Goal: Task Accomplishment & Management: Use online tool/utility

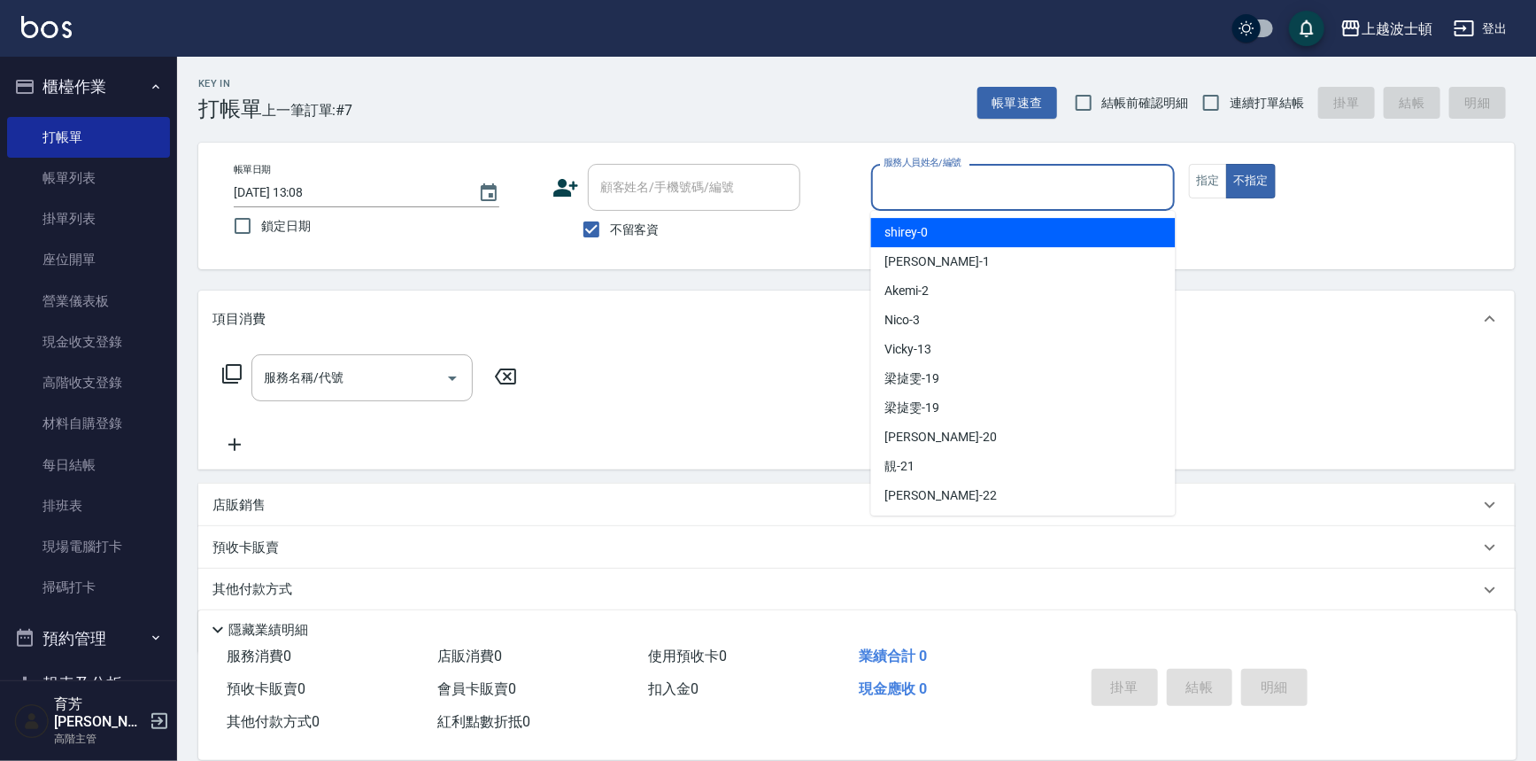
click at [972, 197] on input "服務人員姓名/編號" at bounding box center [1023, 187] width 289 height 31
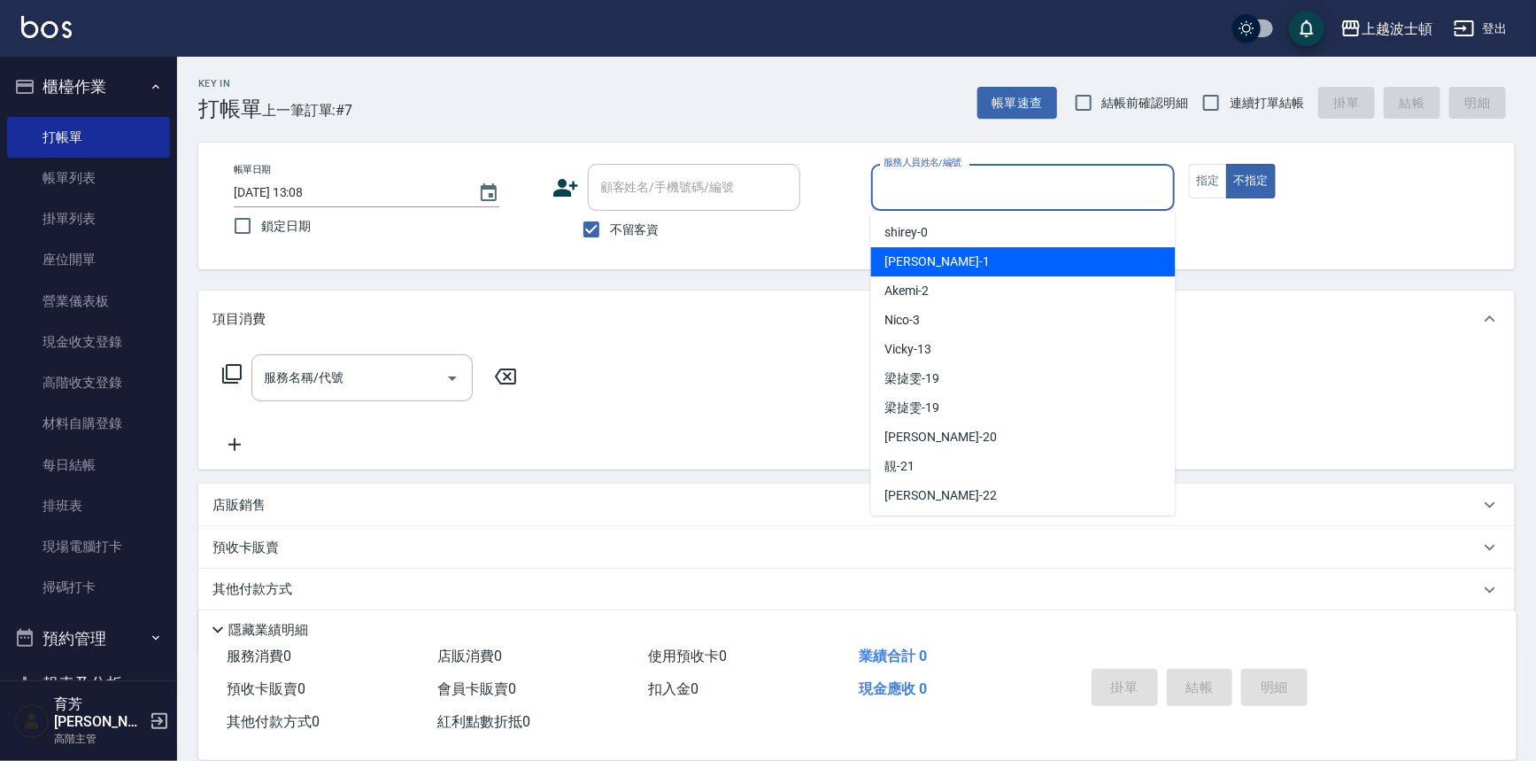
click at [927, 264] on div "[PERSON_NAME] -1" at bounding box center [1023, 261] width 305 height 29
type input "[PERSON_NAME]-1"
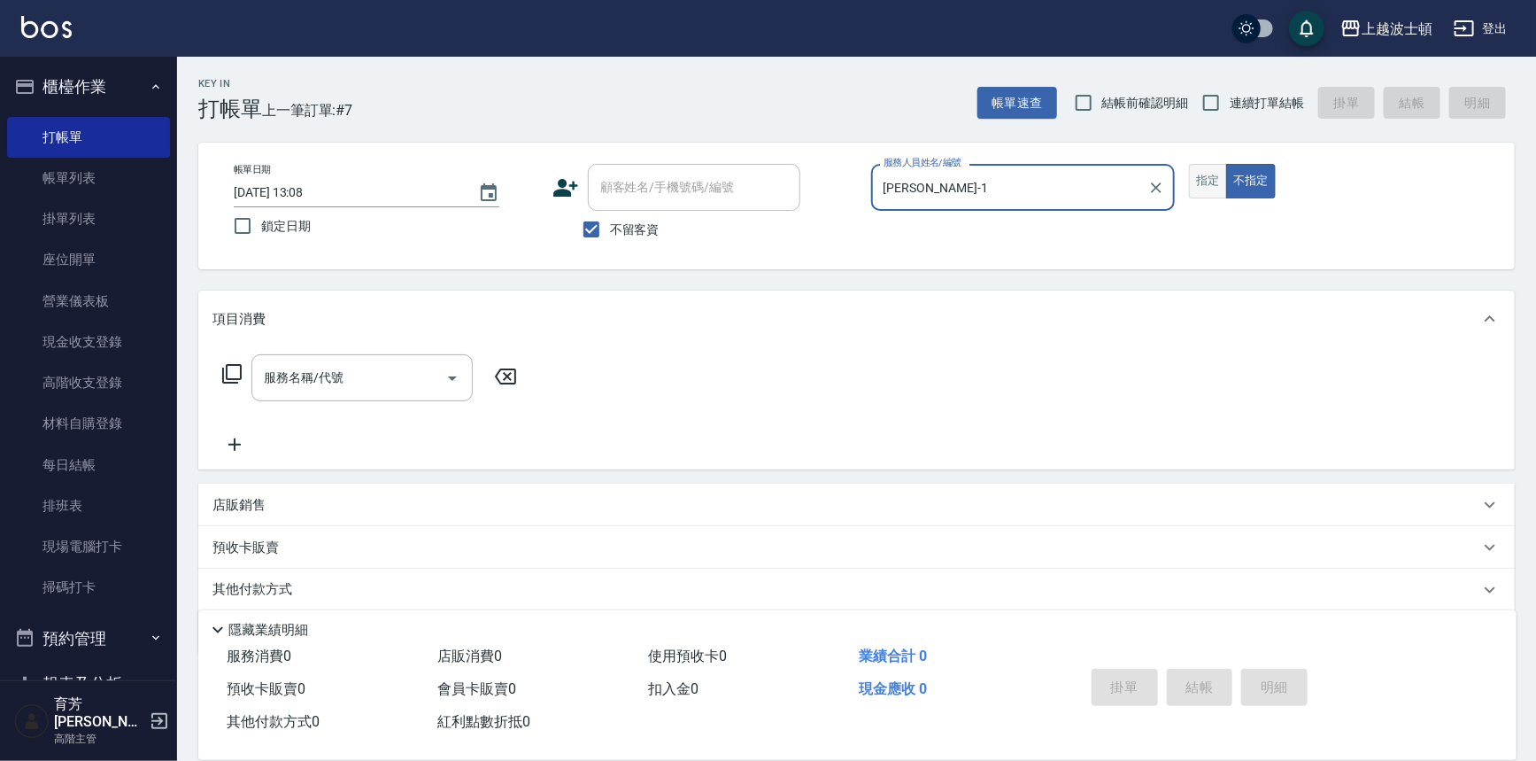
click at [1210, 196] on button "指定" at bounding box center [1208, 181] width 38 height 35
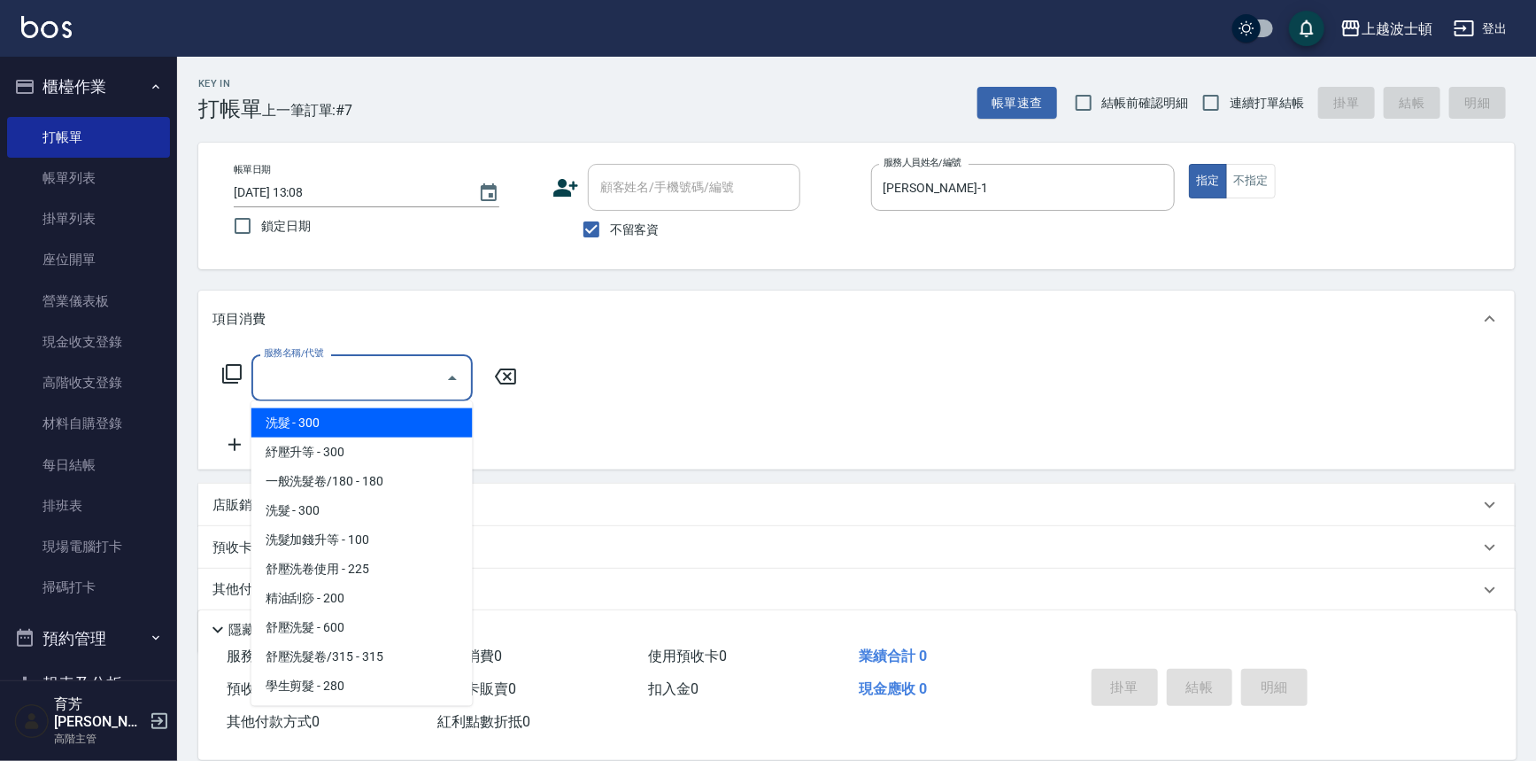
click at [310, 384] on input "服務名稱/代號" at bounding box center [348, 377] width 179 height 31
click at [299, 421] on span "洗髮 - 300" at bounding box center [361, 422] width 221 height 29
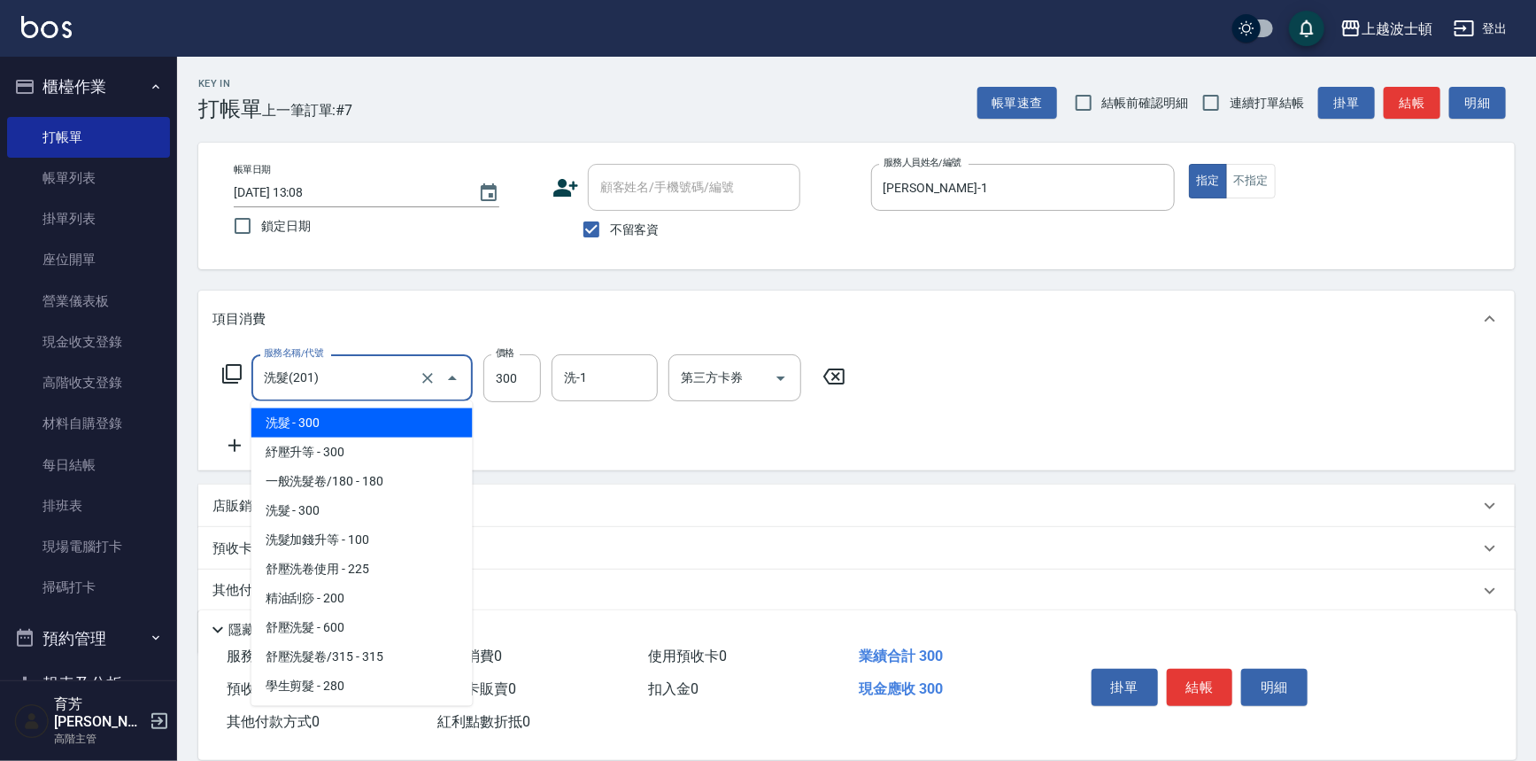
click at [327, 380] on input "洗髮(201)" at bounding box center [337, 377] width 156 height 31
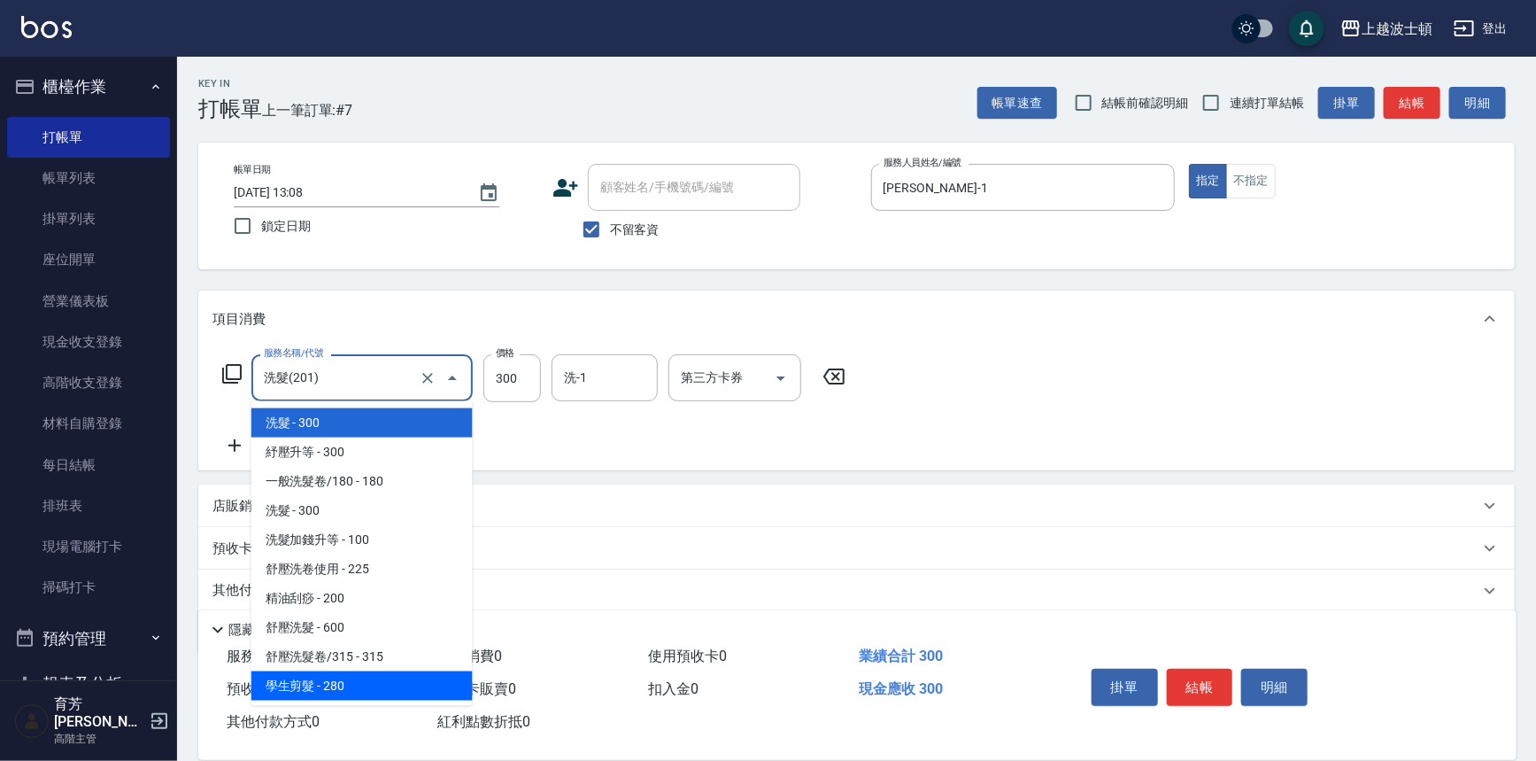
click at [323, 684] on span "學生剪髮 - 280" at bounding box center [361, 685] width 221 height 29
type input "學生剪髮(301)"
type input "280"
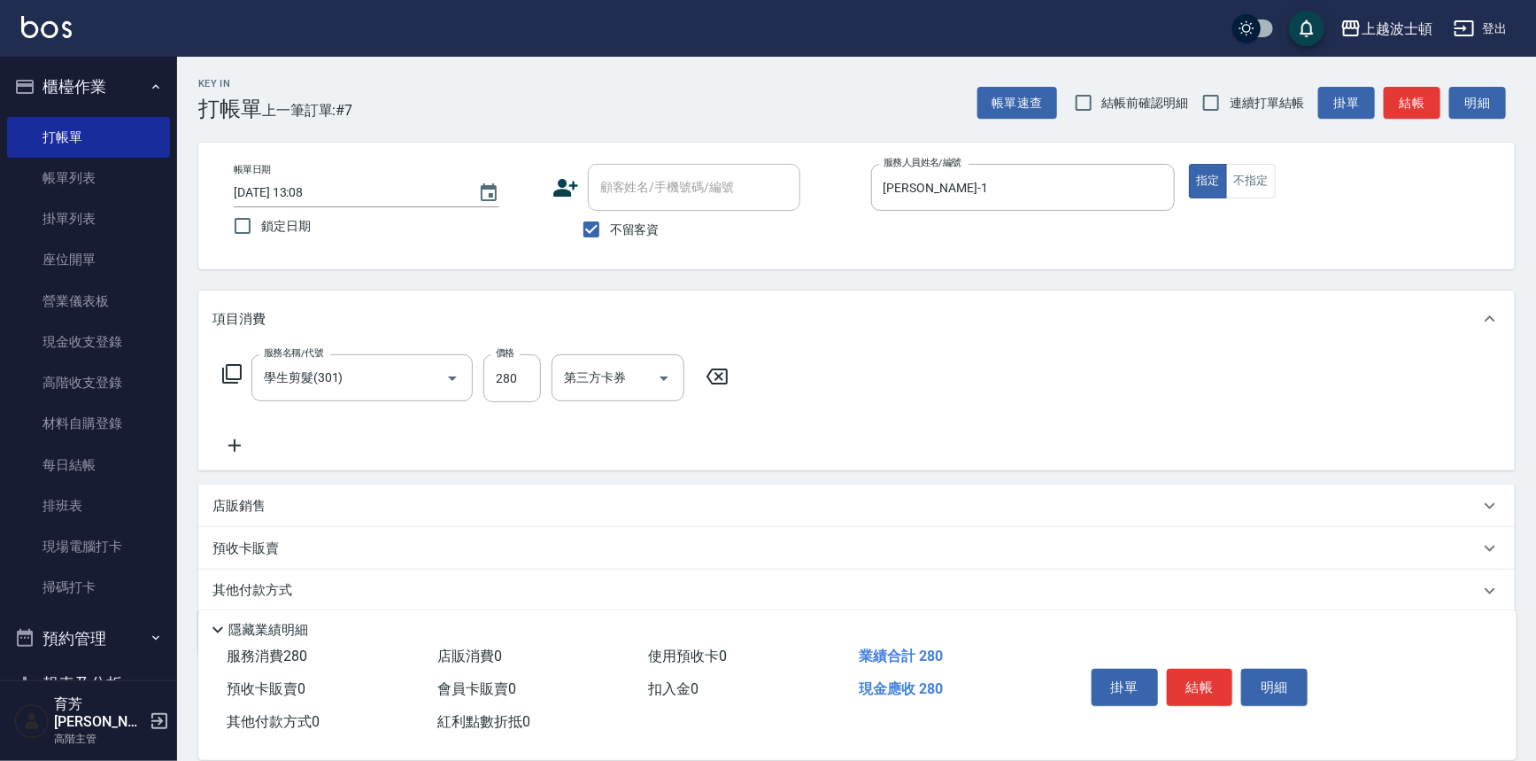
click at [238, 445] on icon at bounding box center [234, 445] width 12 height 12
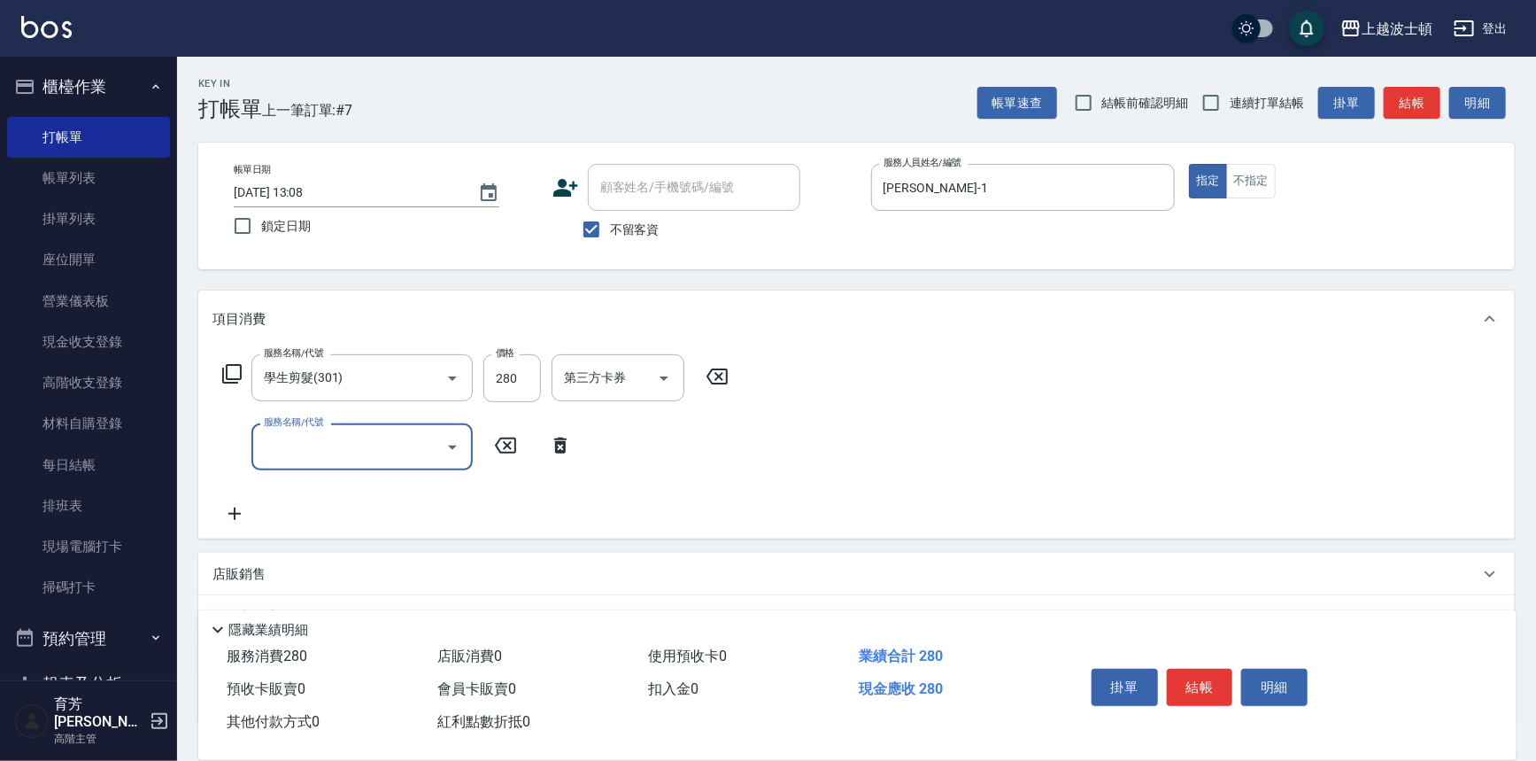
click at [317, 446] on input "服務名稱/代號" at bounding box center [348, 446] width 179 height 31
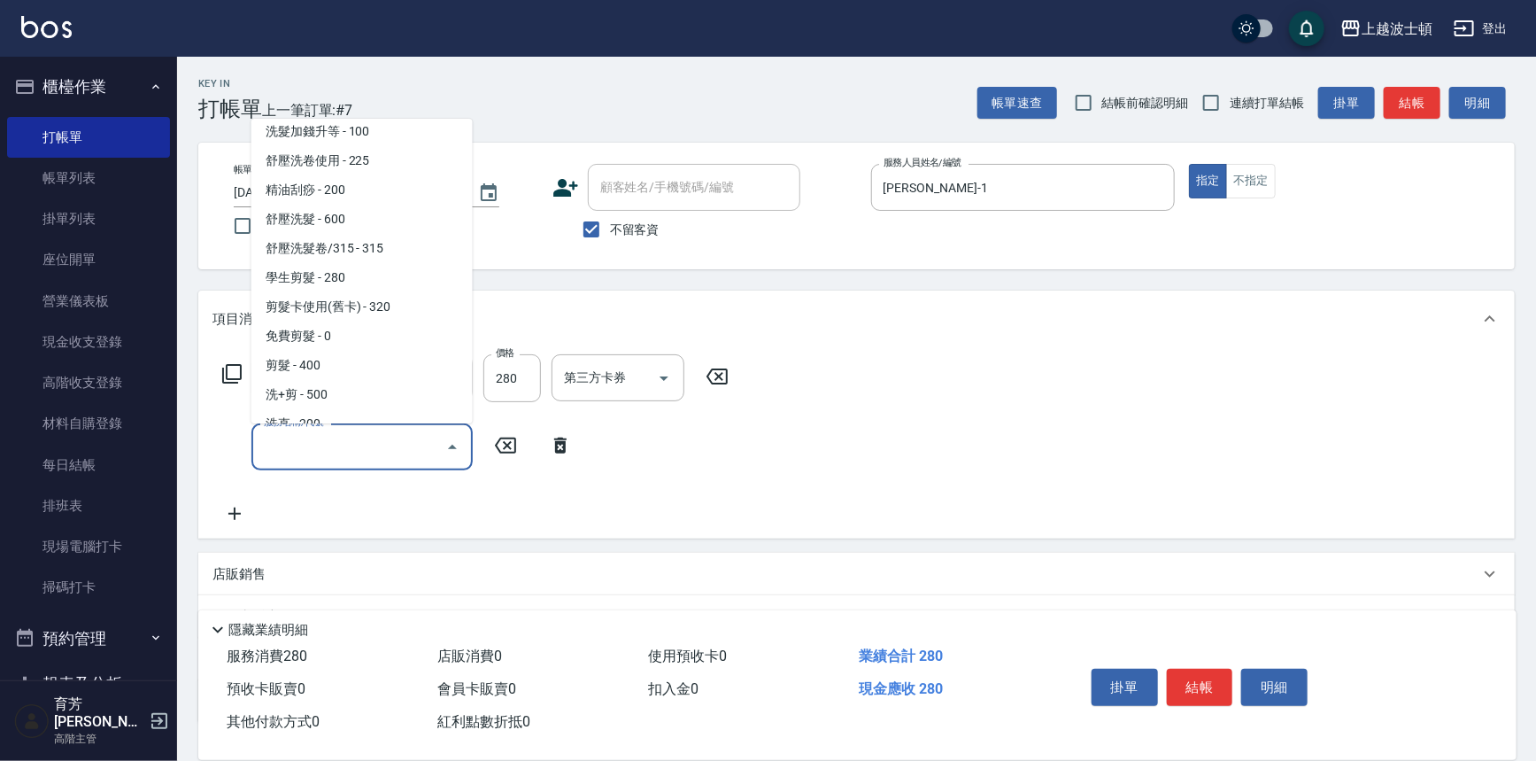
scroll to position [151, 0]
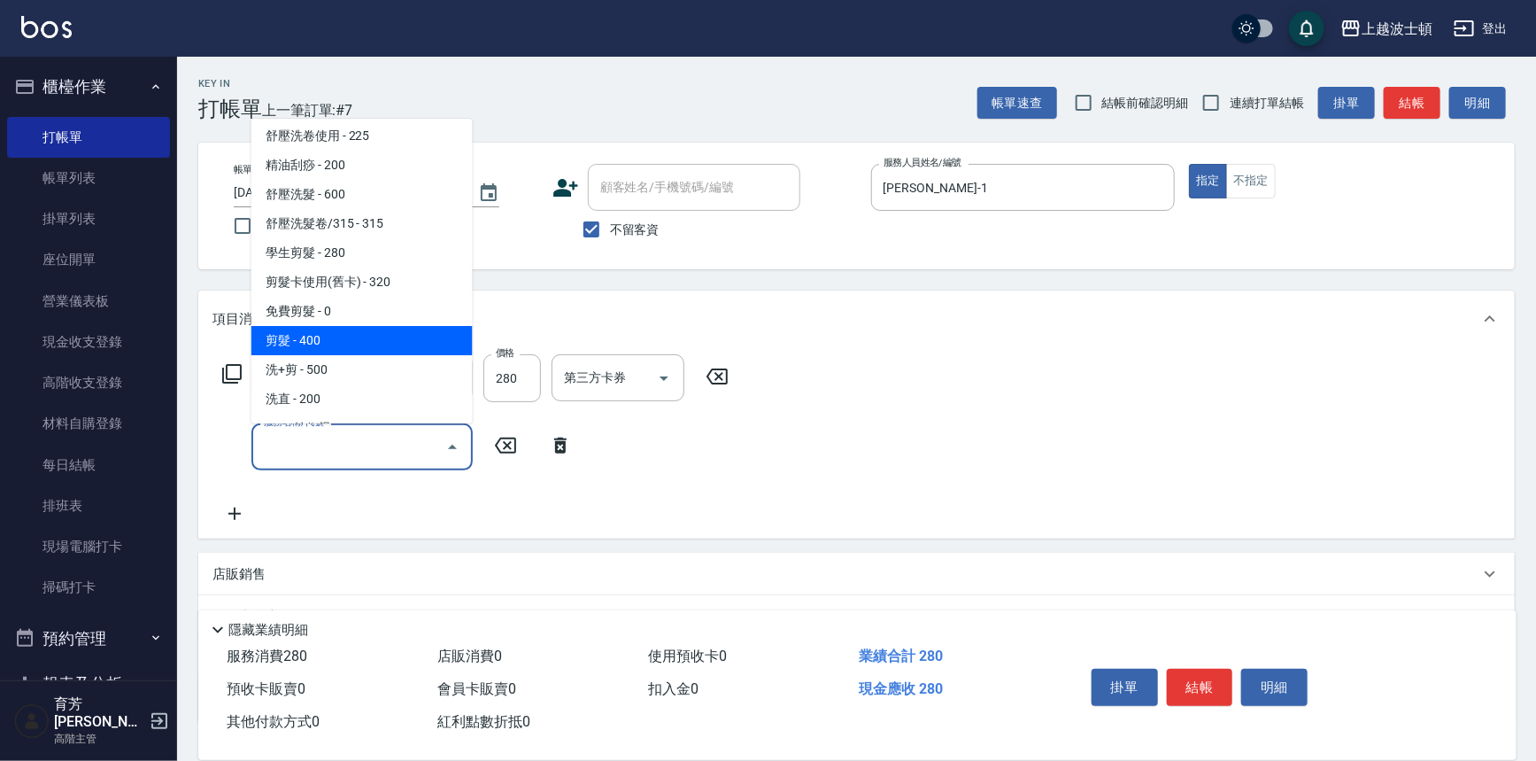
click at [352, 330] on span "剪髮 - 400" at bounding box center [361, 340] width 221 height 29
type input "剪髮(305)"
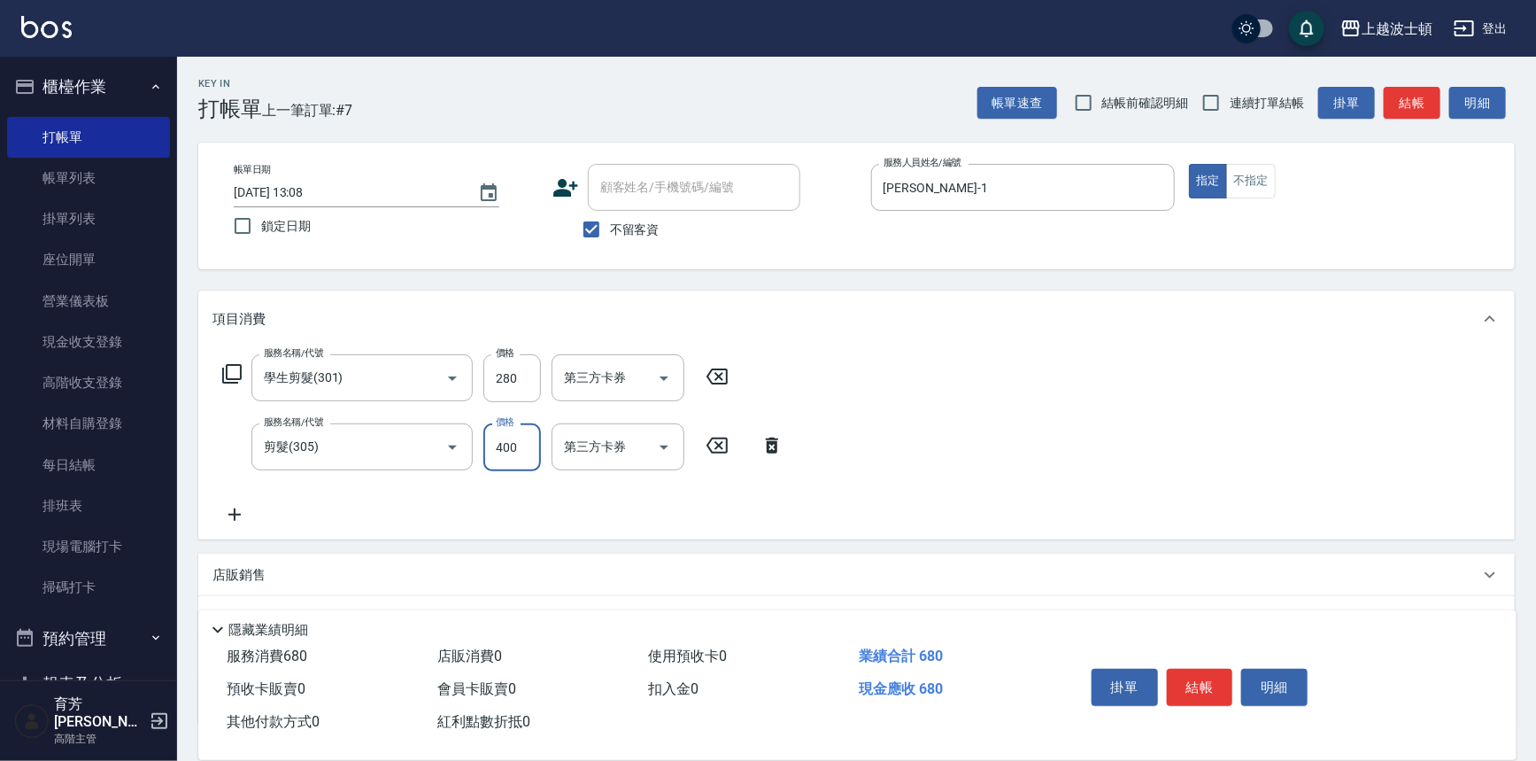
click at [517, 445] on input "400" at bounding box center [512, 447] width 58 height 48
type input "100"
click at [501, 381] on input "280" at bounding box center [512, 378] width 58 height 48
type input "250"
click at [1219, 679] on button "結帳" at bounding box center [1200, 687] width 66 height 37
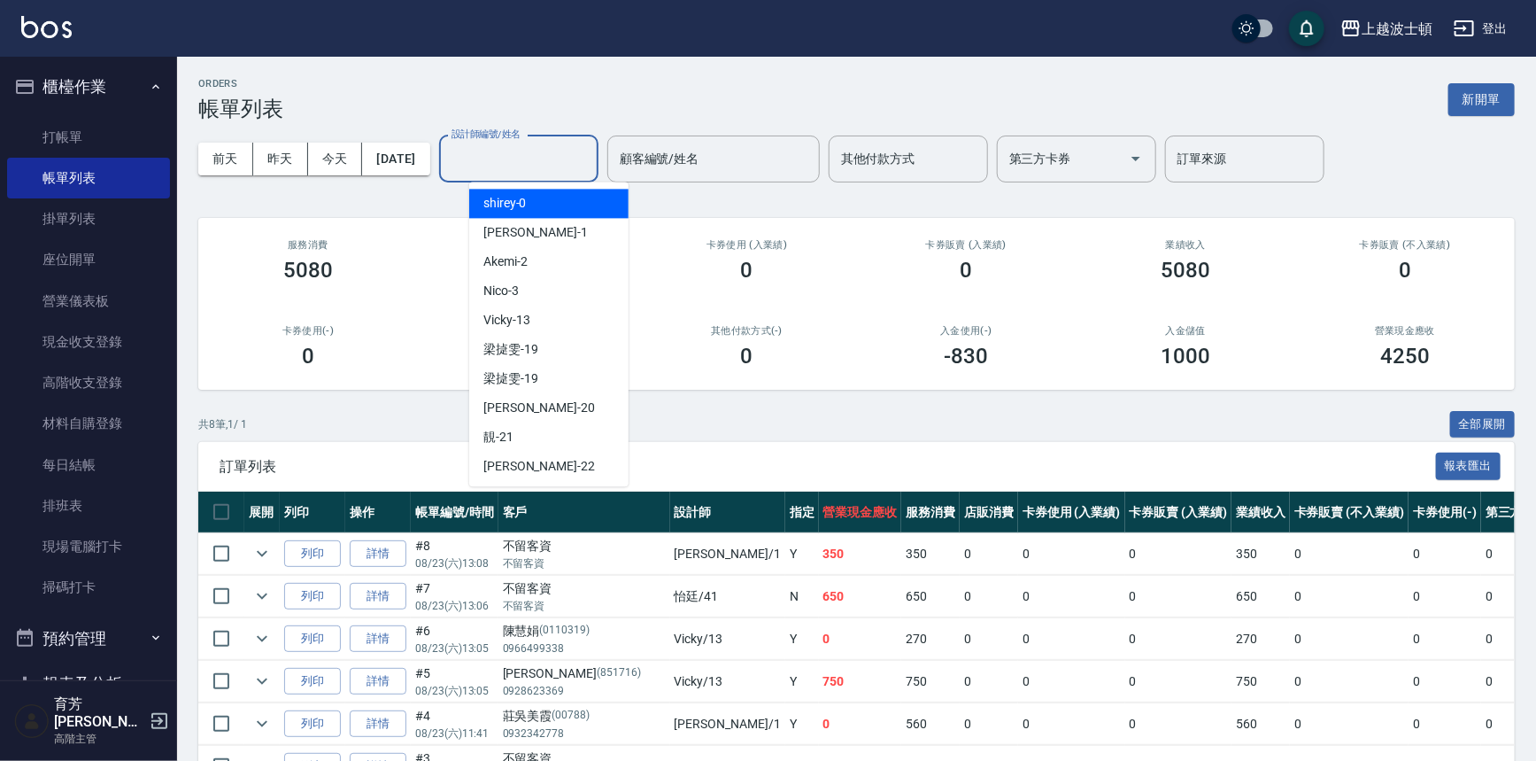
click at [530, 154] on input "設計師編號/姓名" at bounding box center [518, 158] width 143 height 31
click at [531, 227] on div "[PERSON_NAME] -1" at bounding box center [548, 232] width 159 height 29
type input "[PERSON_NAME]-1"
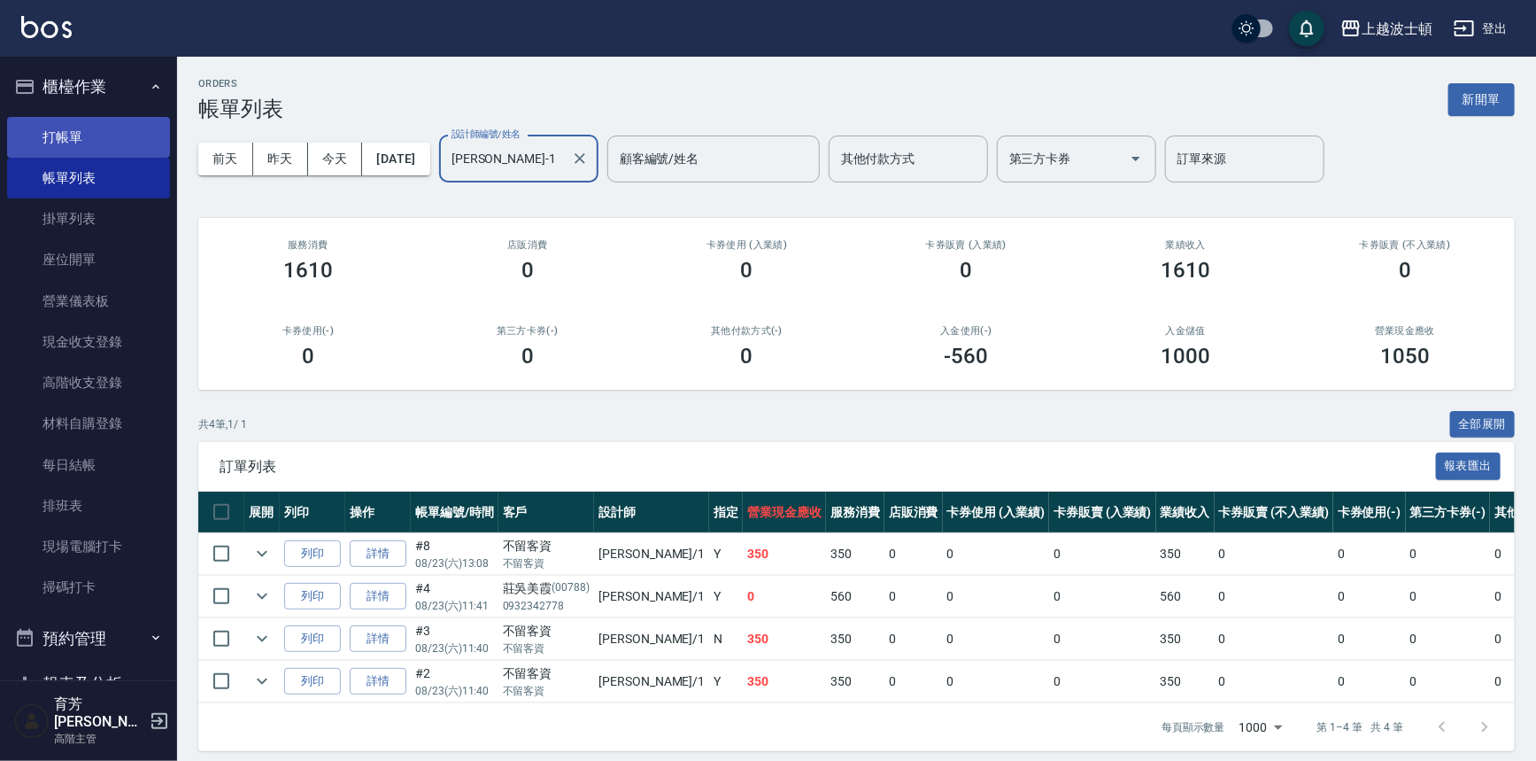
click at [51, 137] on link "打帳單" at bounding box center [88, 137] width 163 height 41
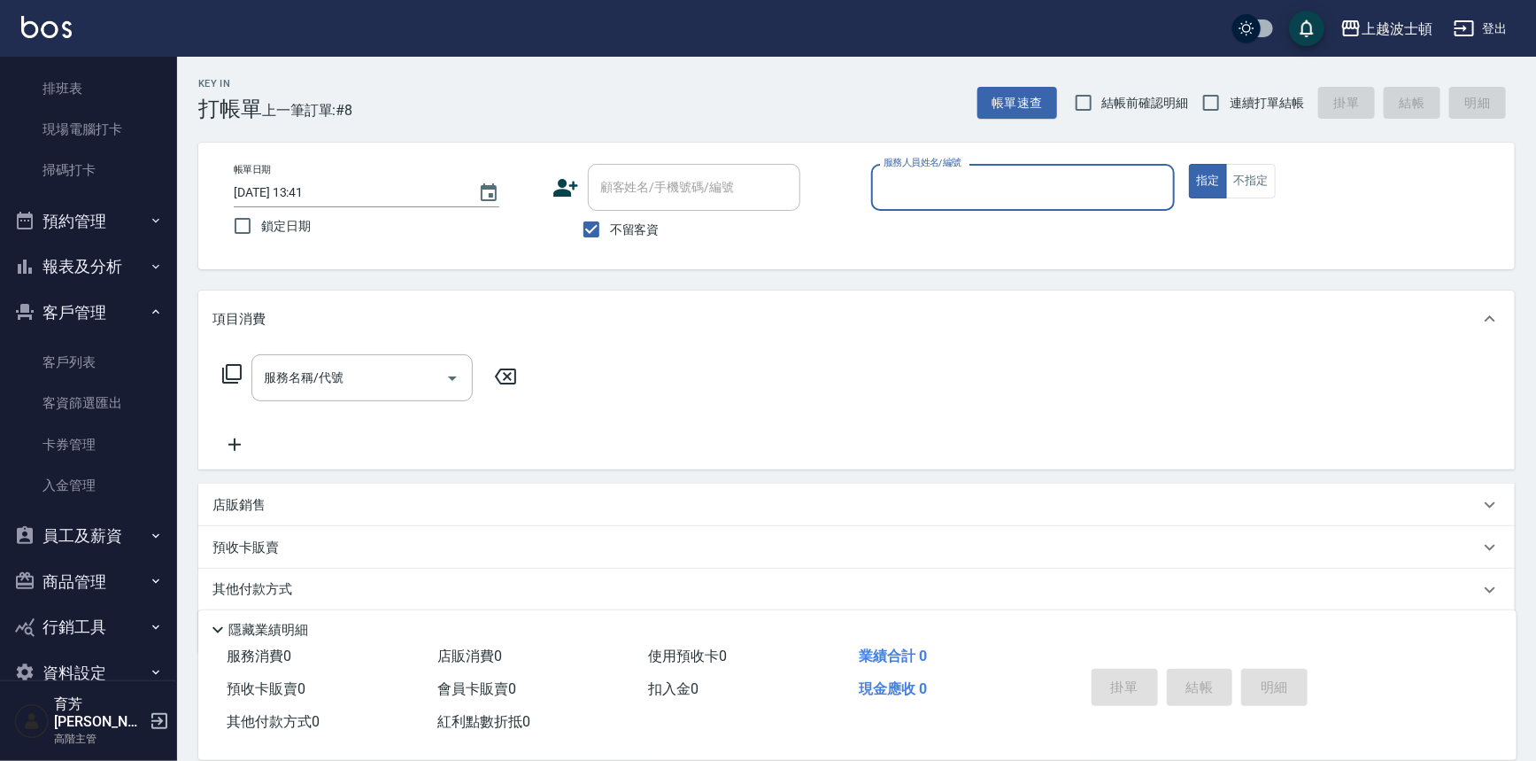
scroll to position [437, 0]
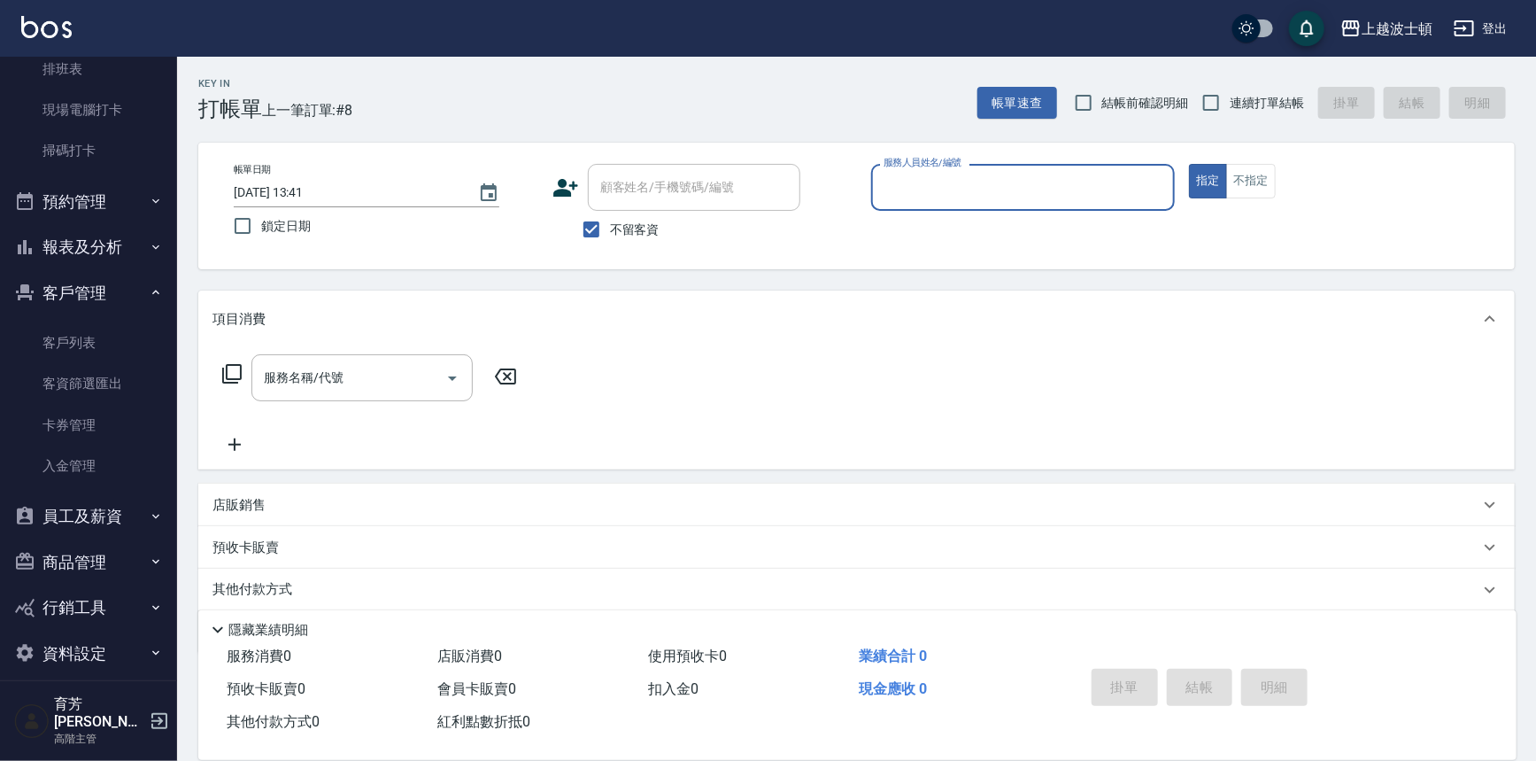
click at [104, 241] on button "報表及分析" at bounding box center [88, 247] width 163 height 46
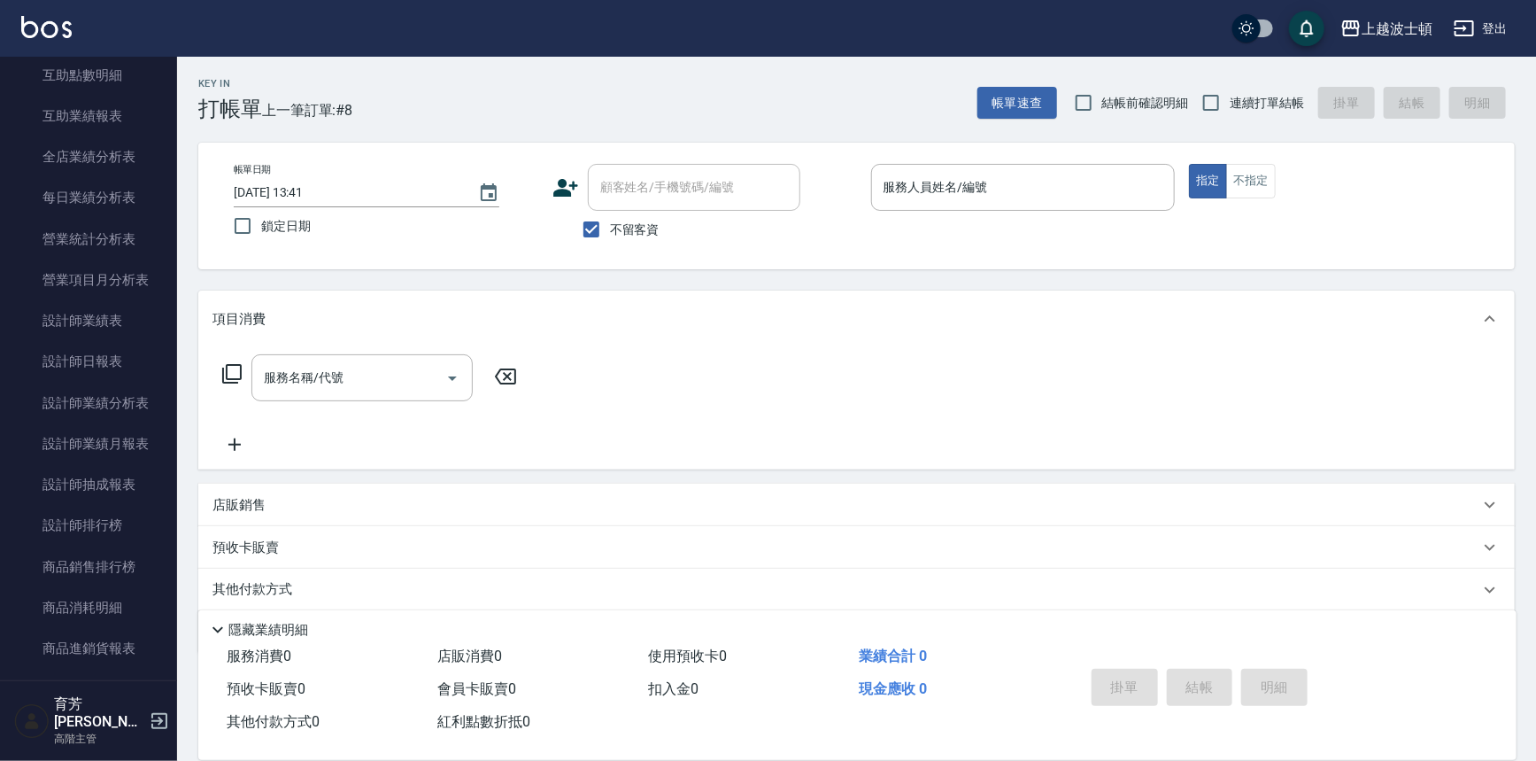
scroll to position [997, 0]
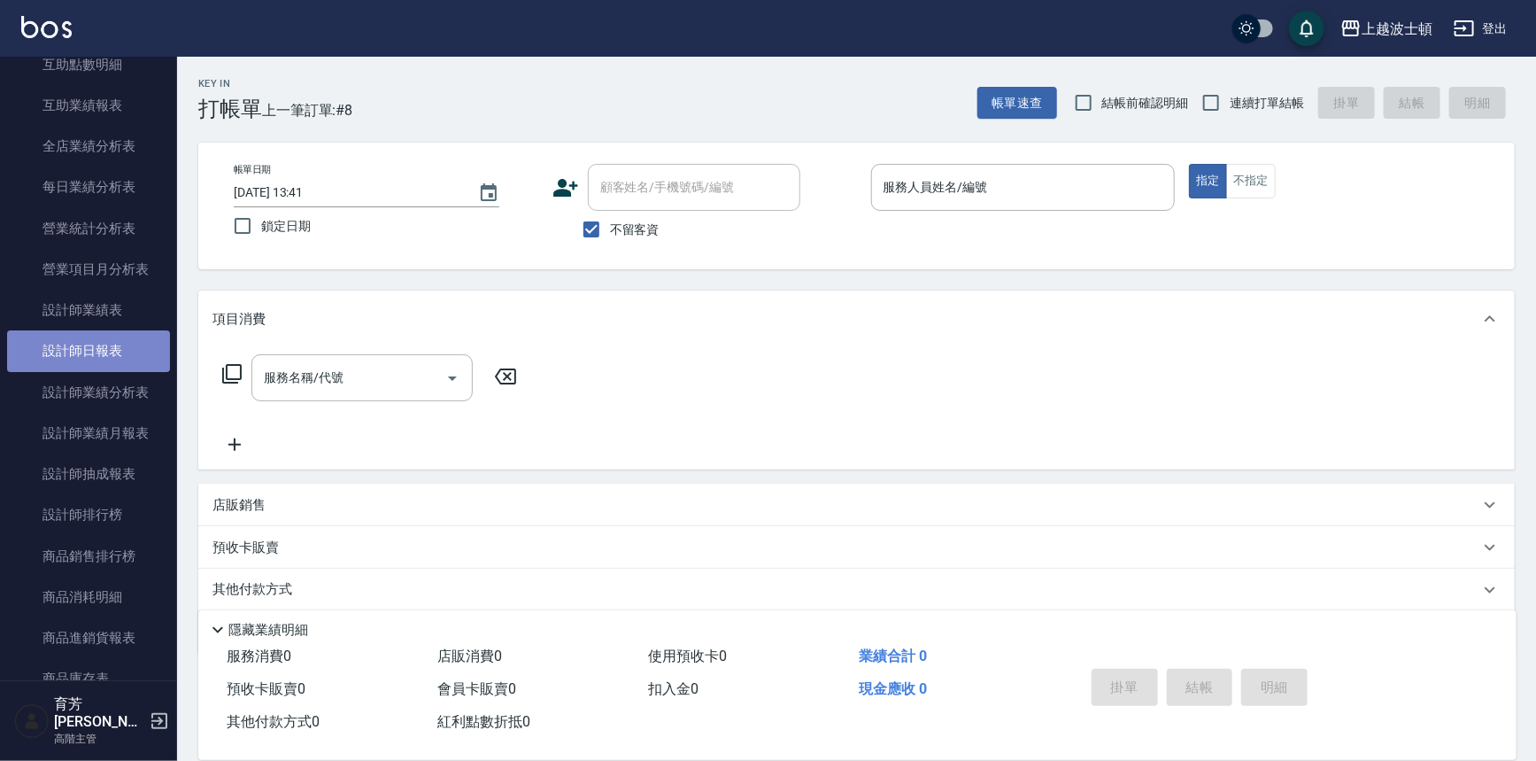
click at [124, 352] on link "設計師日報表" at bounding box center [88, 350] width 163 height 41
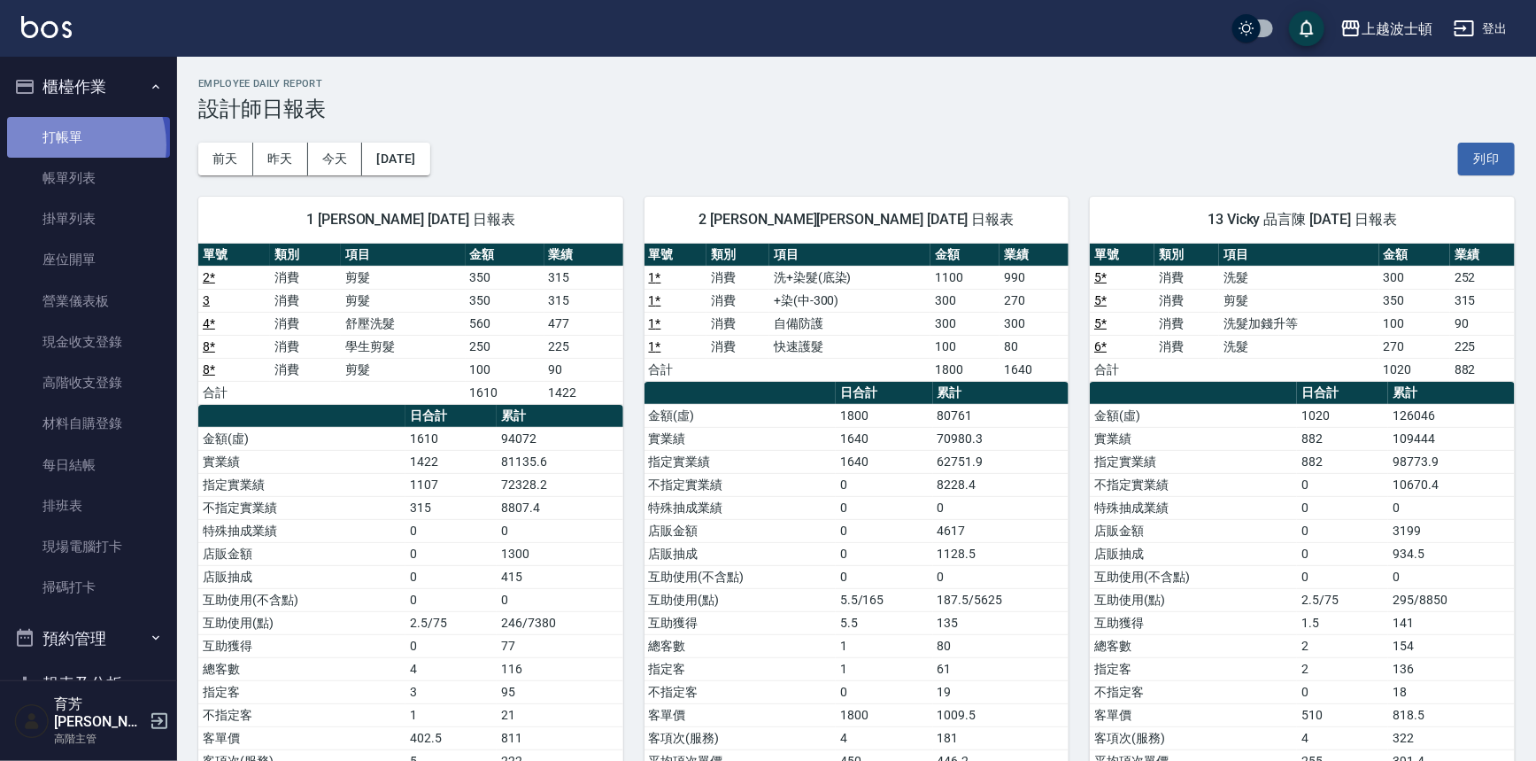
click at [66, 144] on link "打帳單" at bounding box center [88, 137] width 163 height 41
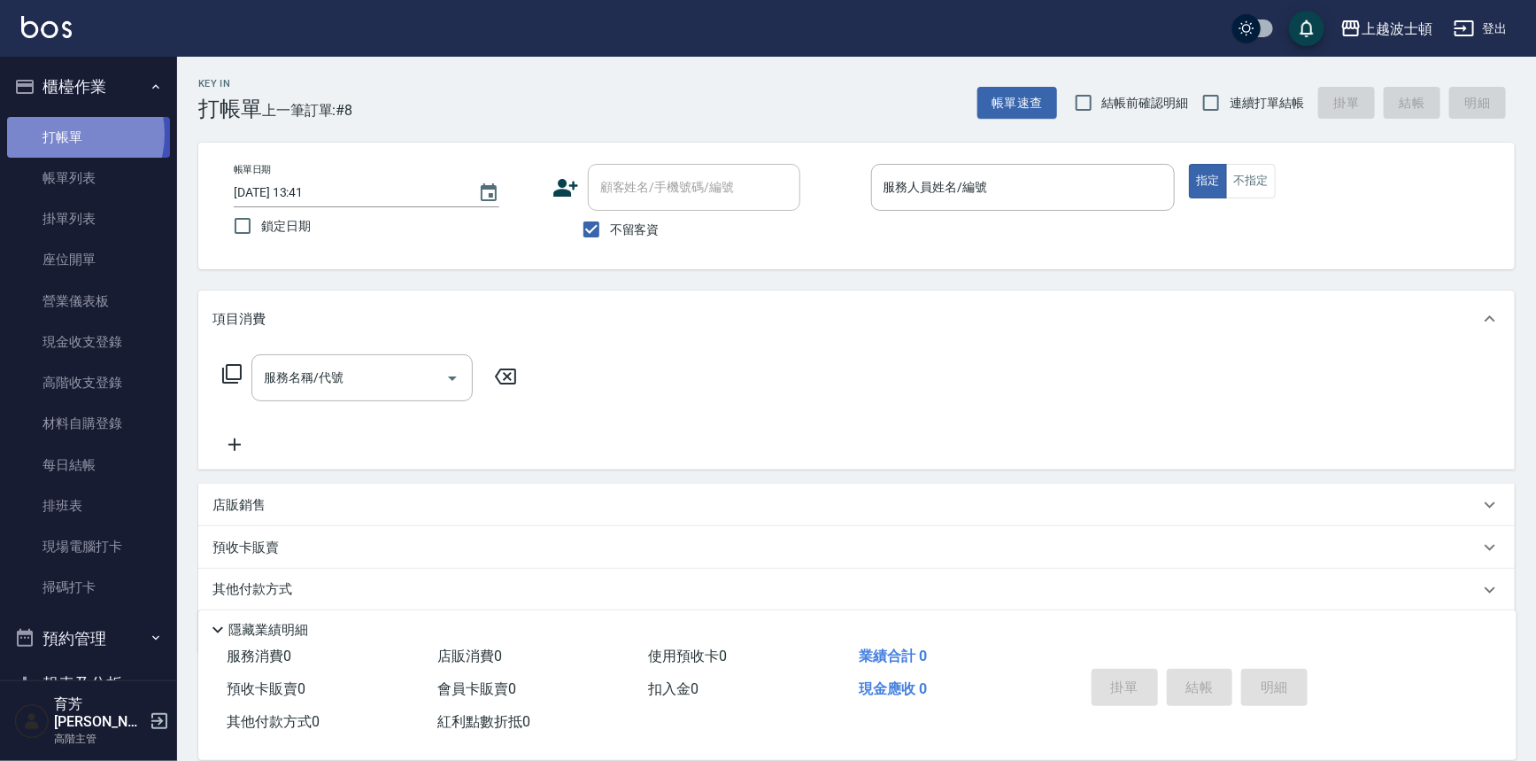
click at [66, 134] on link "打帳單" at bounding box center [88, 137] width 163 height 41
click at [69, 127] on link "打帳單" at bounding box center [88, 137] width 163 height 41
click at [88, 172] on link "帳單列表" at bounding box center [88, 178] width 163 height 41
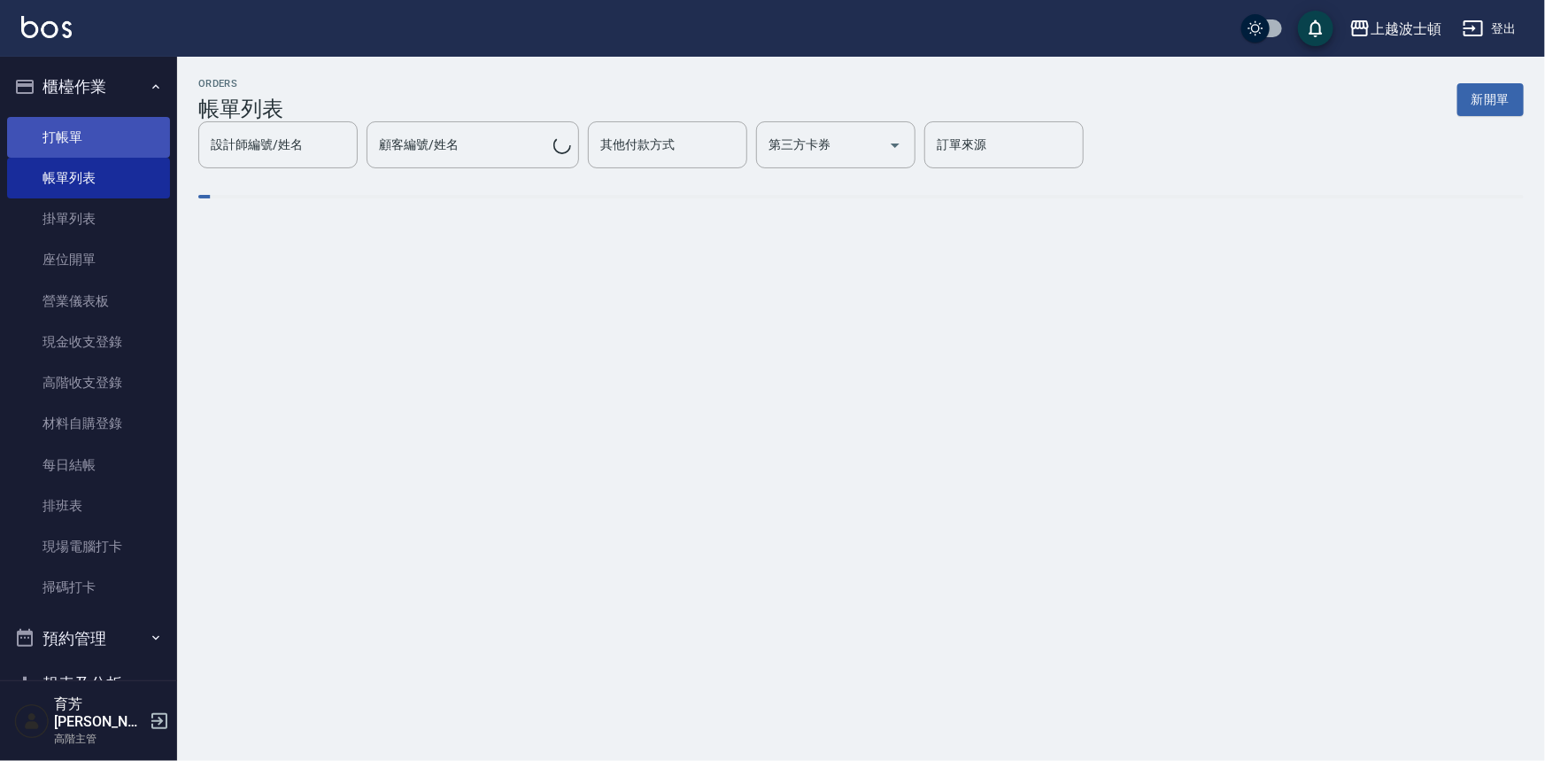
click at [97, 135] on link "打帳單" at bounding box center [88, 137] width 163 height 41
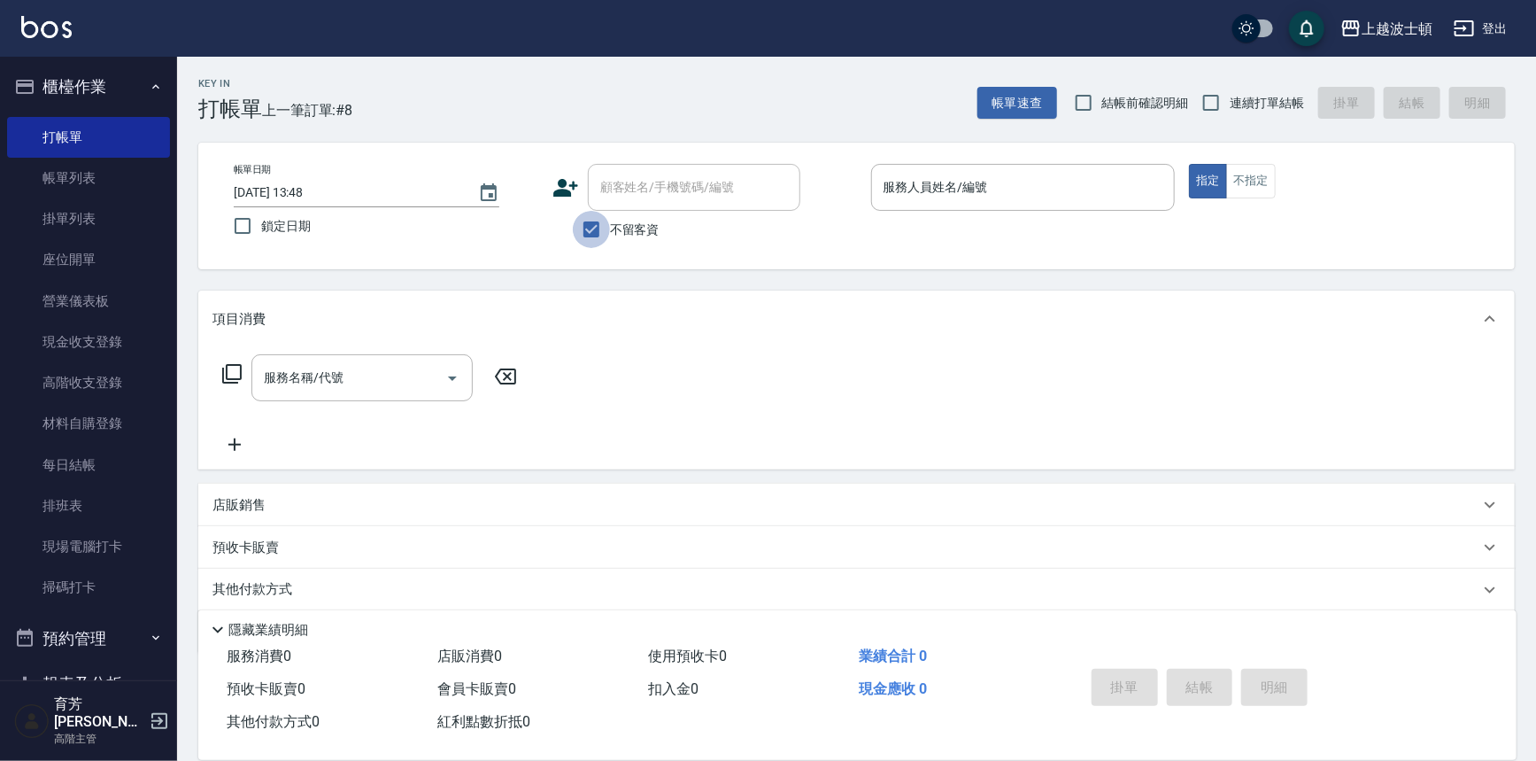
click at [579, 223] on input "不留客資" at bounding box center [591, 229] width 37 height 37
checkbox input "false"
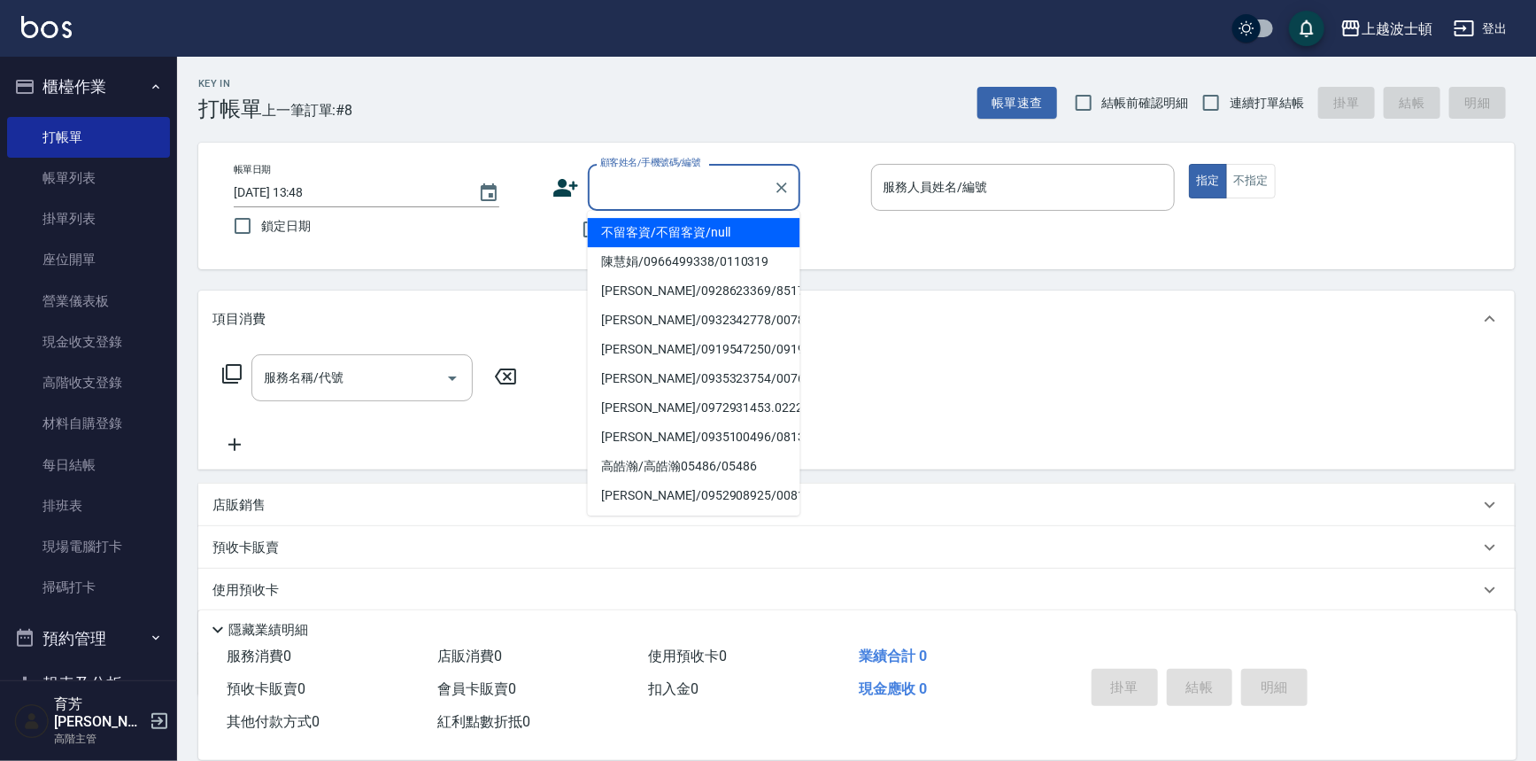
click at [618, 196] on input "顧客姓名/手機號碼/編號" at bounding box center [681, 187] width 170 height 31
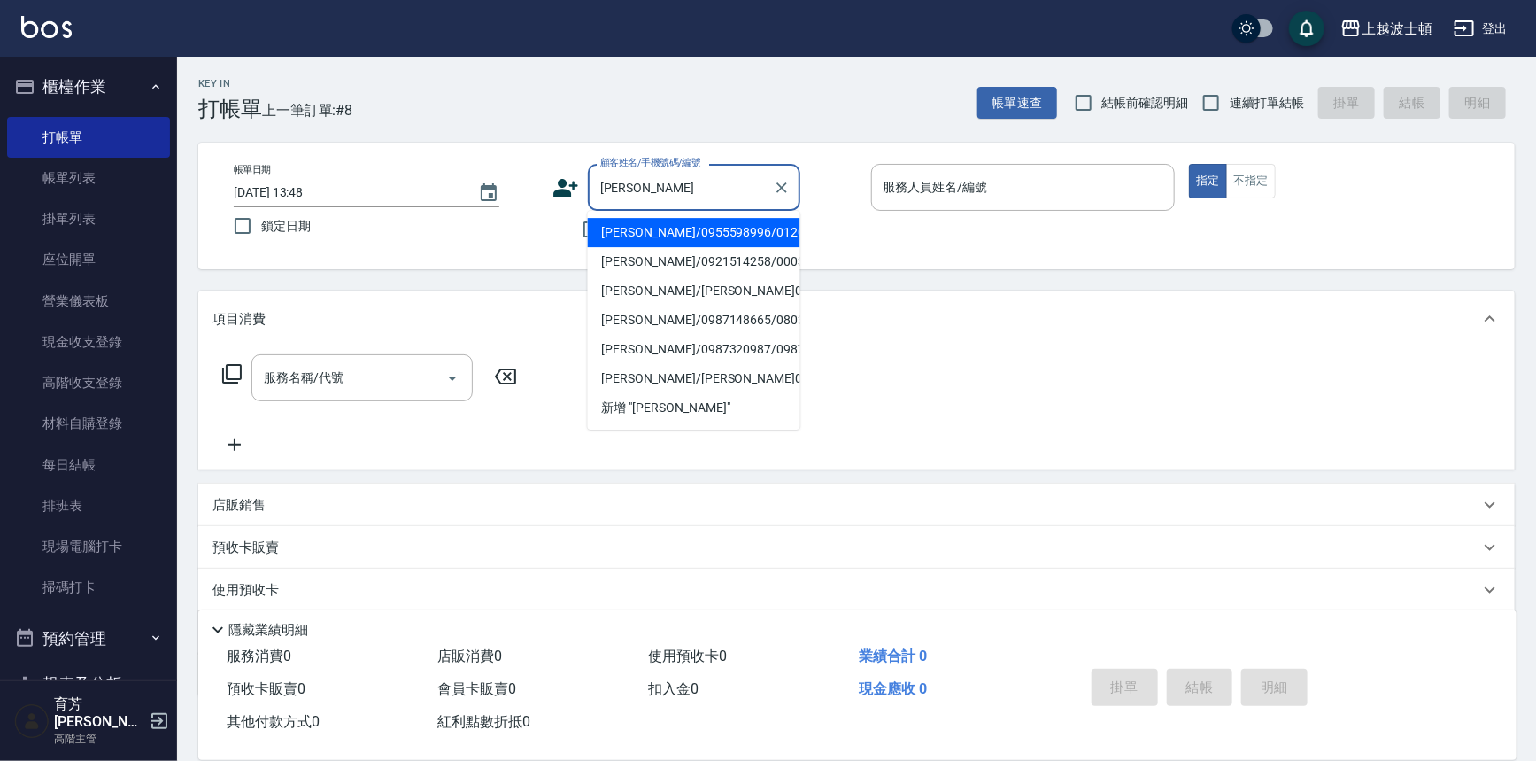
click at [688, 227] on li "[PERSON_NAME]/0955598996/012017" at bounding box center [694, 232] width 213 height 29
type input "[PERSON_NAME]/0955598996/012017"
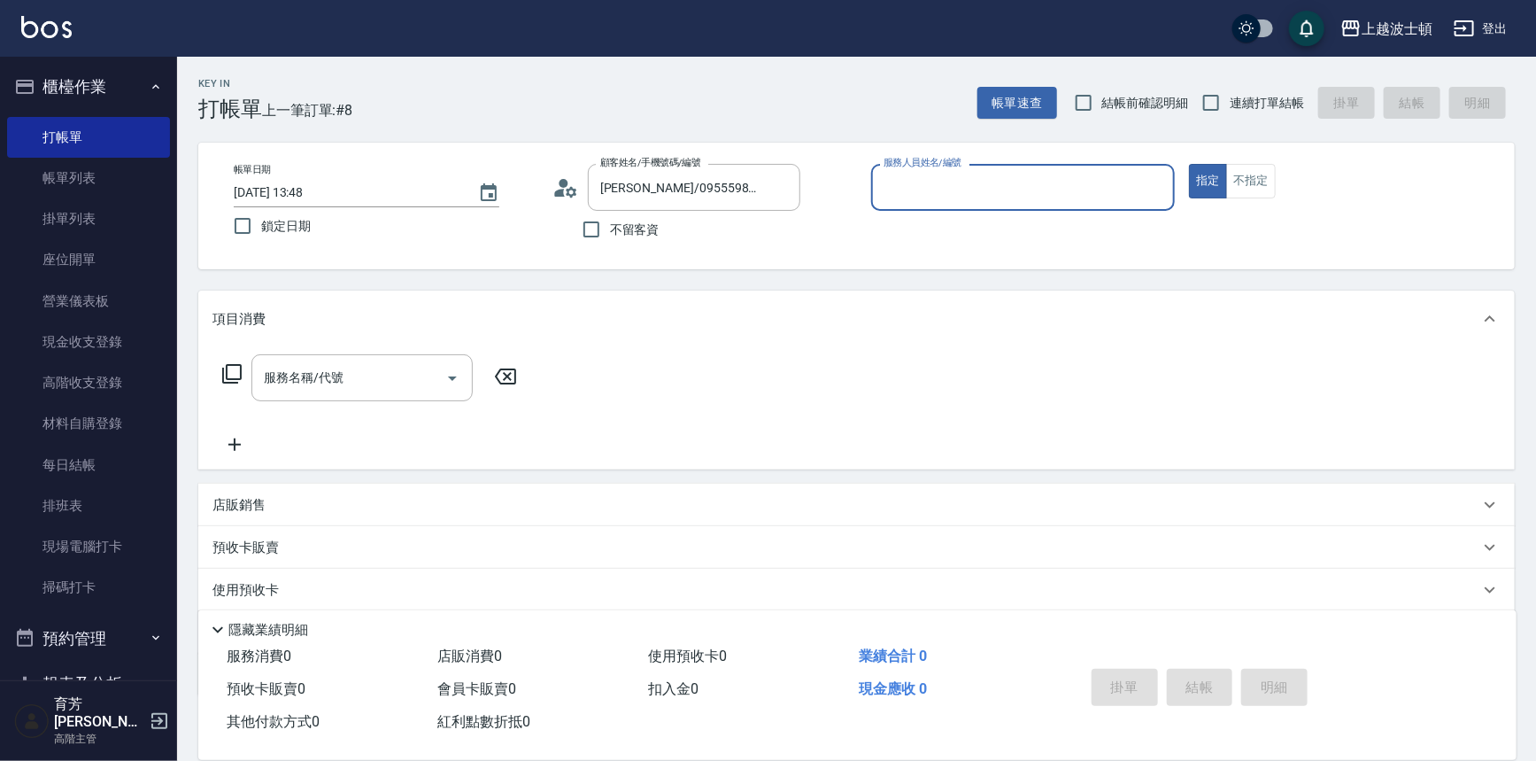
type input "shirey-0"
click at [236, 375] on icon at bounding box center [231, 373] width 21 height 21
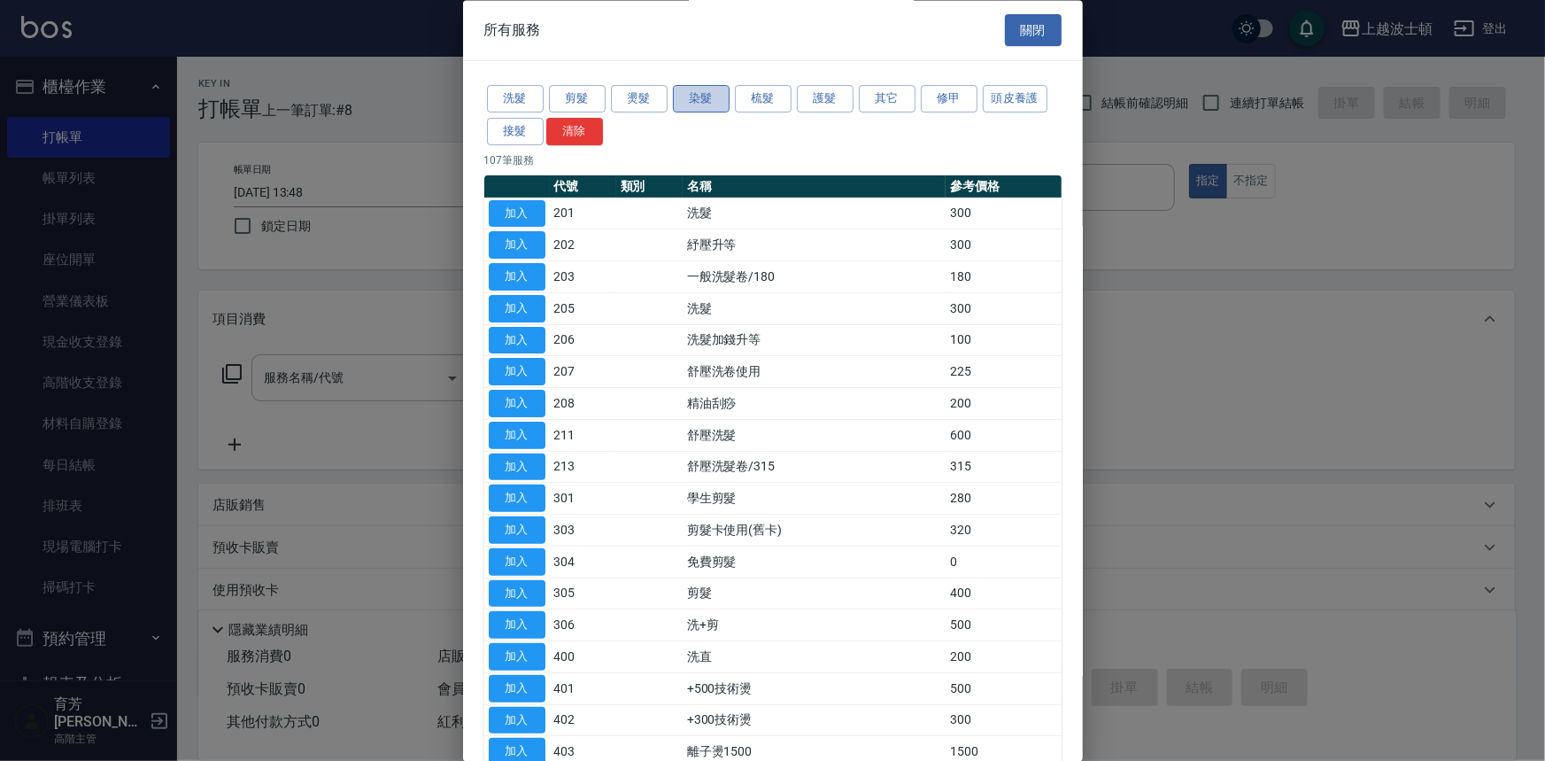
click at [708, 93] on button "染髮" at bounding box center [701, 99] width 57 height 27
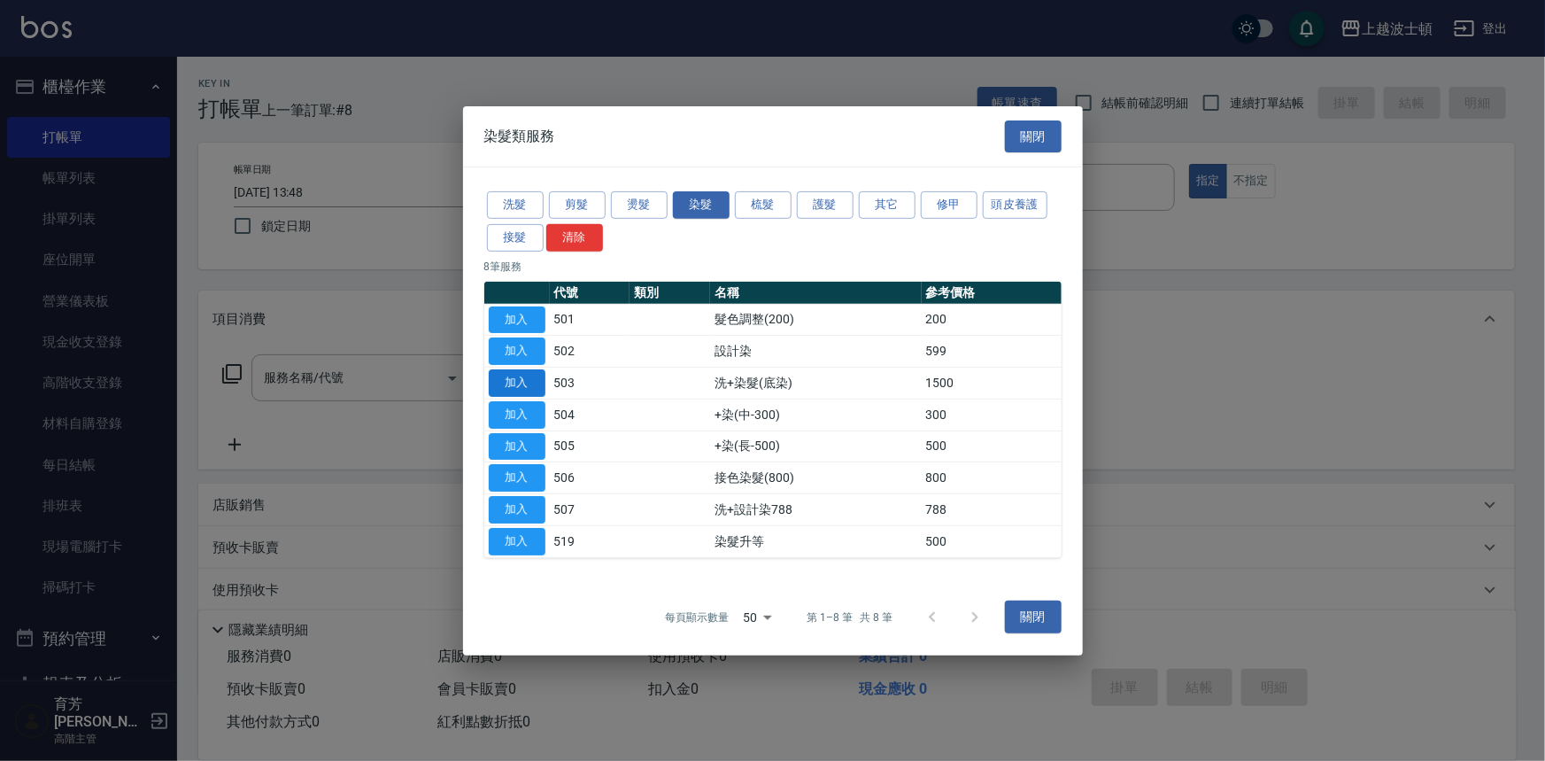
click at [526, 374] on button "加入" at bounding box center [517, 382] width 57 height 27
type input "洗+染髮(底染)(503)"
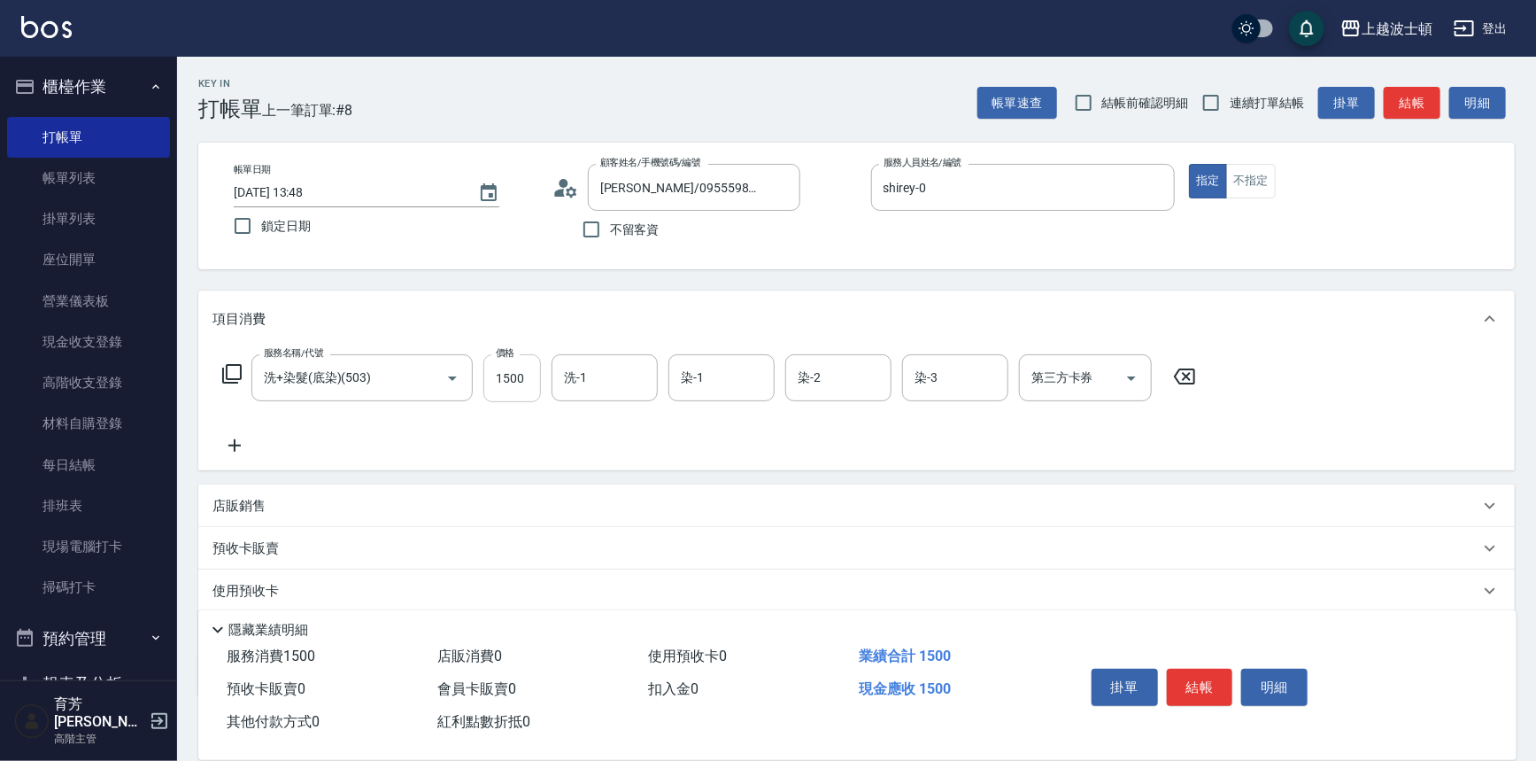
click at [518, 365] on input "1500" at bounding box center [512, 378] width 58 height 48
type input "1200"
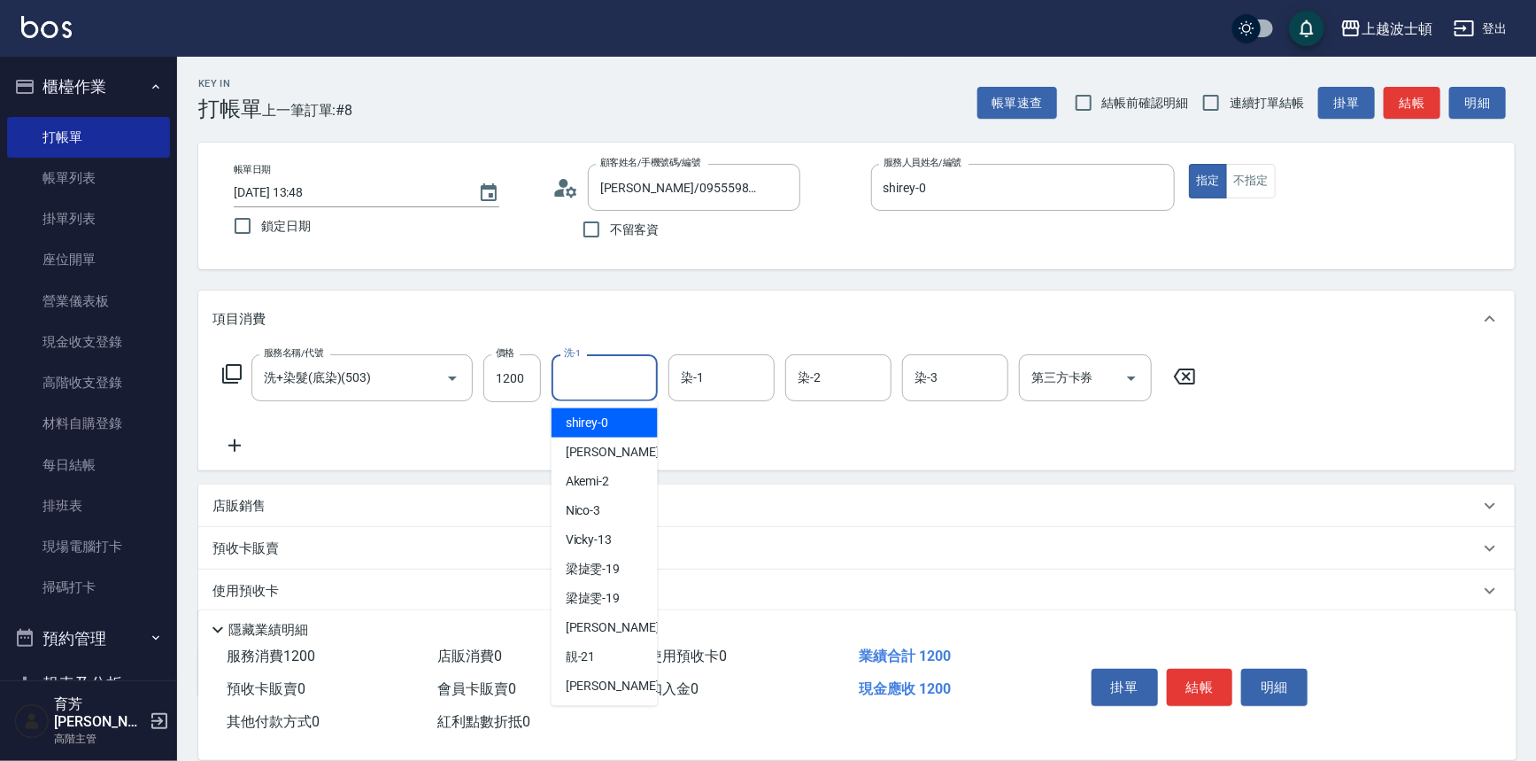
click at [615, 367] on input "洗-1" at bounding box center [605, 377] width 90 height 31
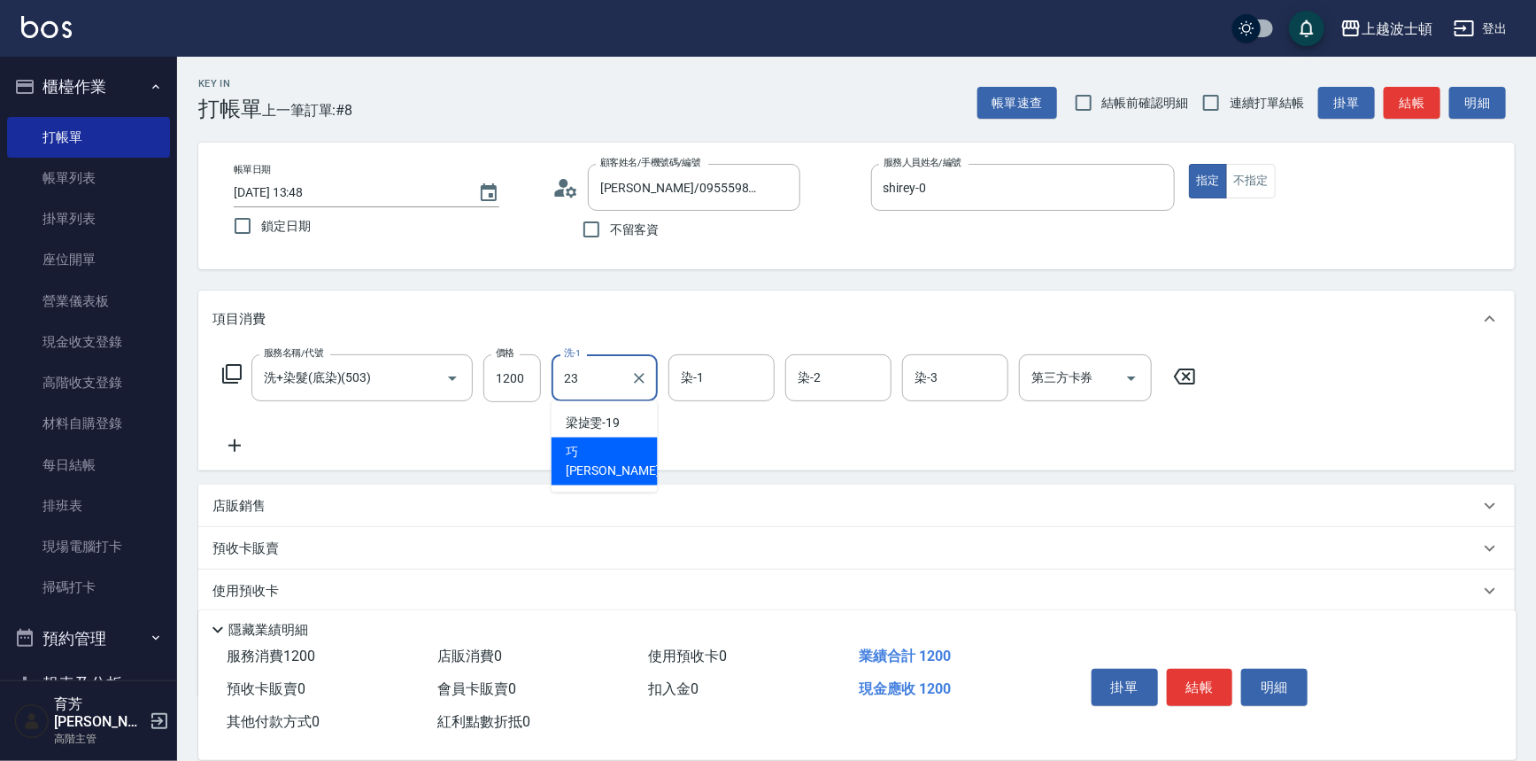
click at [606, 446] on span "巧莉 -23" at bounding box center [622, 461] width 112 height 37
type input "[PERSON_NAME]-23"
click at [692, 370] on div "染-1 染-1" at bounding box center [722, 377] width 106 height 47
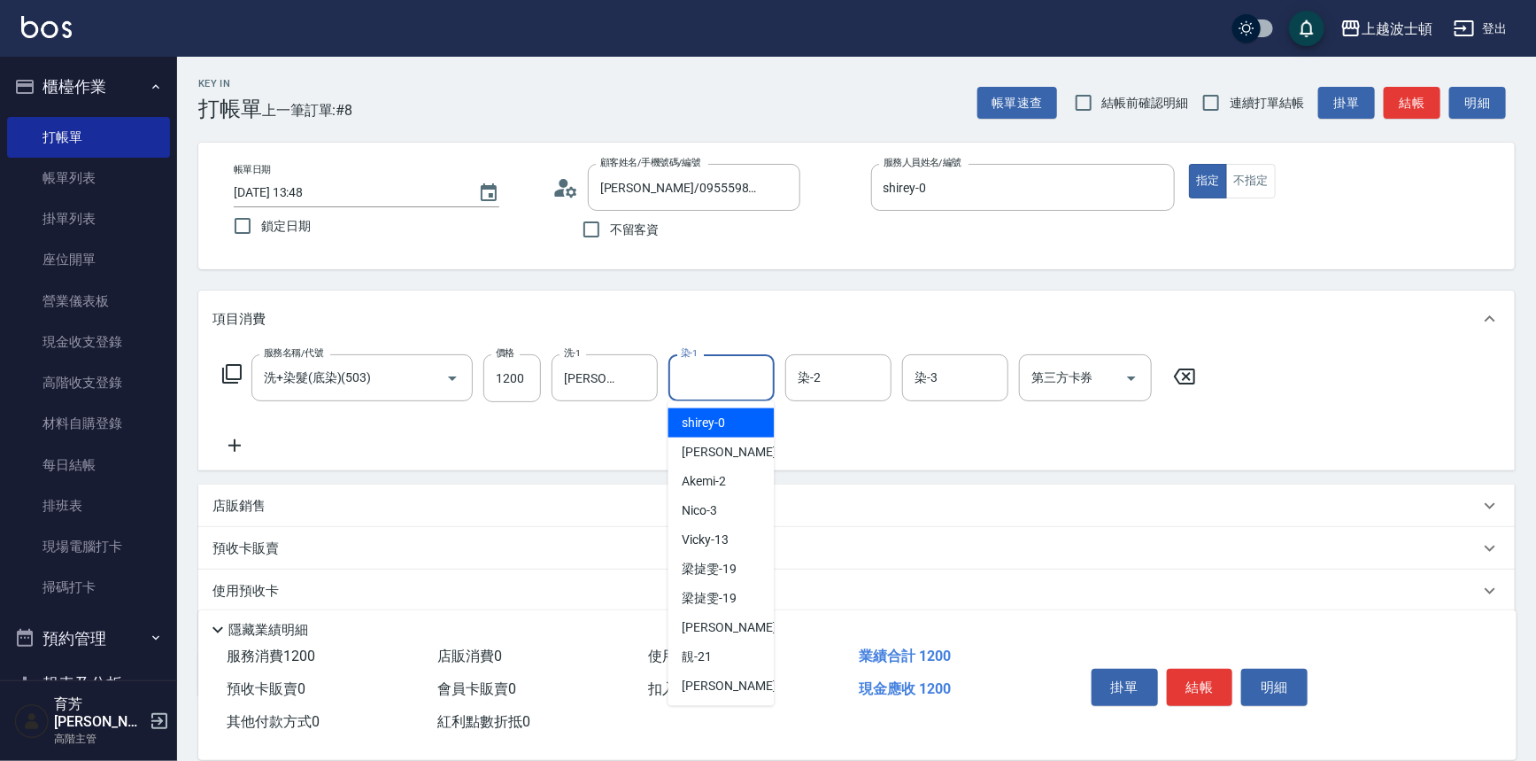
click at [702, 409] on div "shirey -0" at bounding box center [722, 422] width 106 height 29
type input "shirey-0"
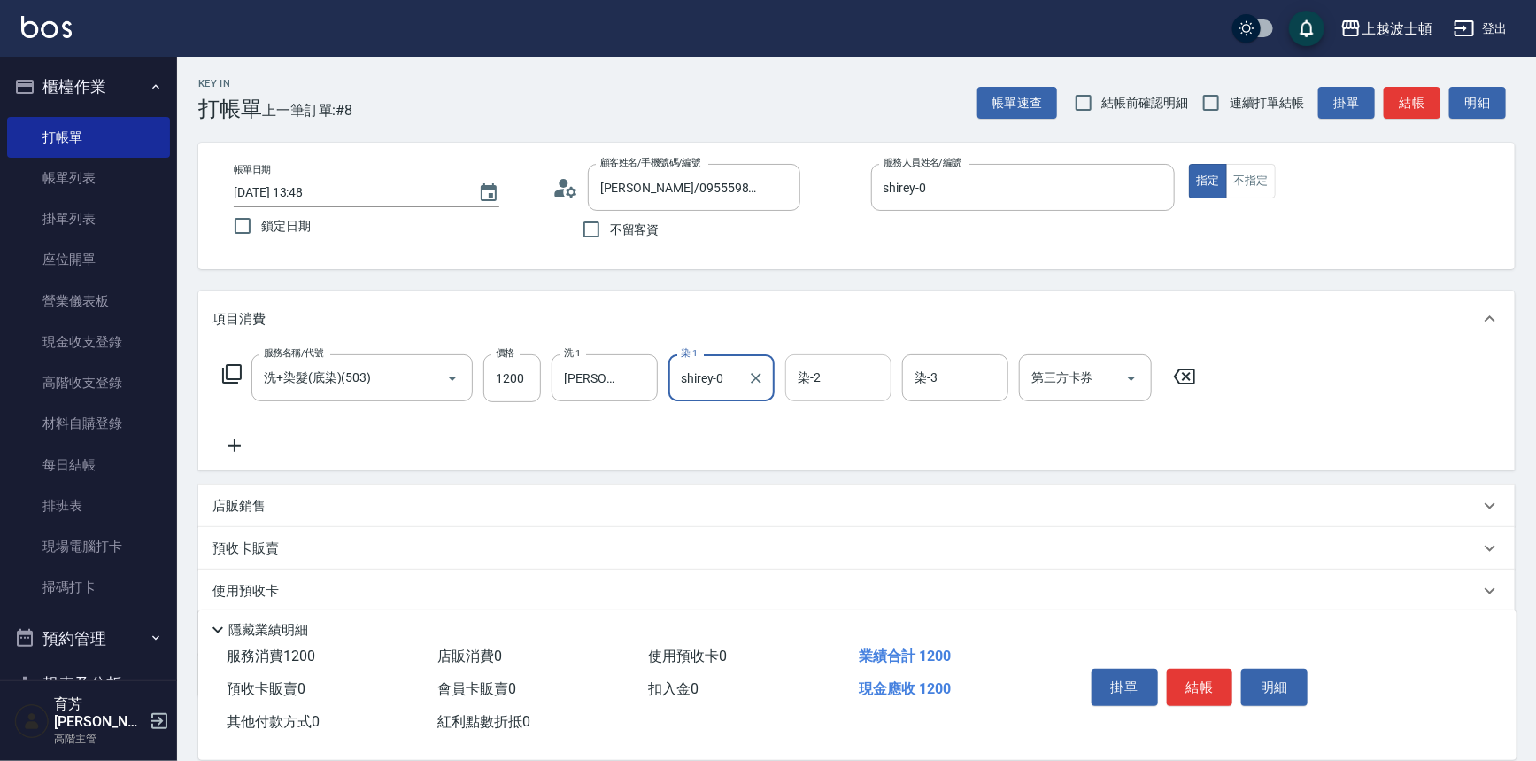
click at [882, 357] on div "染-2" at bounding box center [838, 377] width 106 height 47
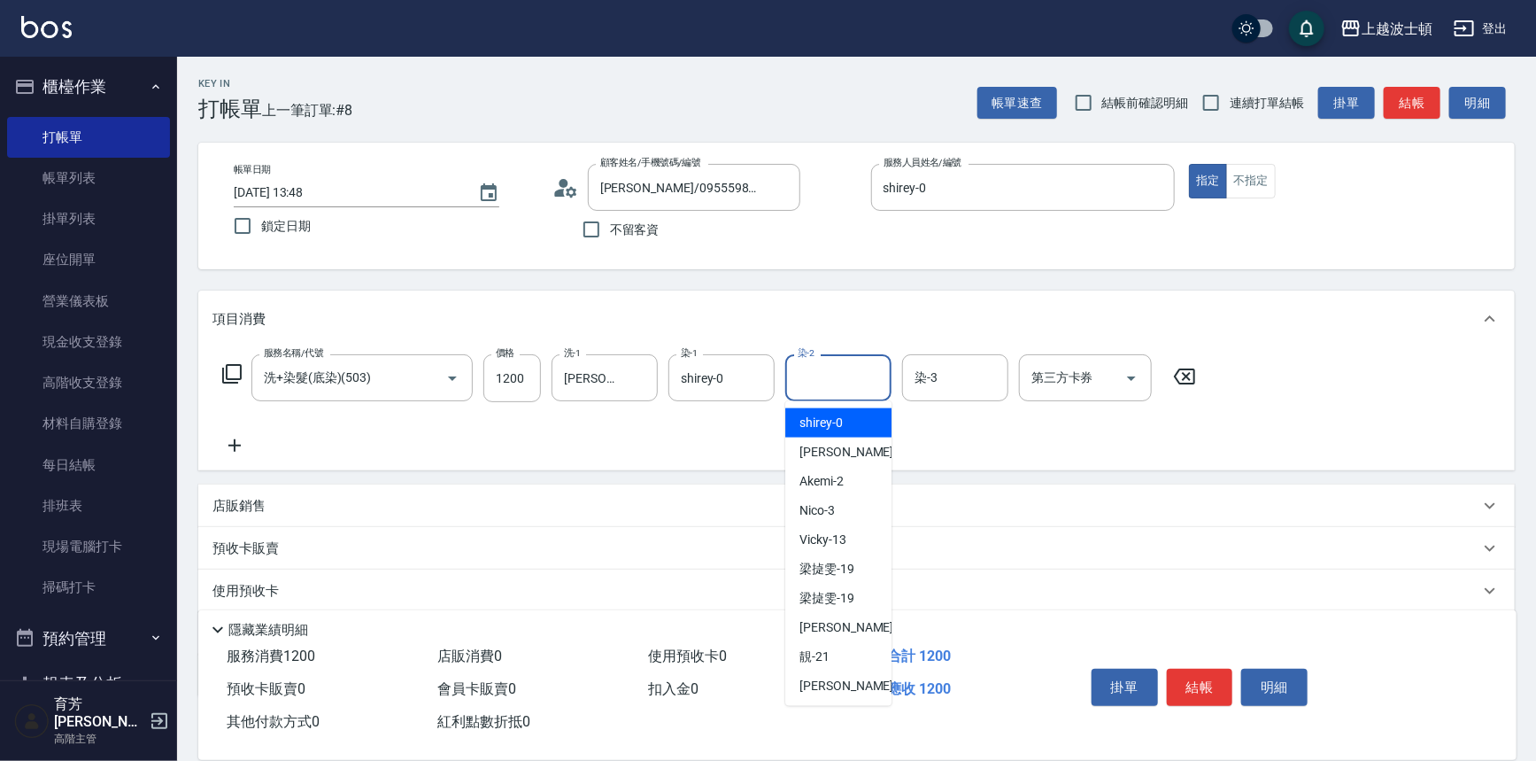
click at [854, 415] on div "shirey -0" at bounding box center [838, 422] width 106 height 29
type input "shirey-0"
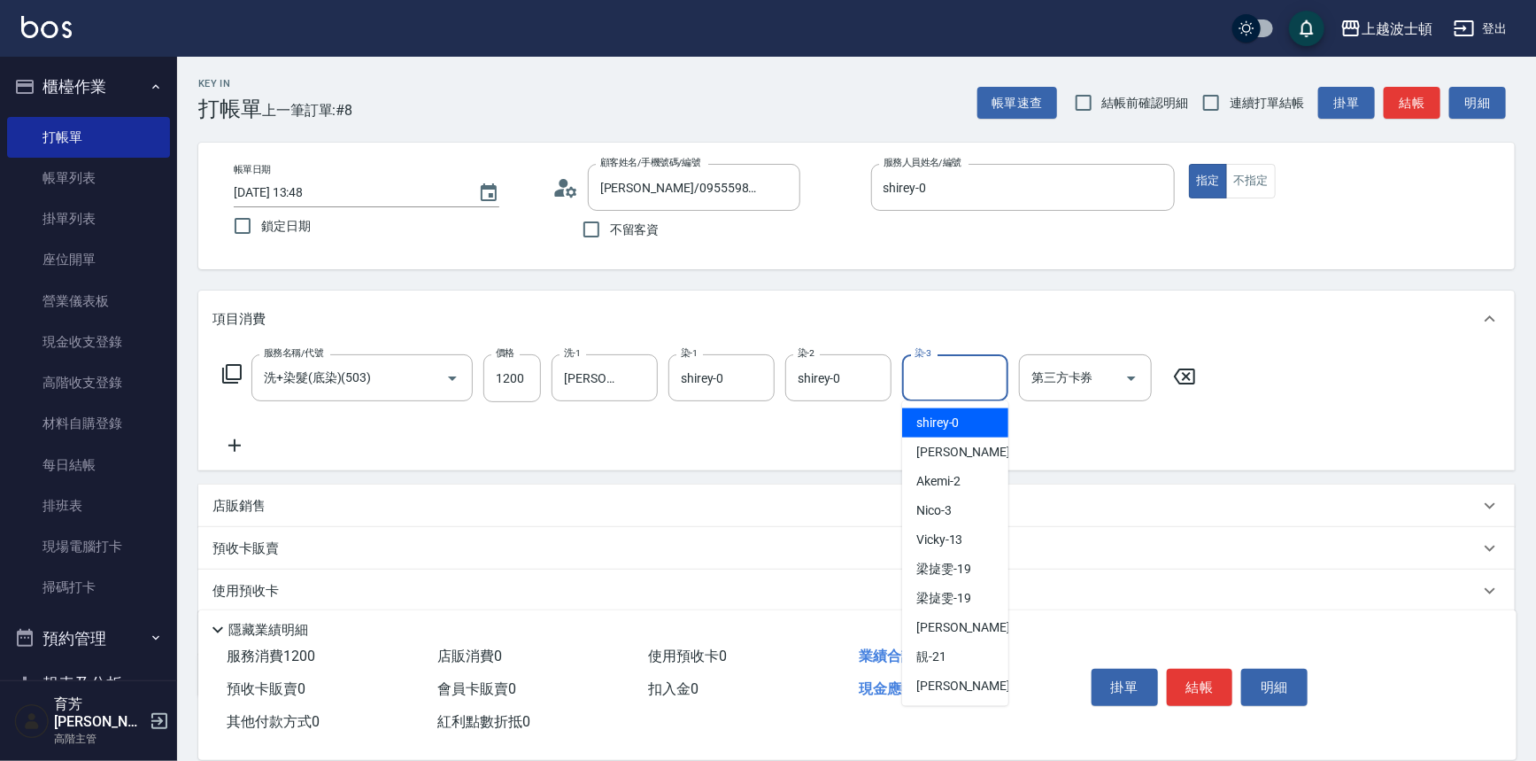
click at [932, 372] on input "染-3" at bounding box center [955, 377] width 90 height 31
click at [926, 418] on span "shirey -0" at bounding box center [937, 423] width 43 height 19
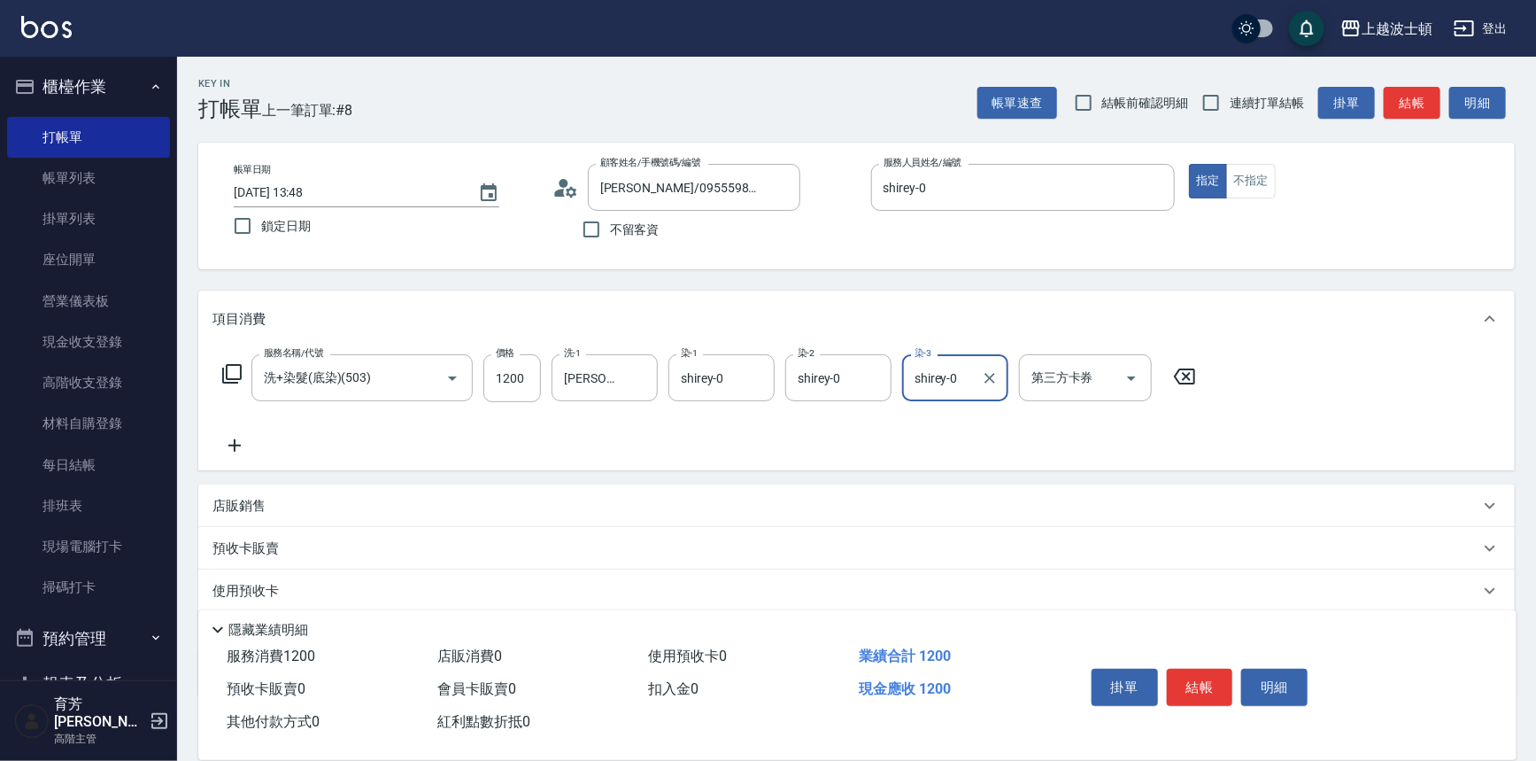
type input "shirey-0"
click at [229, 366] on icon at bounding box center [231, 373] width 21 height 21
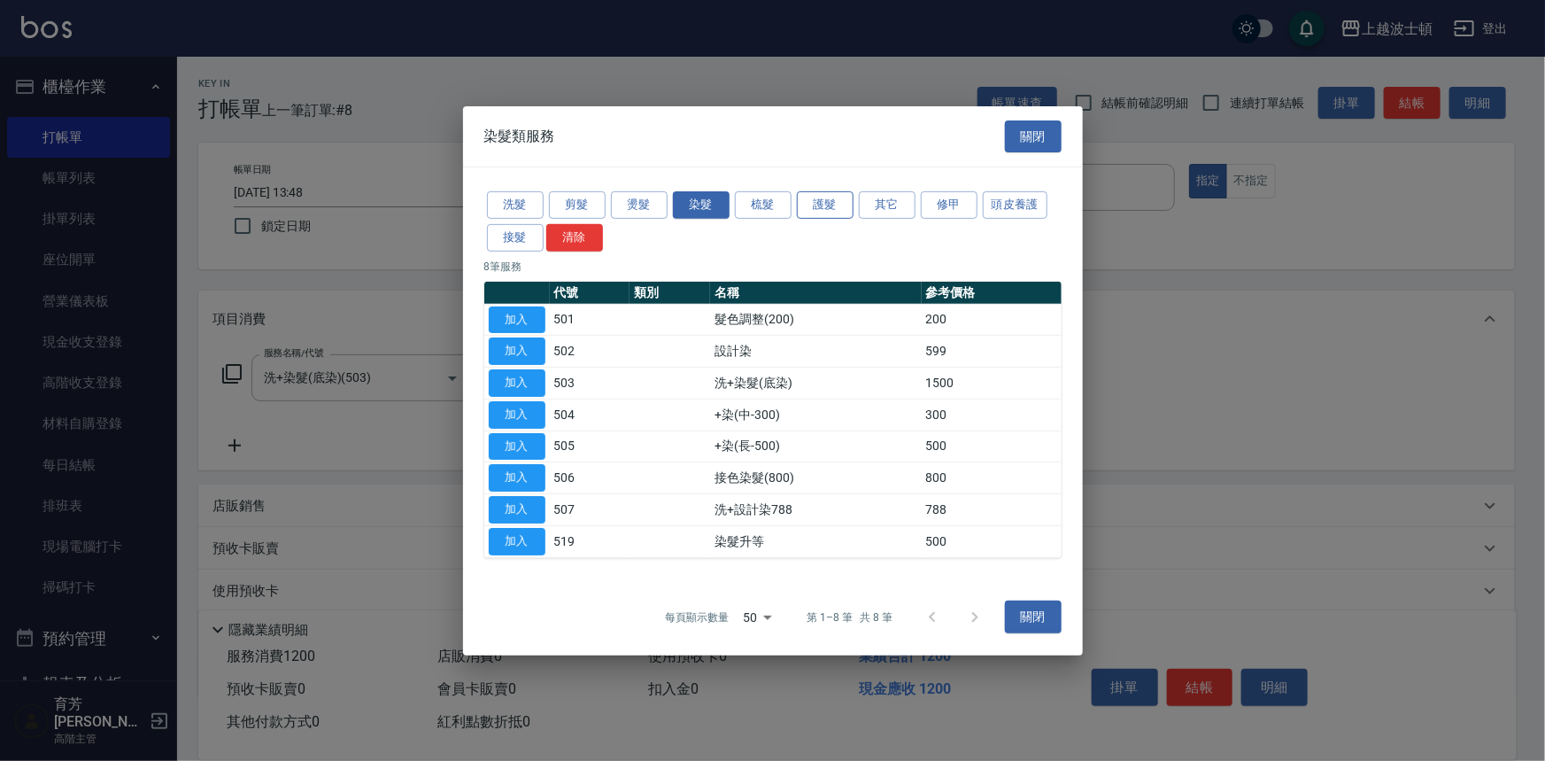
click at [822, 212] on button "護髮" at bounding box center [825, 204] width 57 height 27
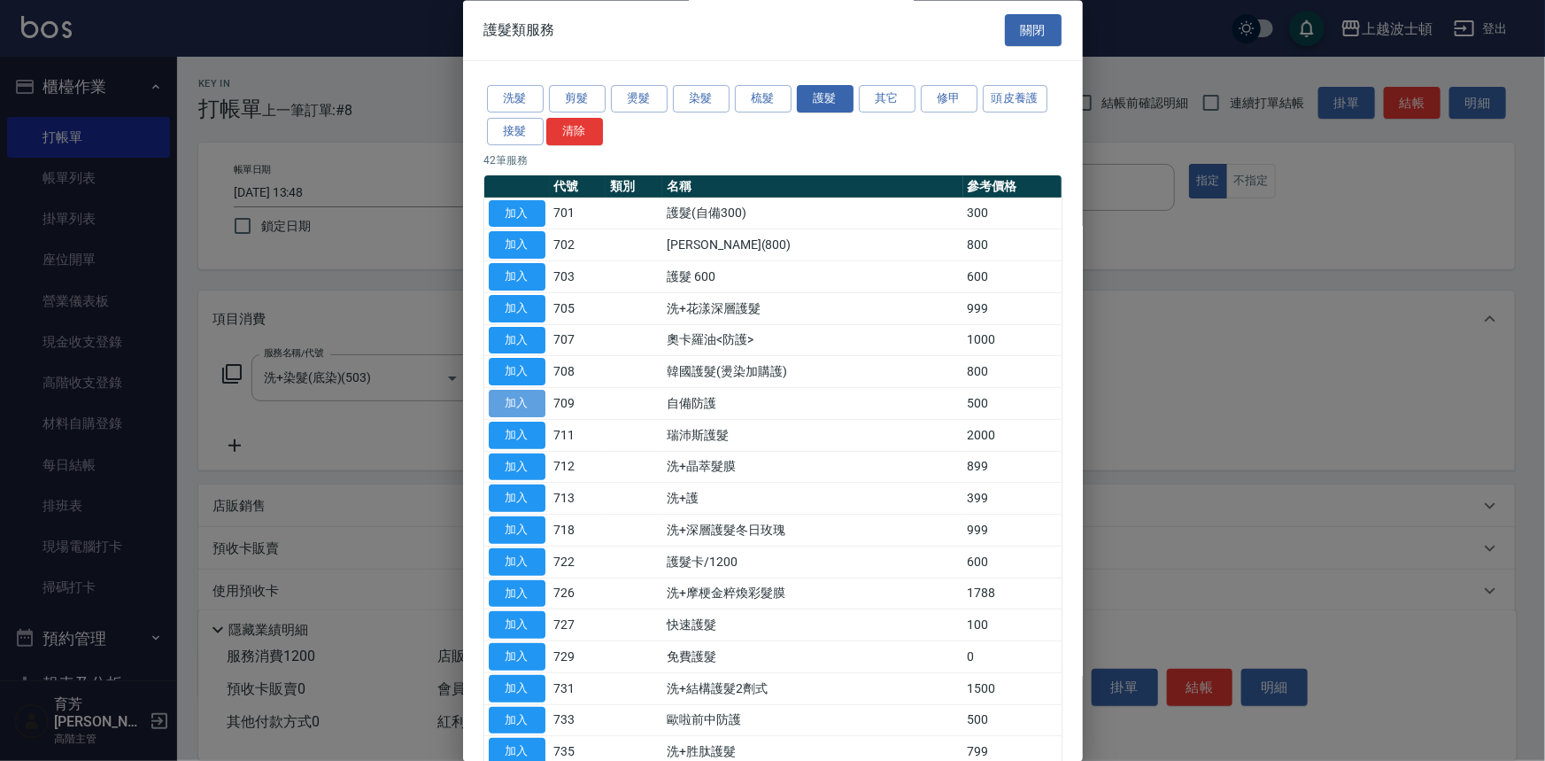
click at [496, 398] on button "加入" at bounding box center [517, 403] width 57 height 27
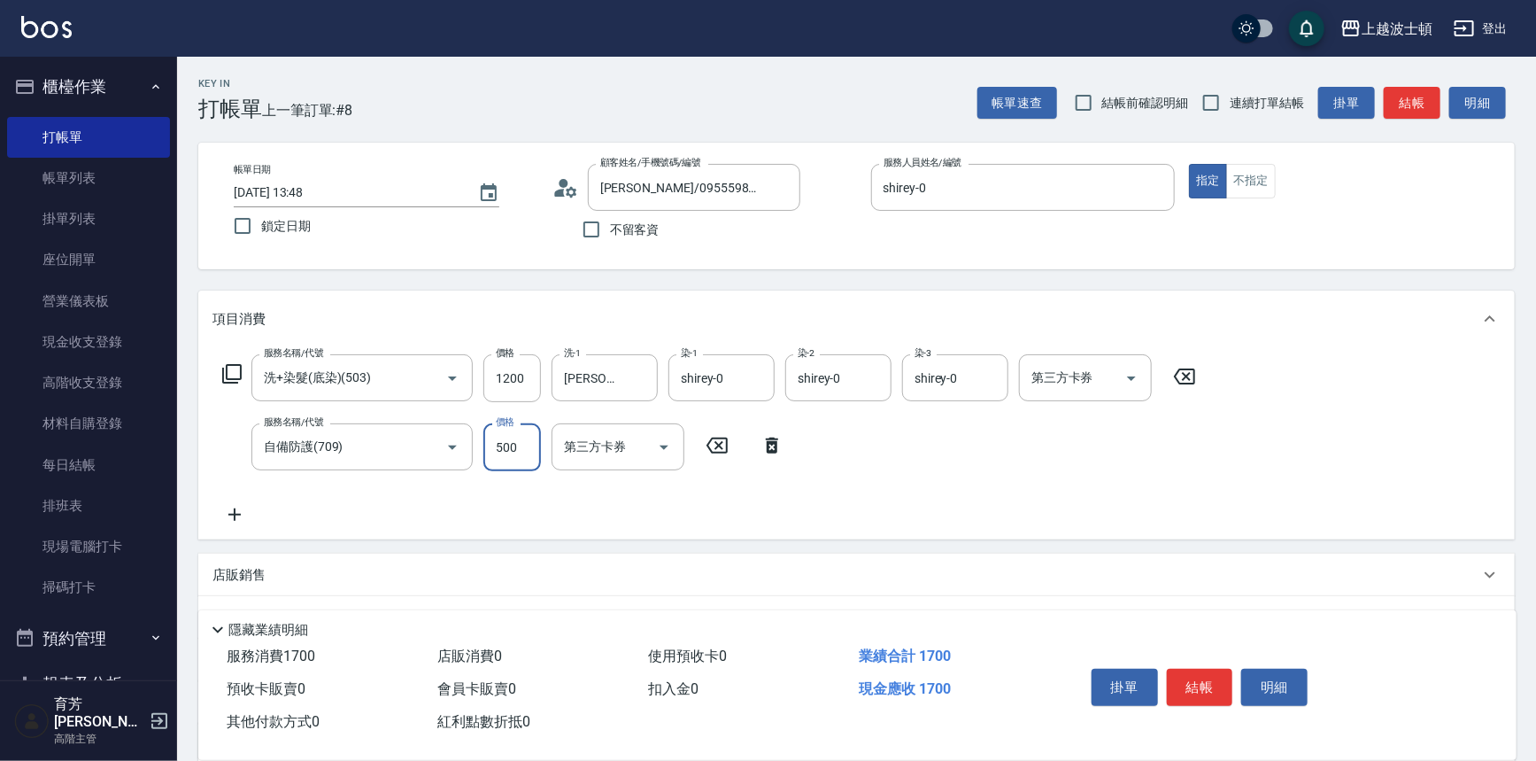
click at [515, 454] on input "500" at bounding box center [512, 447] width 58 height 48
type input "300"
click at [232, 367] on icon at bounding box center [231, 373] width 21 height 21
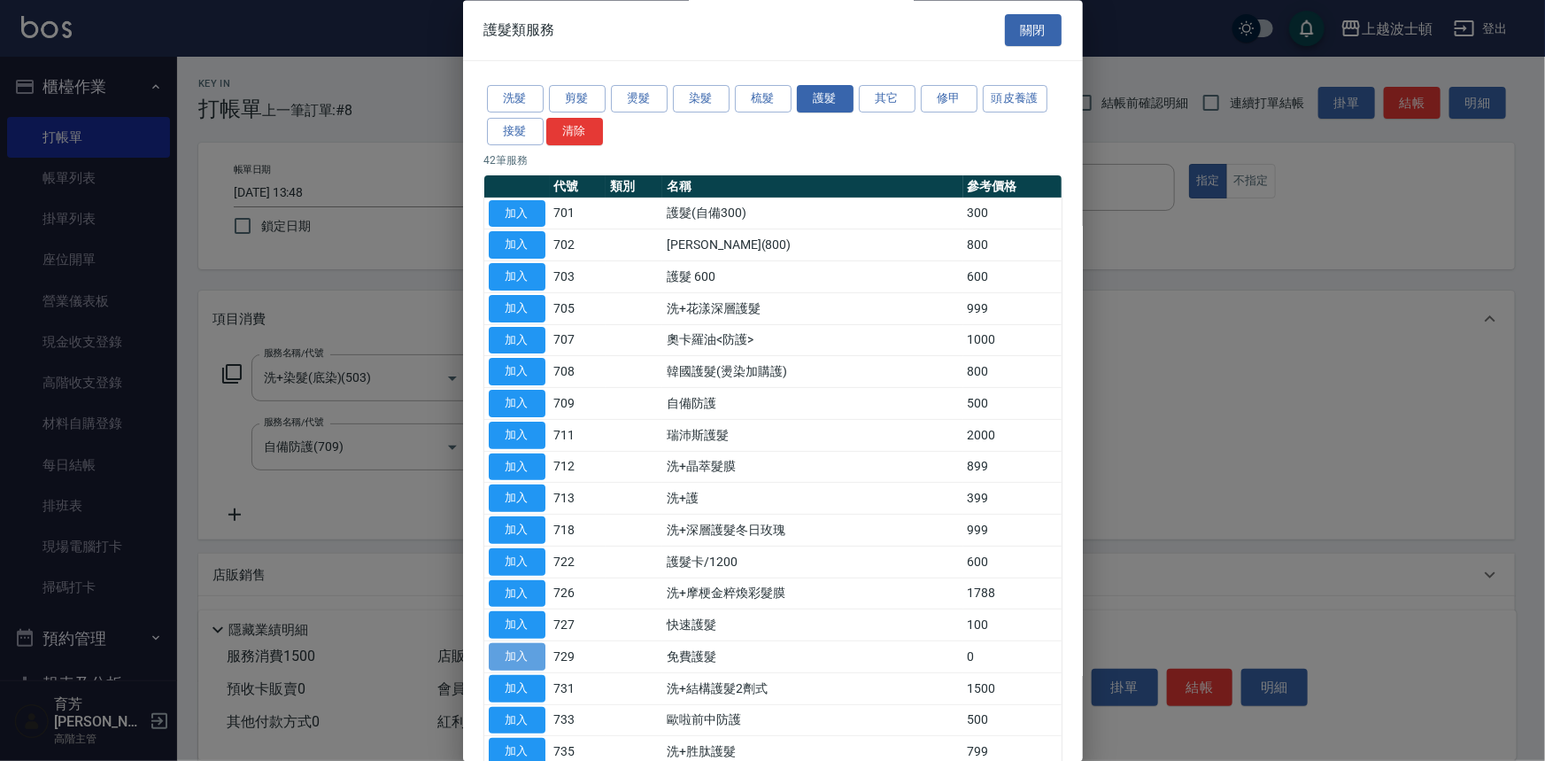
click at [505, 653] on button "加入" at bounding box center [517, 657] width 57 height 27
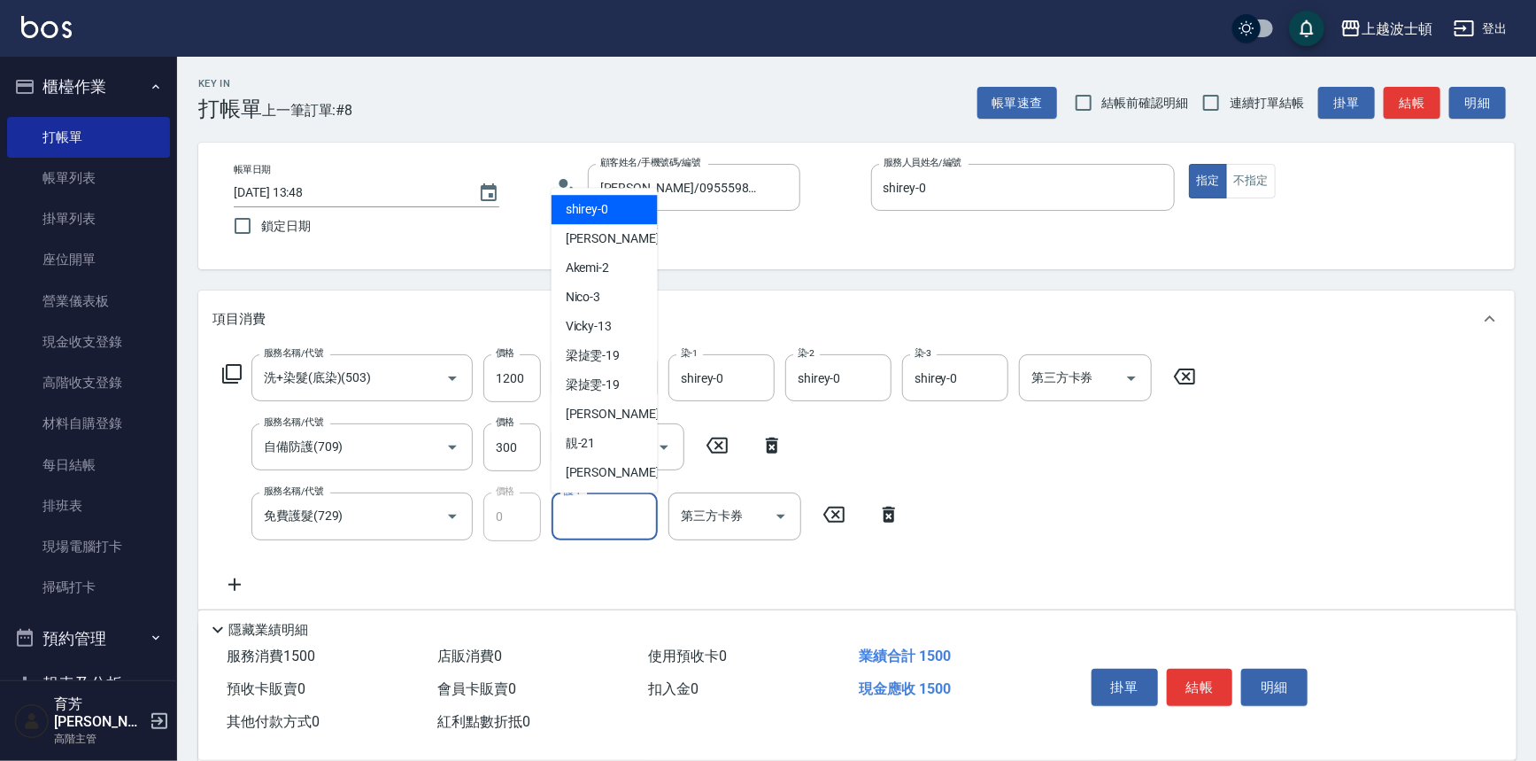
click at [630, 522] on input "護-1" at bounding box center [605, 515] width 90 height 31
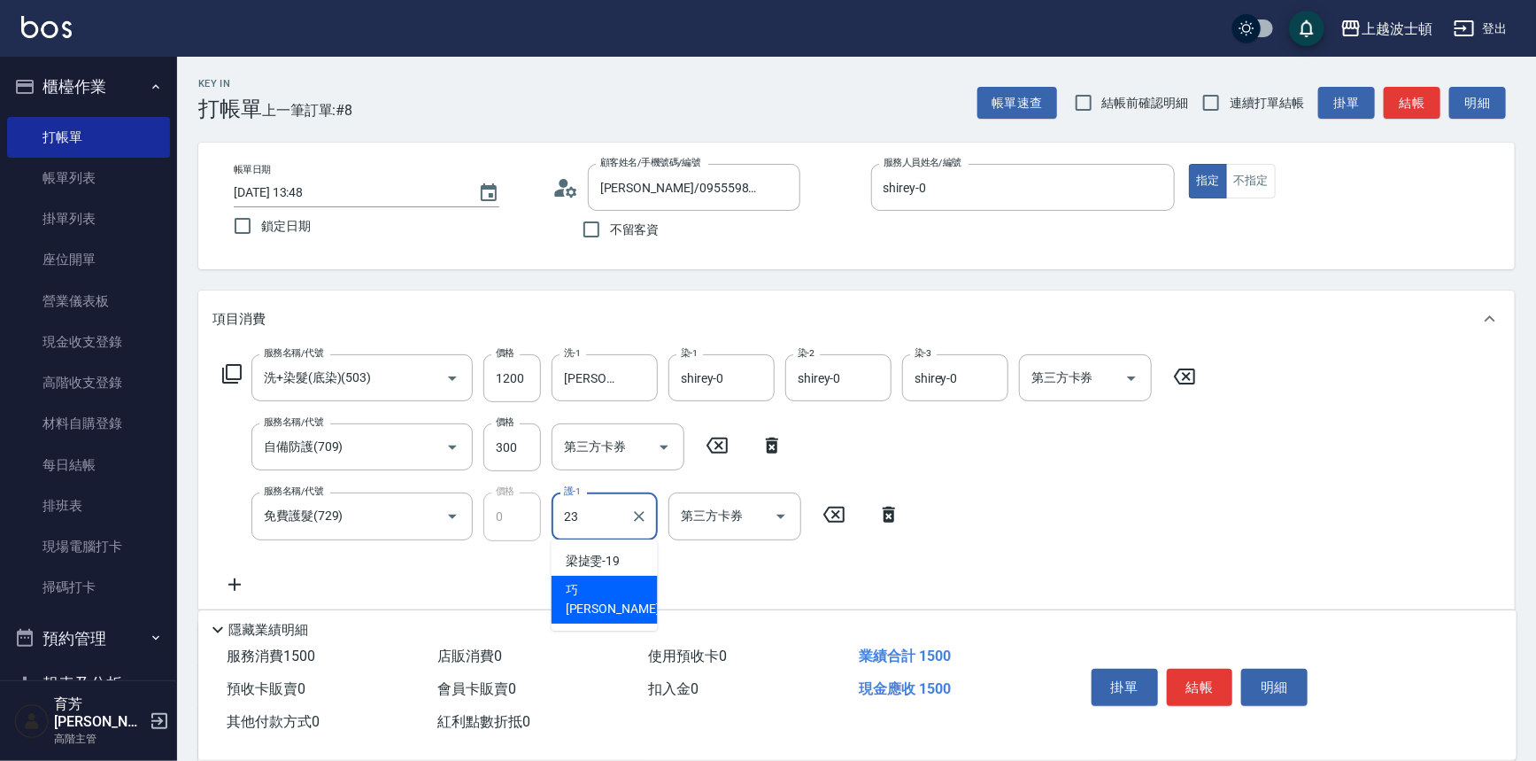
click at [603, 581] on span "巧莉 -23" at bounding box center [622, 599] width 112 height 37
type input "[PERSON_NAME]-23"
click at [1193, 682] on button "結帳" at bounding box center [1200, 687] width 66 height 37
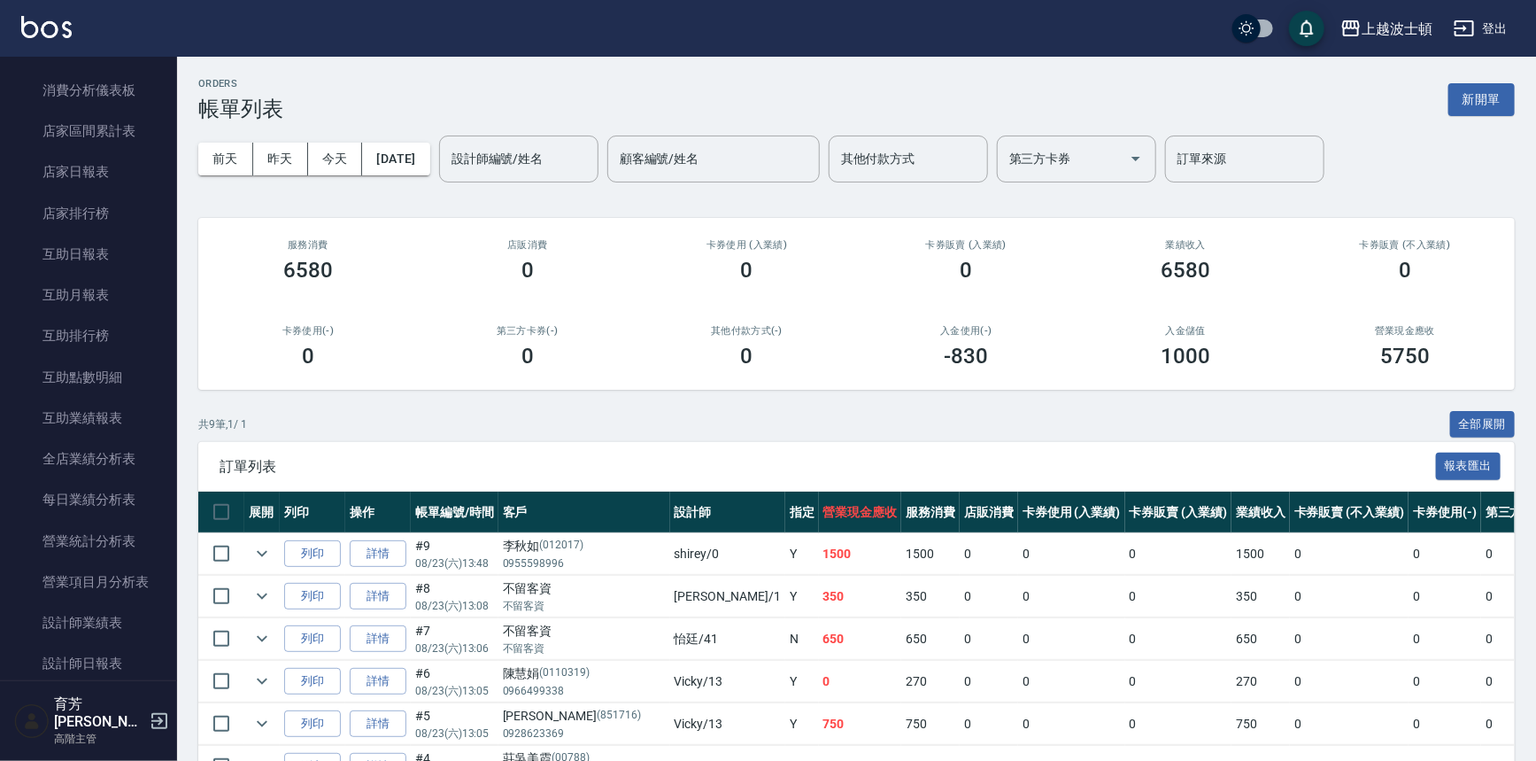
scroll to position [689, 0]
drag, startPoint x: 185, startPoint y: 190, endPoint x: 184, endPoint y: 181, distance: 9.8
click at [184, 181] on div "ORDERS 帳單列表 新開單 [DATE] [DATE] [DATE] [DATE] 設計師編號/姓名 設計師編號/姓名 顧客編號/姓名 顧客編號/姓名 其…" at bounding box center [856, 521] width 1359 height 928
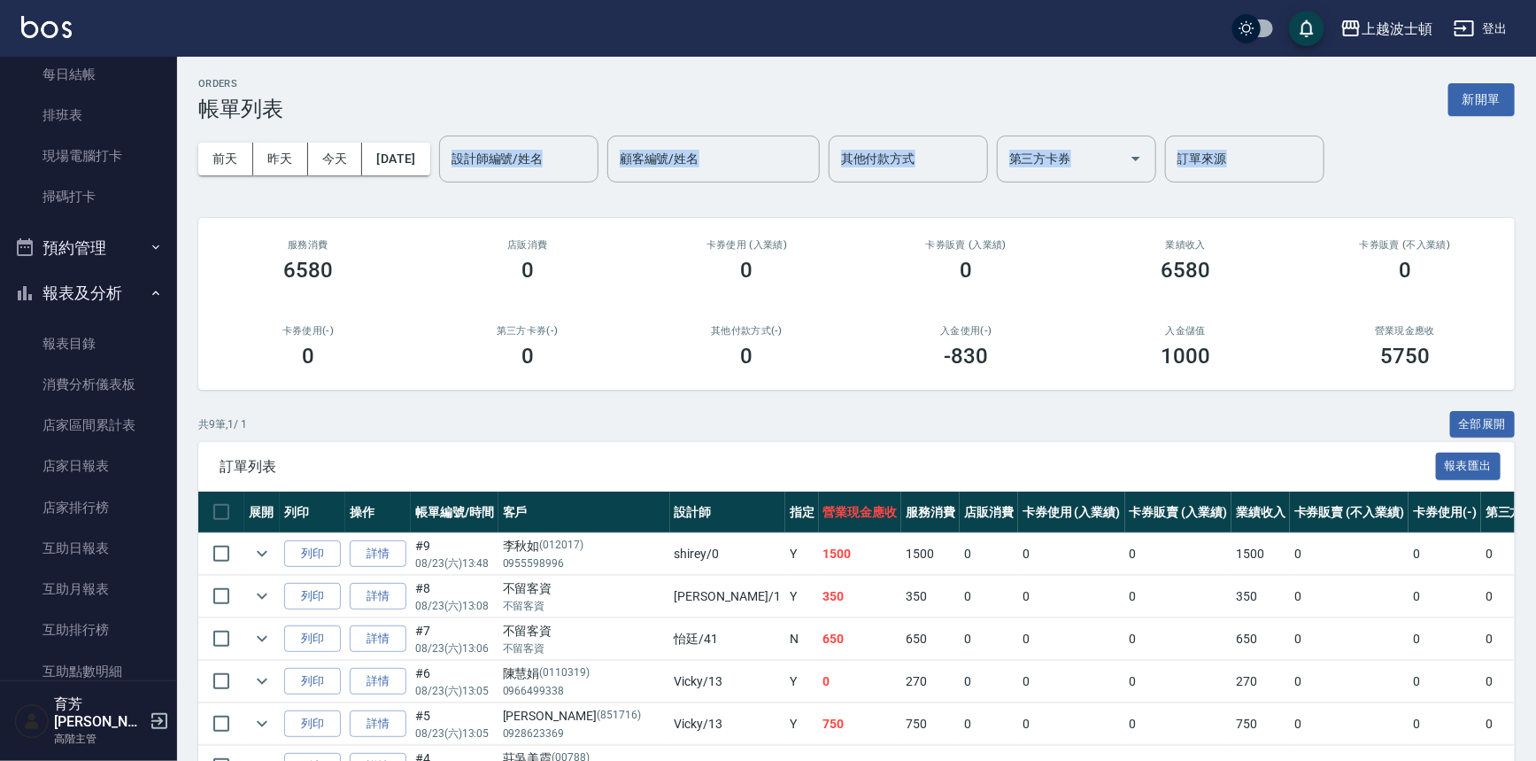
scroll to position [387, 0]
click at [149, 290] on icon "button" at bounding box center [156, 297] width 14 height 14
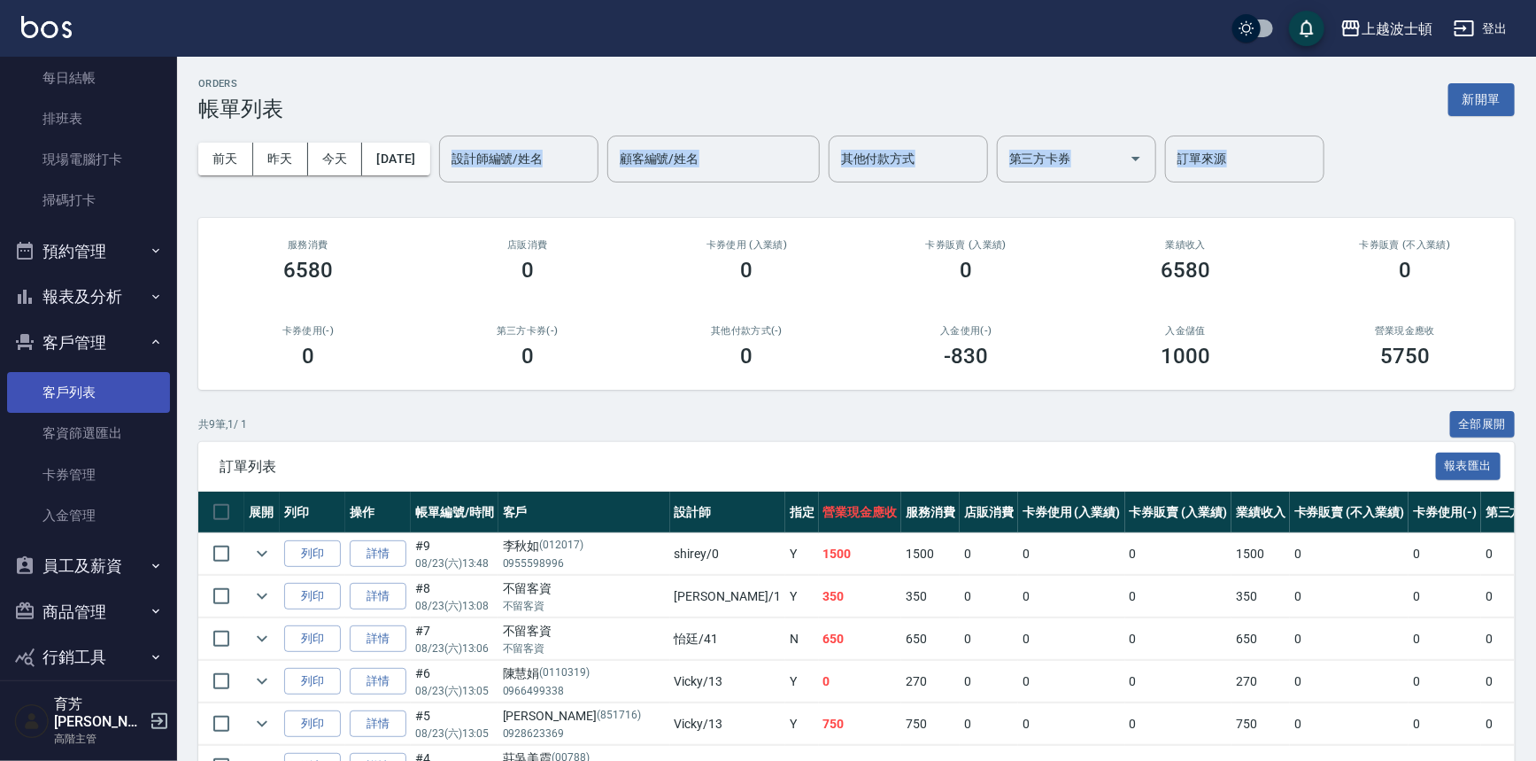
click at [104, 376] on link "客戶列表" at bounding box center [88, 392] width 163 height 41
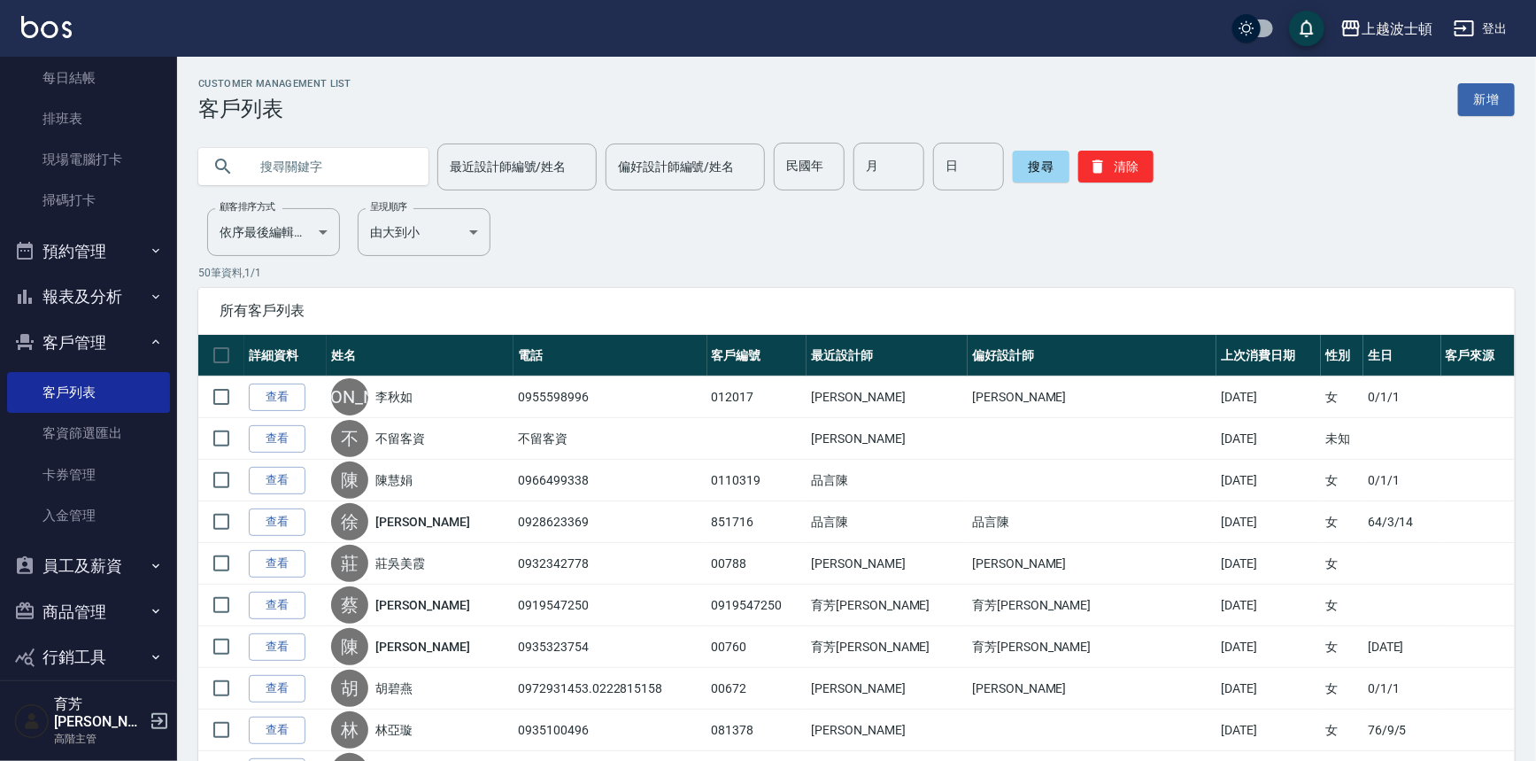
click at [296, 177] on input "text" at bounding box center [331, 167] width 166 height 48
click at [1032, 173] on button "搜尋" at bounding box center [1041, 167] width 57 height 32
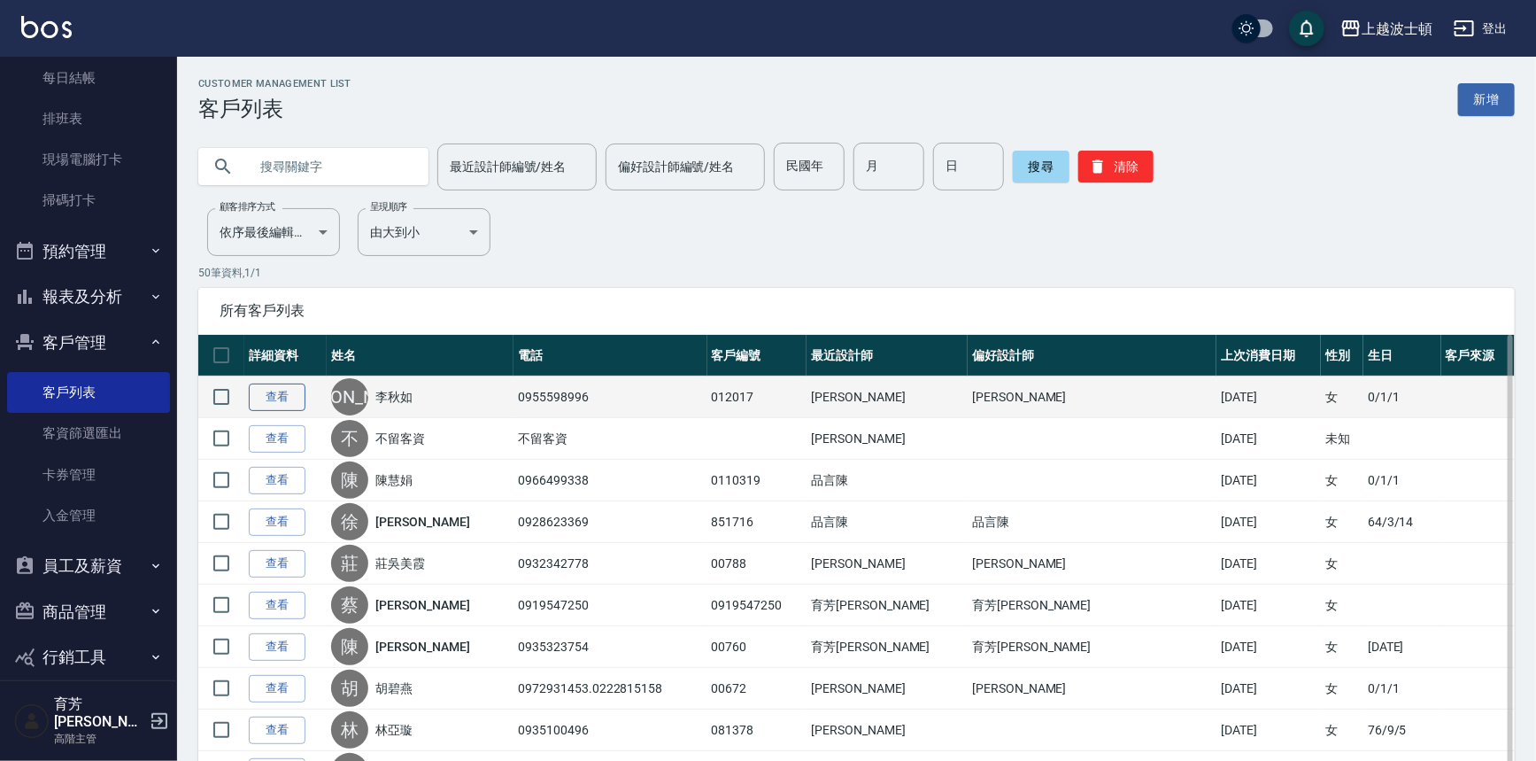
click at [288, 387] on link "查看" at bounding box center [277, 396] width 57 height 27
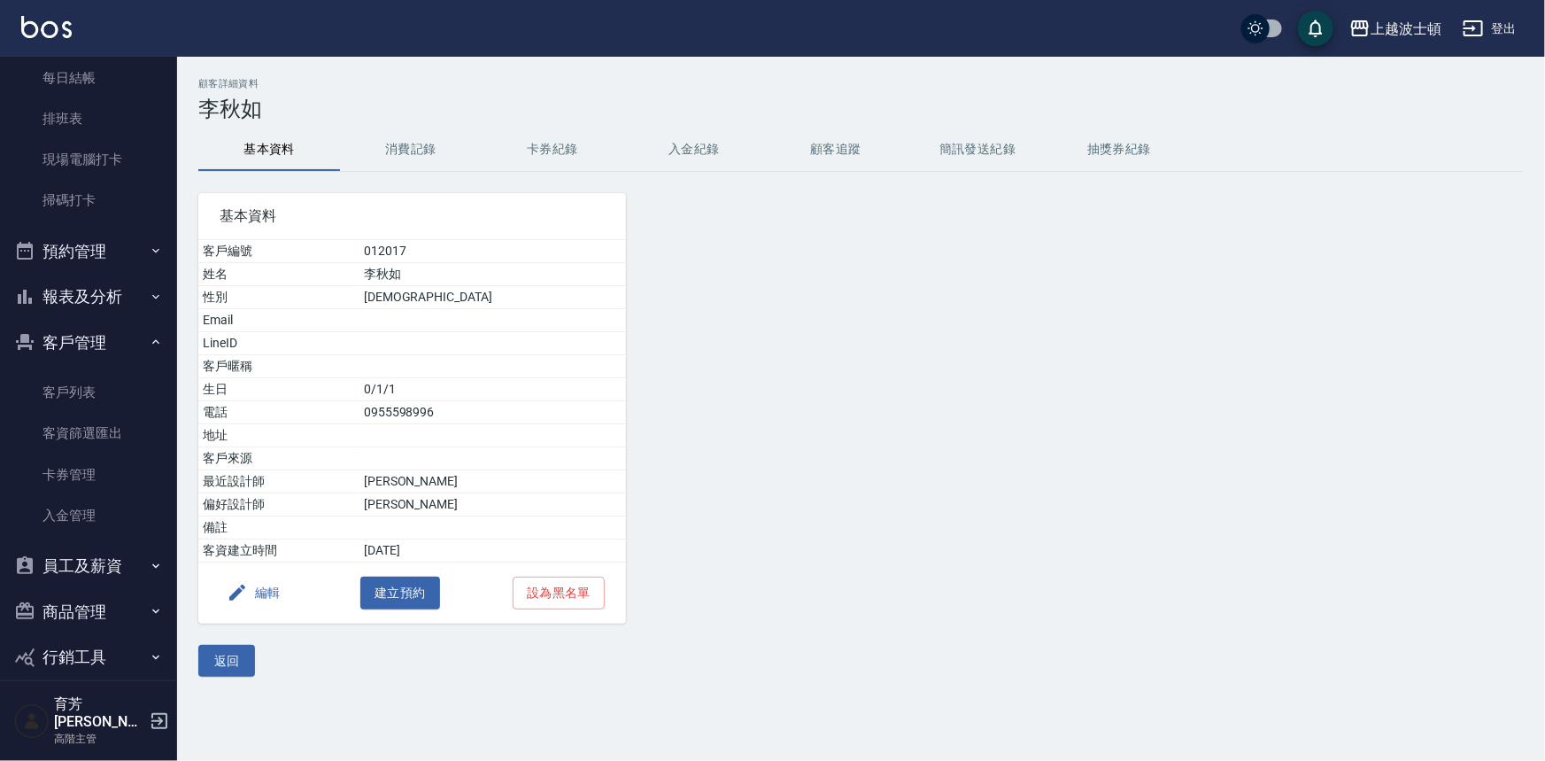
click at [412, 157] on button "消費記錄" at bounding box center [411, 149] width 142 height 43
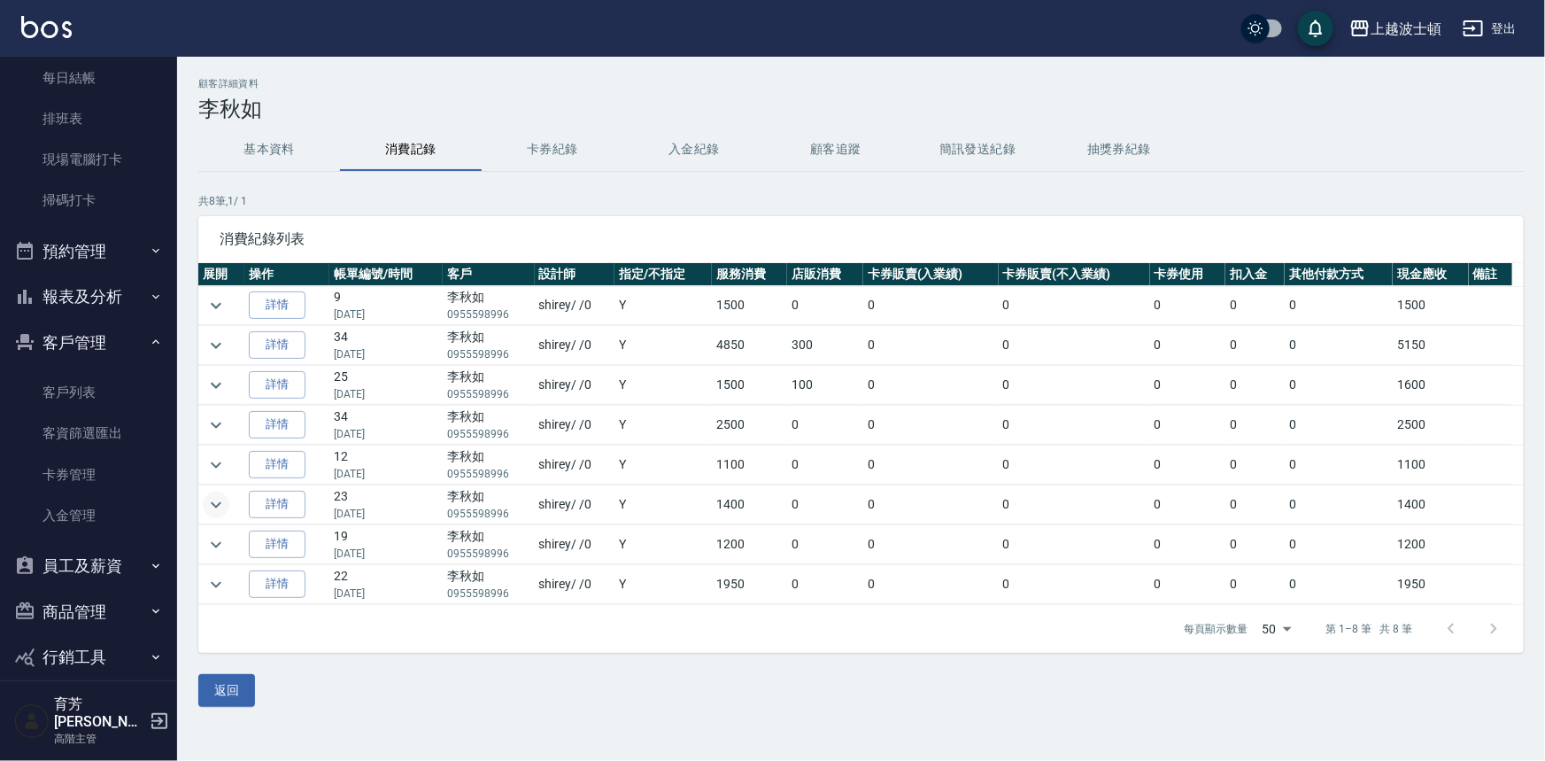
click at [217, 505] on icon "expand row" at bounding box center [216, 504] width 11 height 6
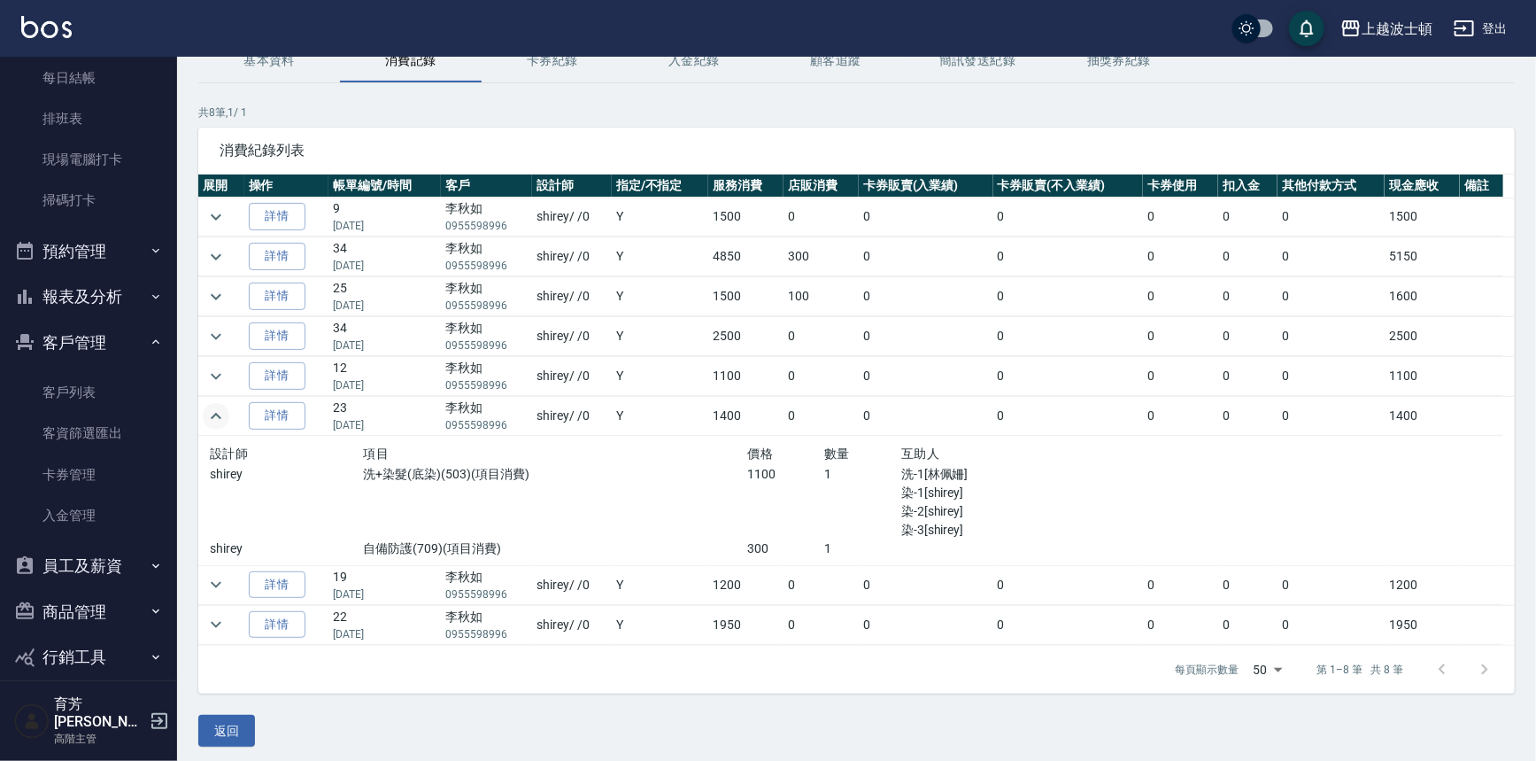
scroll to position [89, 0]
click at [1527, 549] on div "顧客詳細資料 [PERSON_NAME] 基本資料 消費記錄 卡券紀錄 入金紀錄 顧客追蹤 簡訊發送紀錄 抽獎券紀錄 共 8 筆, 1 / 1 消費紀錄列表 …" at bounding box center [856, 366] width 1359 height 757
click at [211, 585] on icon "expand row" at bounding box center [215, 583] width 21 height 21
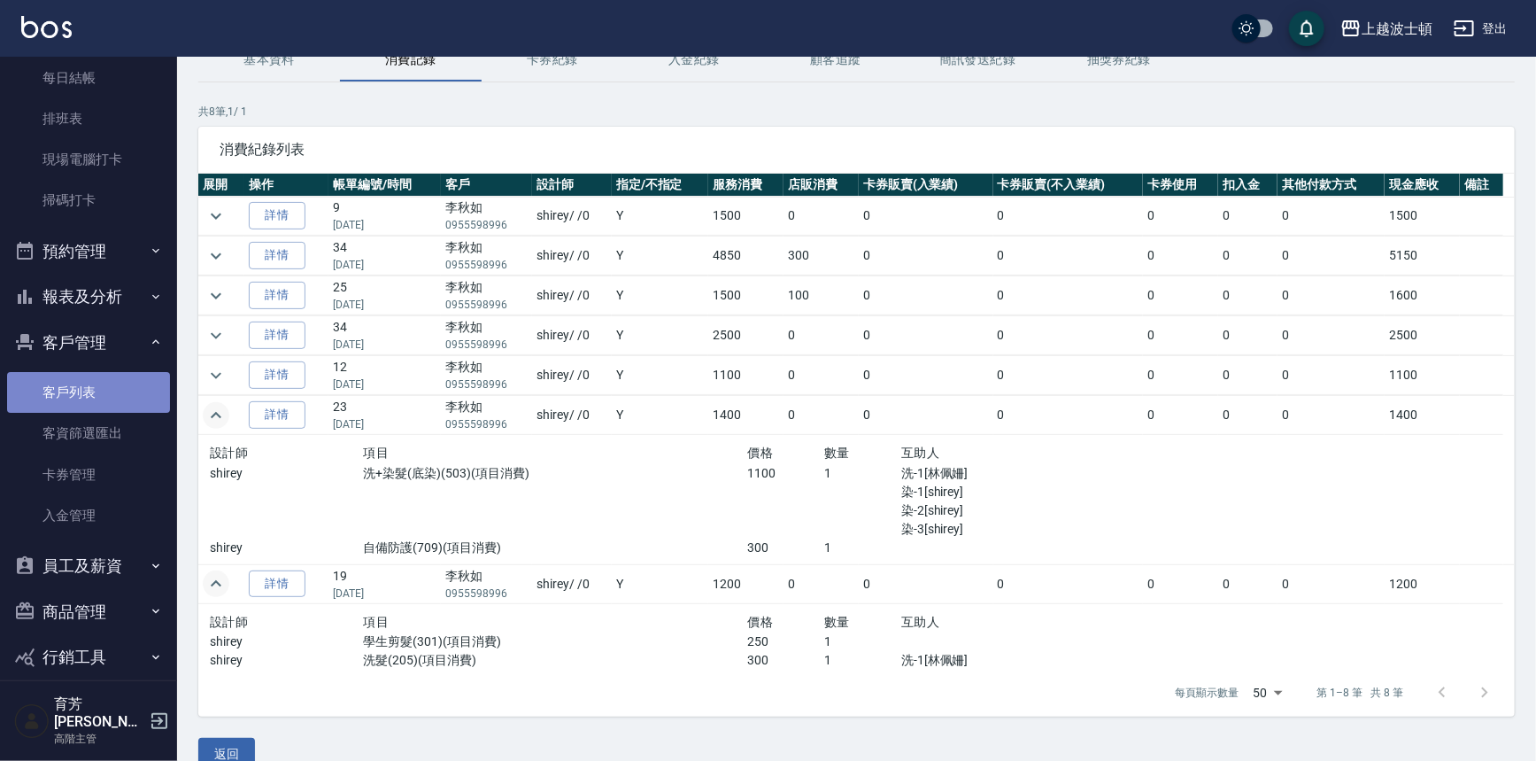
click at [122, 386] on link "客戶列表" at bounding box center [88, 392] width 163 height 41
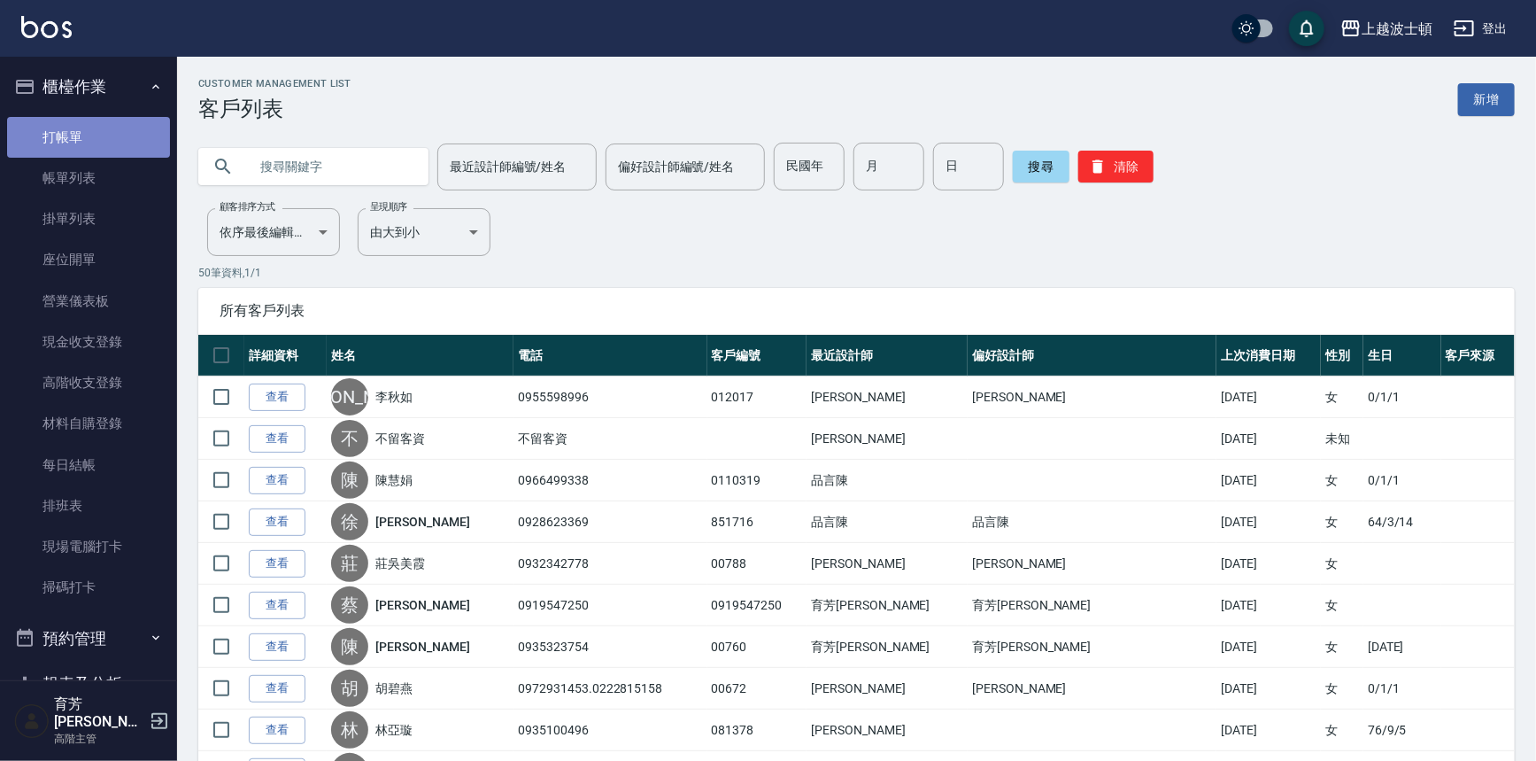
click at [91, 122] on link "打帳單" at bounding box center [88, 137] width 163 height 41
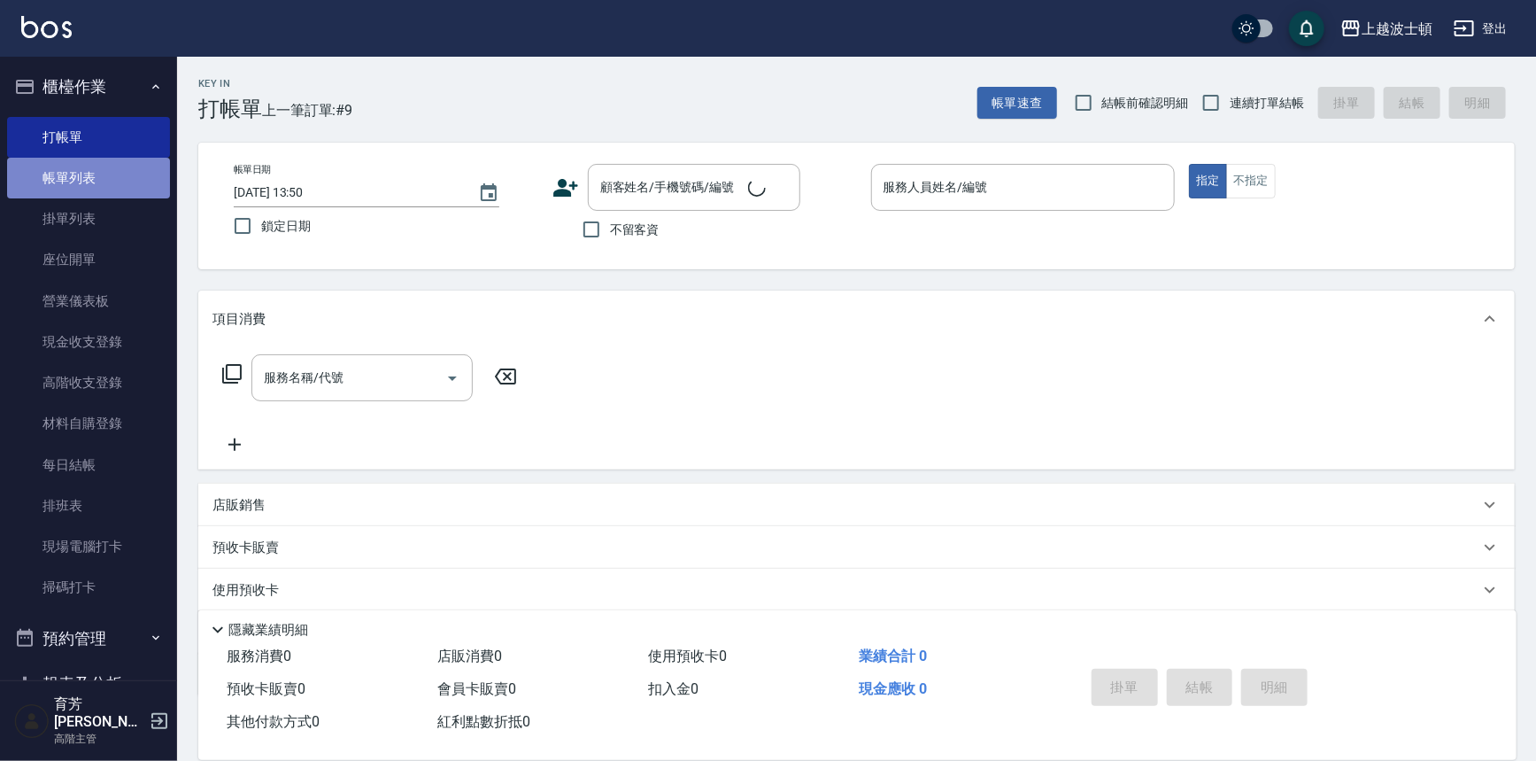
click at [91, 171] on link "帳單列表" at bounding box center [88, 178] width 163 height 41
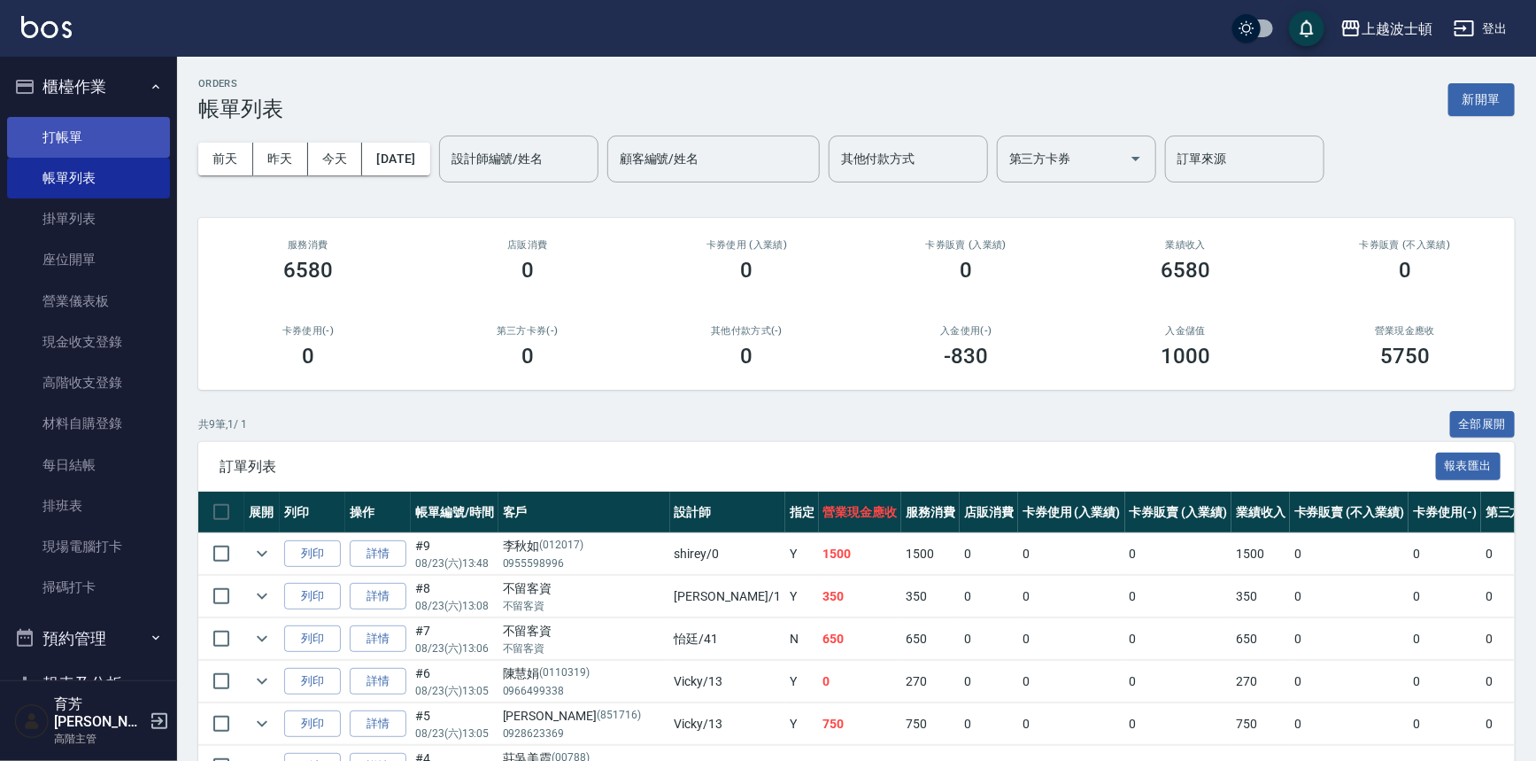
click at [120, 133] on link "打帳單" at bounding box center [88, 137] width 163 height 41
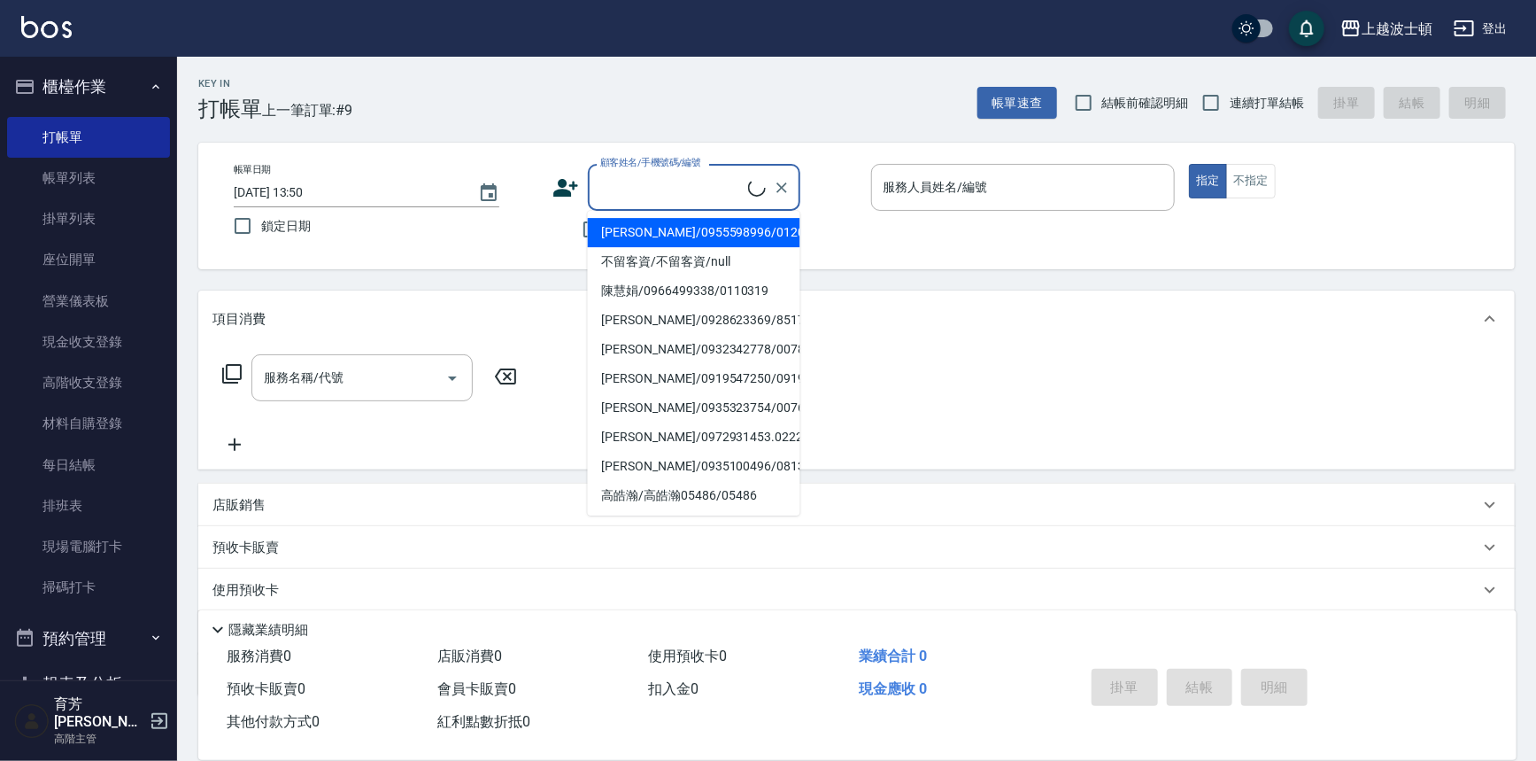
click at [633, 185] on input "顧客姓名/手機號碼/編號" at bounding box center [672, 187] width 152 height 31
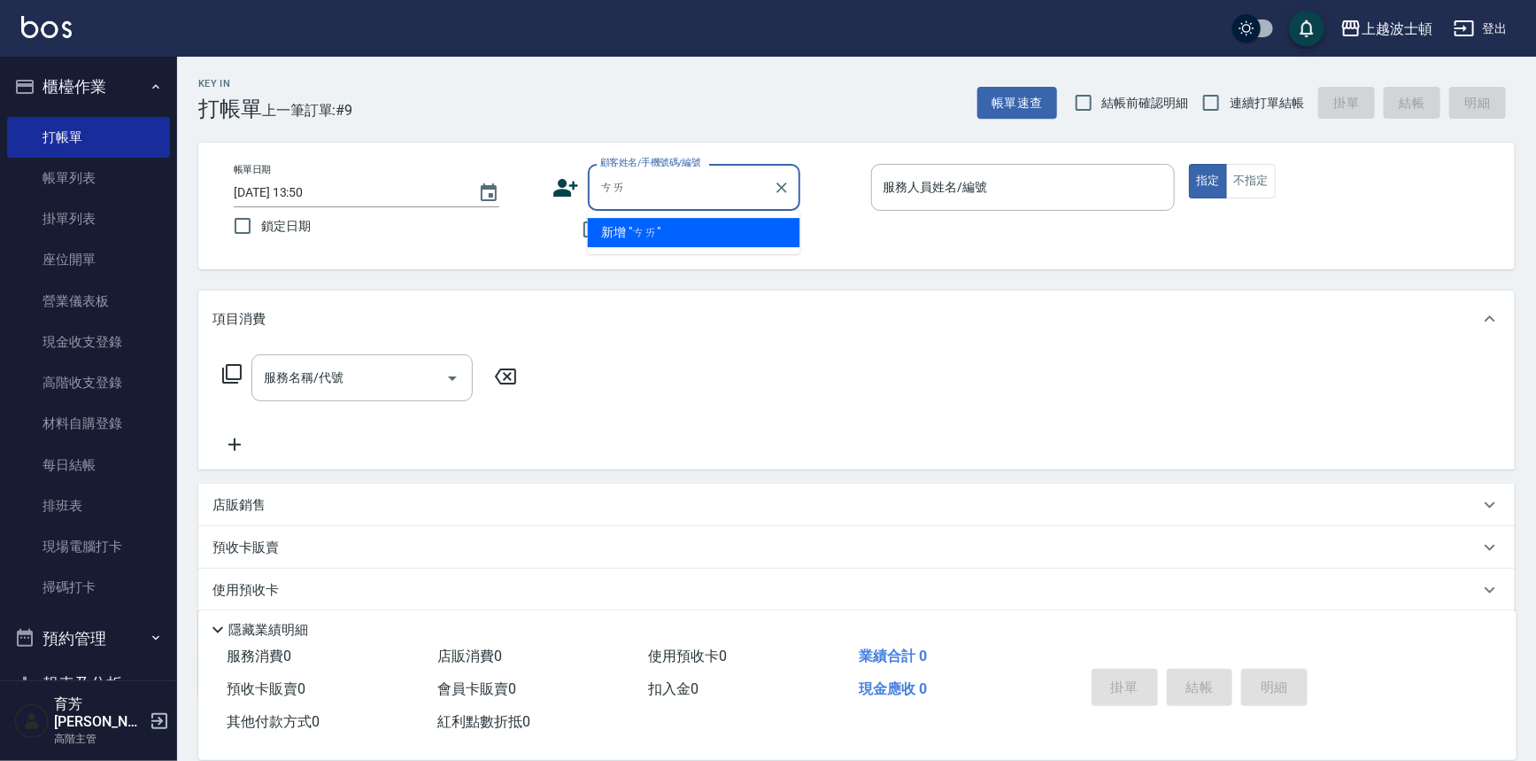
type input "蔡"
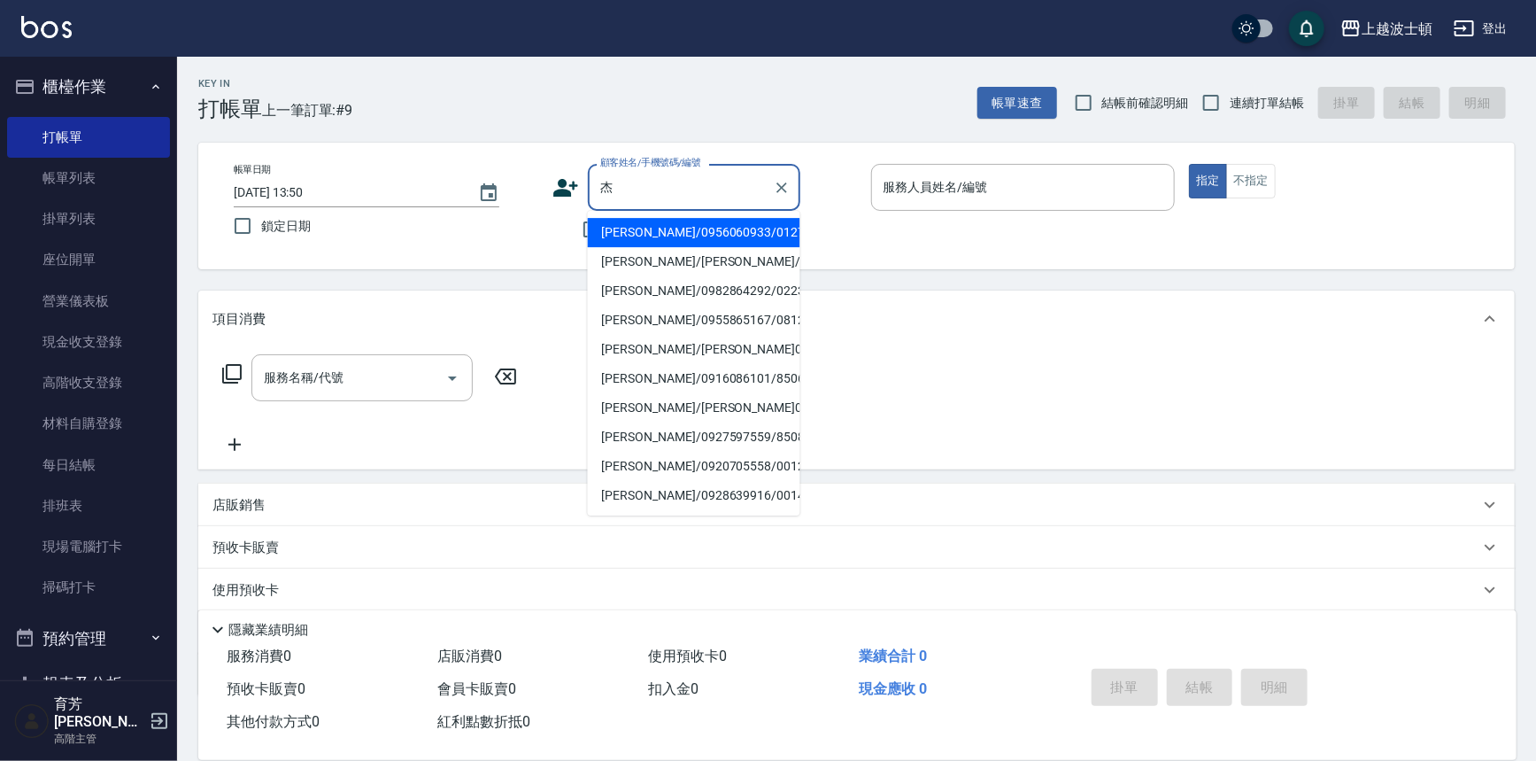
click at [655, 234] on li "[PERSON_NAME]/0956060933/012710" at bounding box center [694, 232] width 213 height 29
type input "[PERSON_NAME]/0956060933/012710"
type input "shirey-0"
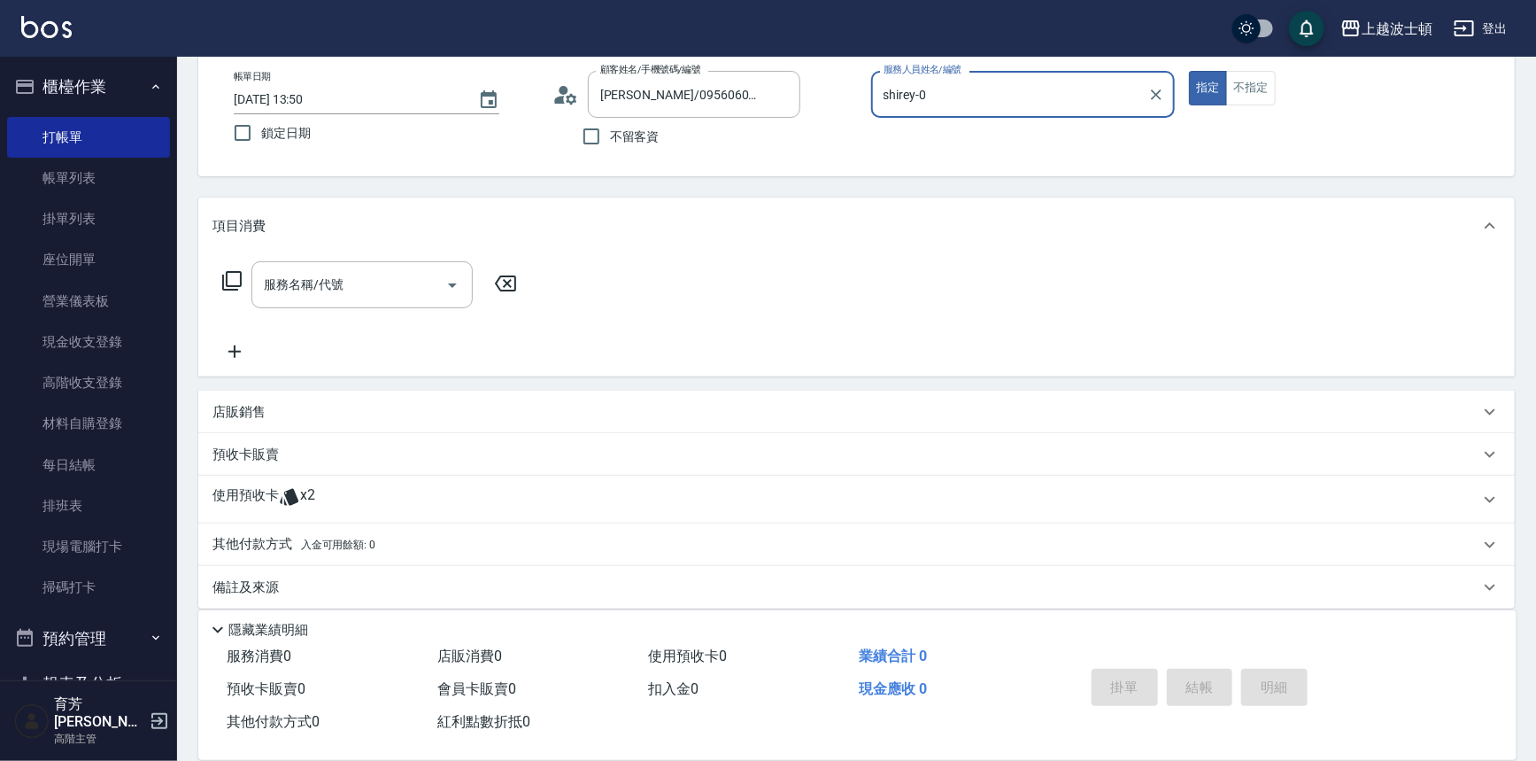
scroll to position [106, 0]
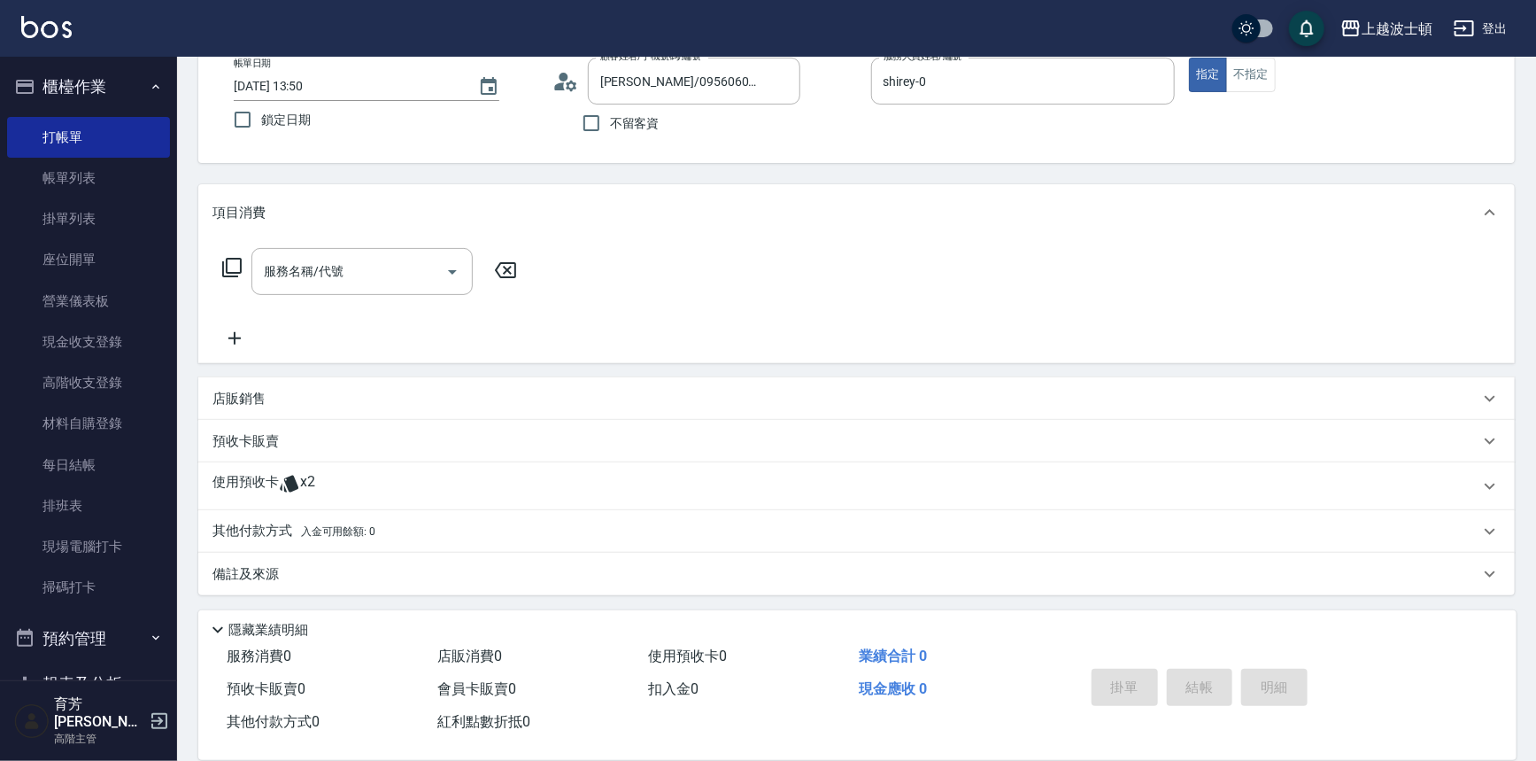
click at [296, 466] on div "使用預收卡 x2" at bounding box center [856, 486] width 1317 height 48
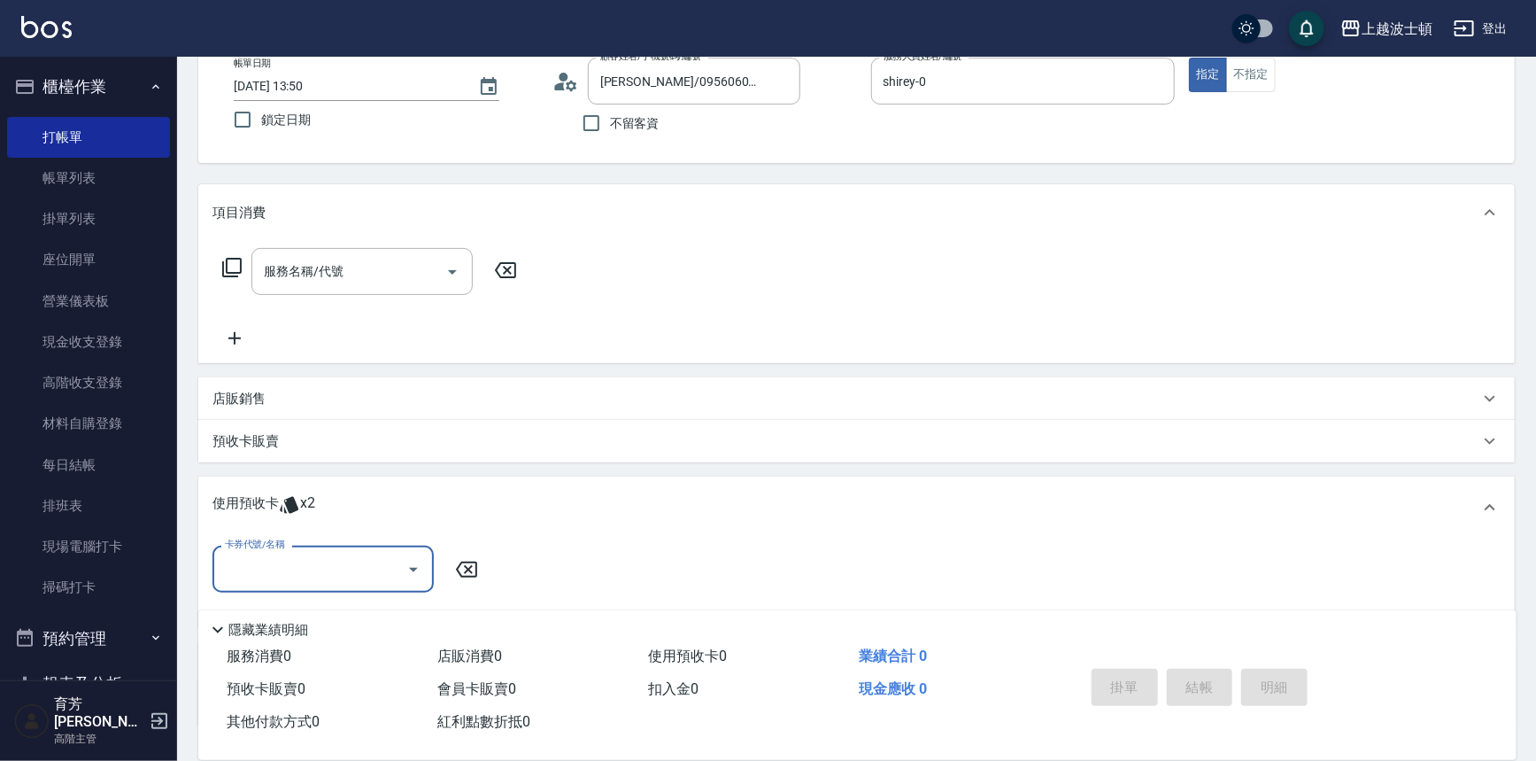
scroll to position [239, 0]
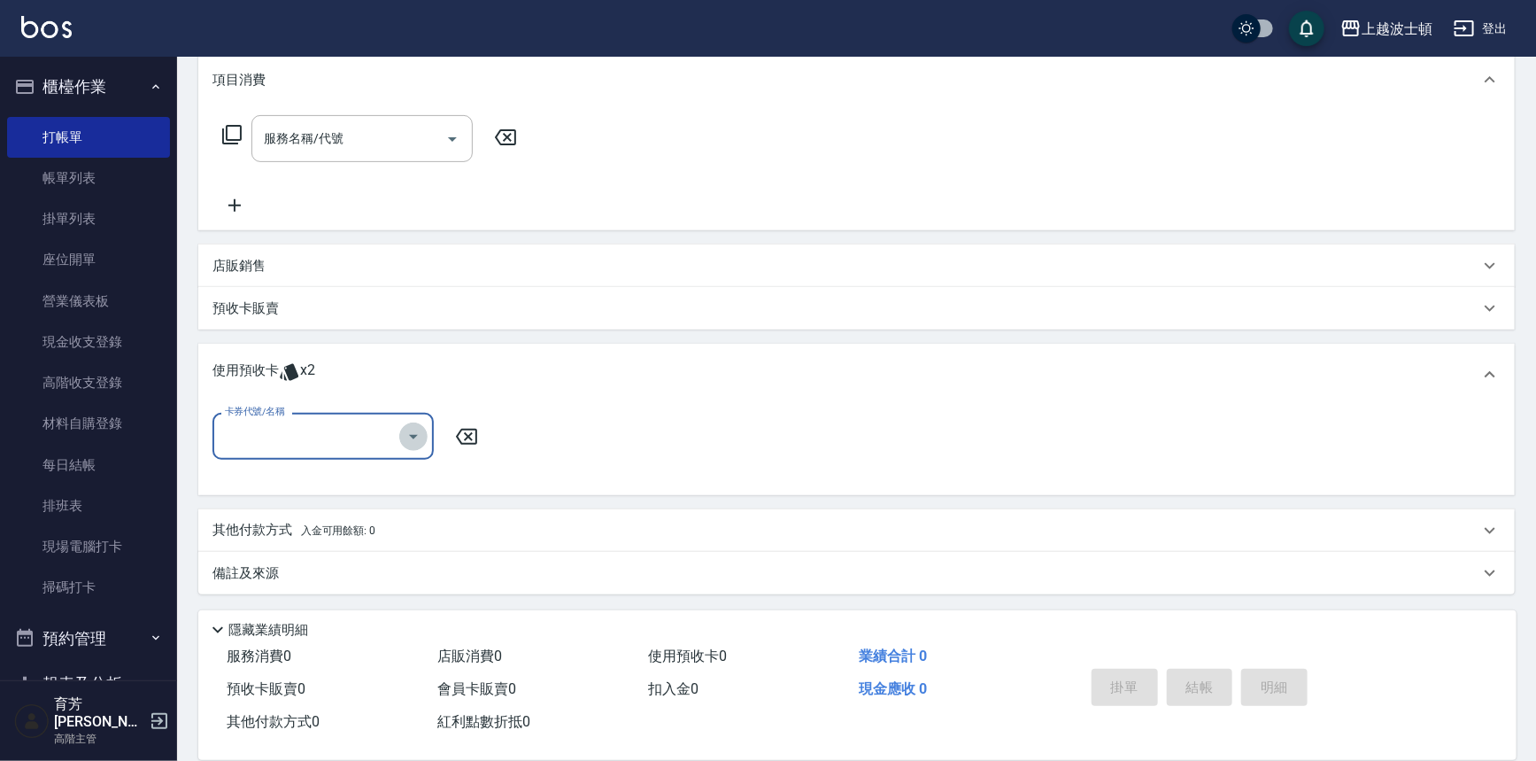
click at [409, 437] on icon "Open" at bounding box center [413, 436] width 21 height 21
click at [389, 476] on div "剪髮卡 剩餘2張" at bounding box center [323, 481] width 221 height 29
type input "剪髮卡"
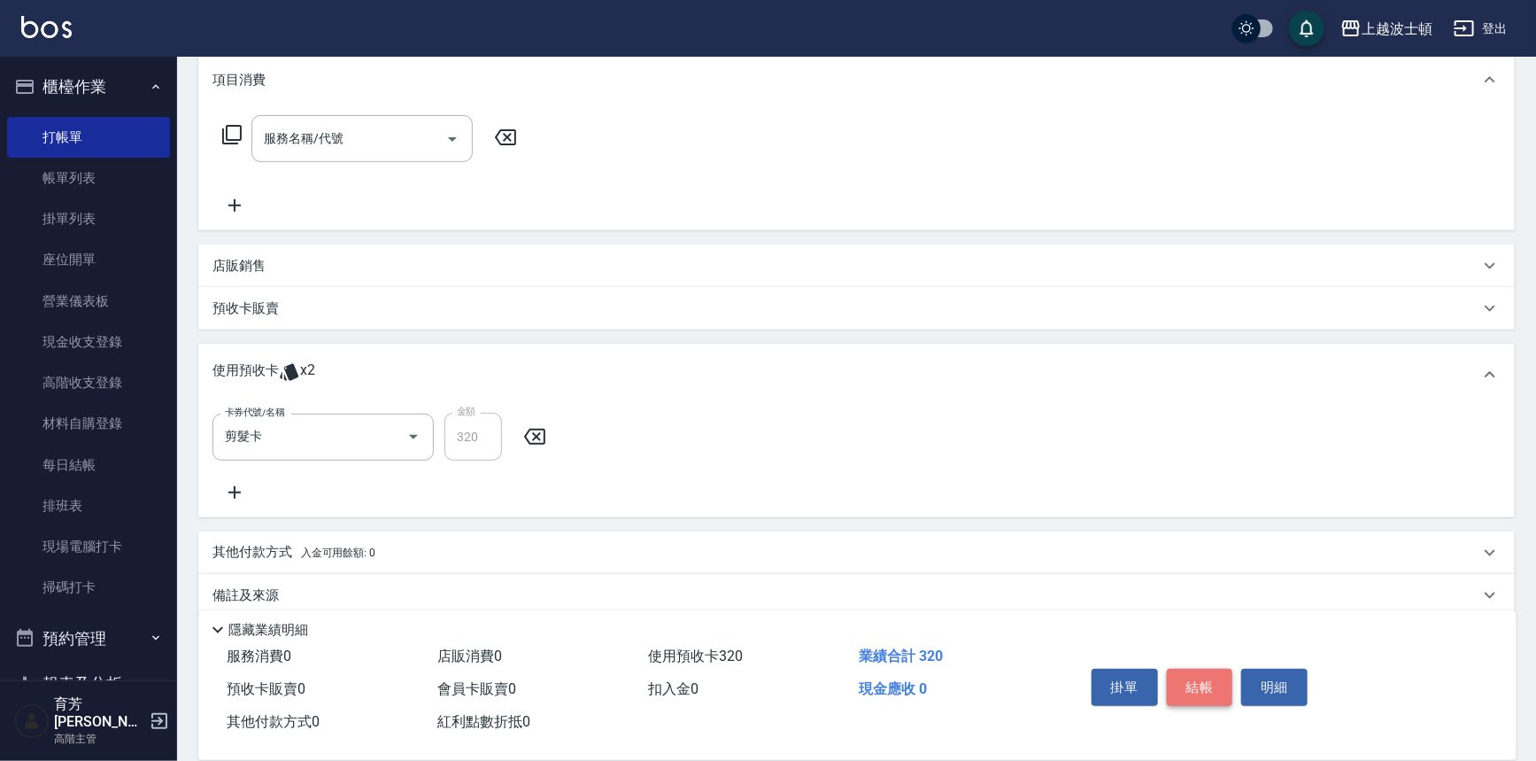
click at [1187, 683] on button "結帳" at bounding box center [1200, 687] width 66 height 37
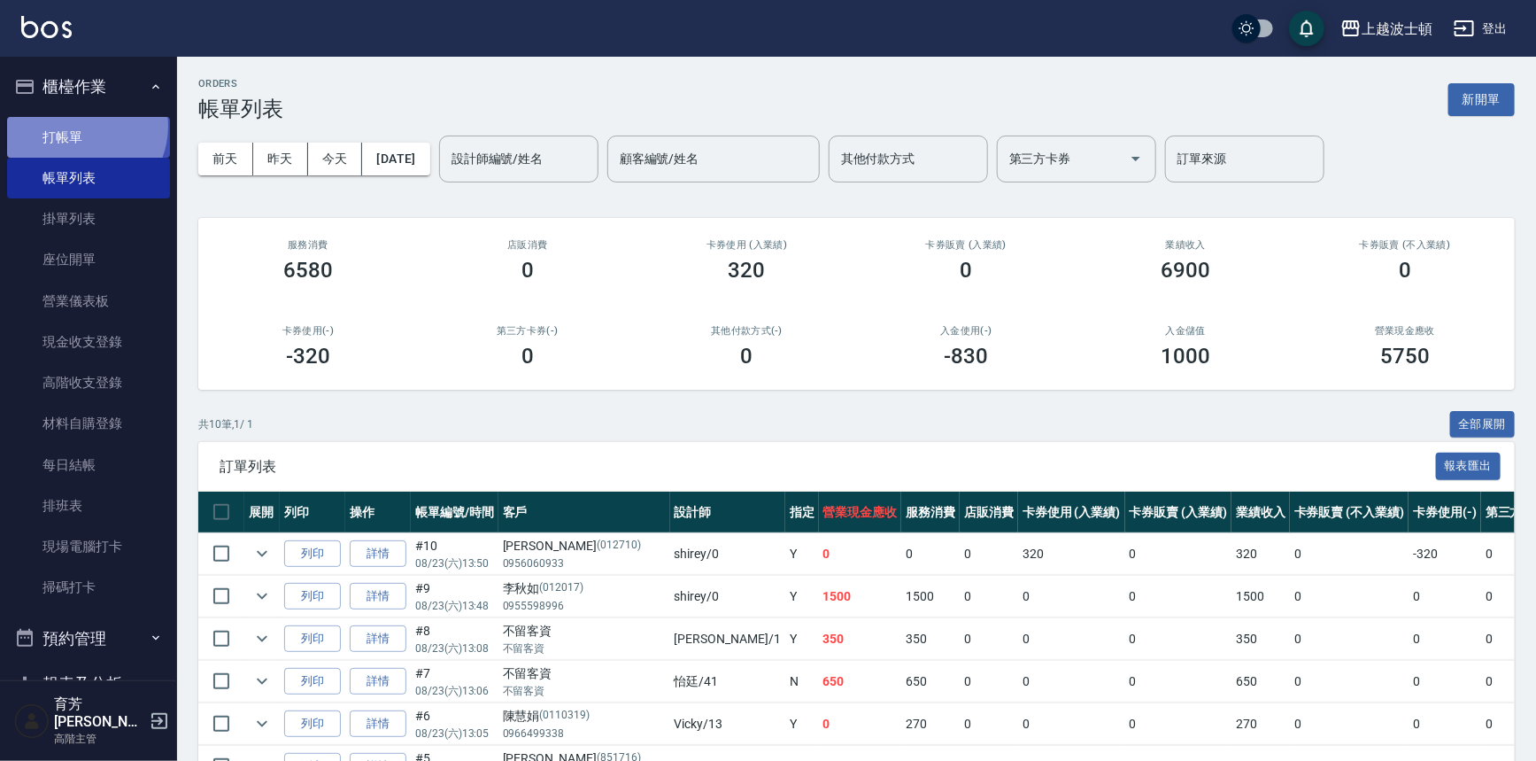
click at [79, 126] on link "打帳單" at bounding box center [88, 137] width 163 height 41
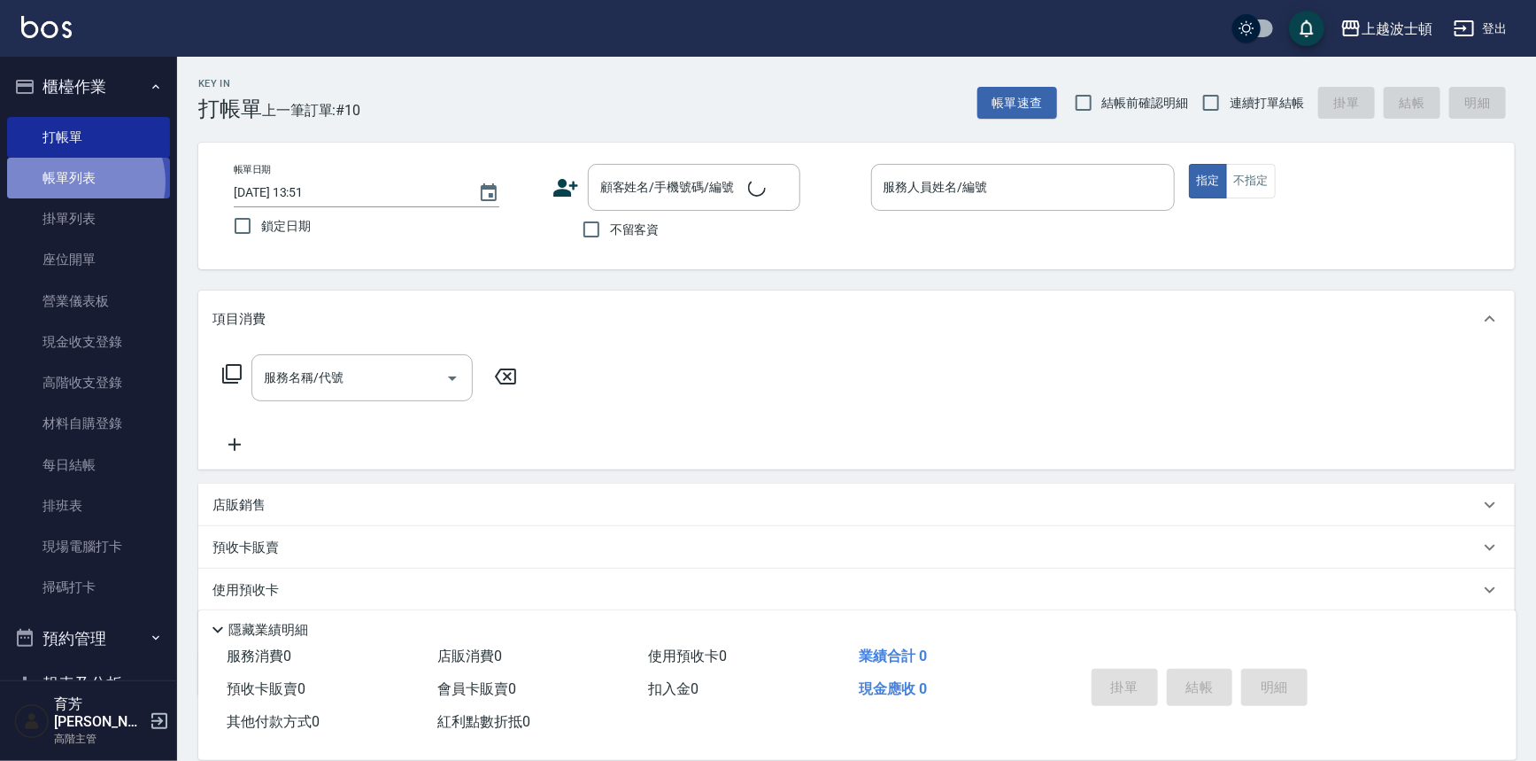
click at [81, 182] on link "帳單列表" at bounding box center [88, 178] width 163 height 41
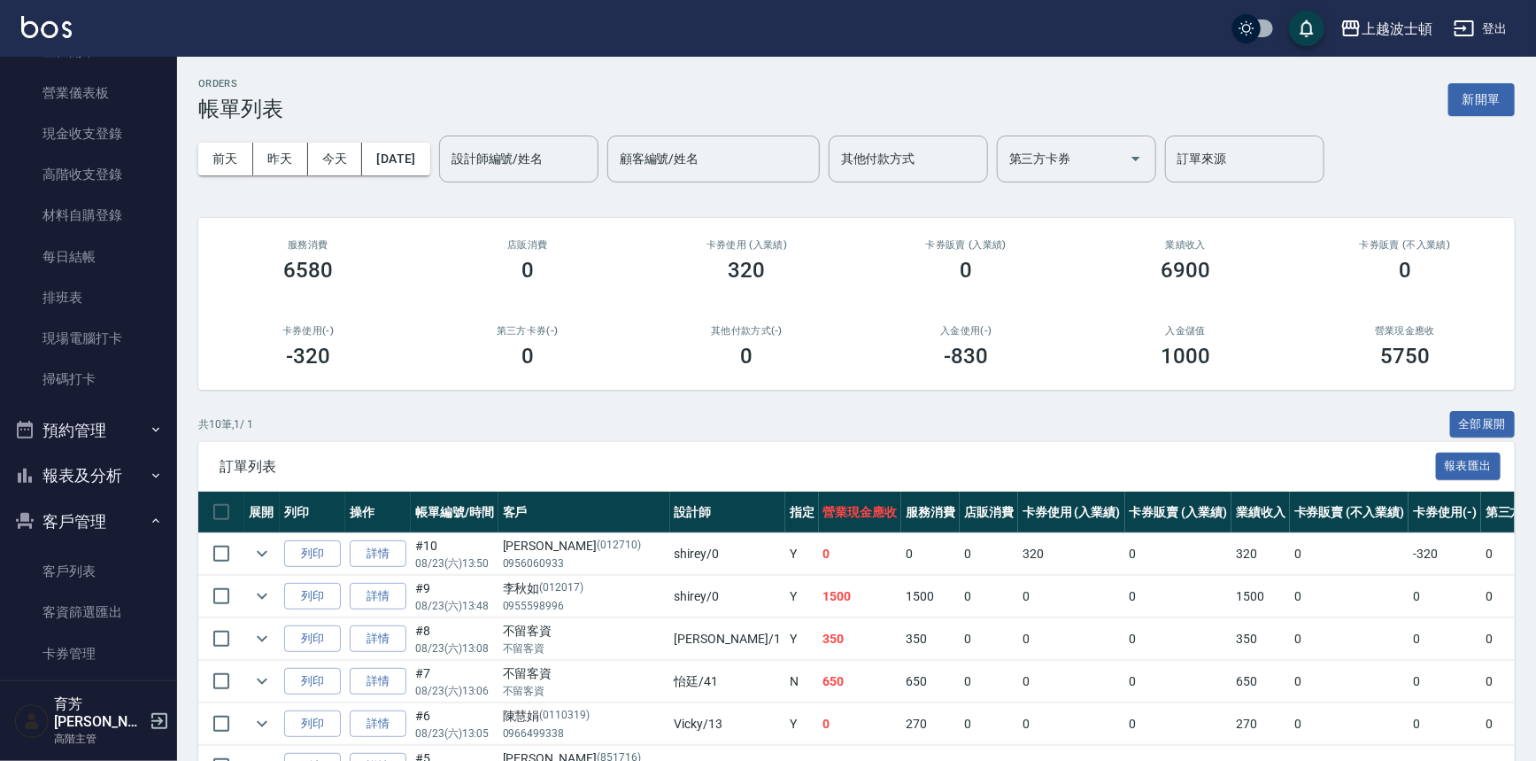
scroll to position [228, 0]
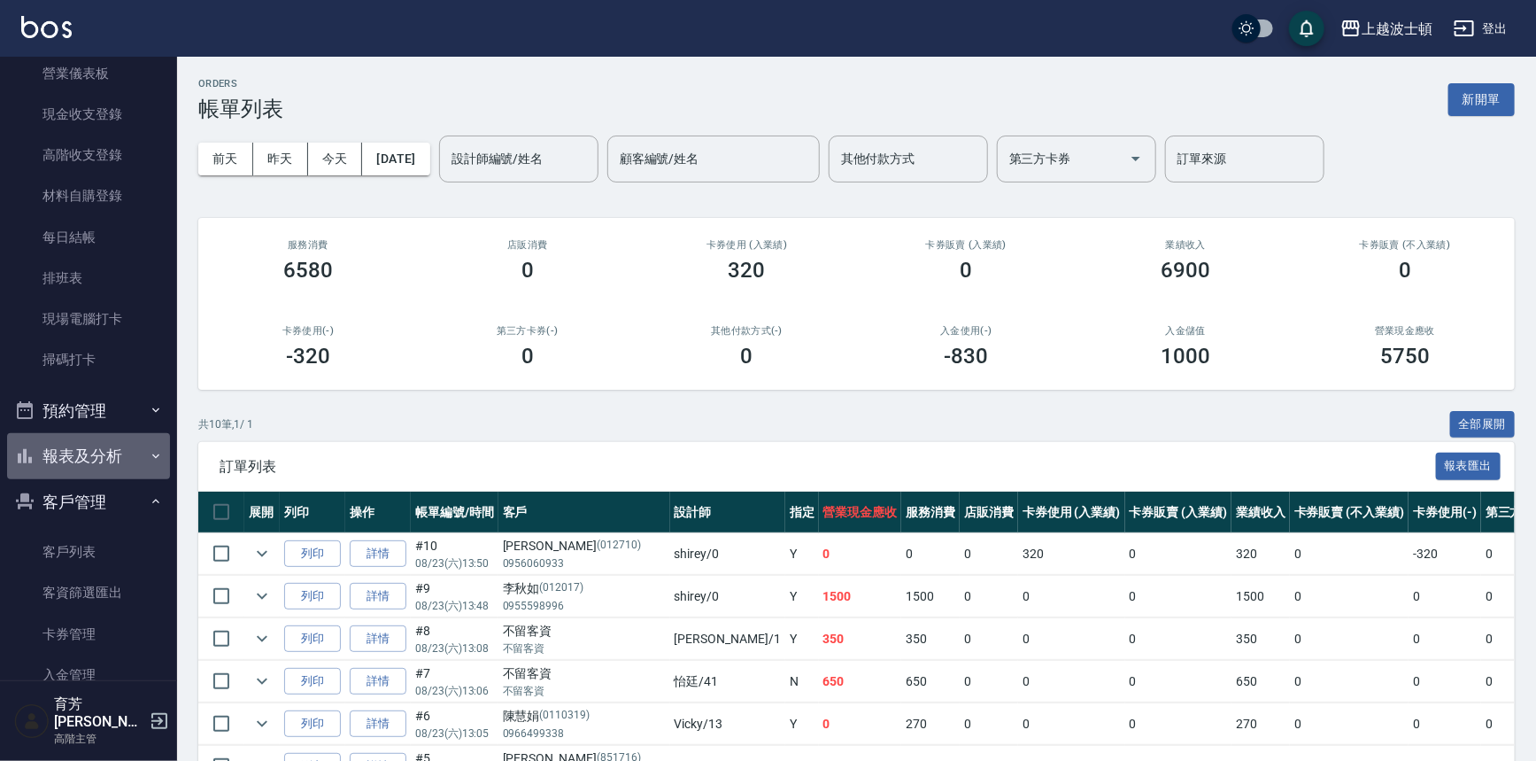
click at [142, 443] on button "報表及分析" at bounding box center [88, 456] width 163 height 46
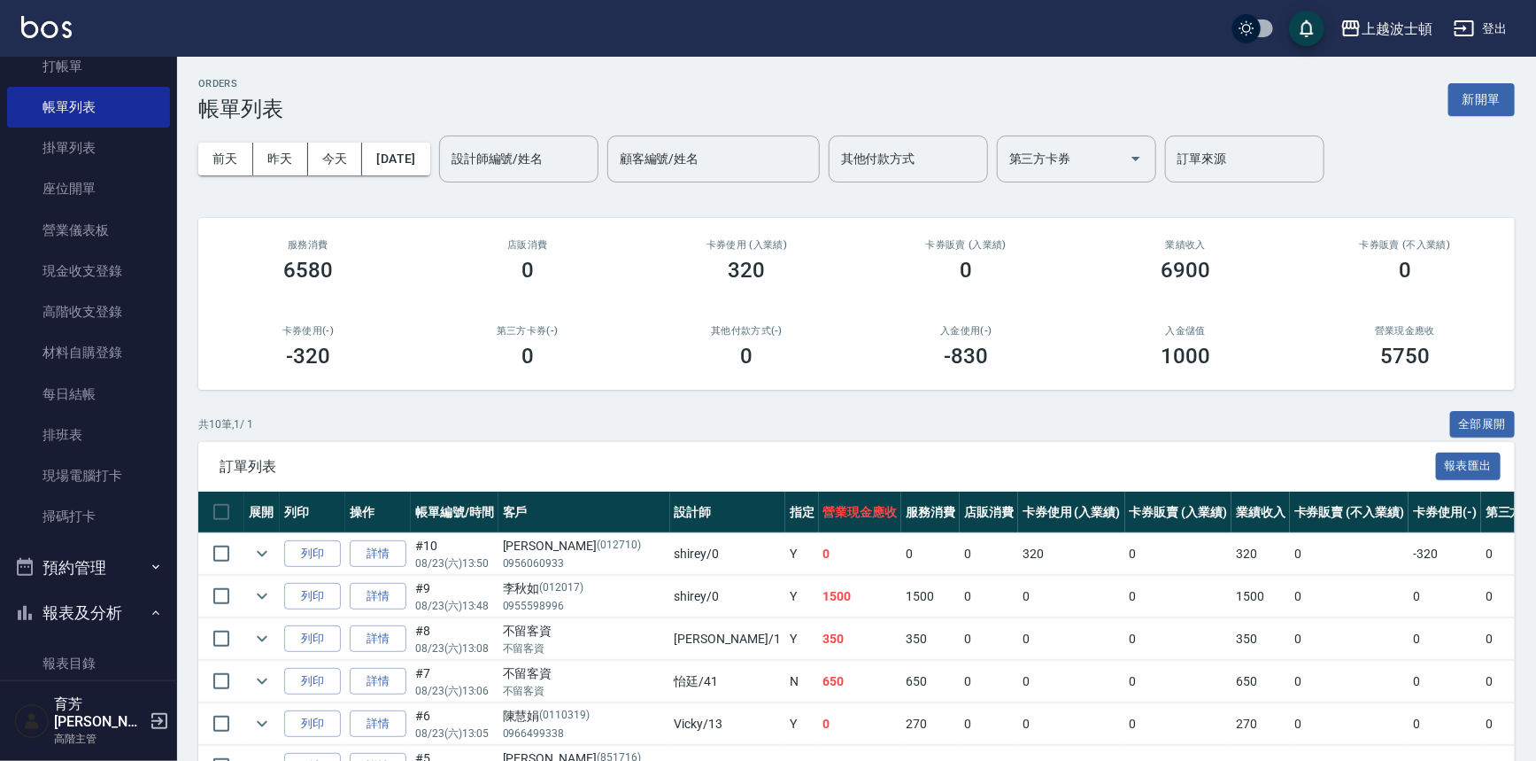
scroll to position [0, 0]
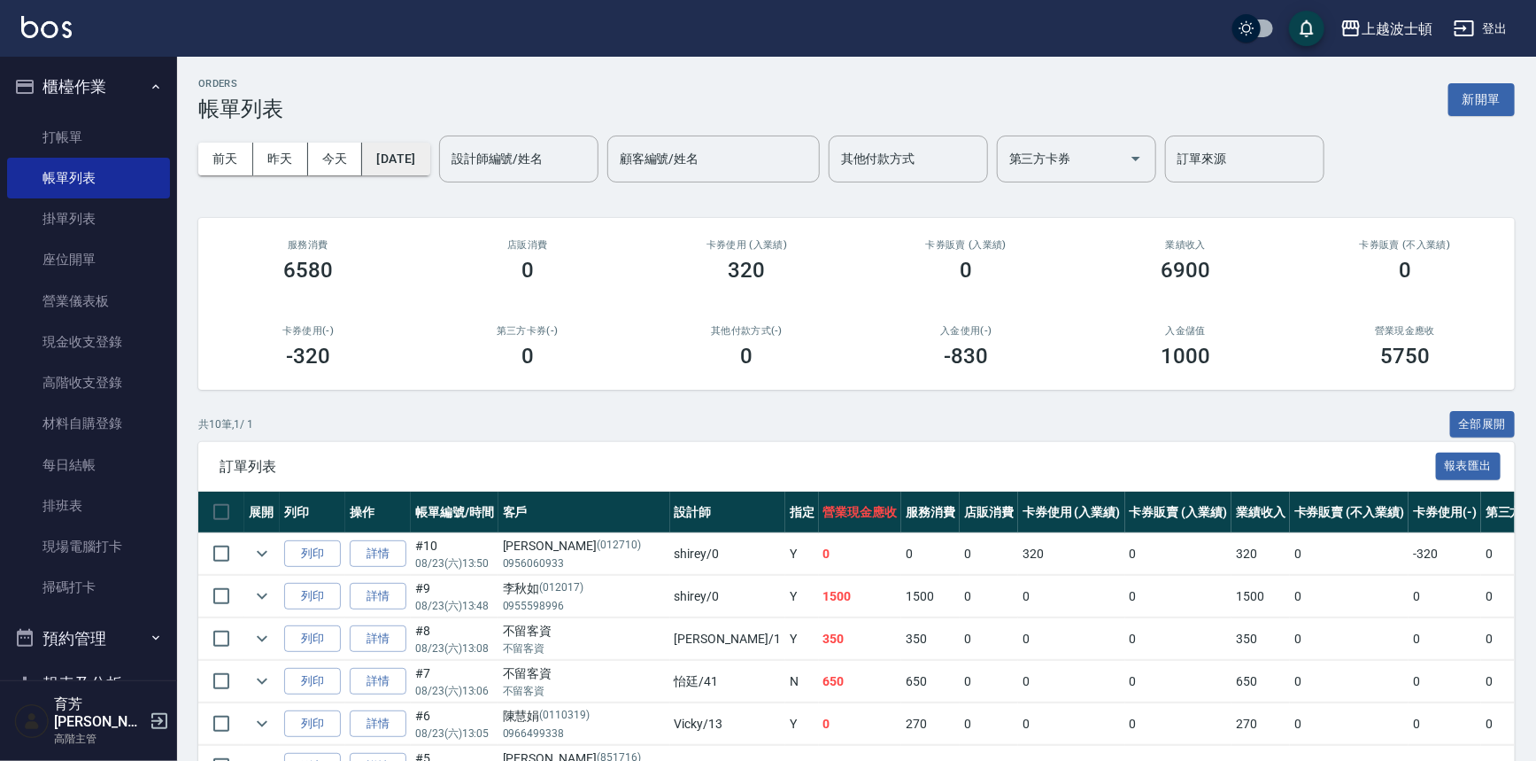
click at [398, 167] on button "[DATE]" at bounding box center [395, 159] width 67 height 33
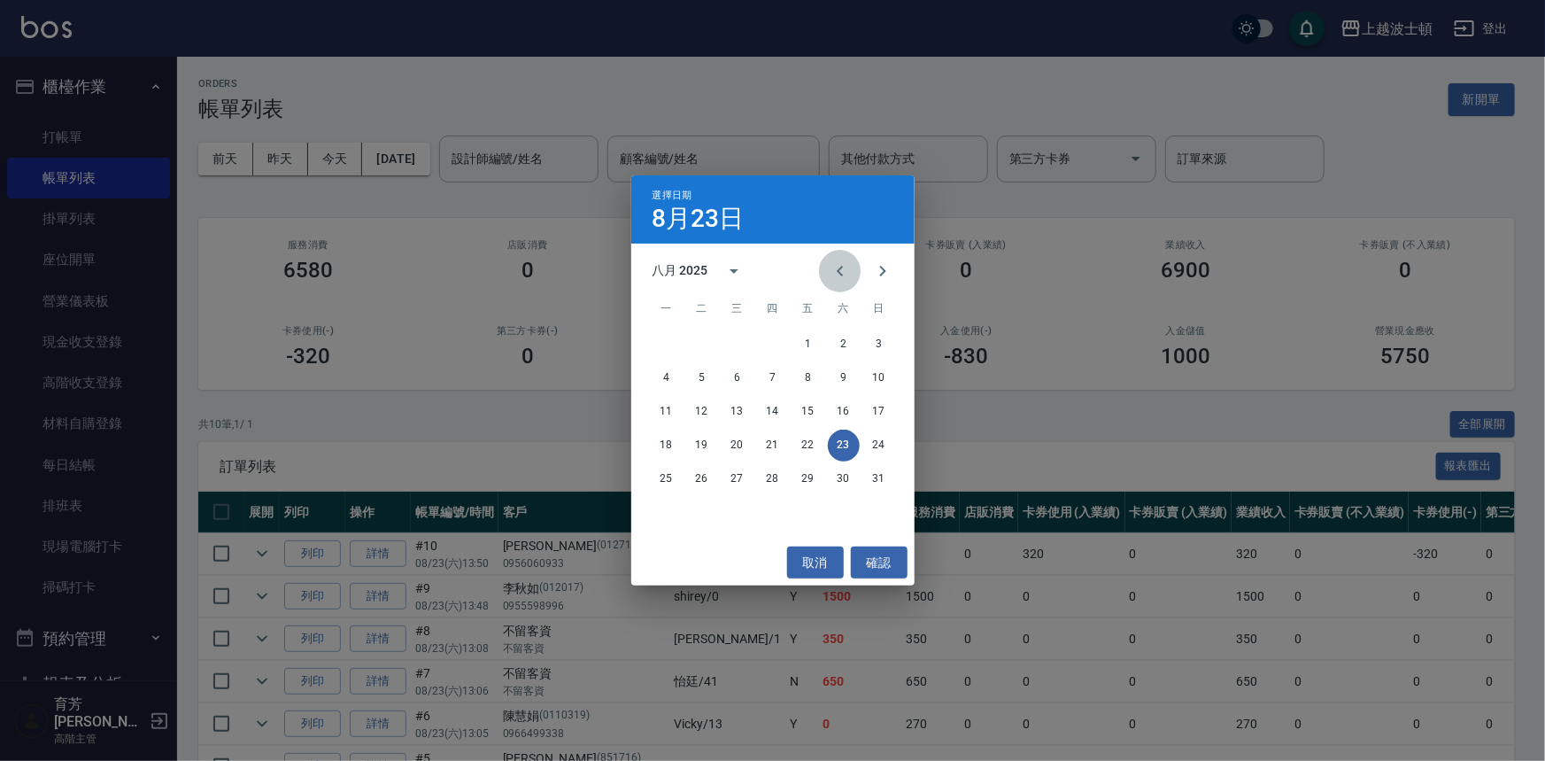
click at [836, 269] on icon "Previous month" at bounding box center [840, 270] width 21 height 21
click at [742, 445] on button "23" at bounding box center [738, 445] width 32 height 32
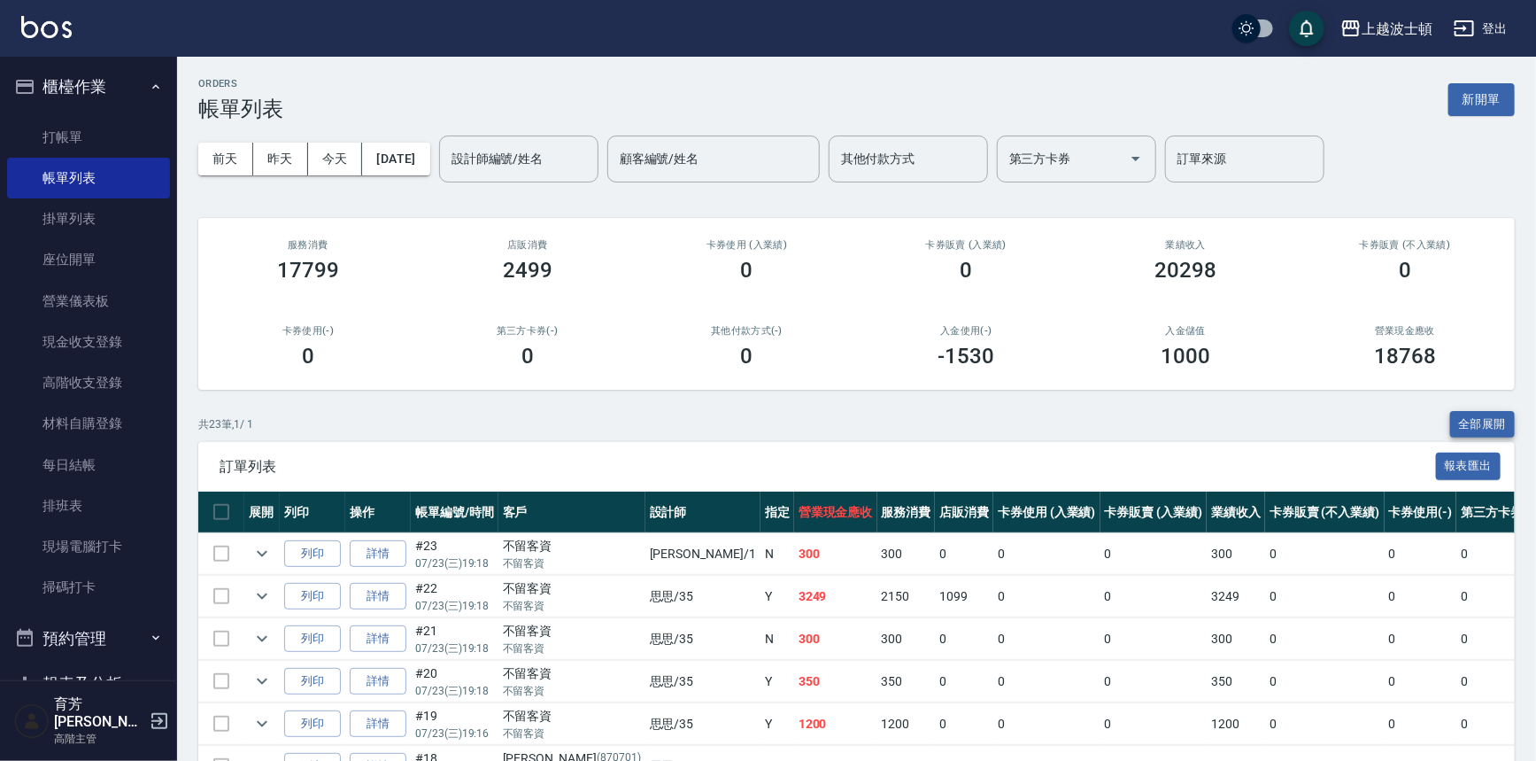
click at [1468, 421] on button "全部展開" at bounding box center [1483, 424] width 66 height 27
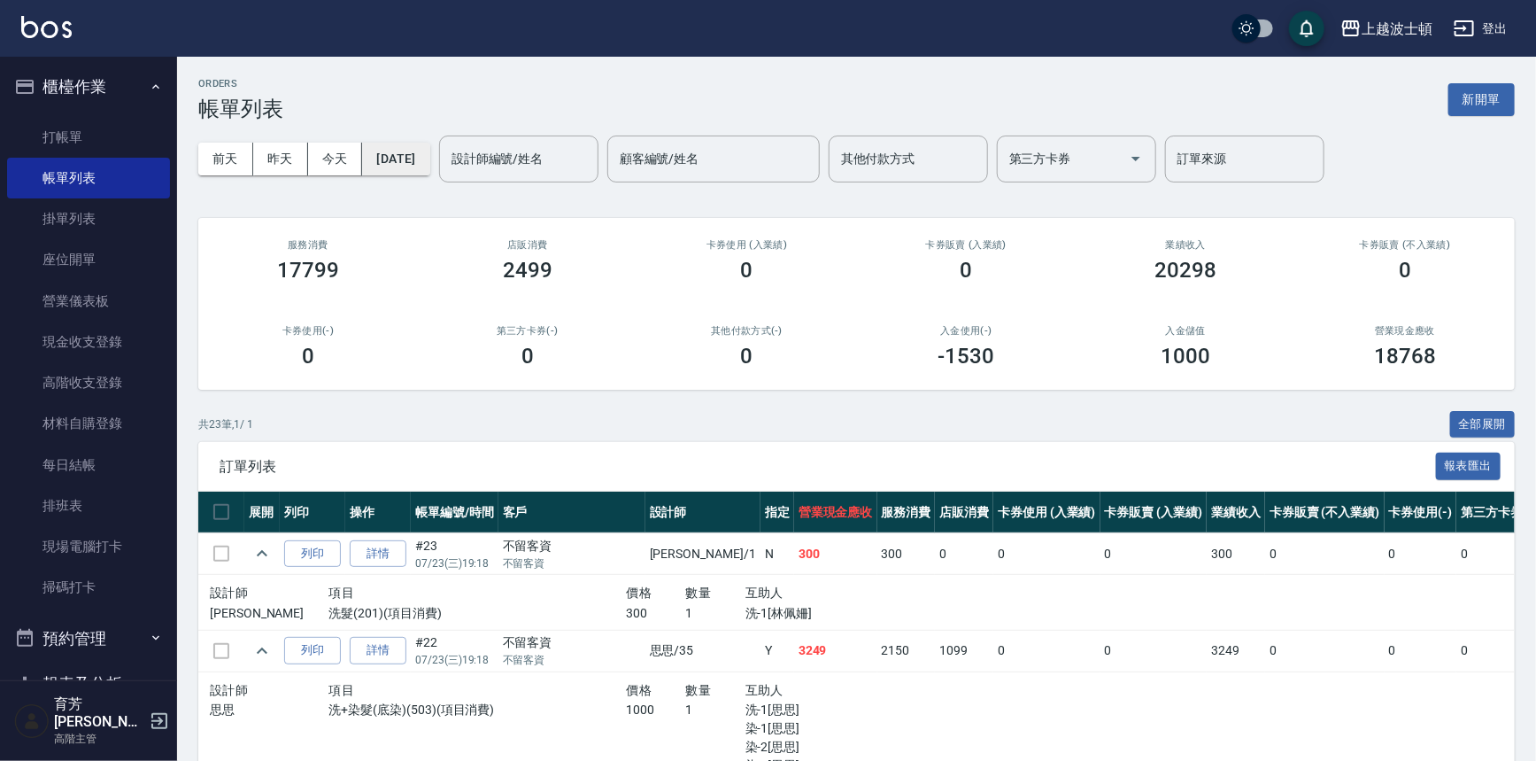
click at [429, 151] on button "[DATE]" at bounding box center [395, 159] width 67 height 33
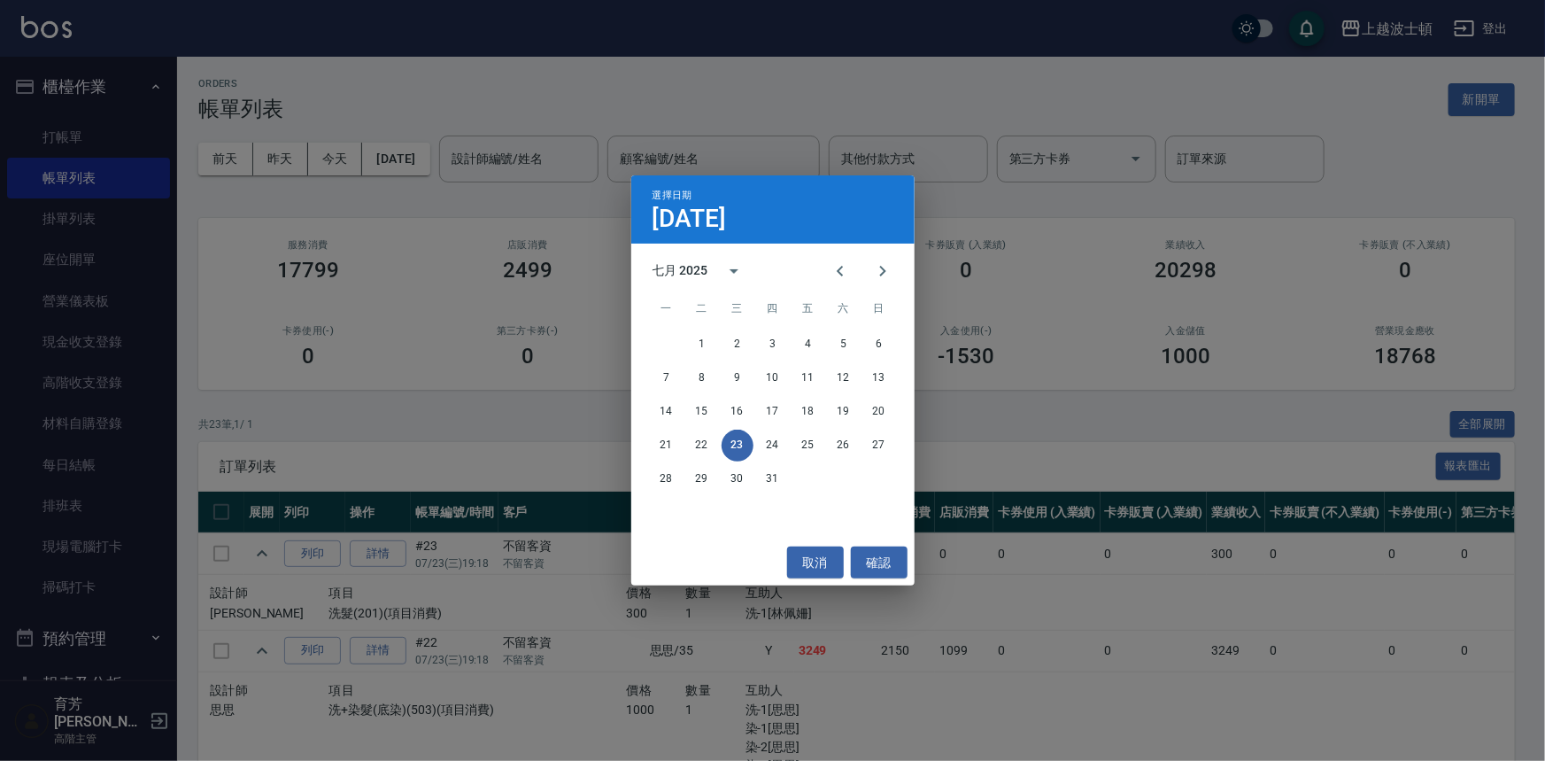
click at [1077, 261] on div "選擇日期 [DATE] 七月 2025 一 二 三 四 五 六 日 1 2 3 4 5 6 7 8 9 10 11 12 13 14 15 16 17 18 …" at bounding box center [772, 380] width 1545 height 761
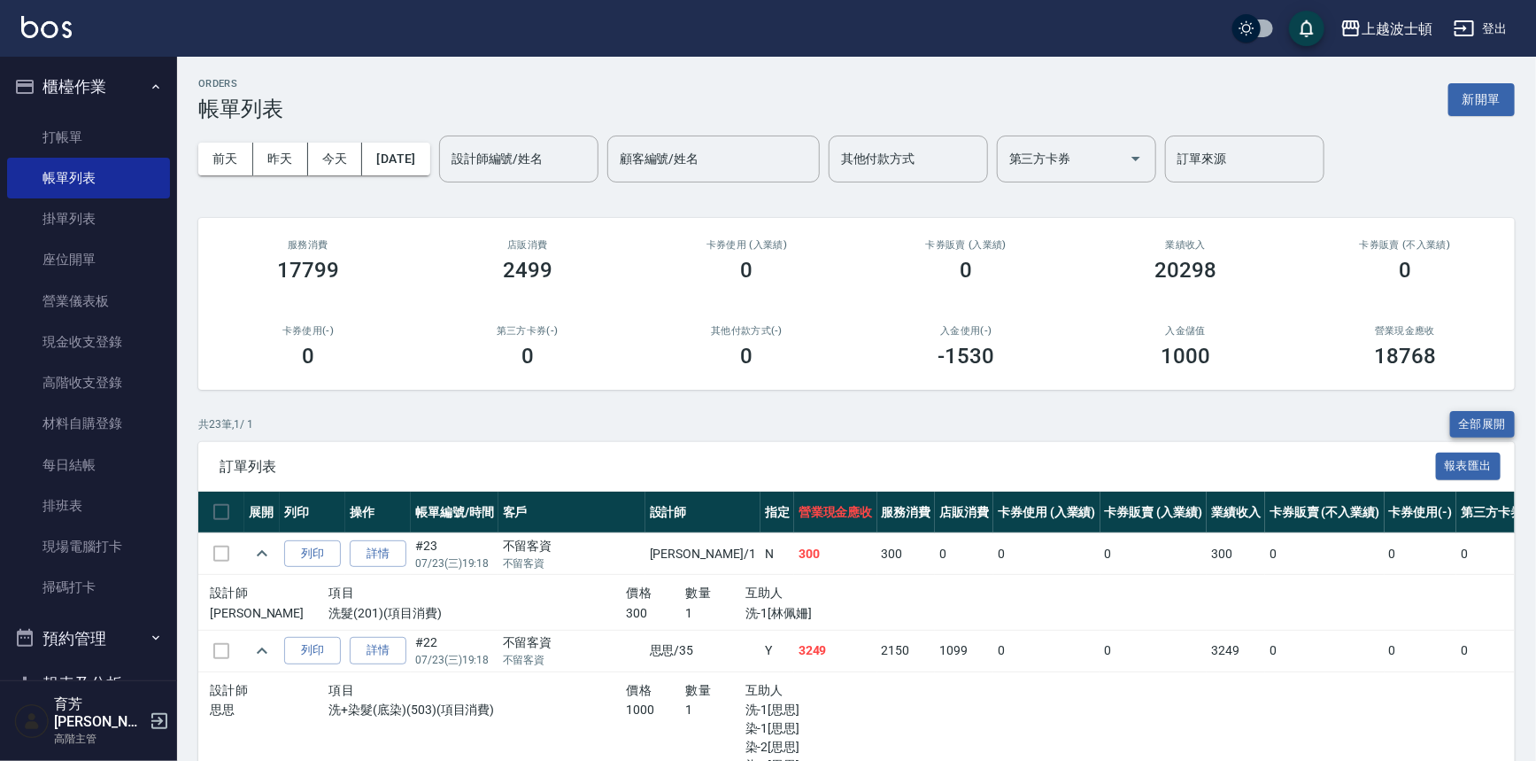
click at [1496, 424] on button "全部展開" at bounding box center [1483, 424] width 66 height 27
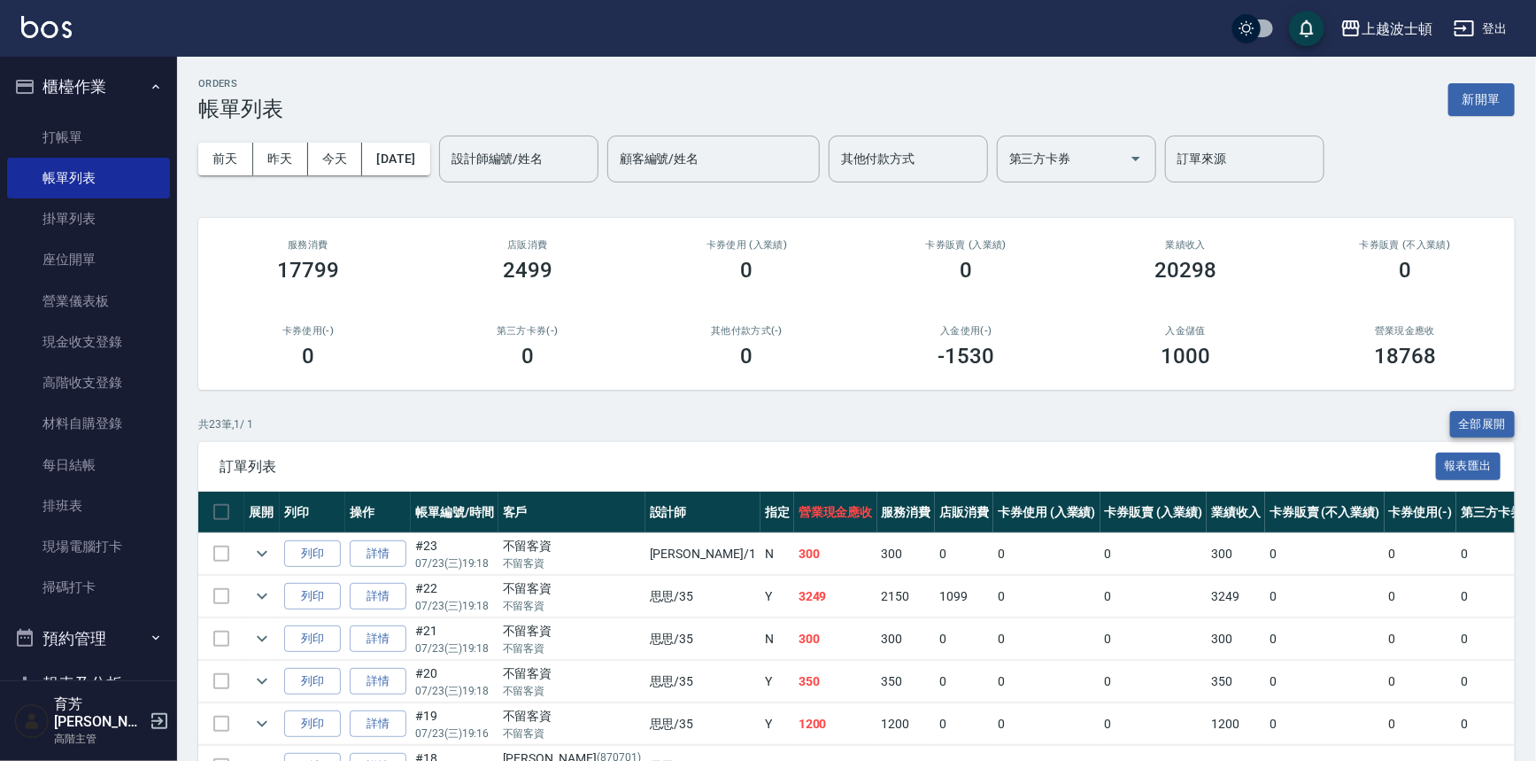
click at [1488, 429] on button "全部展開" at bounding box center [1483, 424] width 66 height 27
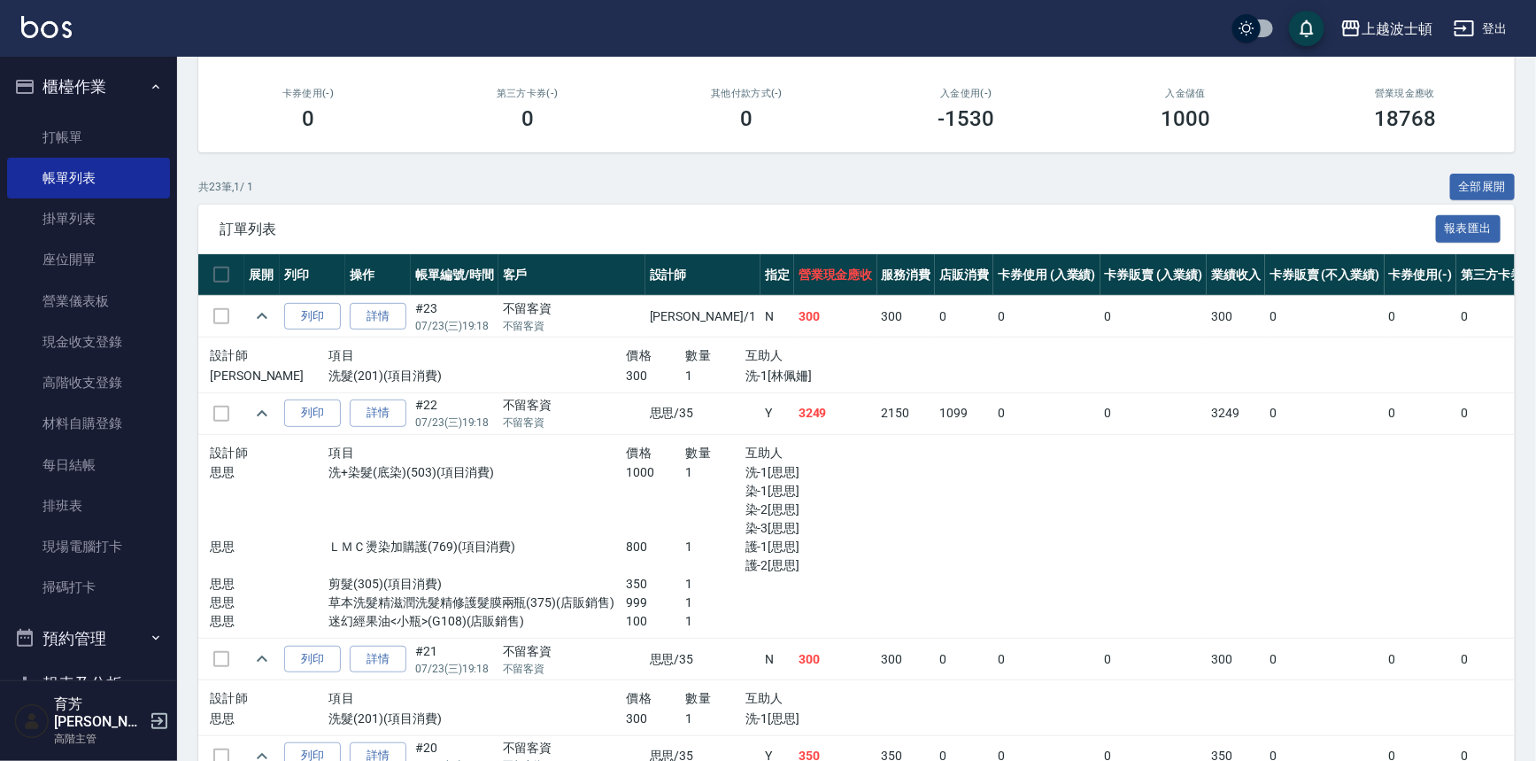
scroll to position [445, 0]
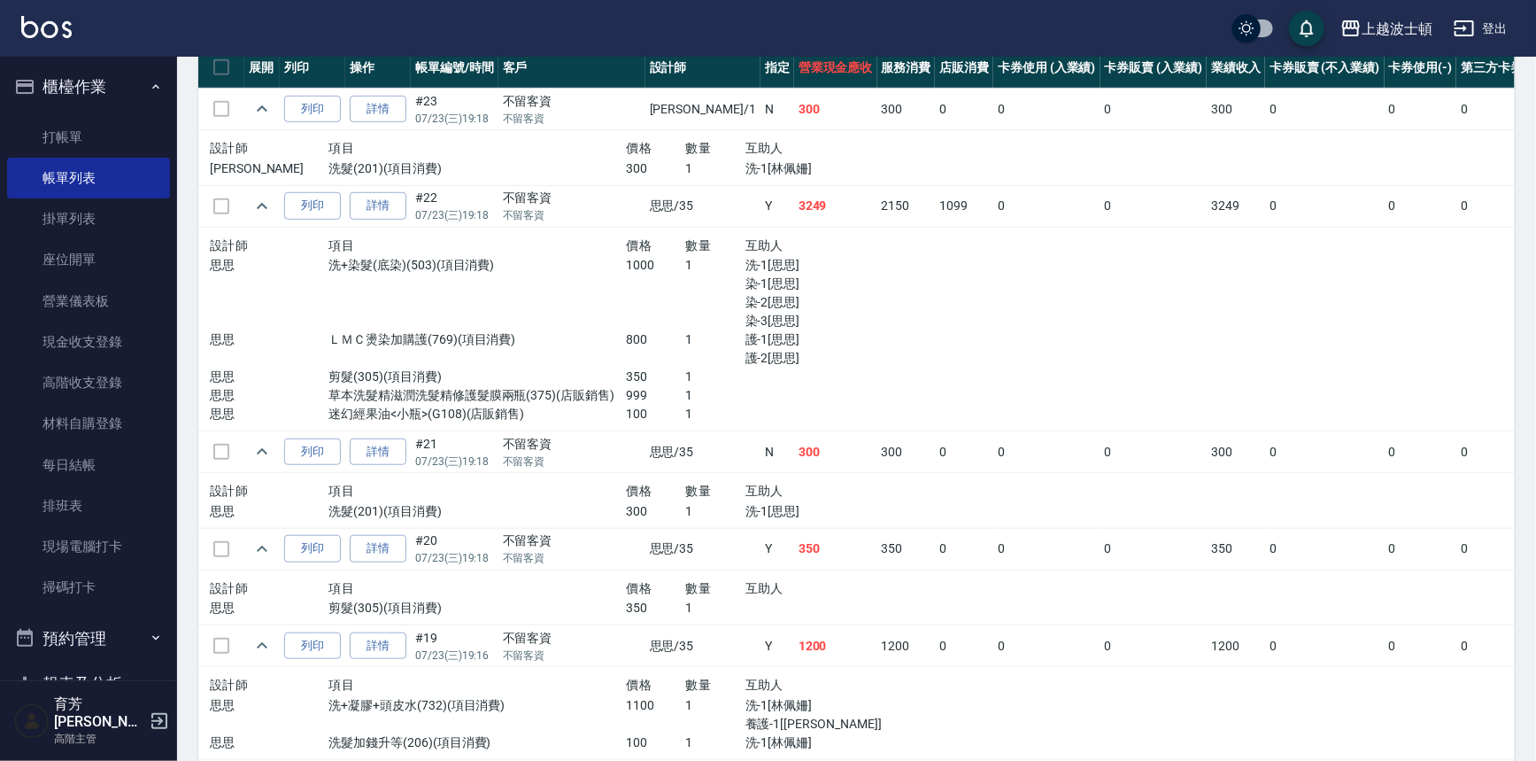
drag, startPoint x: 1513, startPoint y: 285, endPoint x: 1526, endPoint y: 418, distance: 133.4
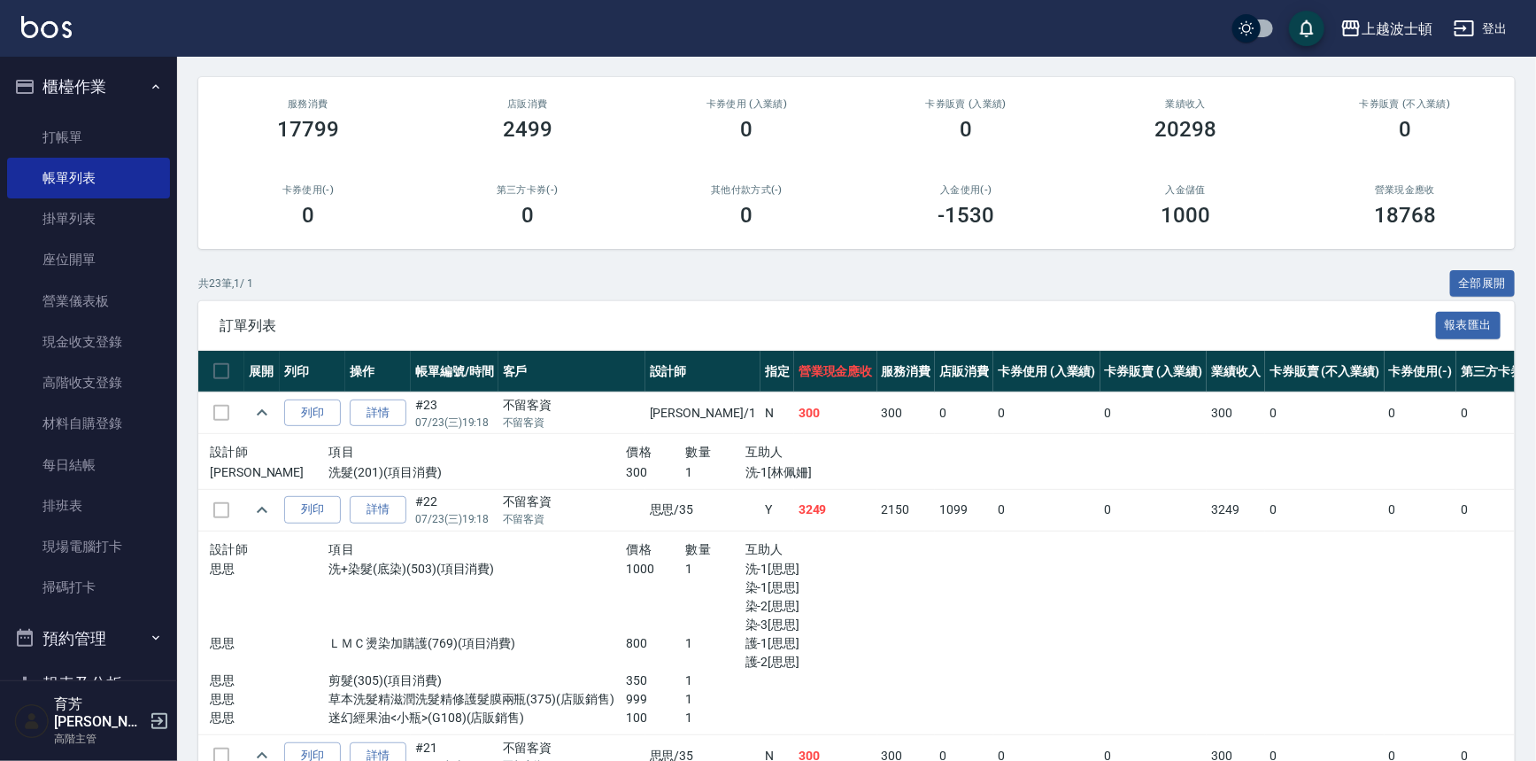
scroll to position [0, 0]
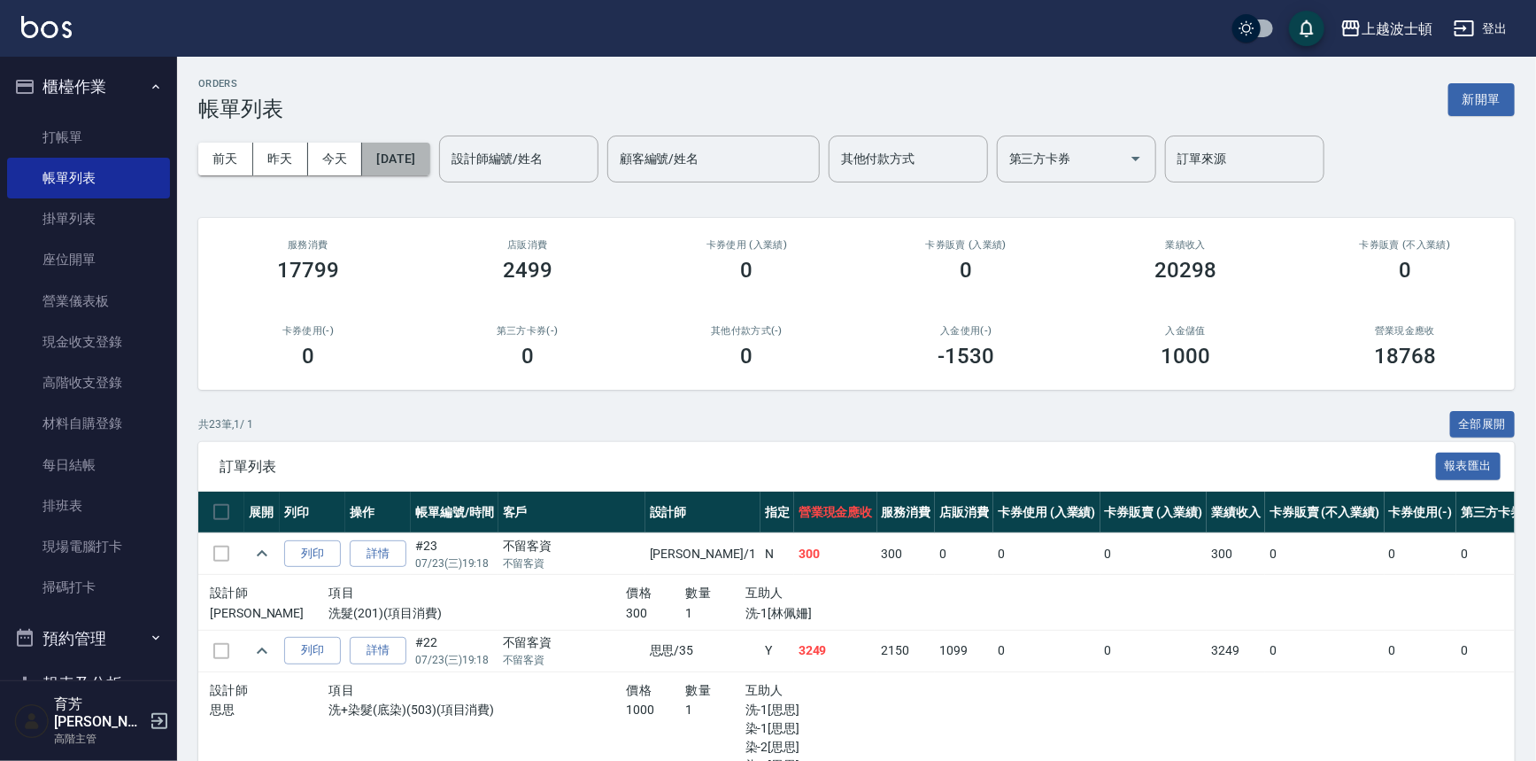
click at [429, 158] on button "[DATE]" at bounding box center [395, 159] width 67 height 33
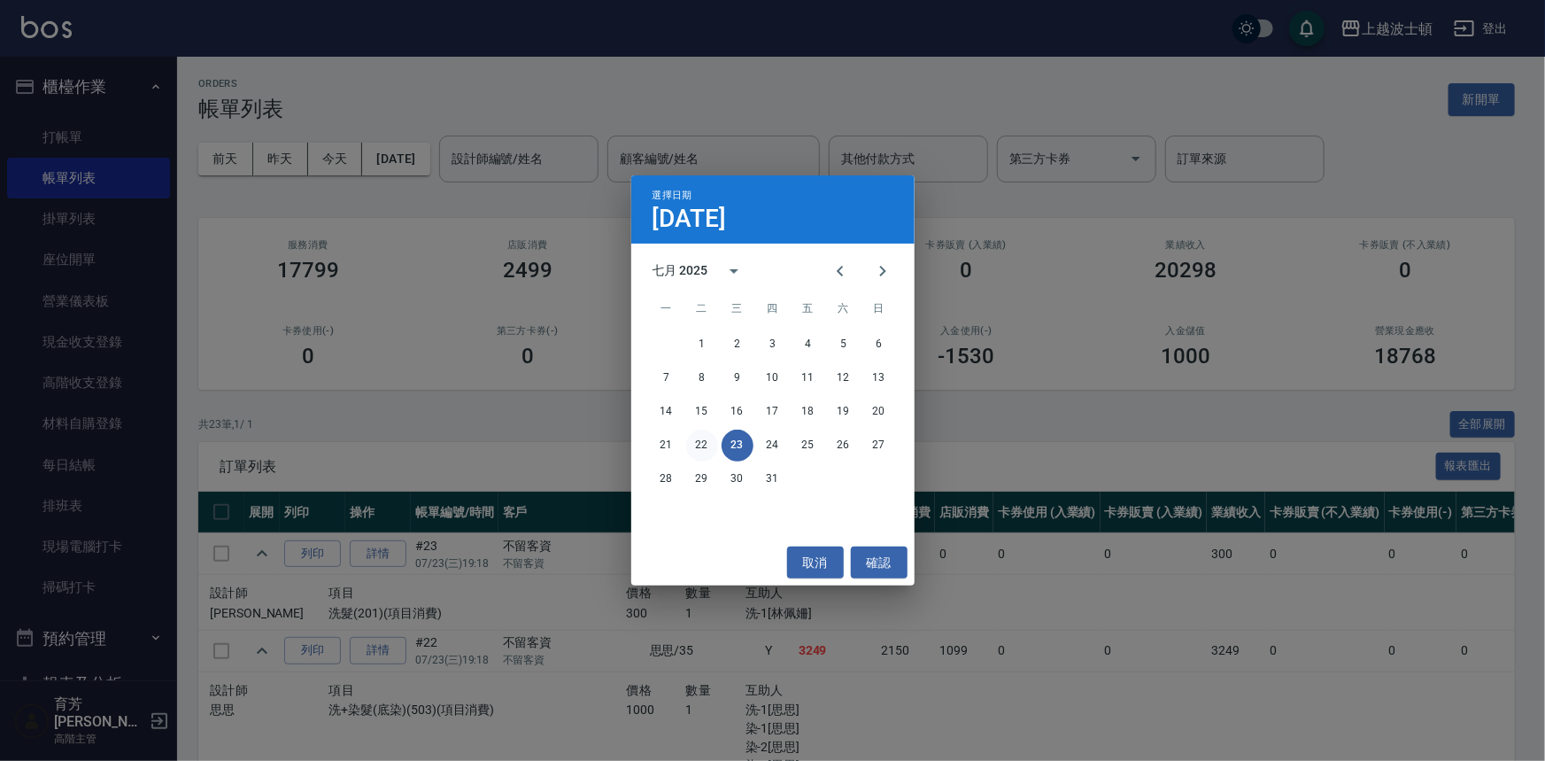
click at [701, 442] on button "22" at bounding box center [702, 445] width 32 height 32
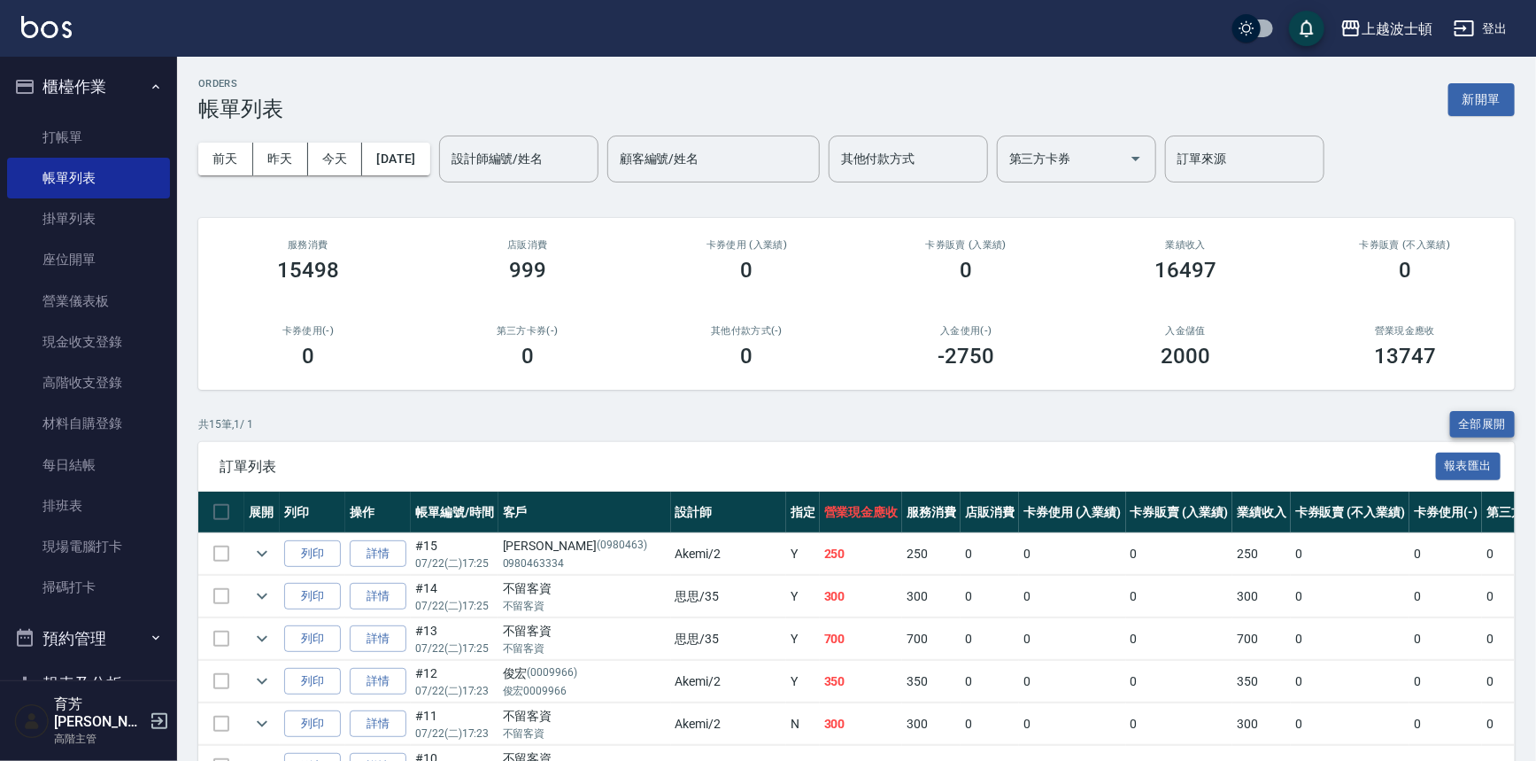
click at [1485, 424] on button "全部展開" at bounding box center [1483, 424] width 66 height 27
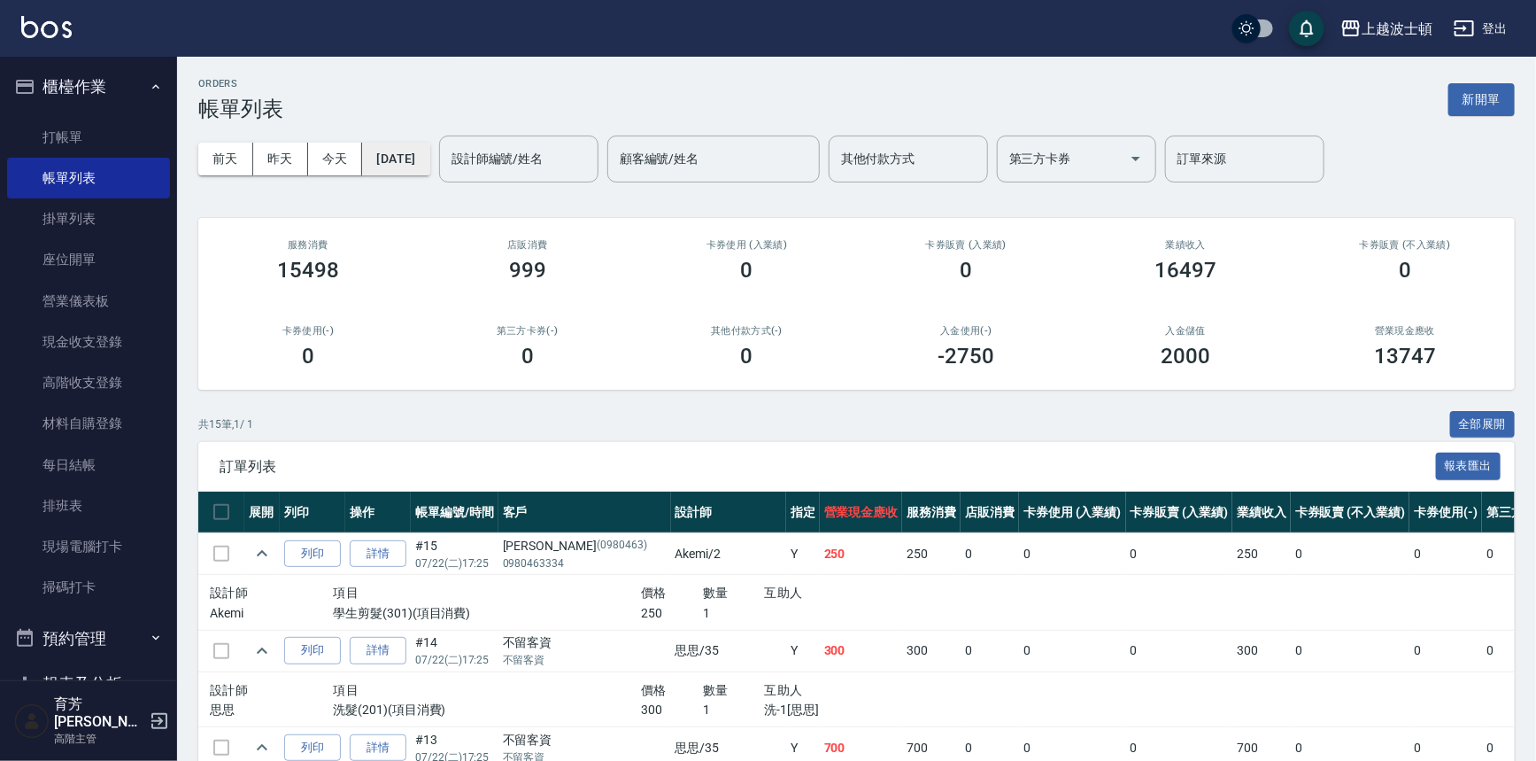
click at [429, 157] on button "[DATE]" at bounding box center [395, 159] width 67 height 33
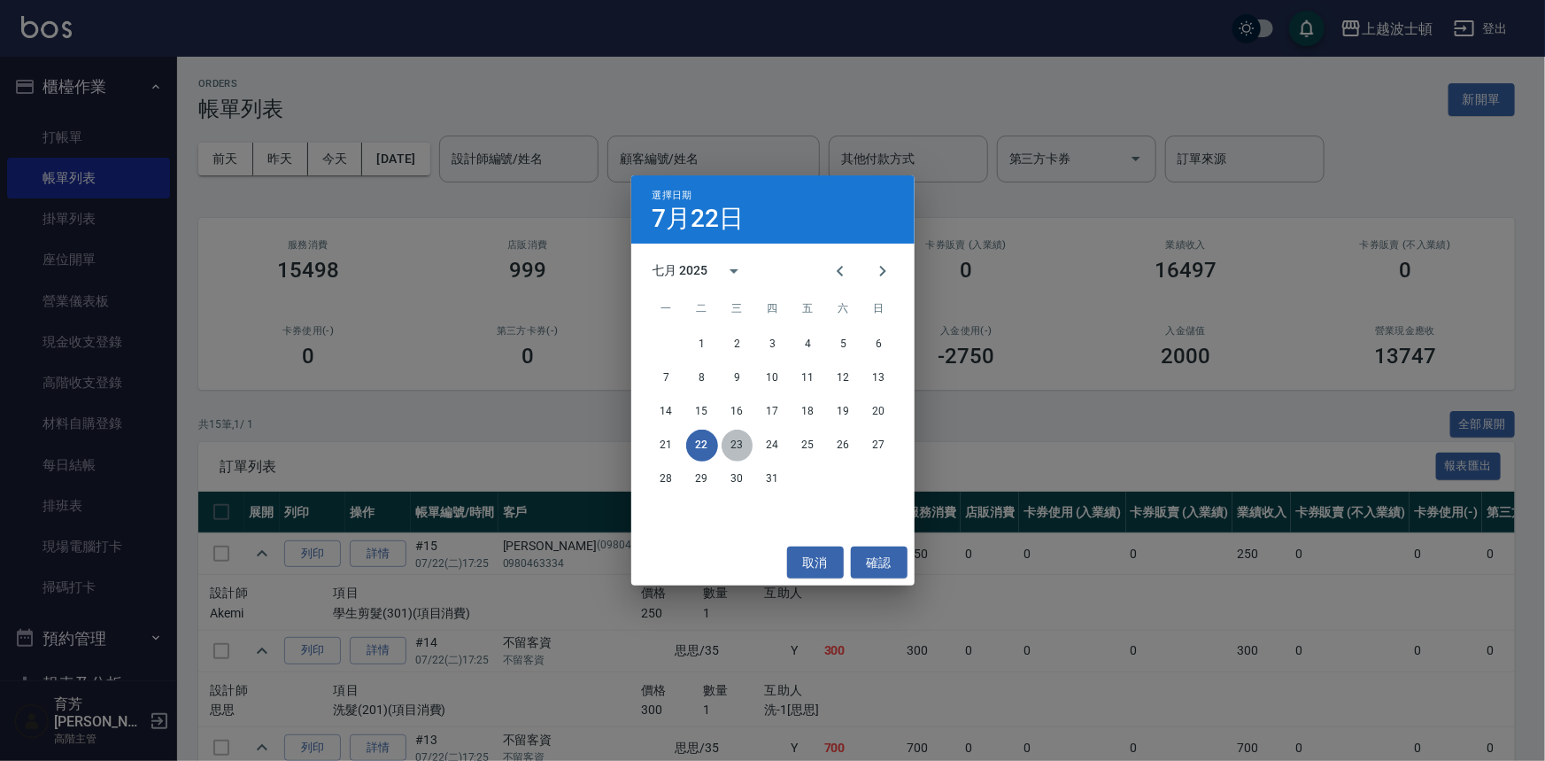
click at [747, 441] on button "23" at bounding box center [738, 445] width 32 height 32
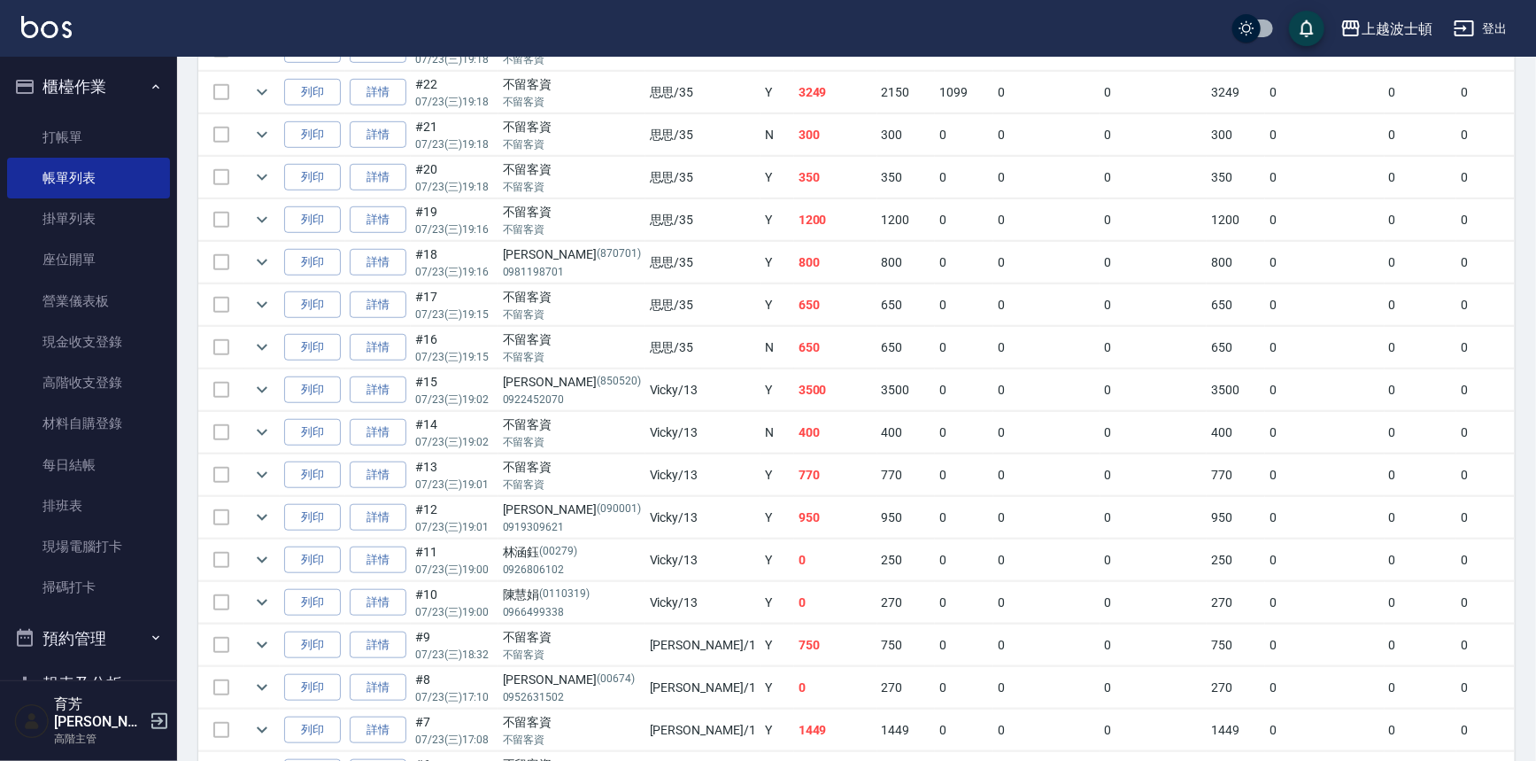
scroll to position [536, 0]
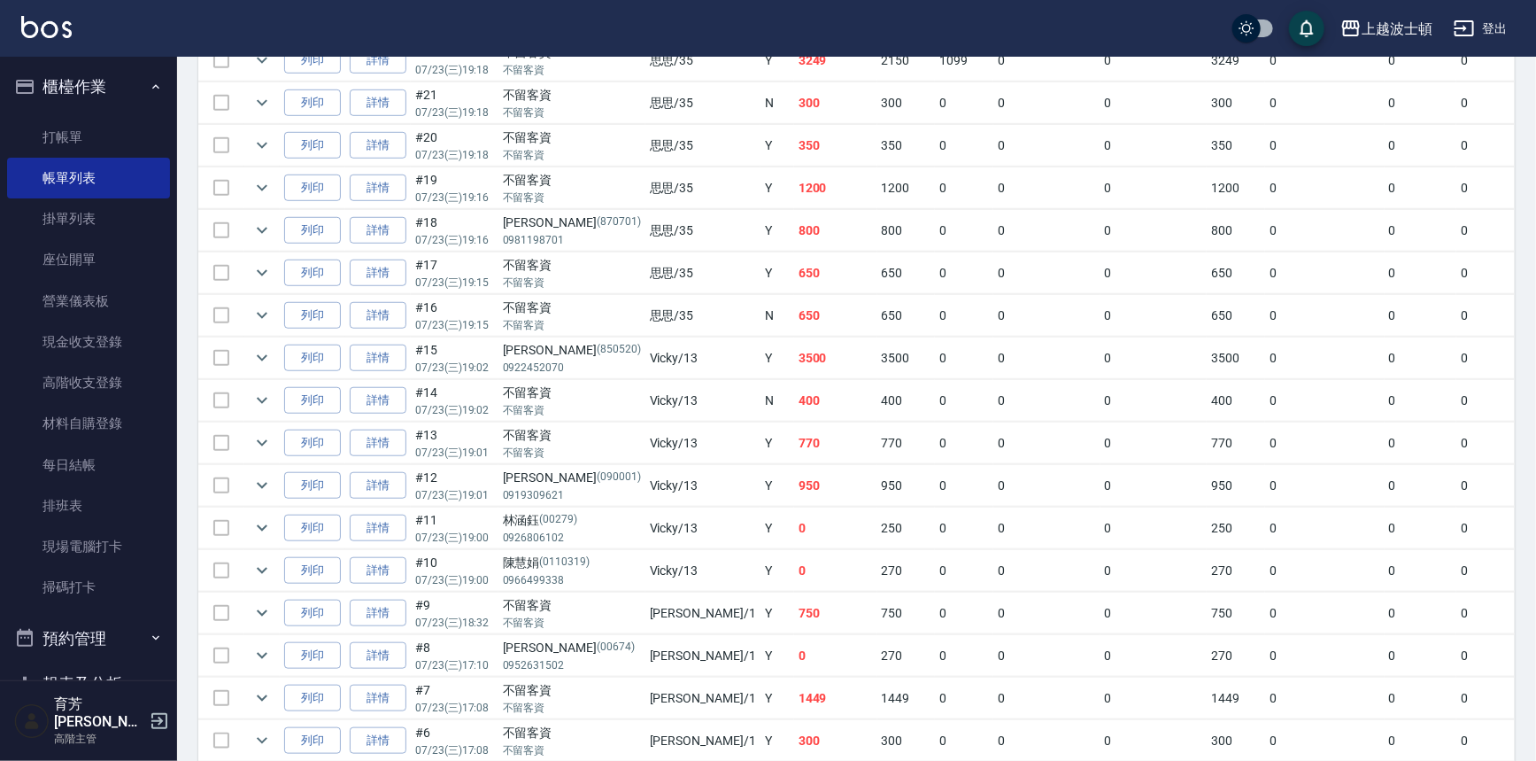
drag, startPoint x: 1498, startPoint y: 624, endPoint x: 1090, endPoint y: 503, distance: 425.9
click at [79, 138] on link "打帳單" at bounding box center [88, 137] width 163 height 41
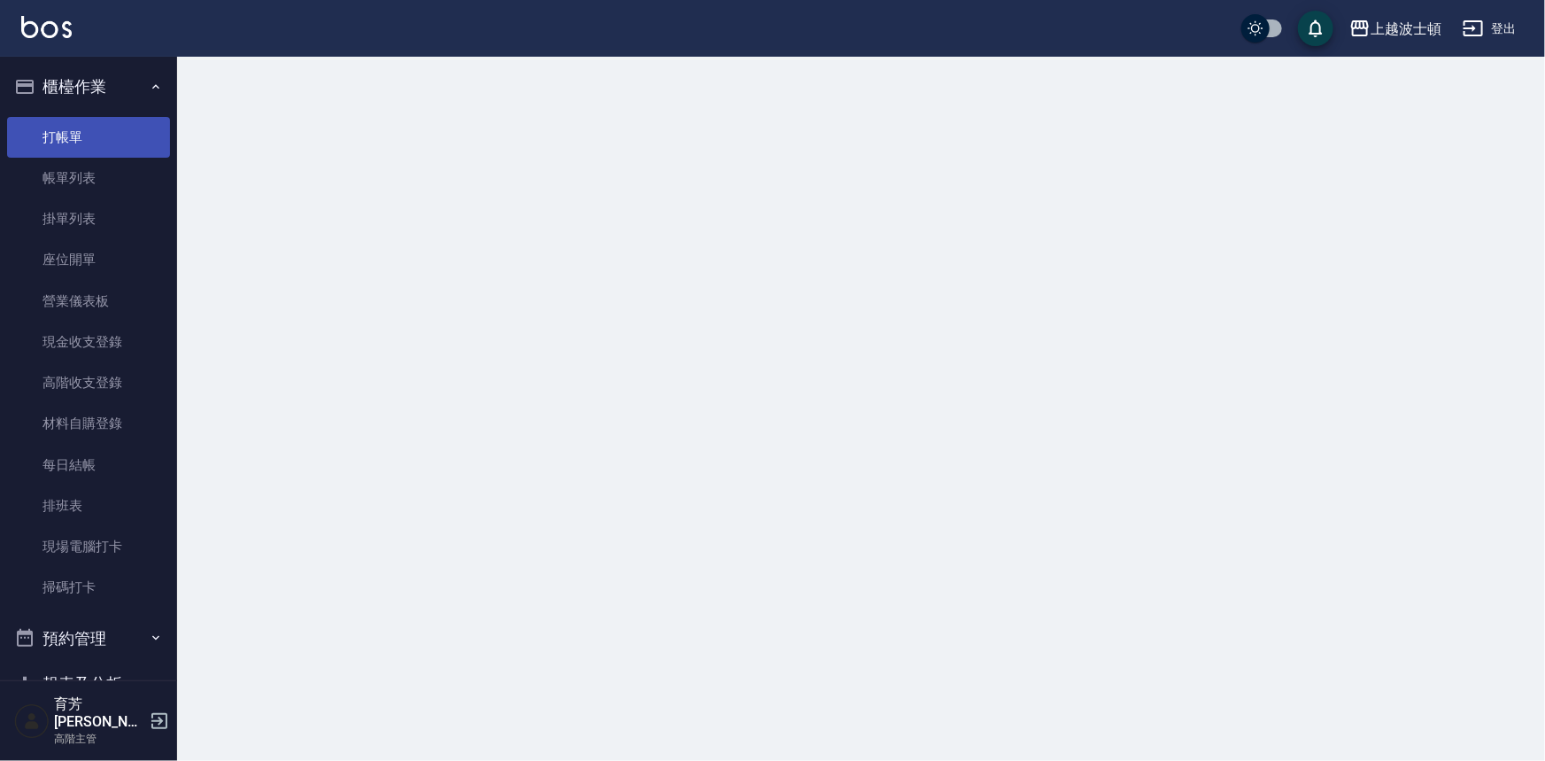
click at [79, 138] on link "打帳單" at bounding box center [88, 137] width 163 height 41
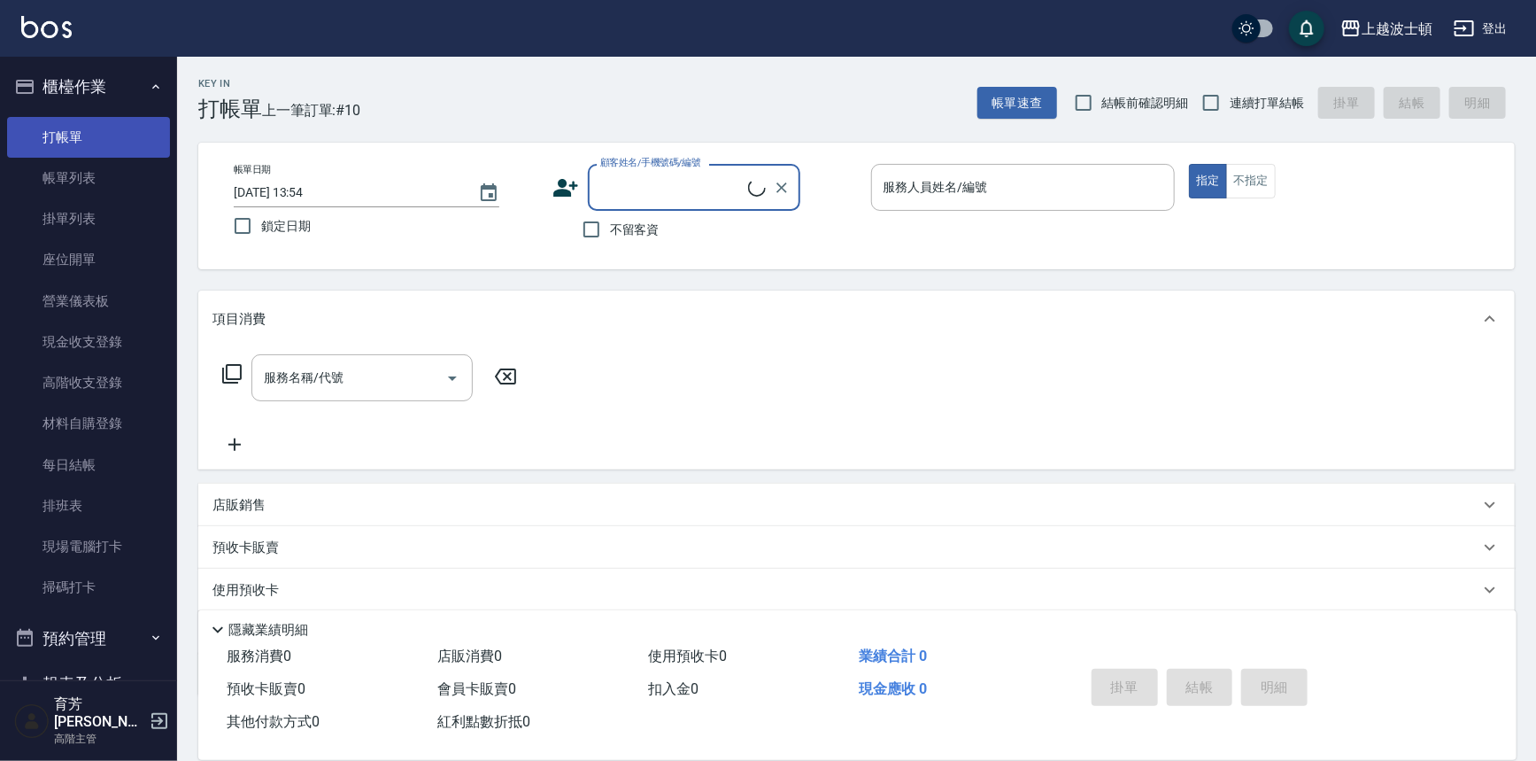
click at [79, 138] on link "打帳單" at bounding box center [88, 137] width 163 height 41
click at [7, 117] on link "打帳單" at bounding box center [88, 137] width 163 height 41
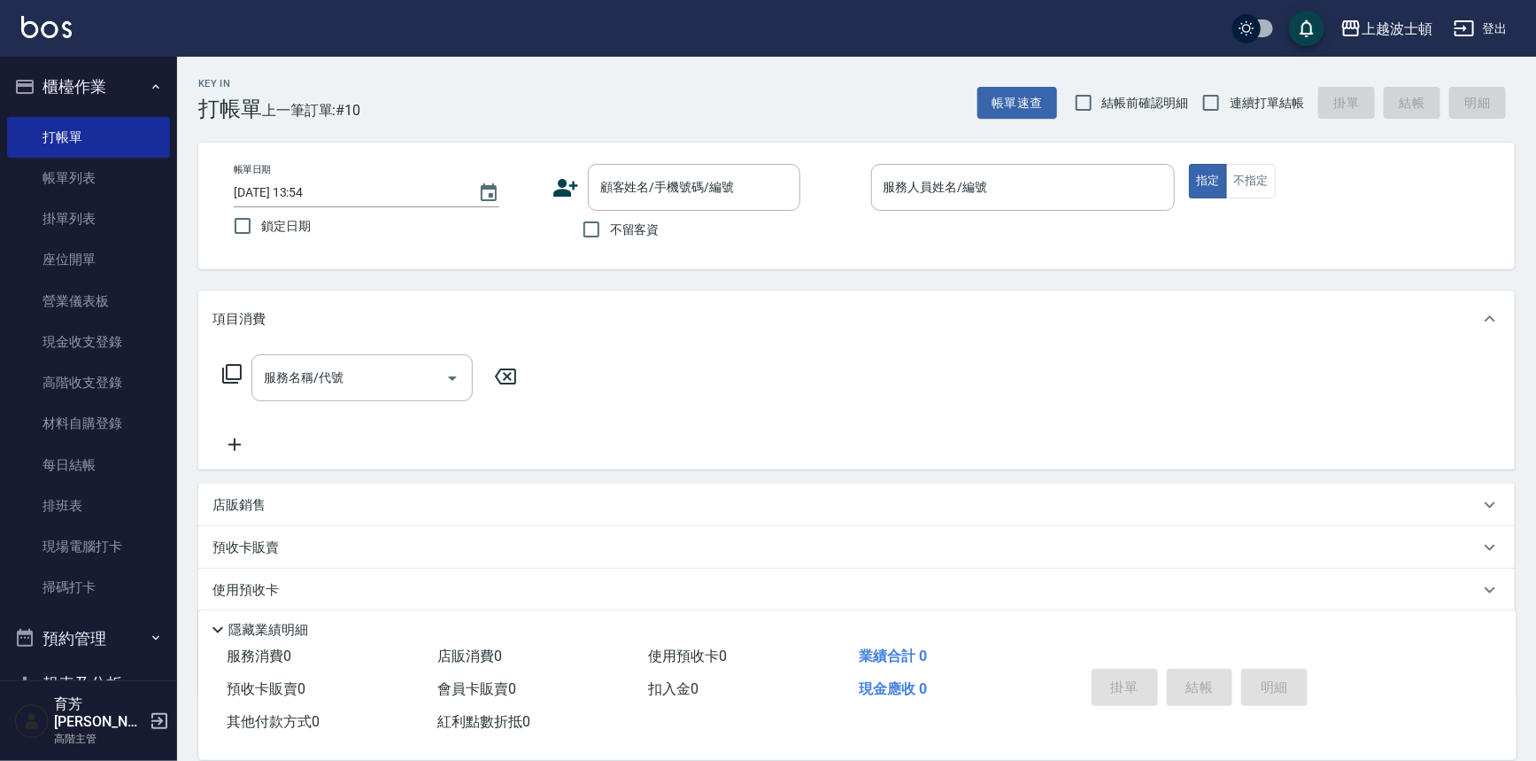
click at [7, 117] on link "打帳單" at bounding box center [88, 137] width 163 height 41
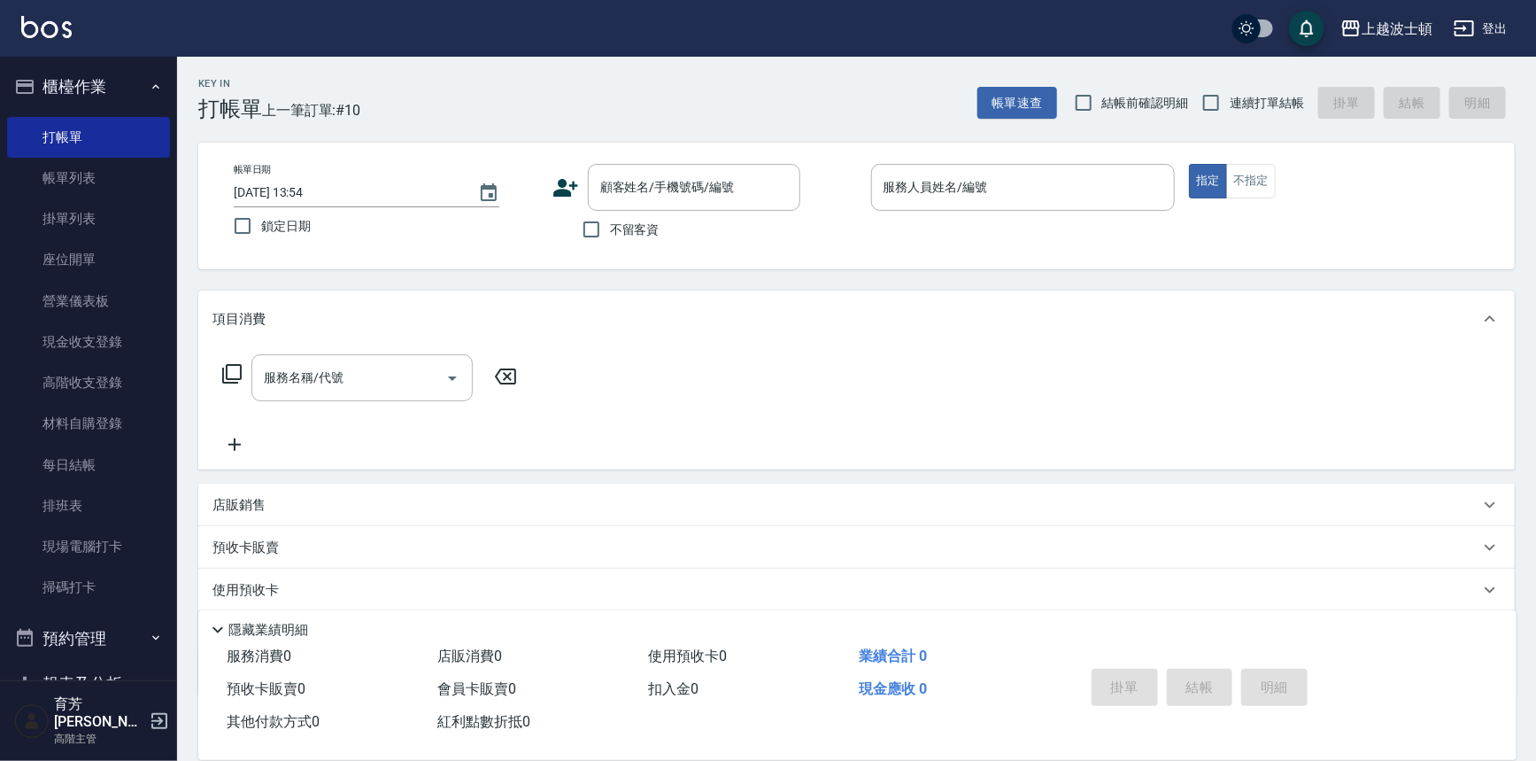
click at [7, 117] on link "打帳單" at bounding box center [88, 137] width 163 height 41
drag, startPoint x: 590, startPoint y: 225, endPoint x: 622, endPoint y: 213, distance: 35.0
click at [590, 225] on input "不留客資" at bounding box center [591, 229] width 37 height 37
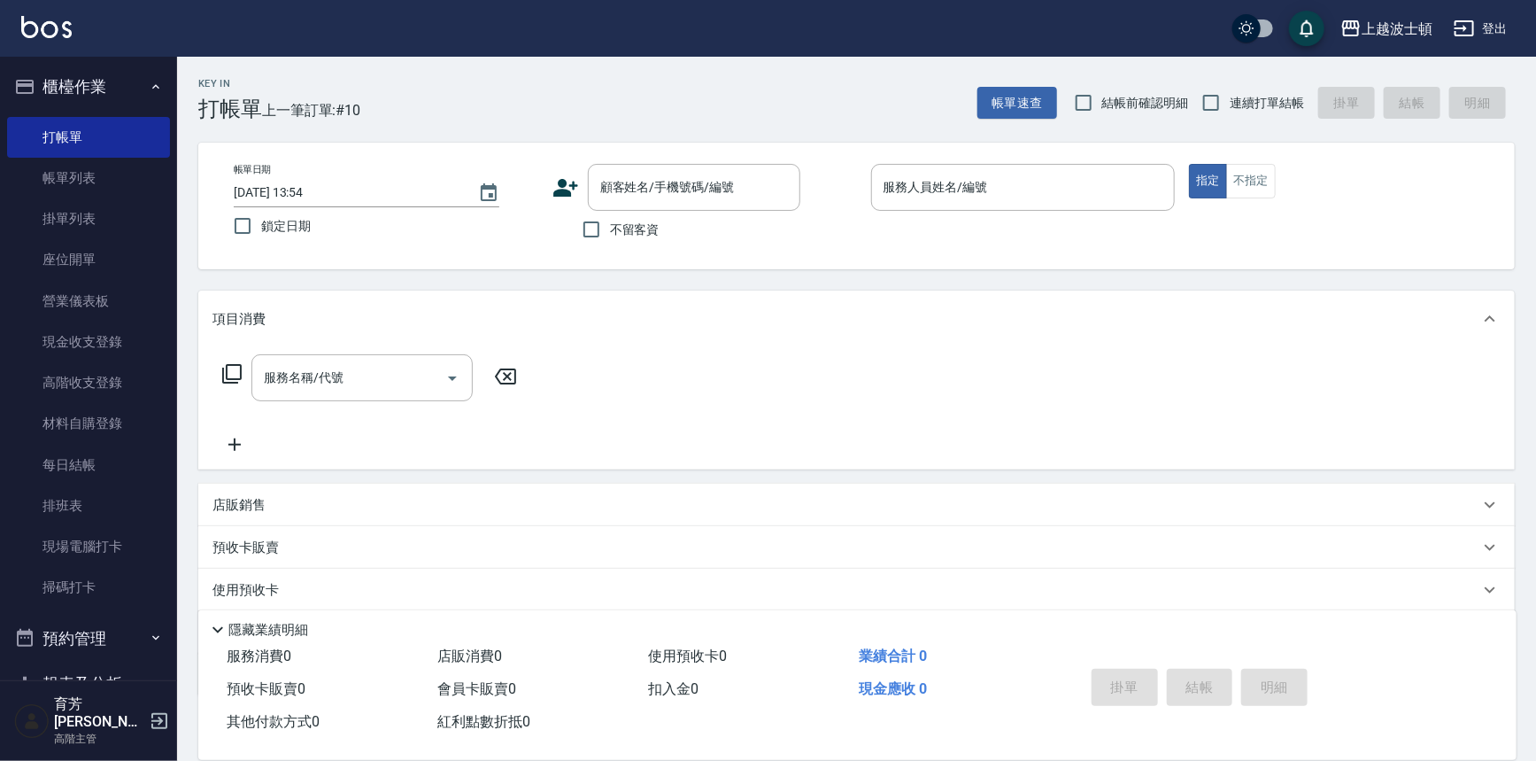
checkbox input "true"
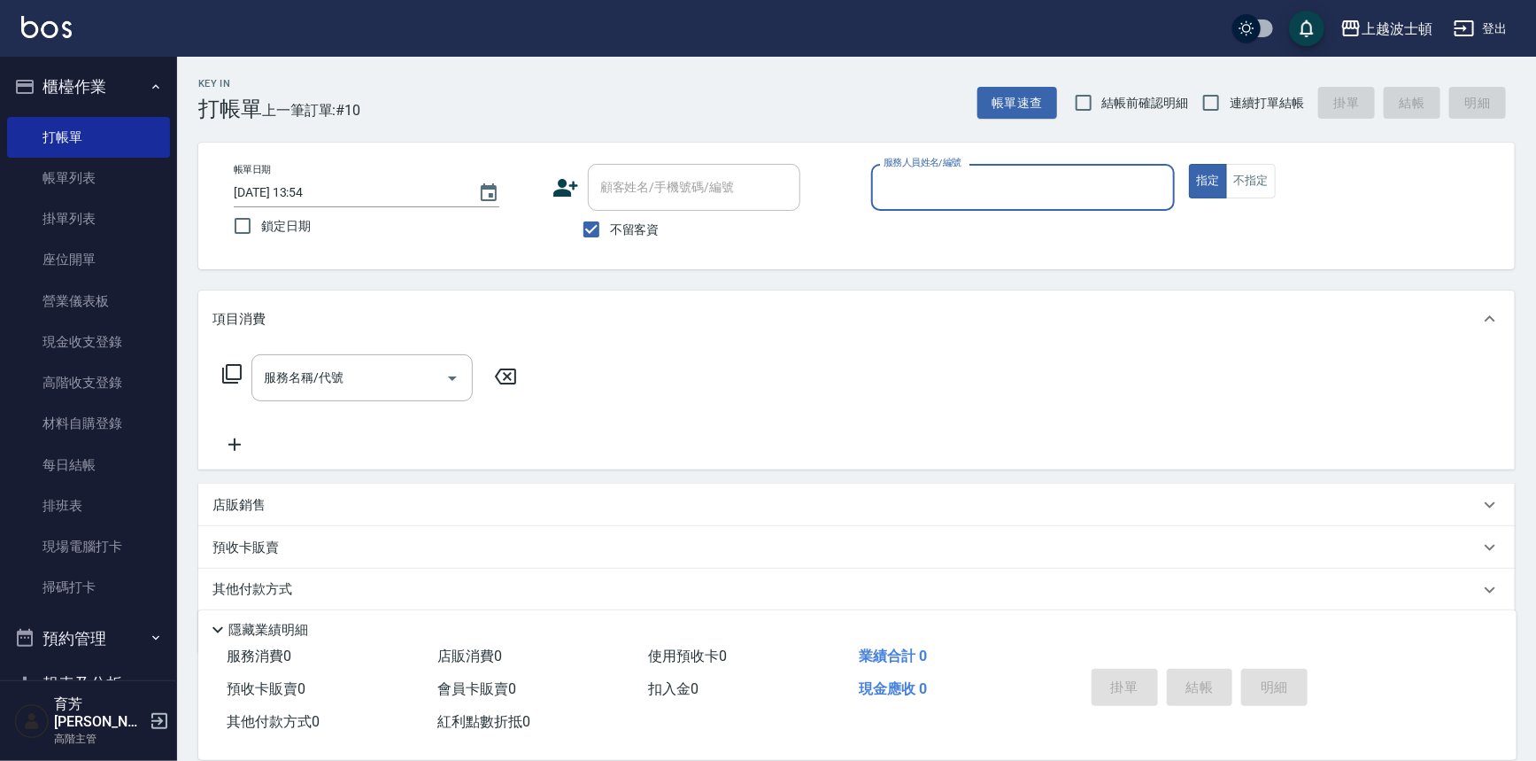
click at [893, 181] on input "服務人員姓名/編號" at bounding box center [1023, 187] width 289 height 31
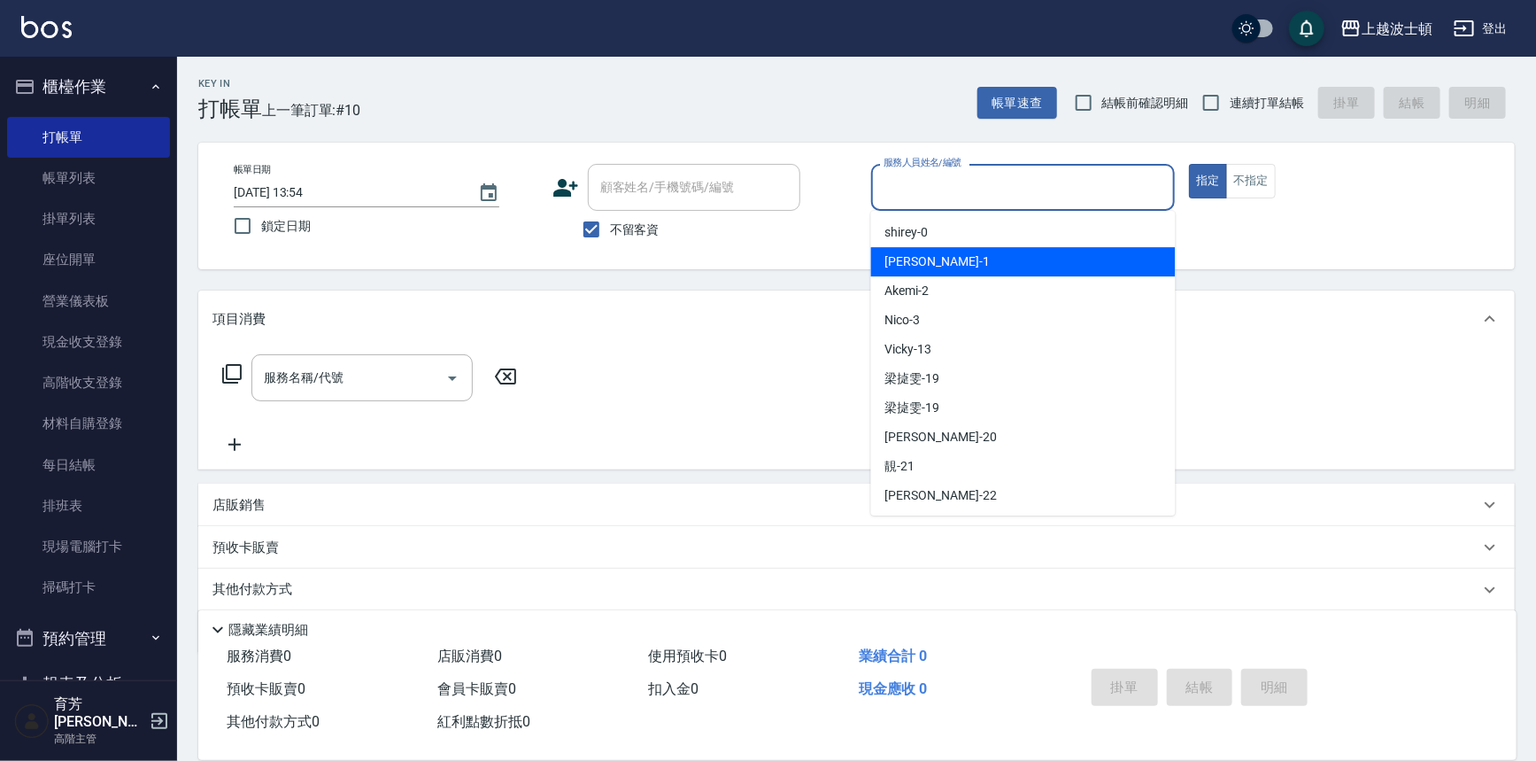
click at [937, 248] on div "[PERSON_NAME] -1" at bounding box center [1023, 261] width 305 height 29
type input "[PERSON_NAME]-1"
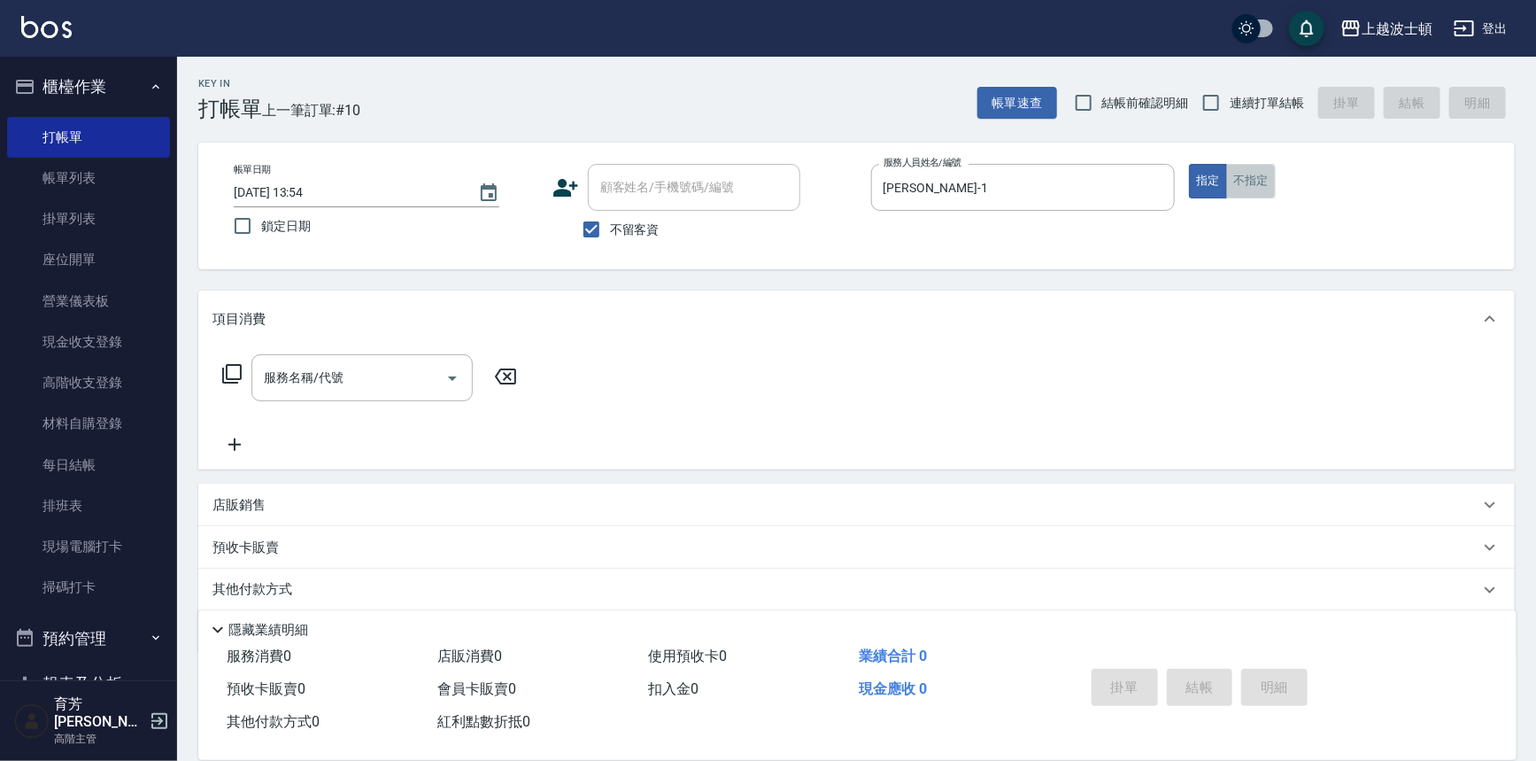
click at [1244, 177] on button "不指定" at bounding box center [1251, 181] width 50 height 35
click at [354, 378] on input "服務名稱/代號" at bounding box center [348, 377] width 179 height 31
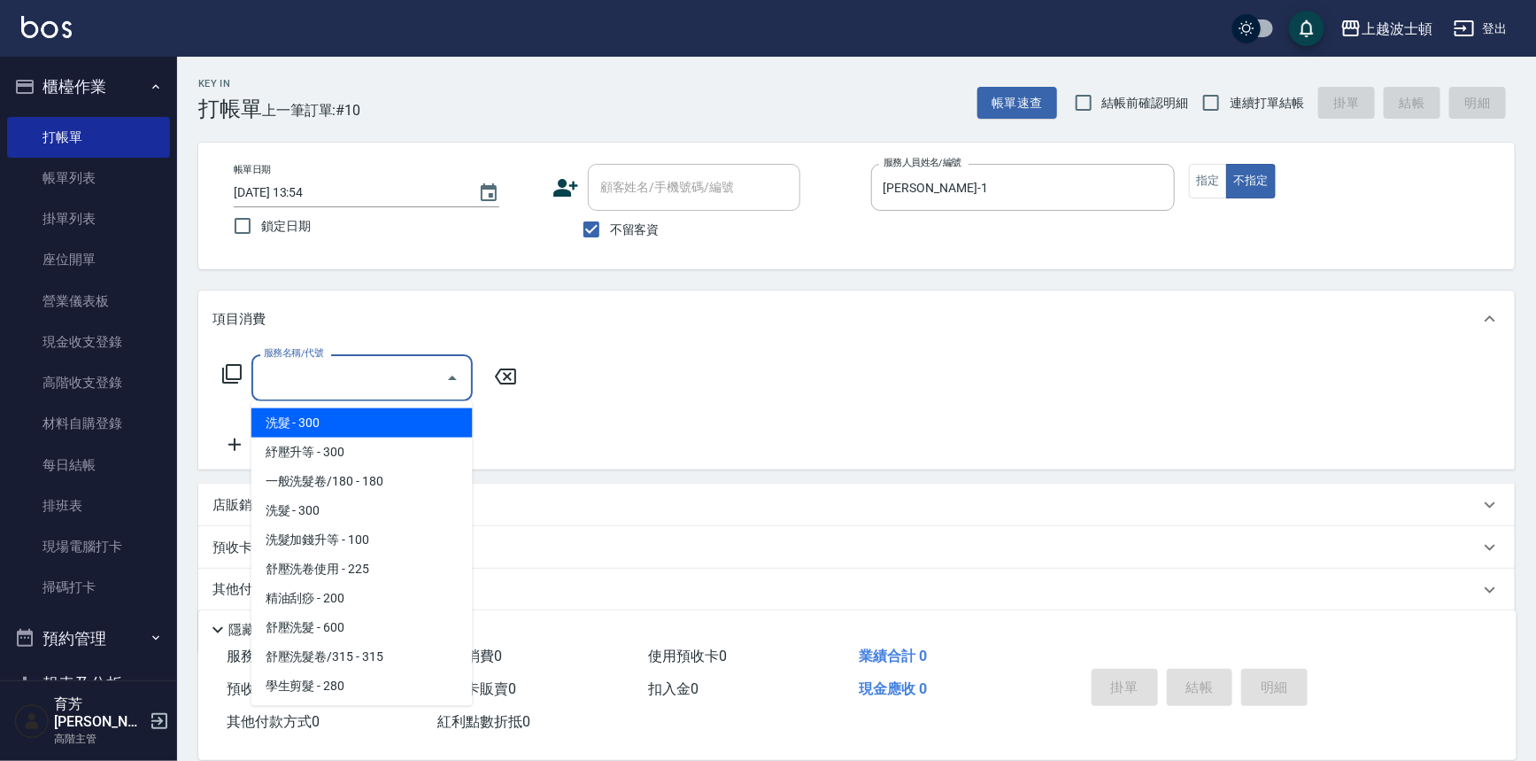
click at [344, 424] on span "洗髮 - 300" at bounding box center [361, 422] width 221 height 29
type input "洗髮(201)"
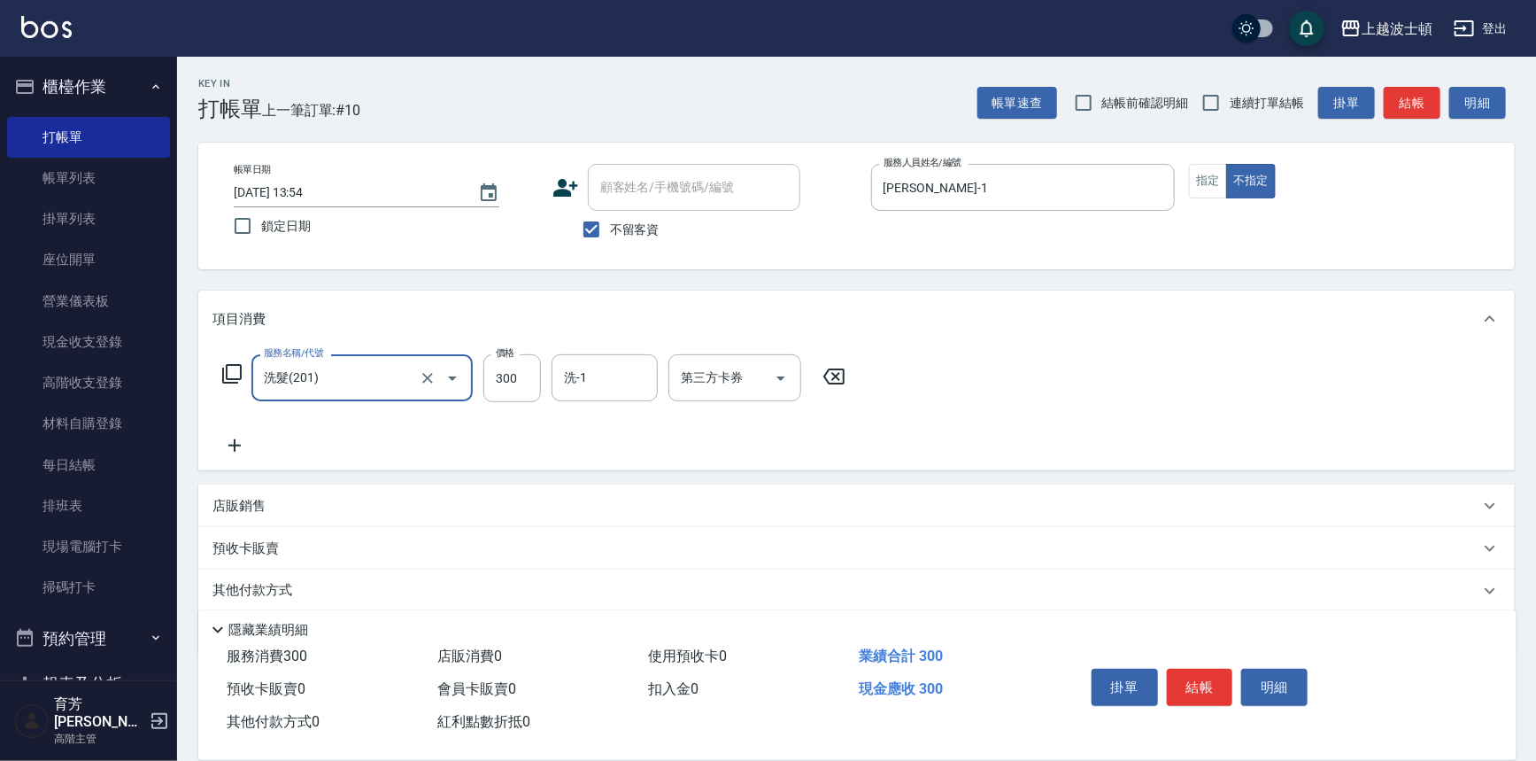
click at [259, 426] on div "服務名稱/代號 洗髮(201) 服務名稱/代號 價格 300 價格 洗-1 洗-1 第三方卡券 第三方卡券" at bounding box center [535, 405] width 644 height 102
click at [233, 449] on icon at bounding box center [235, 445] width 44 height 21
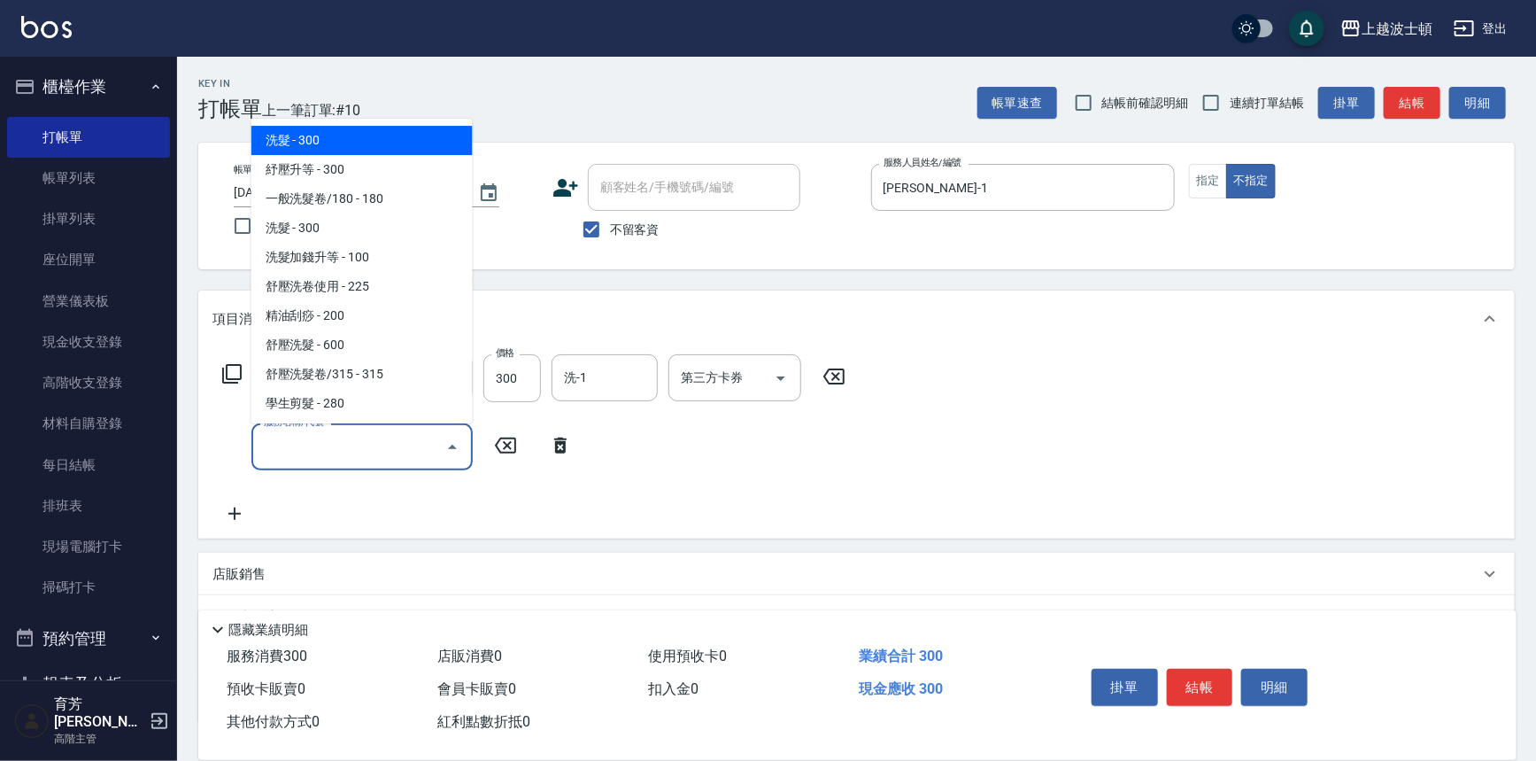
drag, startPoint x: 319, startPoint y: 444, endPoint x: 350, endPoint y: 132, distance: 313.2
click at [319, 431] on input "服務名稱/代號" at bounding box center [348, 446] width 179 height 31
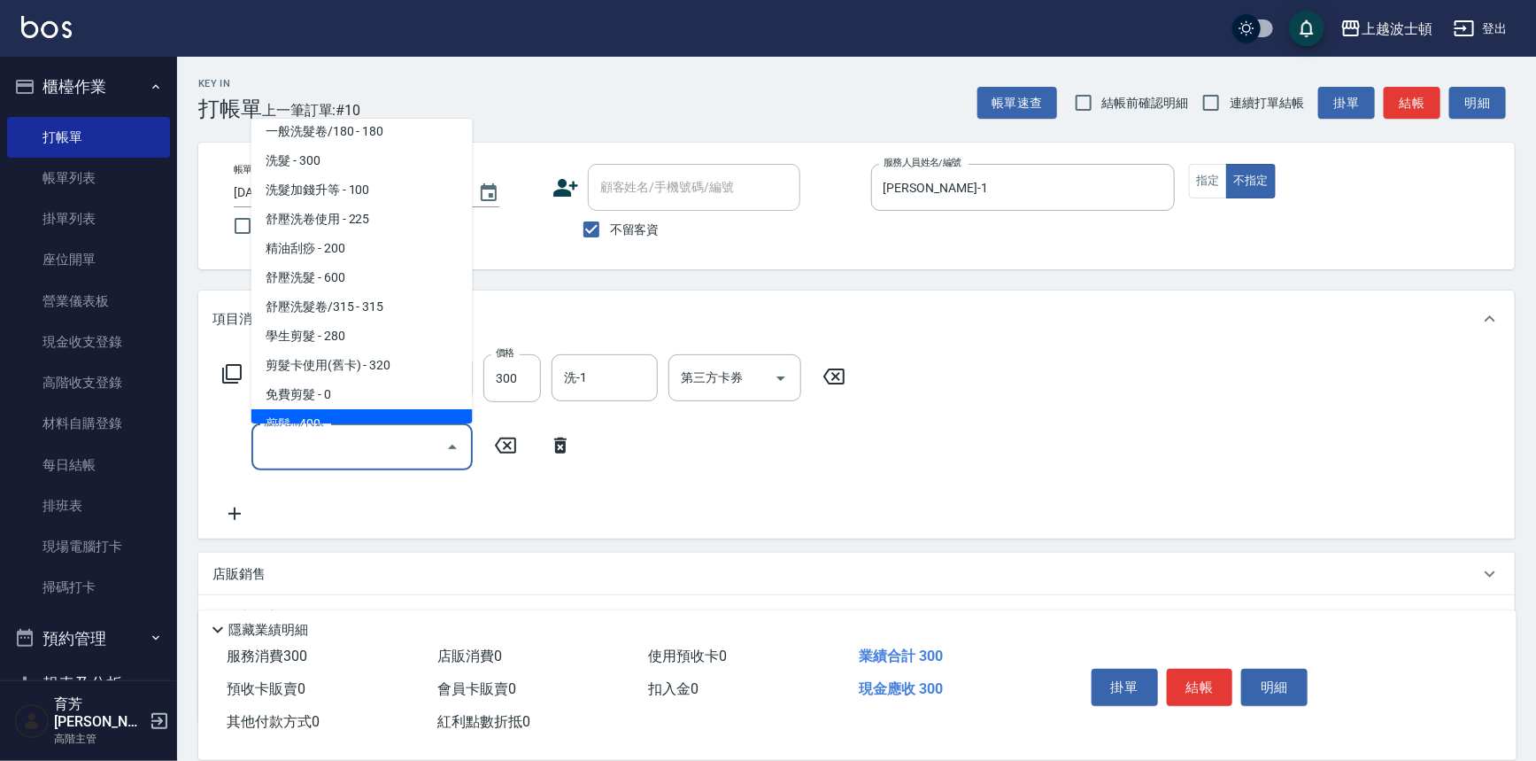
click at [407, 413] on span "剪髮 - 400" at bounding box center [361, 423] width 221 height 29
type input "剪髮(305)"
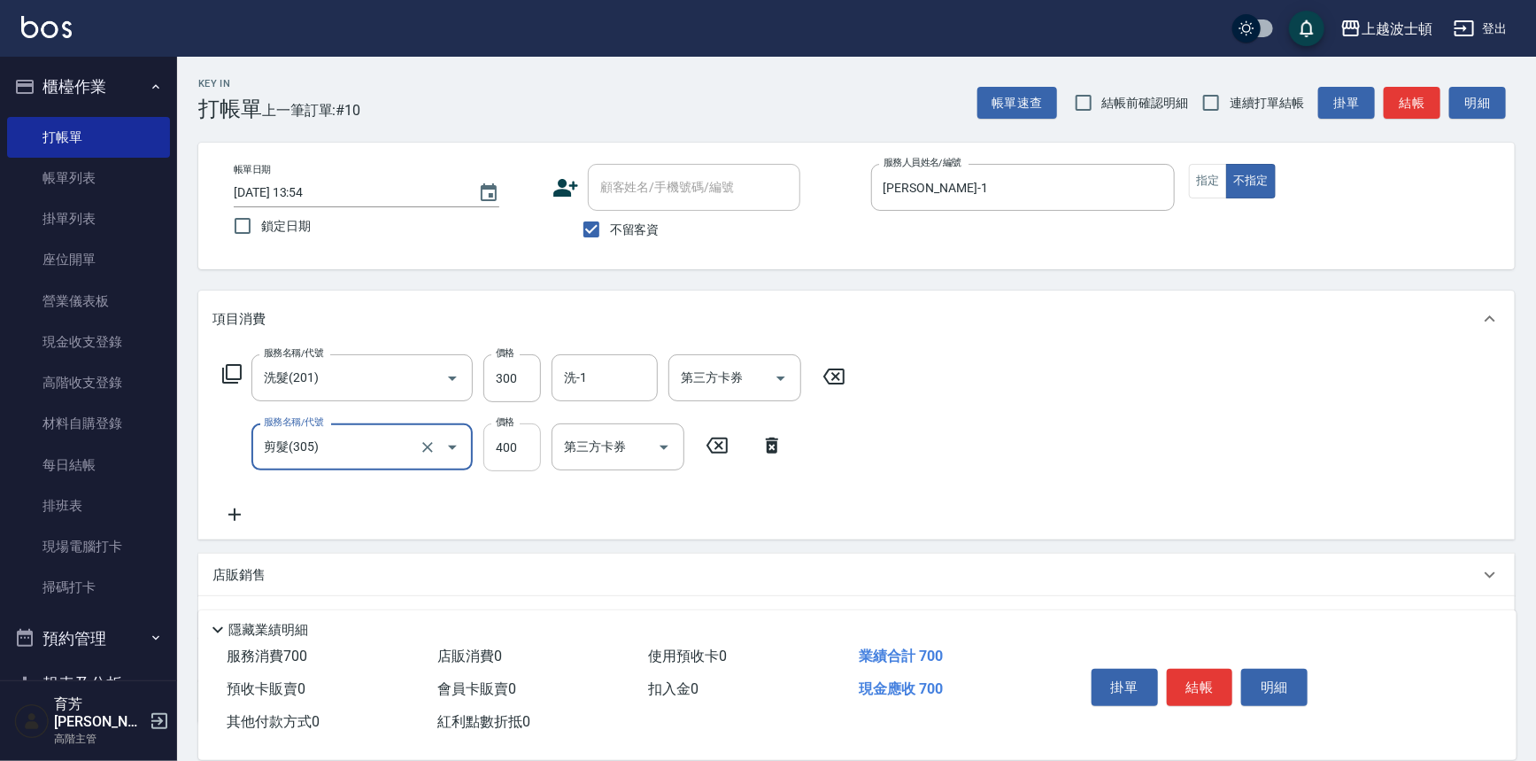
drag, startPoint x: 514, startPoint y: 452, endPoint x: 502, endPoint y: 437, distance: 19.7
click at [514, 452] on input "400" at bounding box center [512, 447] width 58 height 48
type input "350"
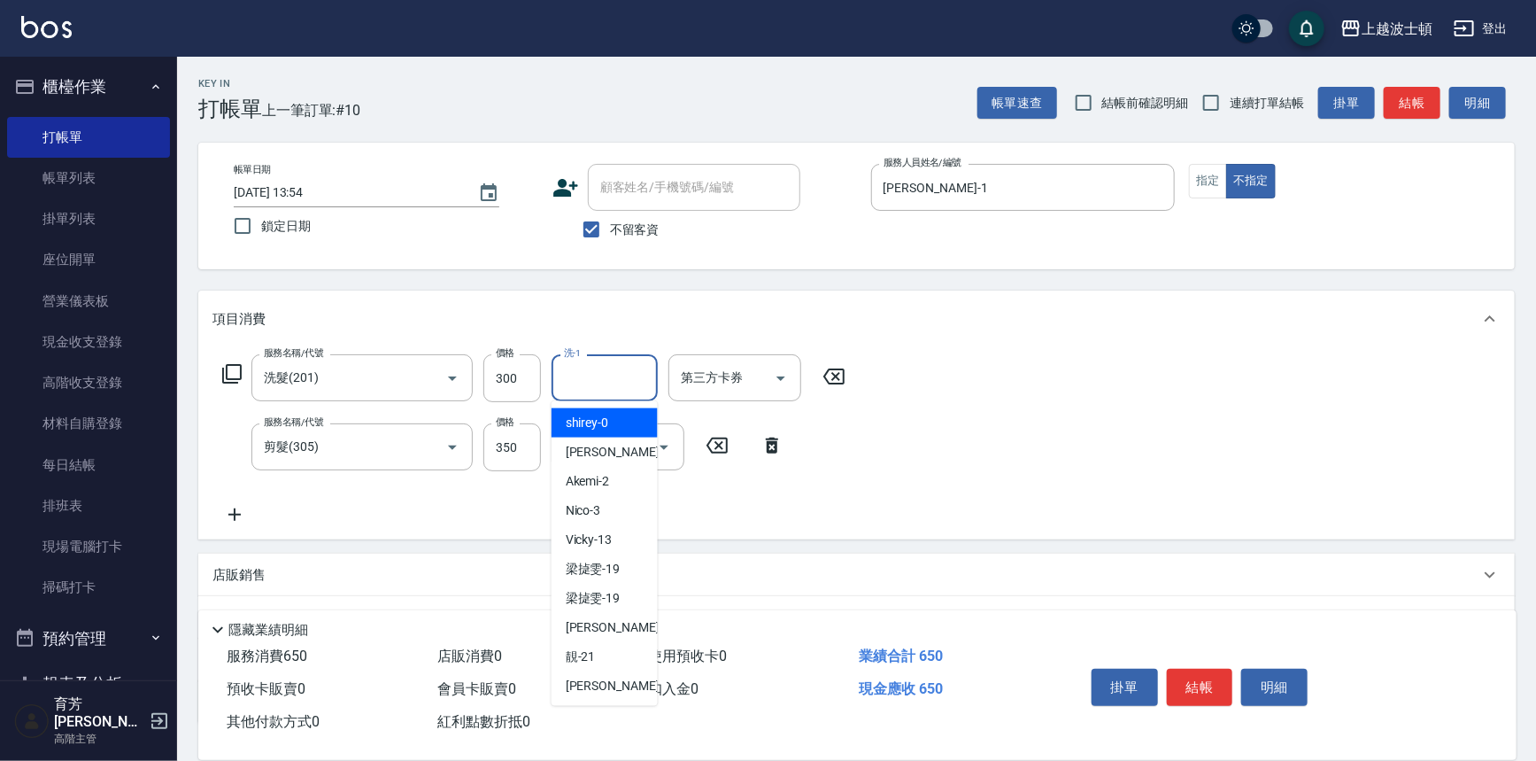
click at [583, 389] on input "洗-1" at bounding box center [605, 377] width 90 height 31
click at [627, 456] on div "[PERSON_NAME] -1" at bounding box center [605, 451] width 106 height 29
type input "[PERSON_NAME]-1"
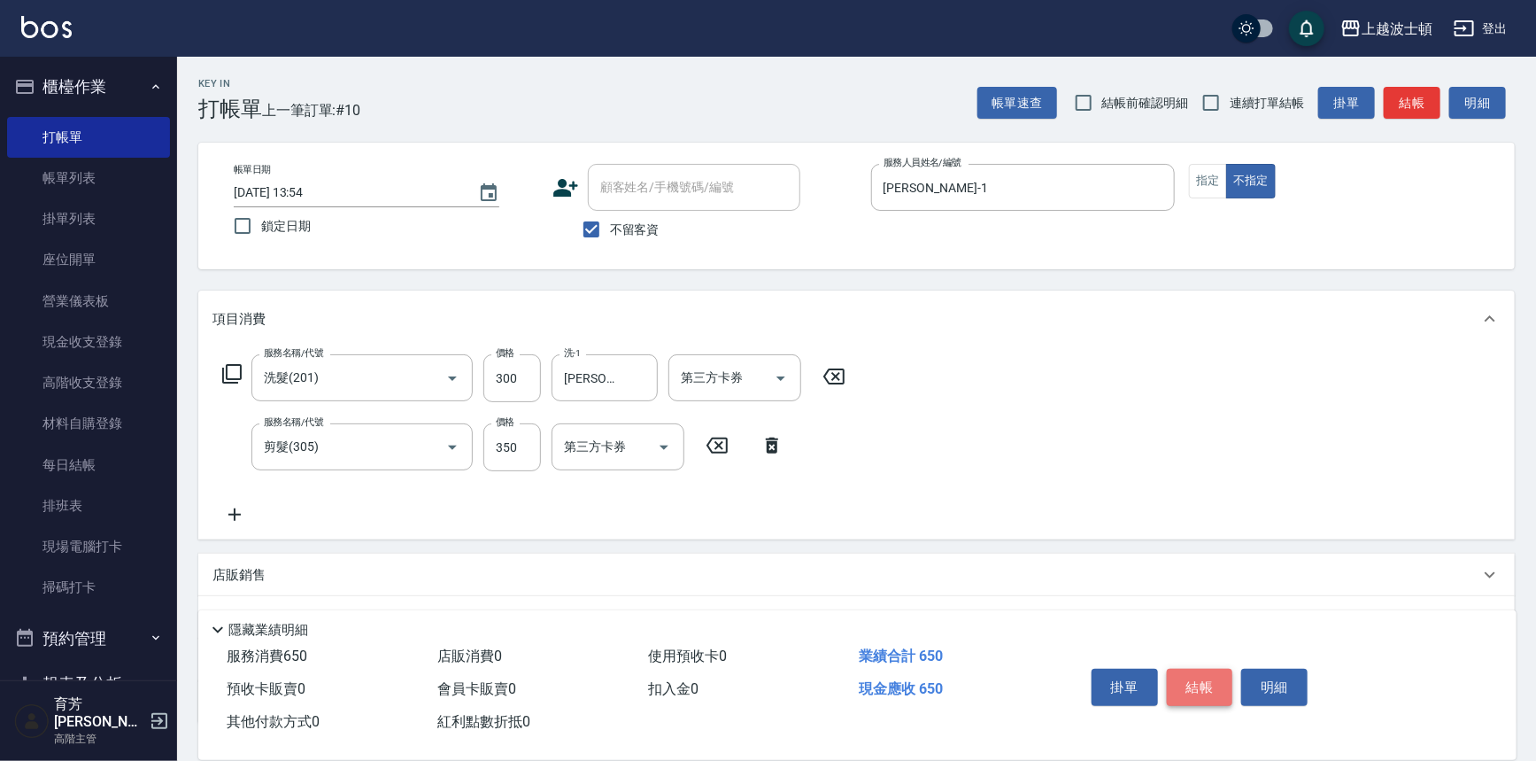
click at [1195, 695] on button "結帳" at bounding box center [1200, 687] width 66 height 37
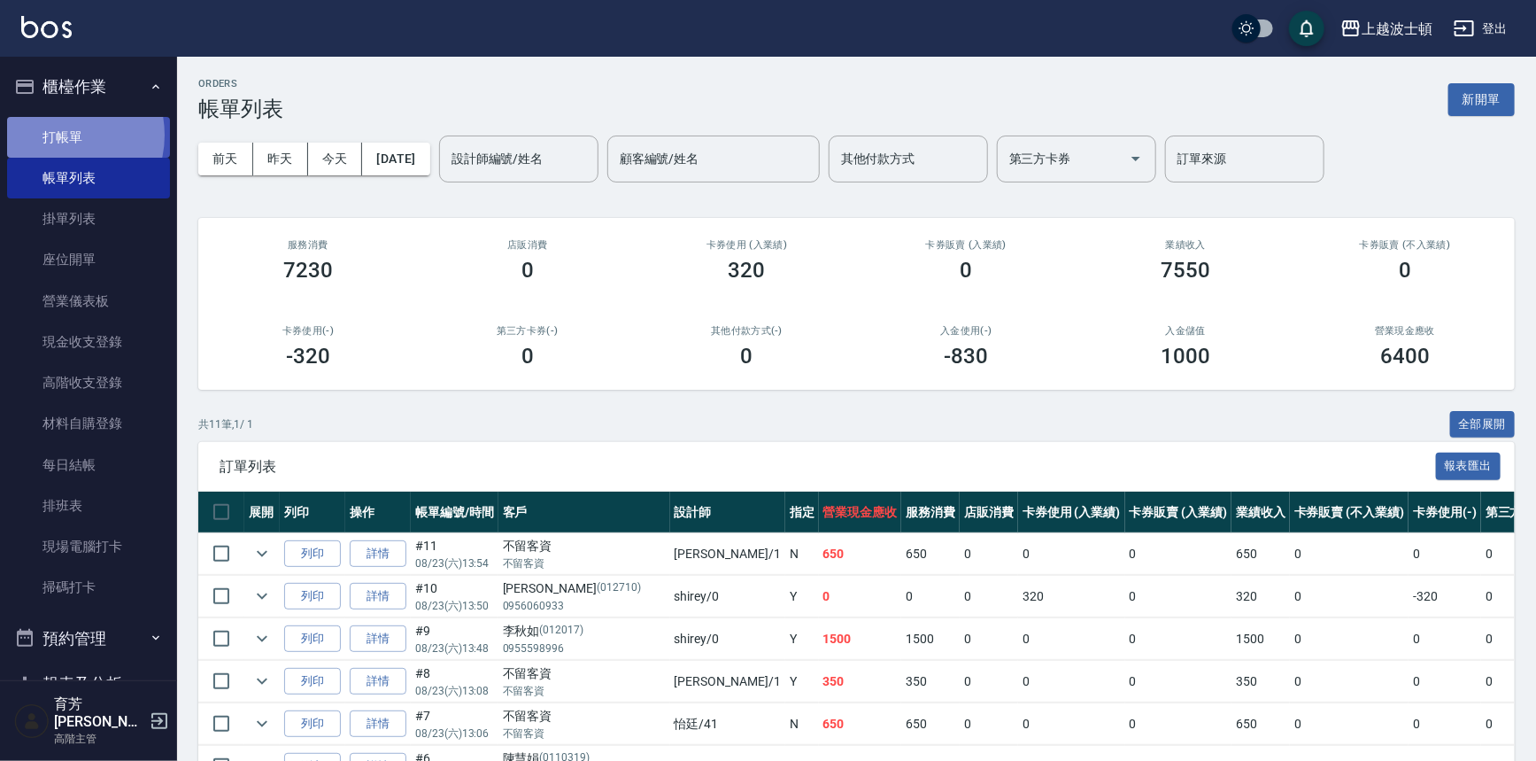
click at [56, 135] on link "打帳單" at bounding box center [88, 137] width 163 height 41
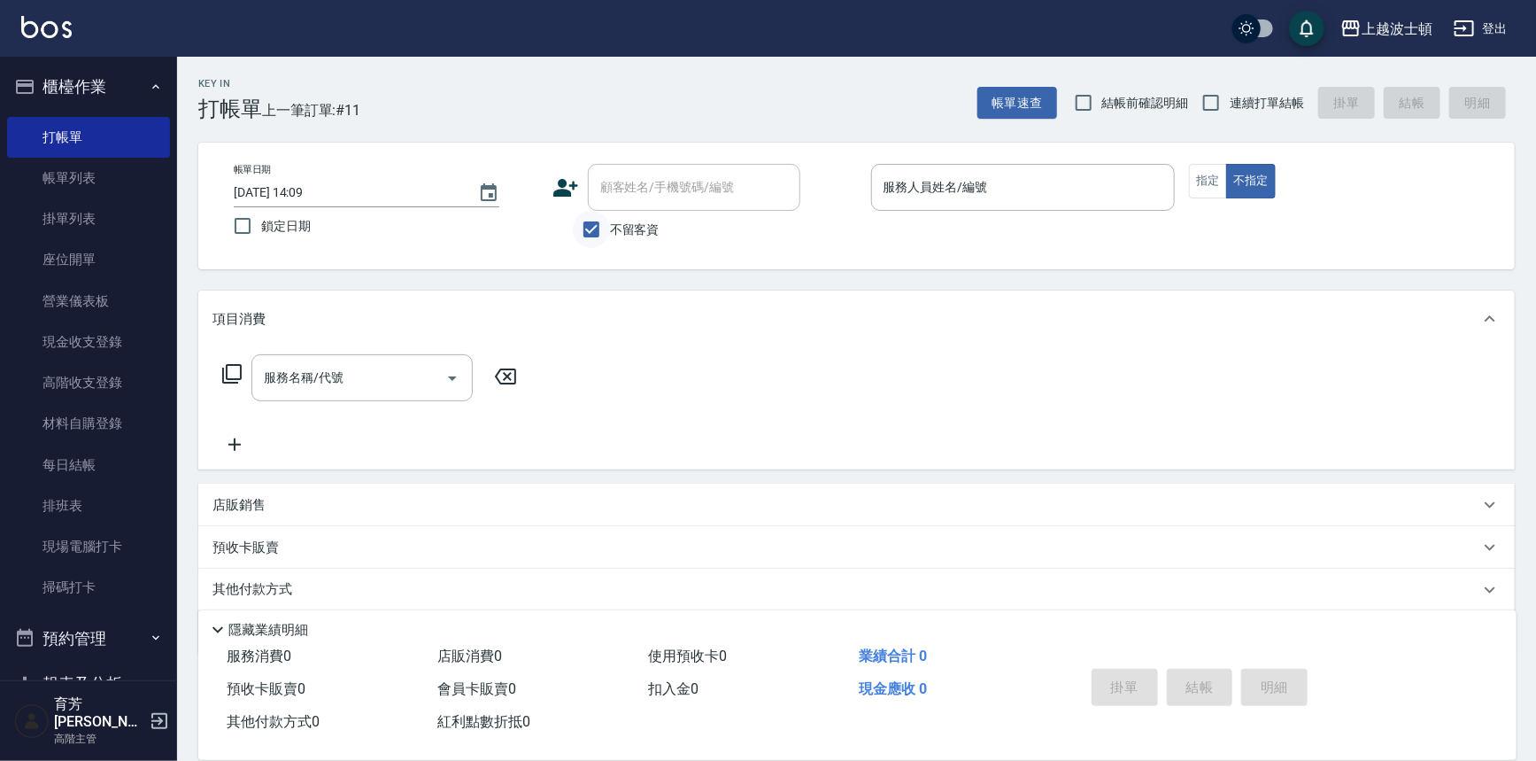
click at [587, 228] on input "不留客資" at bounding box center [591, 229] width 37 height 37
checkbox input "false"
click at [621, 189] on input "顧客姓名/手機號碼/編號" at bounding box center [681, 187] width 170 height 31
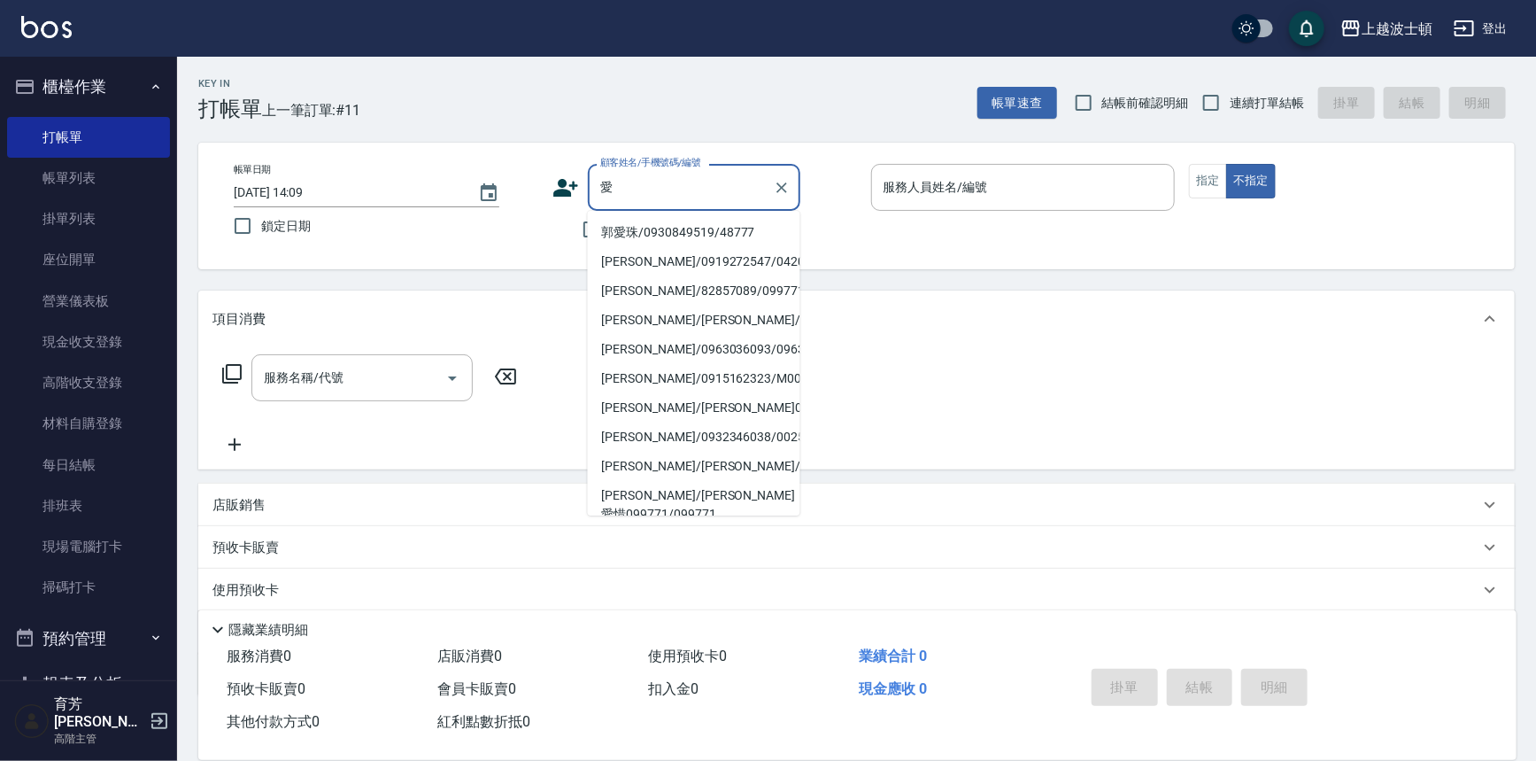
click at [755, 218] on li "郭愛珠/0930849519/48777" at bounding box center [694, 232] width 213 height 29
type input "郭愛珠/0930849519/48777"
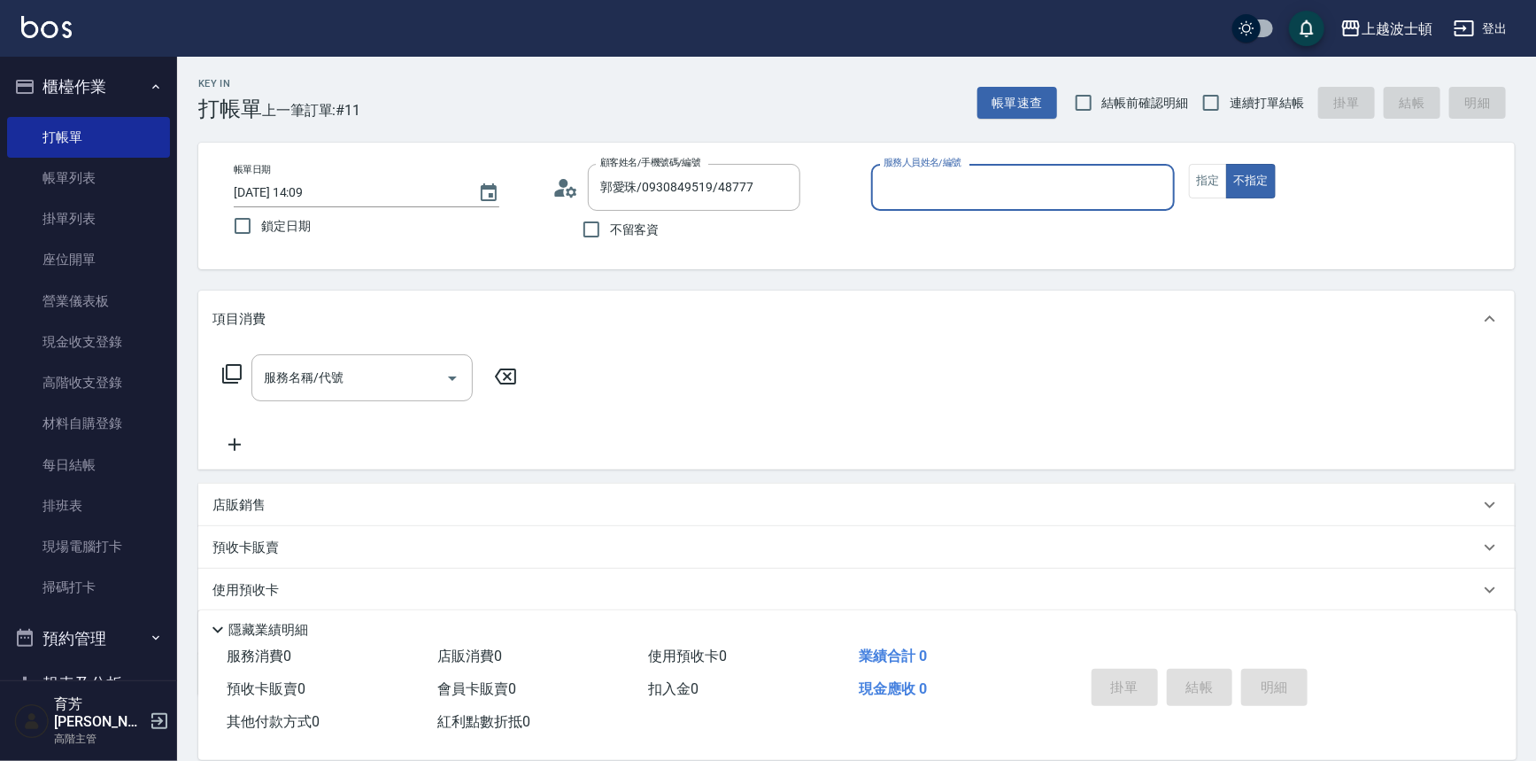
type input "[PERSON_NAME]-1"
click at [1216, 181] on button "指定" at bounding box center [1208, 181] width 38 height 35
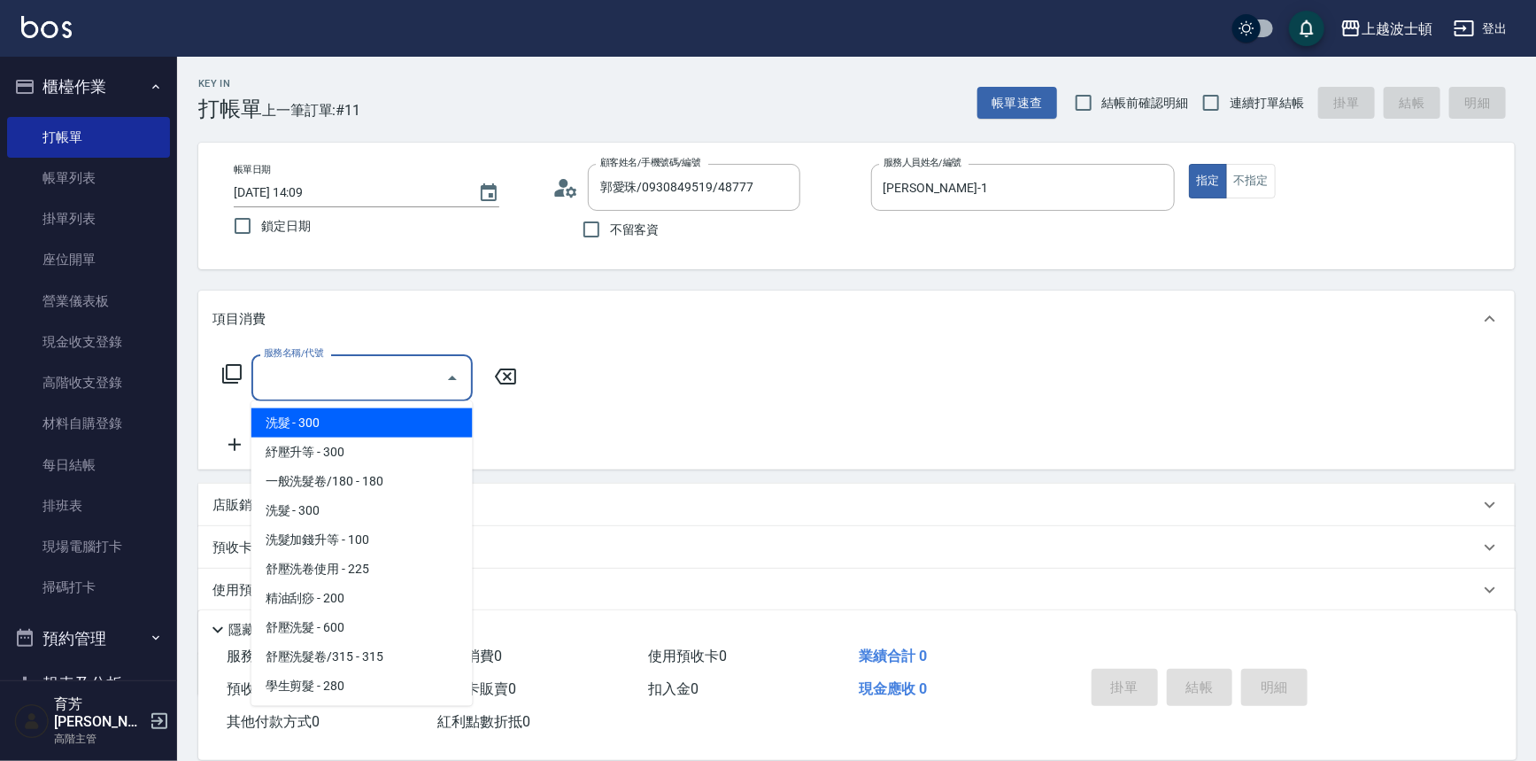
click at [395, 372] on input "服務名稱/代號" at bounding box center [348, 377] width 179 height 31
click at [379, 422] on span "洗髮 - 300" at bounding box center [361, 422] width 221 height 29
type input "洗髮(201)"
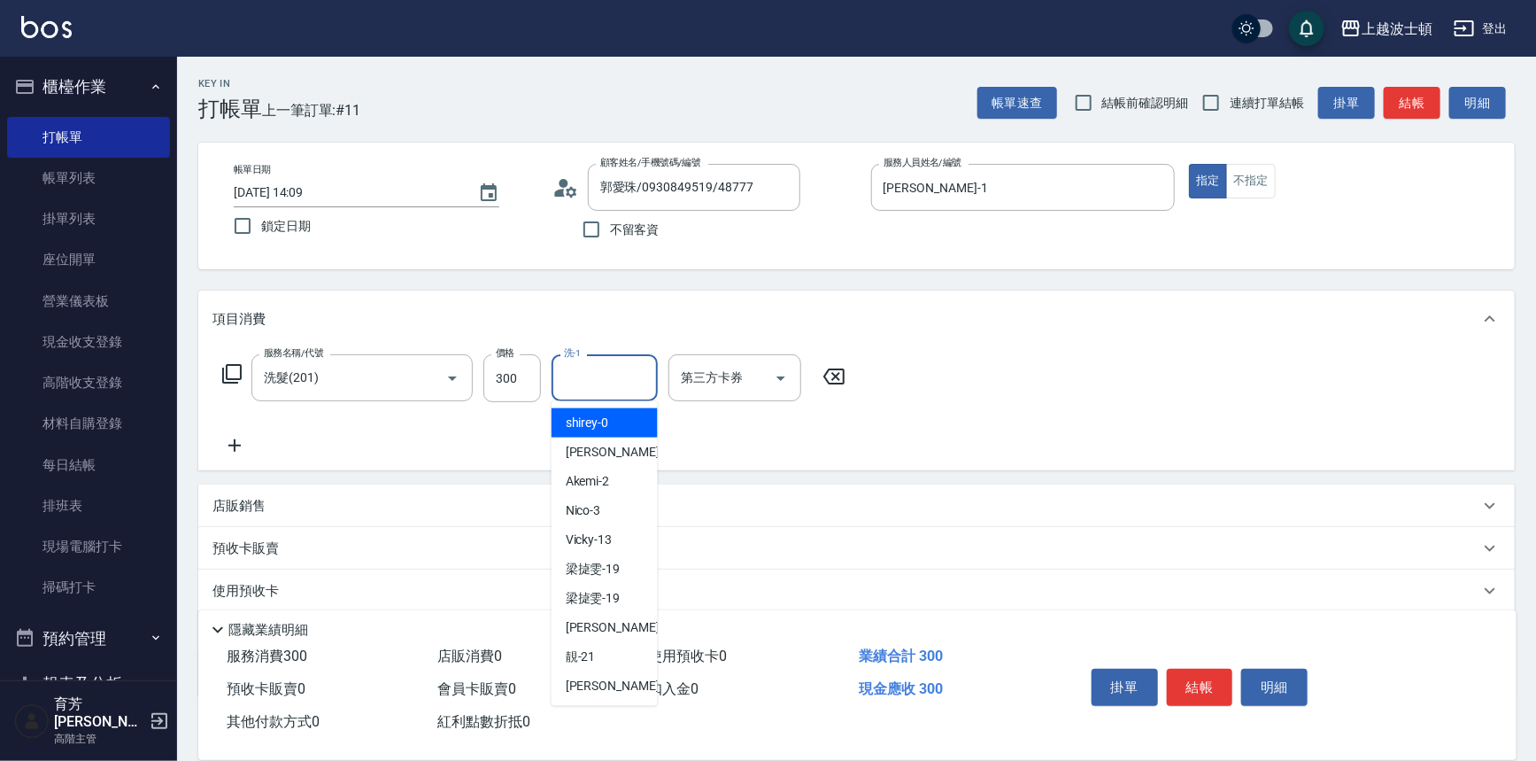
click at [617, 372] on input "洗-1" at bounding box center [605, 377] width 90 height 31
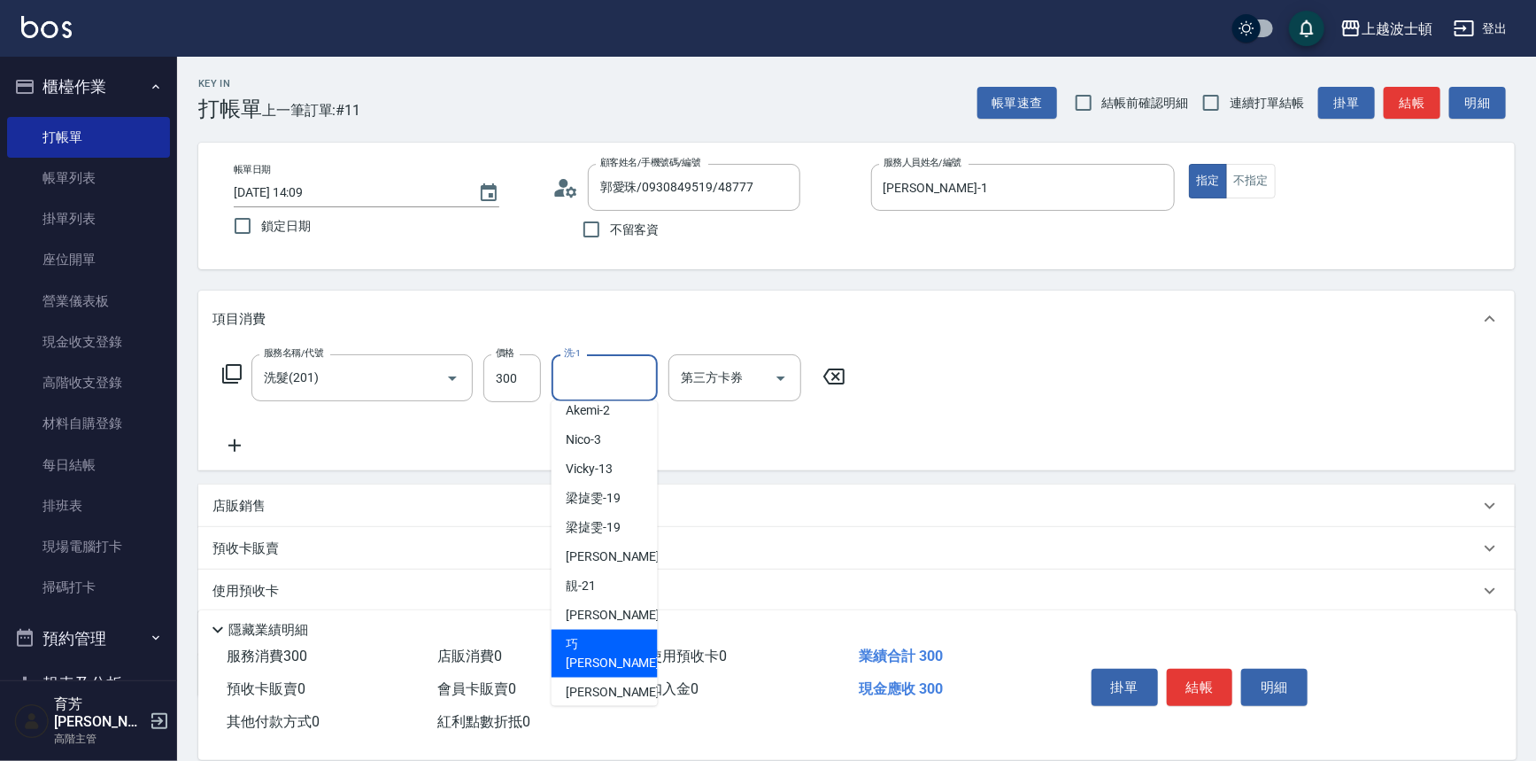
click at [604, 638] on span "巧莉 -23" at bounding box center [622, 653] width 112 height 37
type input "[PERSON_NAME]-23"
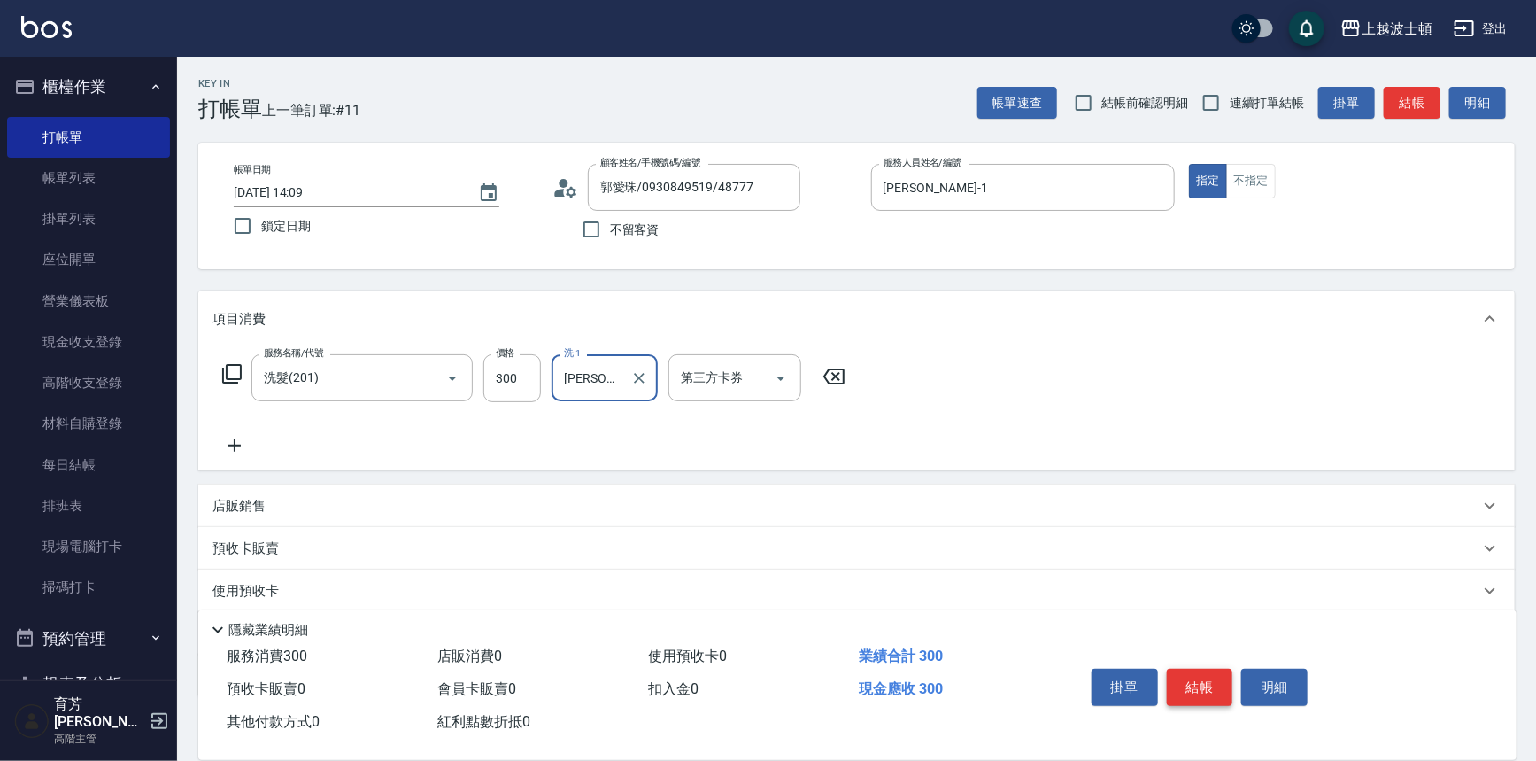
click at [1195, 675] on button "結帳" at bounding box center [1200, 687] width 66 height 37
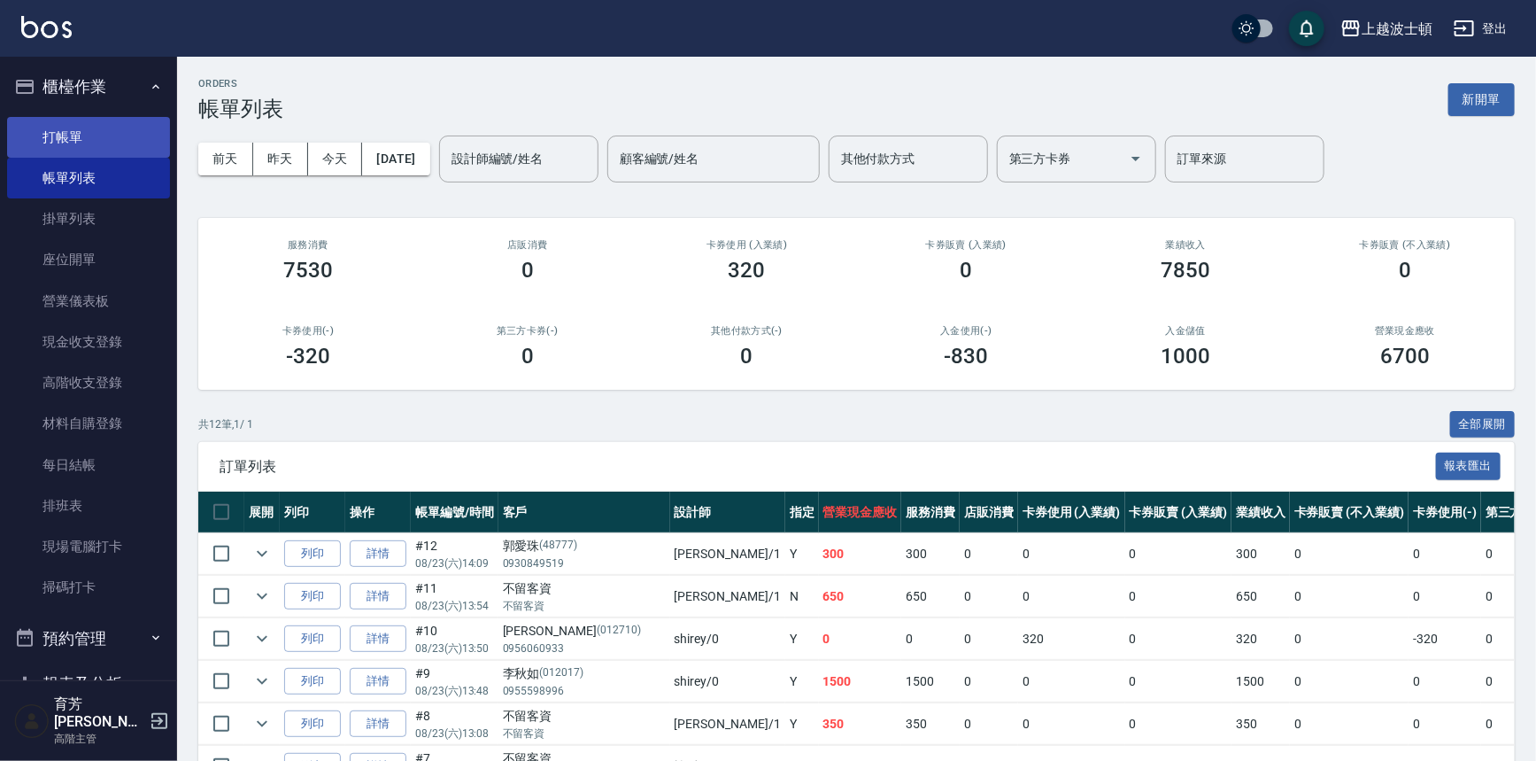
click at [35, 123] on link "打帳單" at bounding box center [88, 137] width 163 height 41
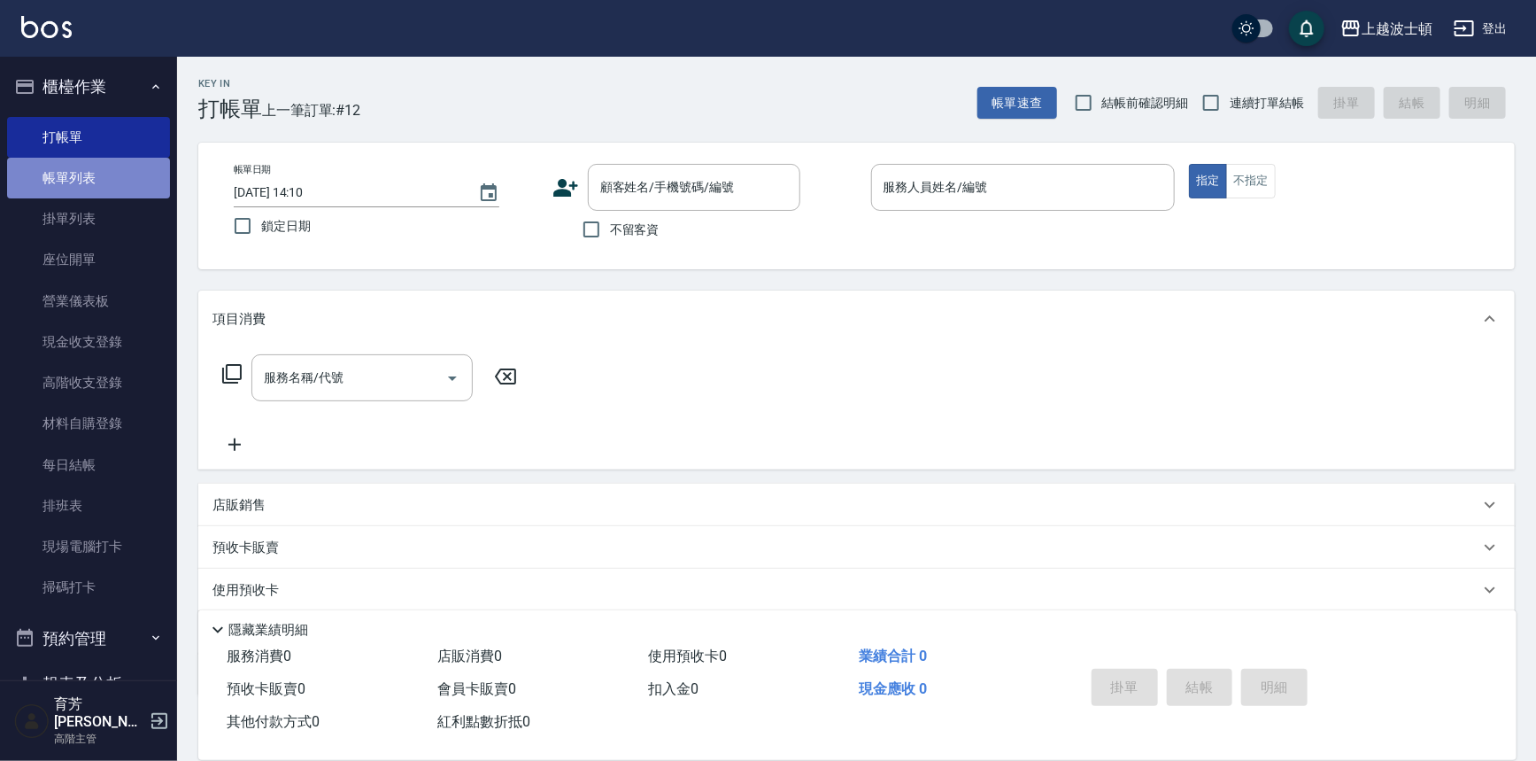
click at [138, 172] on link "帳單列表" at bounding box center [88, 178] width 163 height 41
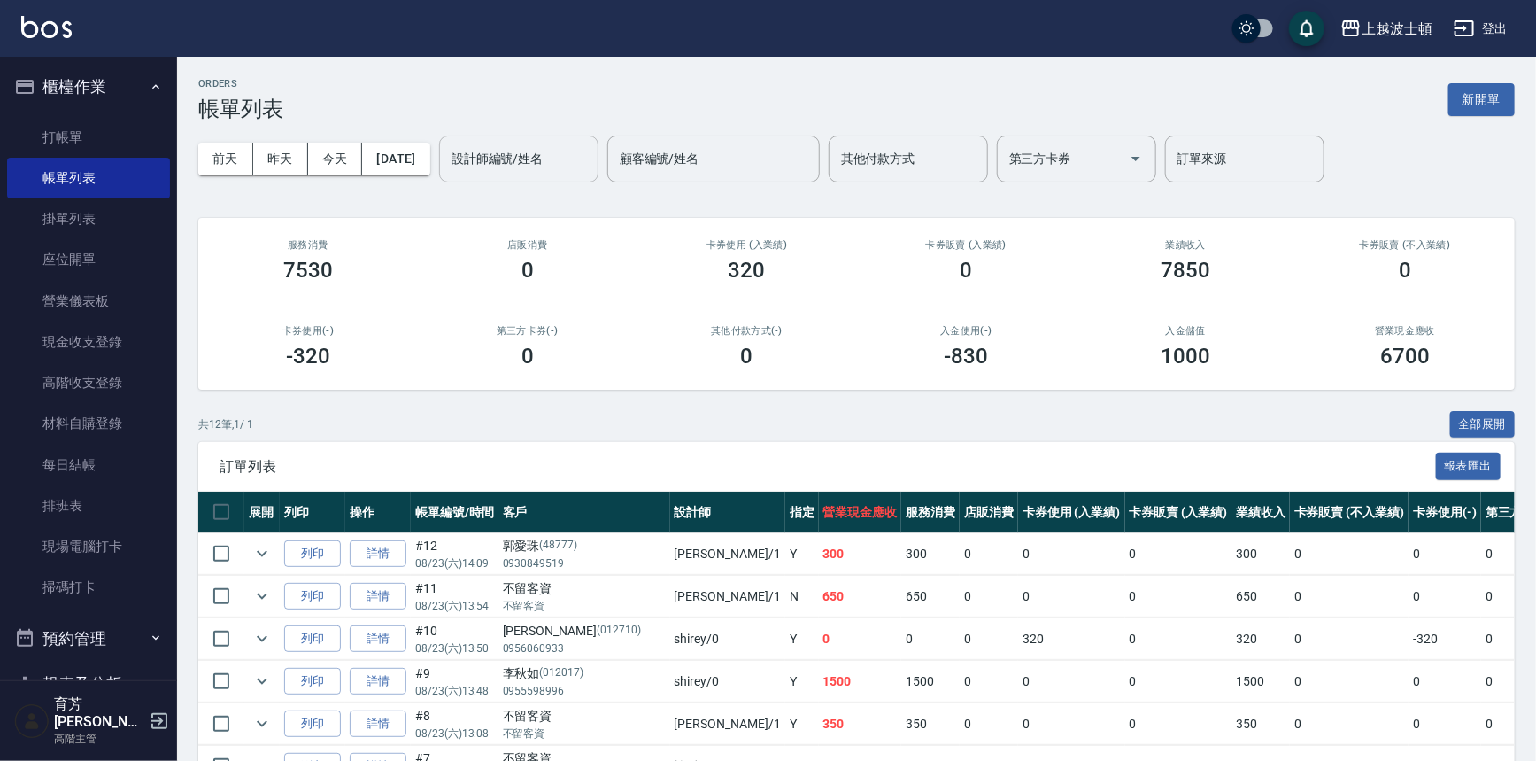
click at [581, 151] on input "設計師編號/姓名" at bounding box center [518, 158] width 143 height 31
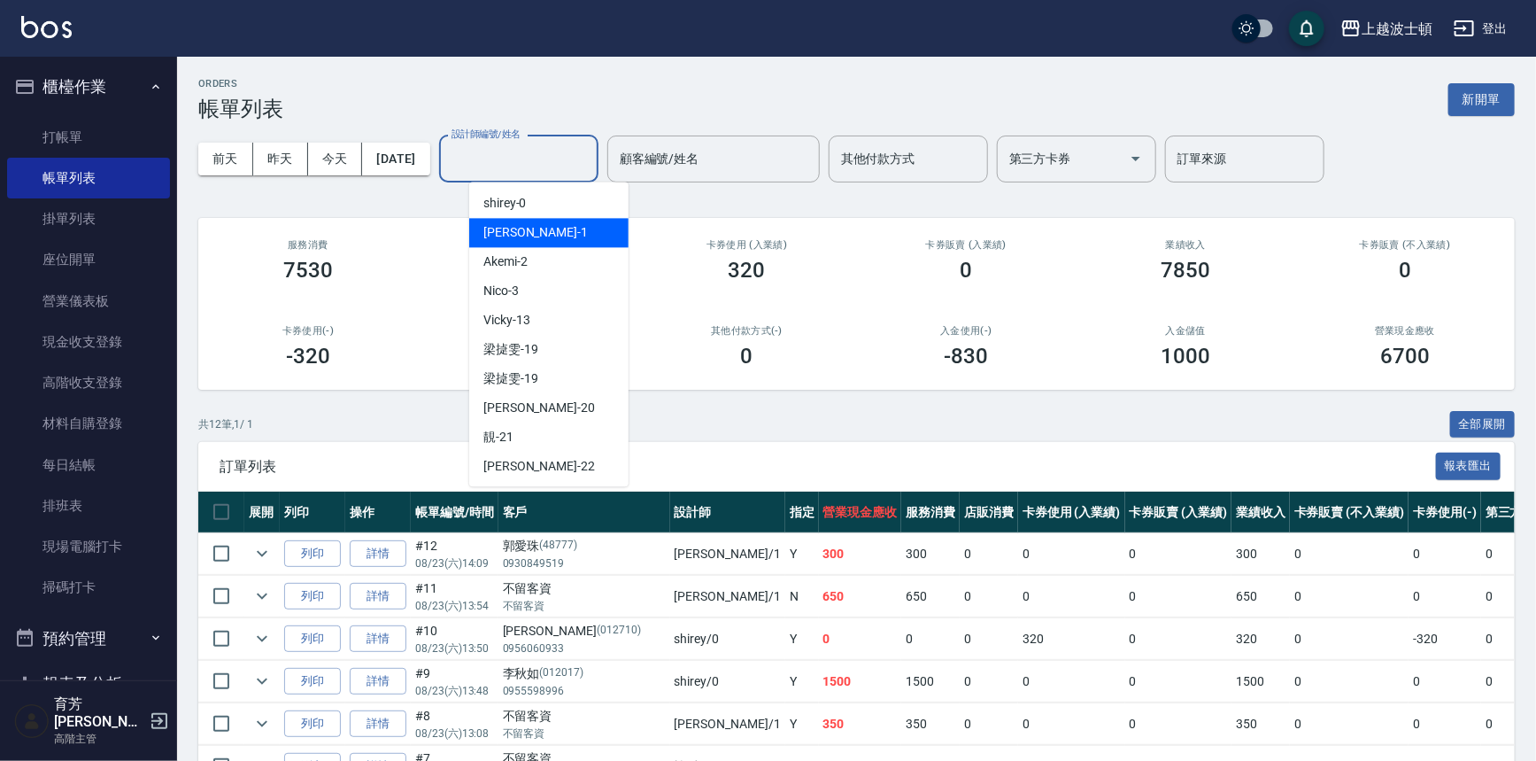
click at [559, 233] on div "[PERSON_NAME] -1" at bounding box center [548, 232] width 159 height 29
type input "[PERSON_NAME]-1"
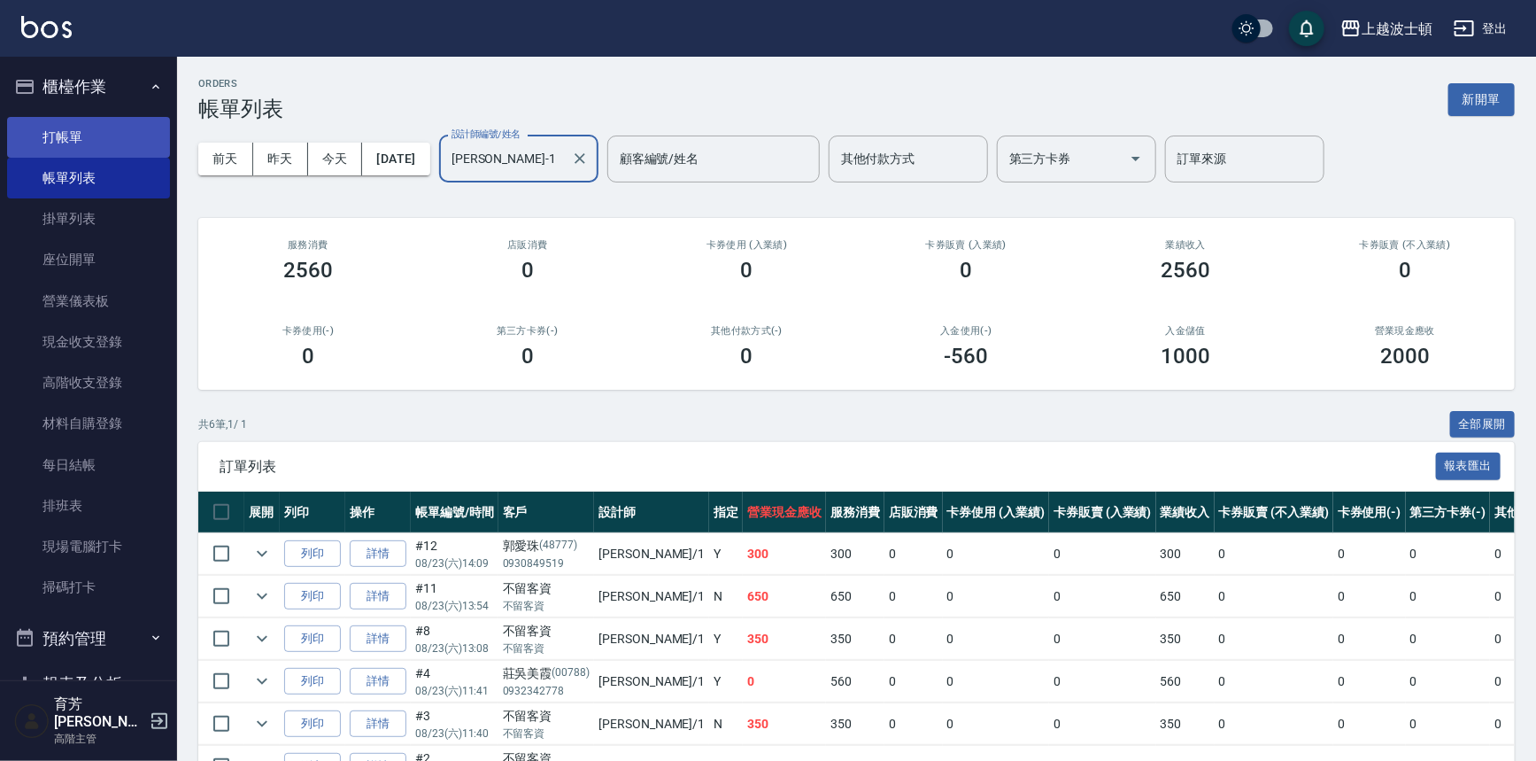
click at [107, 133] on link "打帳單" at bounding box center [88, 137] width 163 height 41
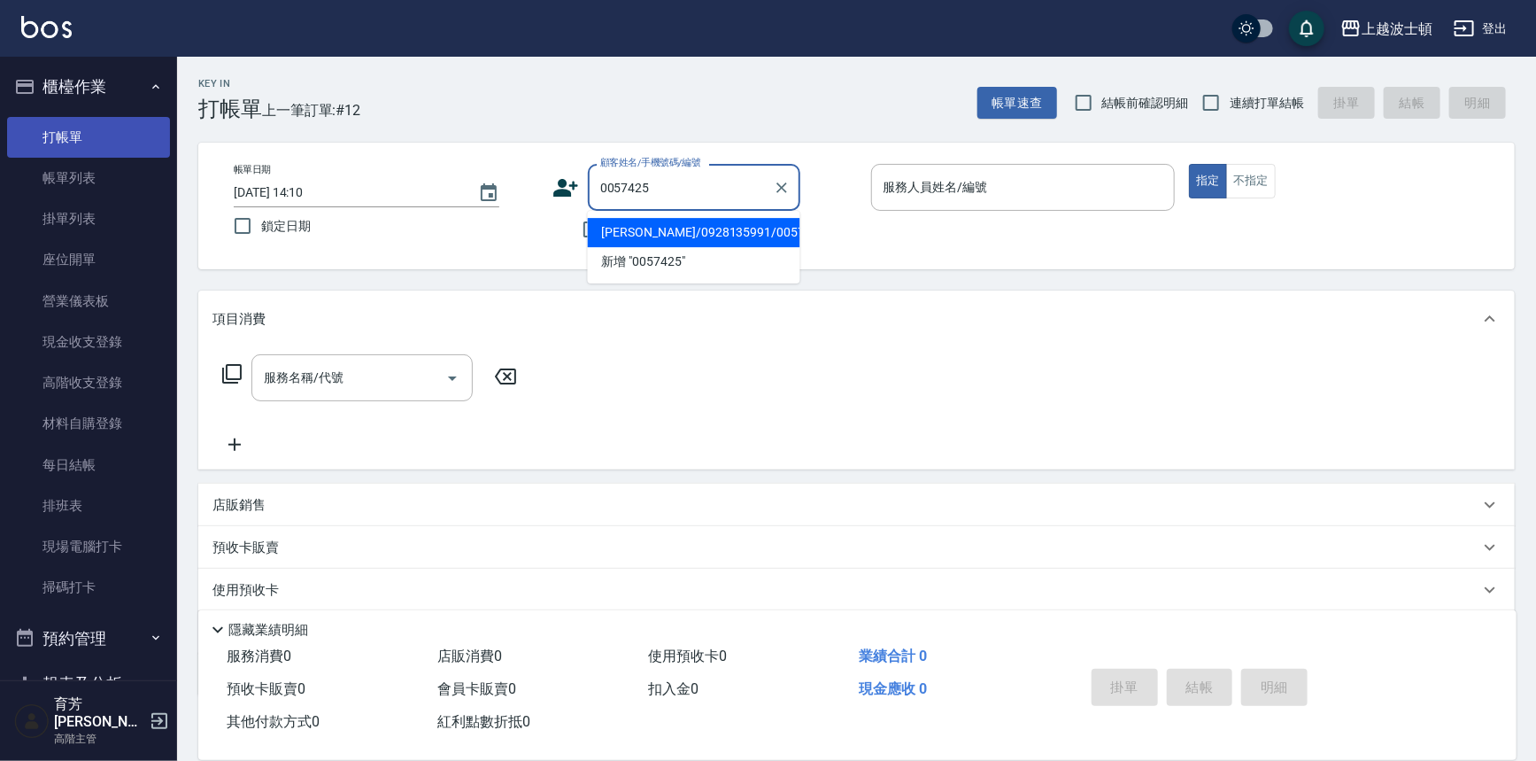
type input "[PERSON_NAME]/0928135991/0057425"
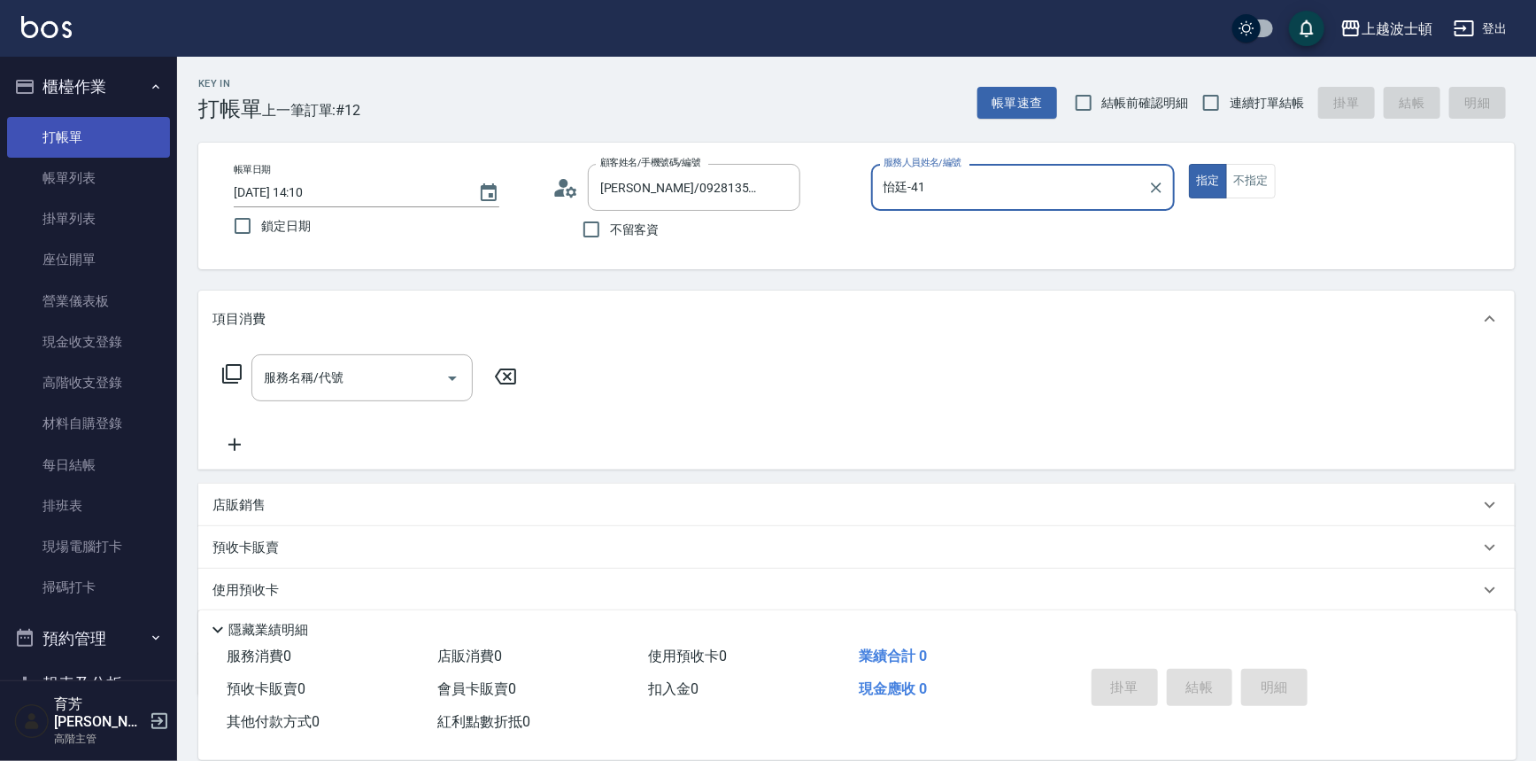
type input "怡廷-41"
click at [785, 185] on icon "Clear" at bounding box center [782, 188] width 18 height 18
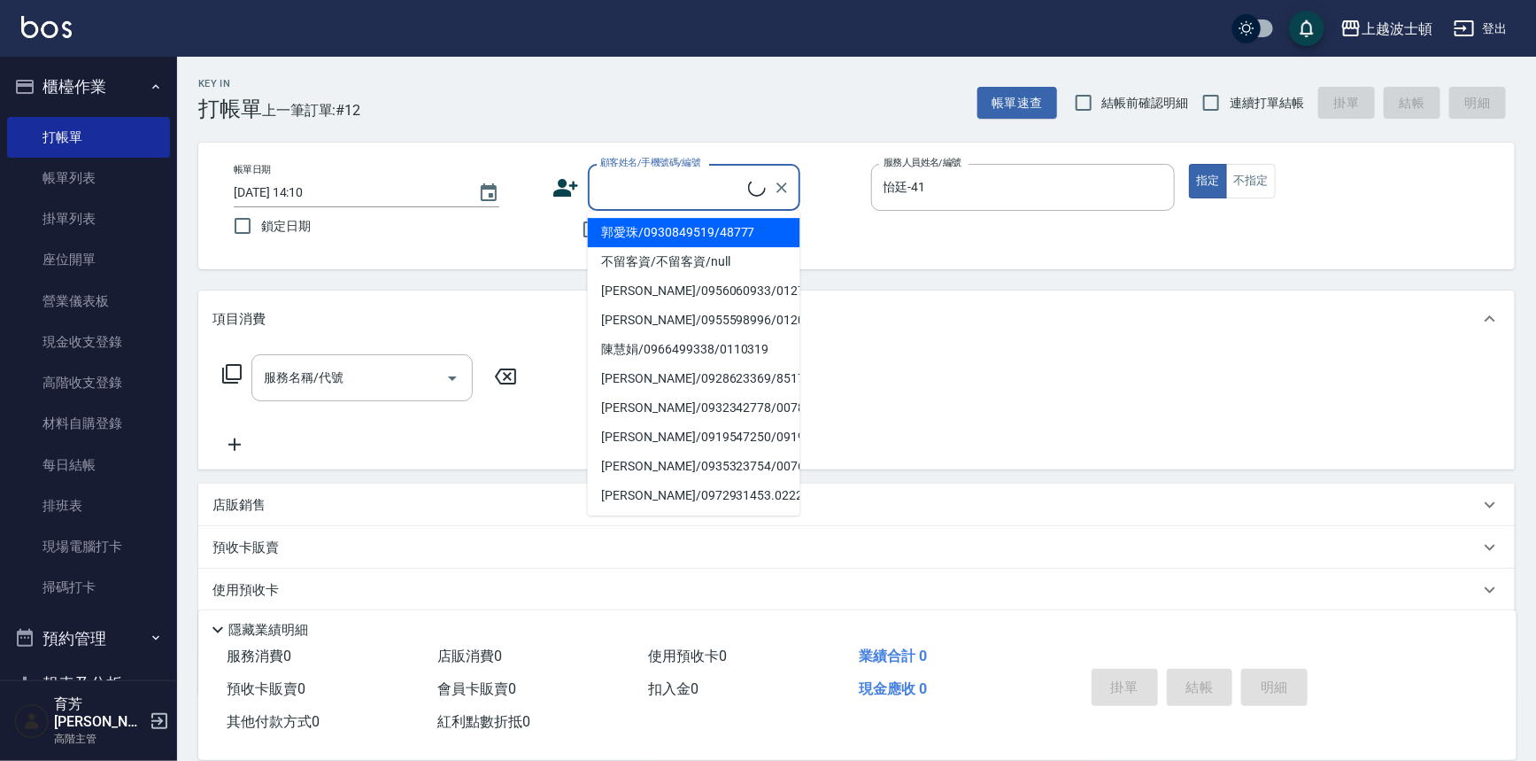
click at [697, 192] on input "顧客姓名/手機號碼/編號" at bounding box center [672, 187] width 152 height 31
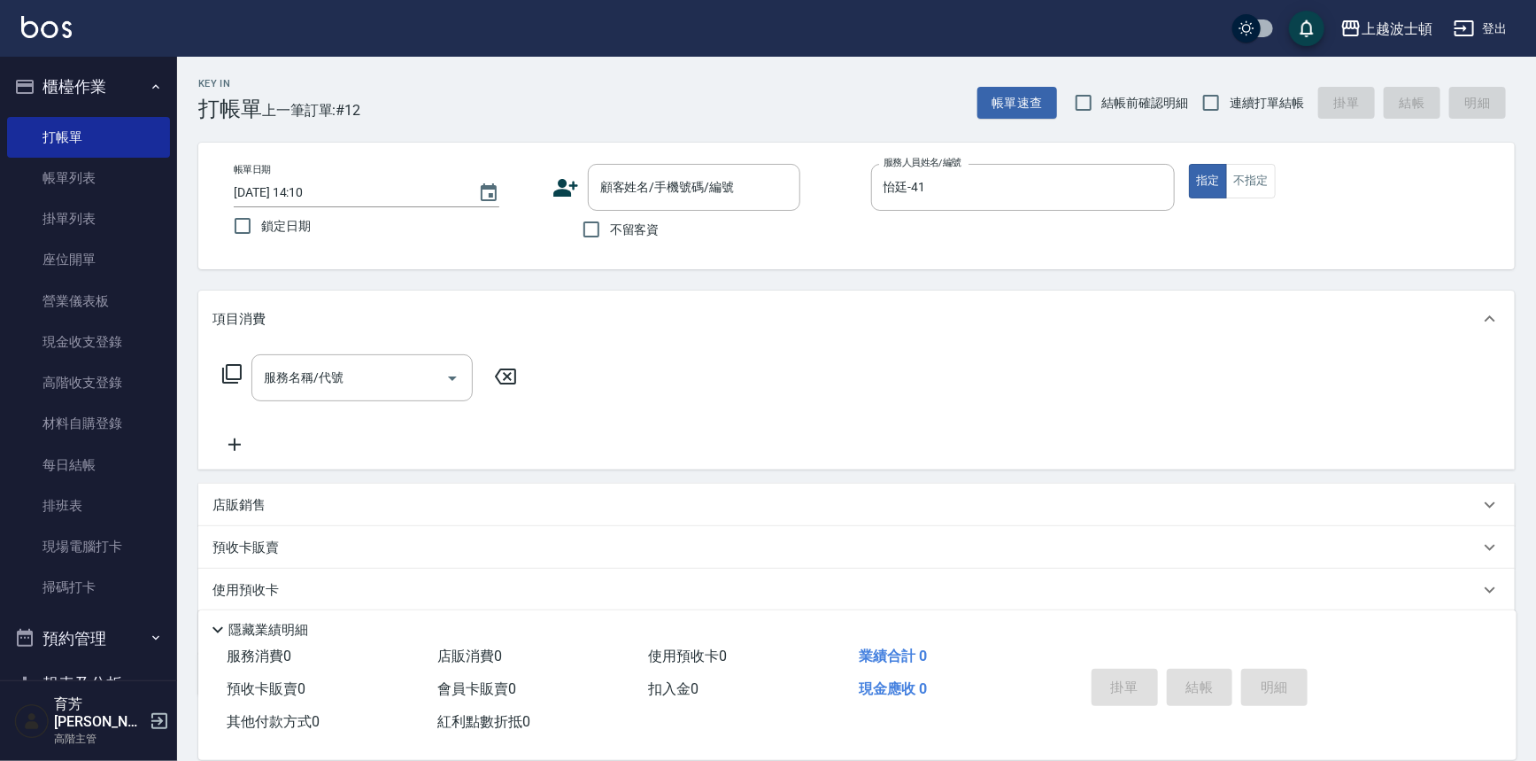
click at [893, 230] on div "帳單日期 [DATE] 14:10 鎖定日期 顧客姓名/手機號碼/編號 顧客姓名/手機號碼/編號 不留客資 服務人員姓名/編號 怡廷-41 服務人員姓名/編號…" at bounding box center [857, 206] width 1274 height 84
drag, startPoint x: 562, startPoint y: 225, endPoint x: 583, endPoint y: 239, distance: 24.8
click at [561, 230] on div "不留客資" at bounding box center [677, 229] width 248 height 37
click at [607, 235] on input "不留客資" at bounding box center [591, 229] width 37 height 37
checkbox input "true"
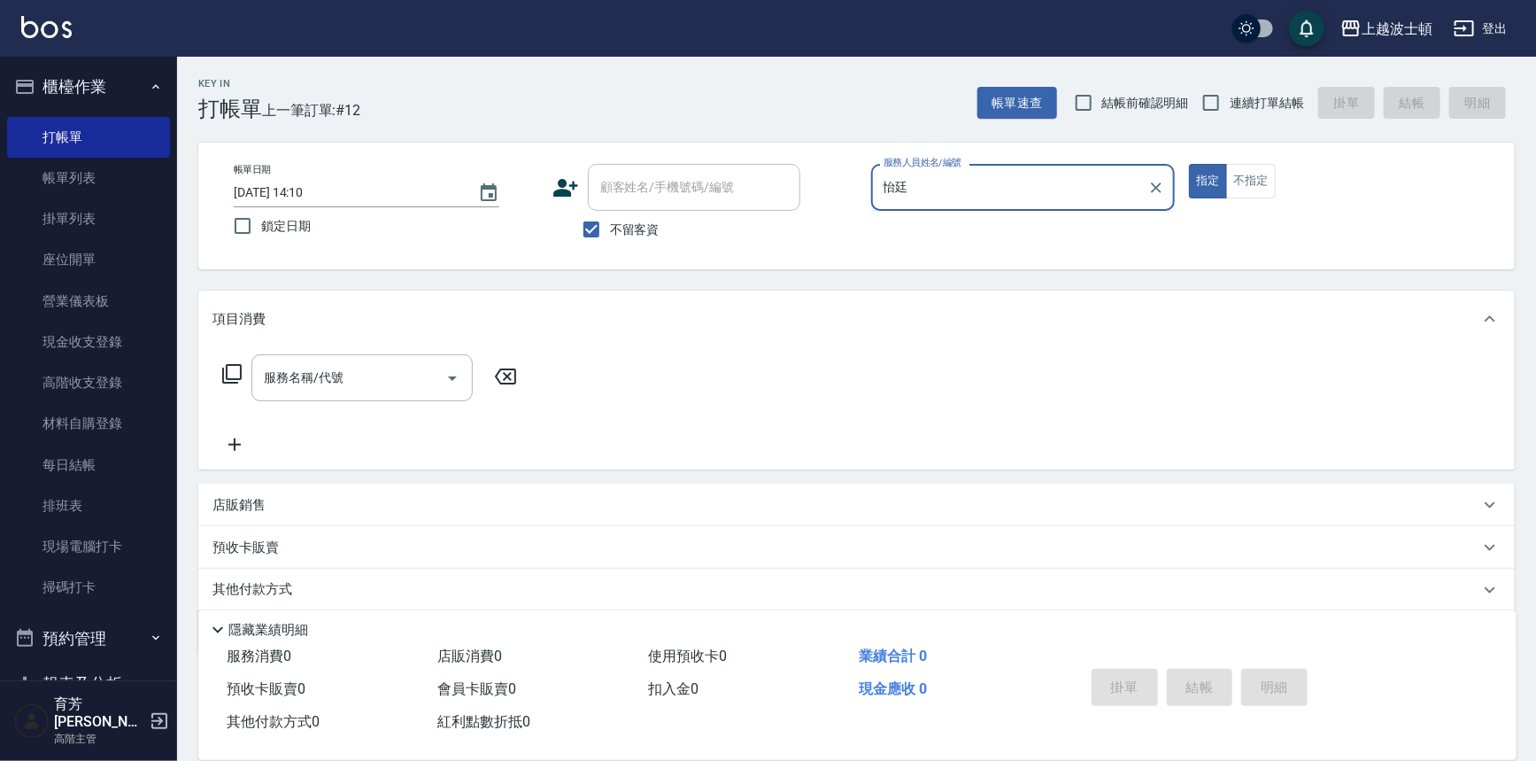
type input "怡"
type input "怡廷-41"
type button "true"
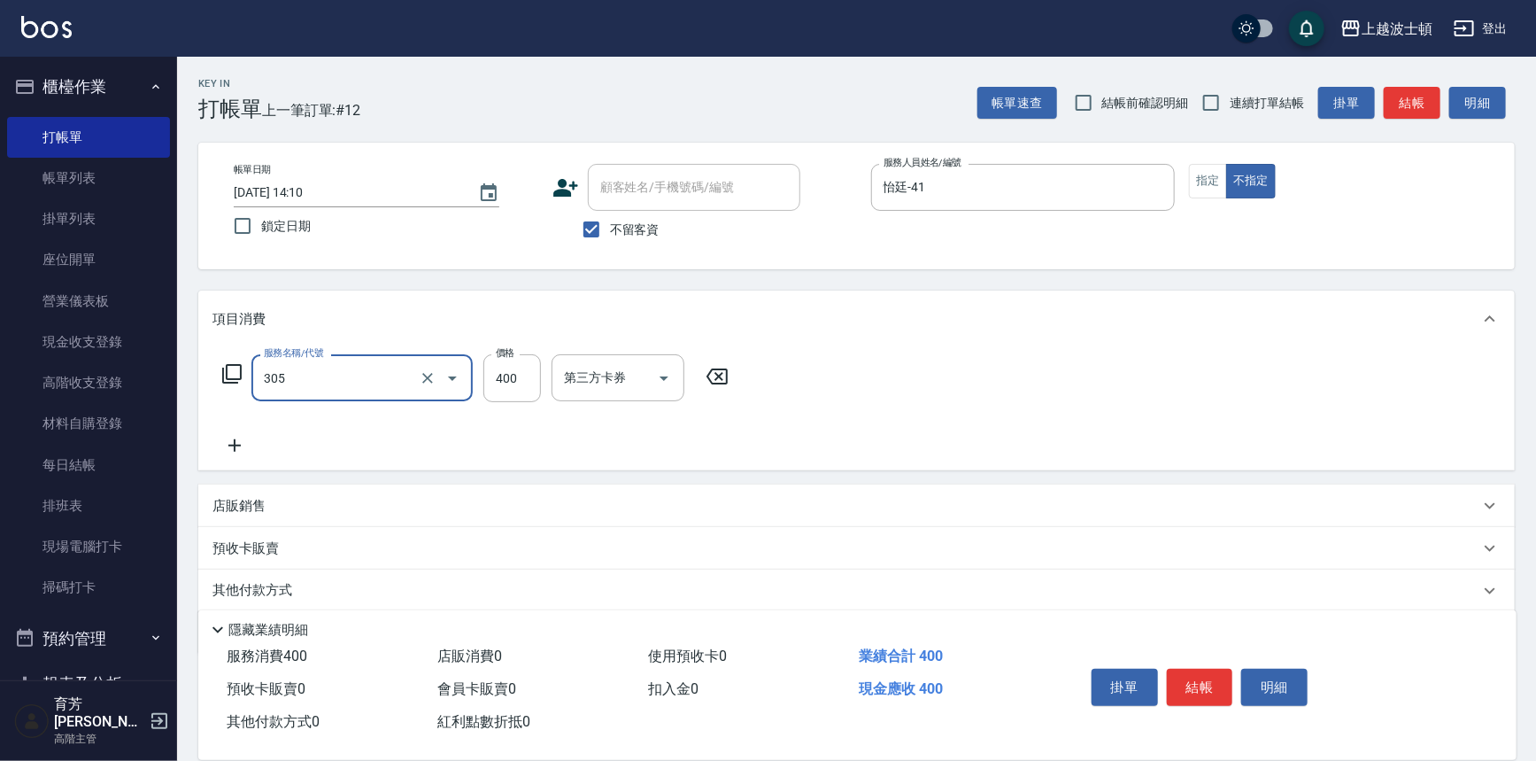
type input "剪髮(305)"
click at [507, 391] on input "400" at bounding box center [512, 378] width 58 height 48
type input "350"
click at [1204, 684] on button "結帳" at bounding box center [1200, 687] width 66 height 37
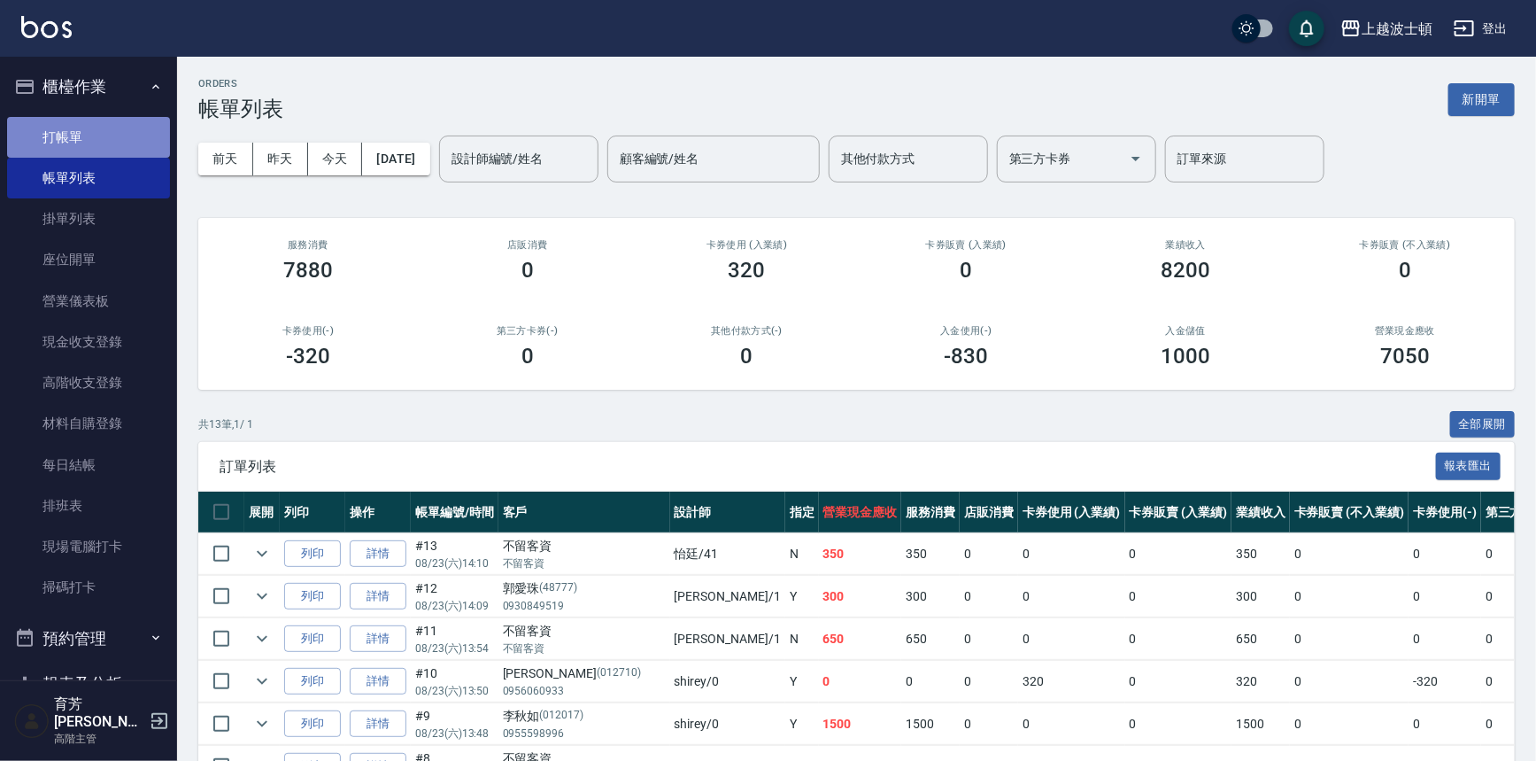
click at [100, 135] on link "打帳單" at bounding box center [88, 137] width 163 height 41
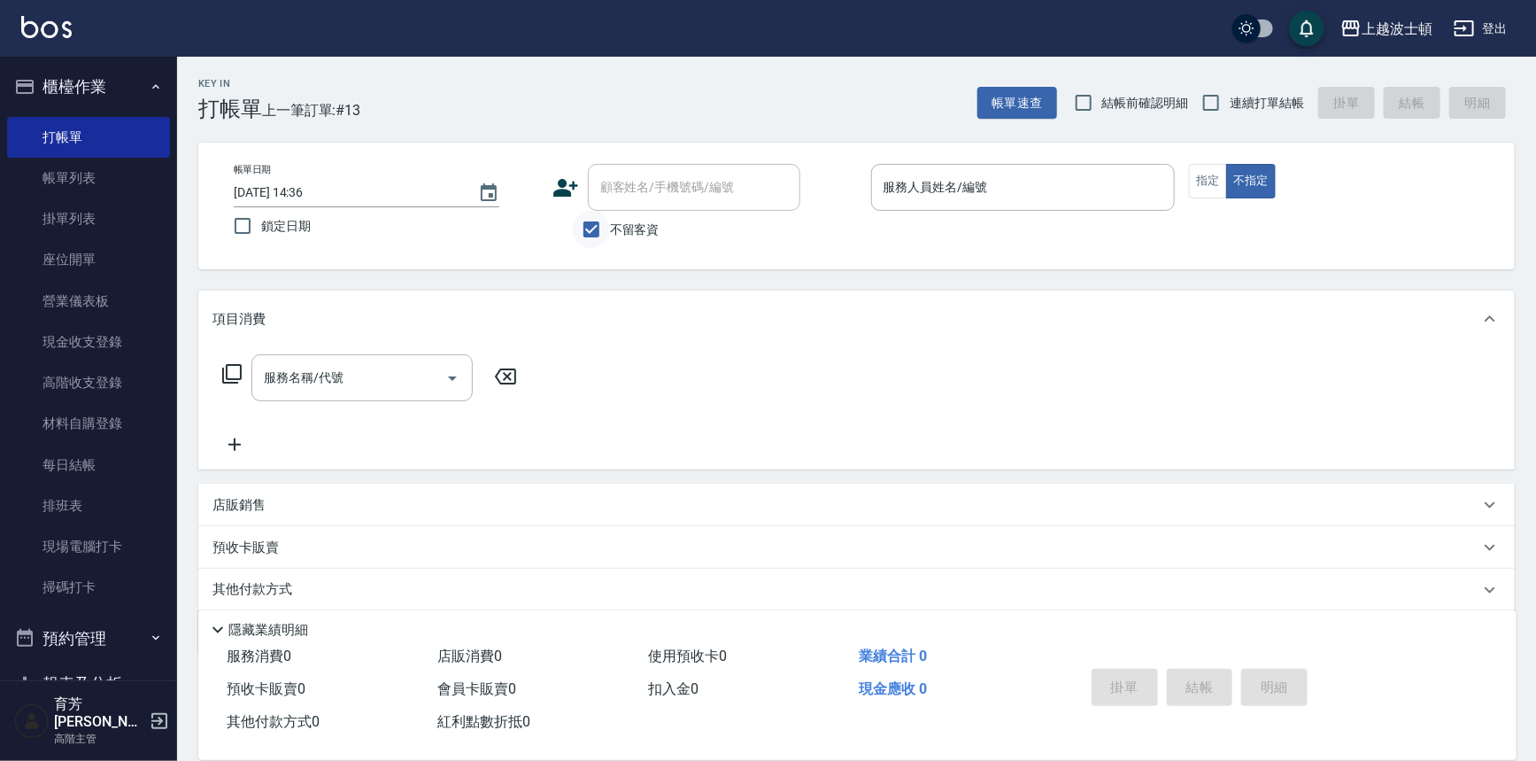
click at [599, 223] on input "不留客資" at bounding box center [591, 229] width 37 height 37
checkbox input "false"
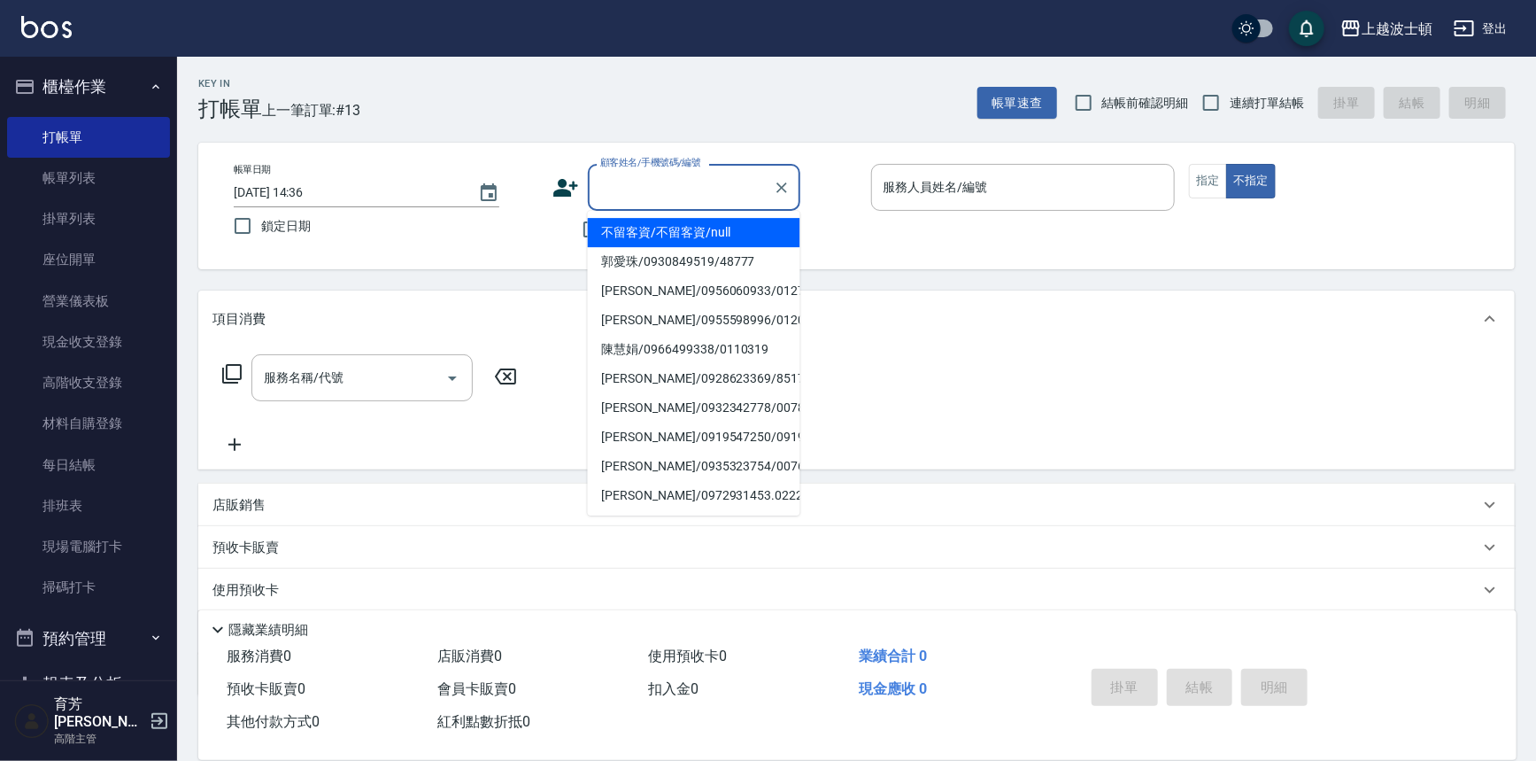
click at [622, 189] on input "顧客姓名/手機號碼/編號" at bounding box center [681, 187] width 170 height 31
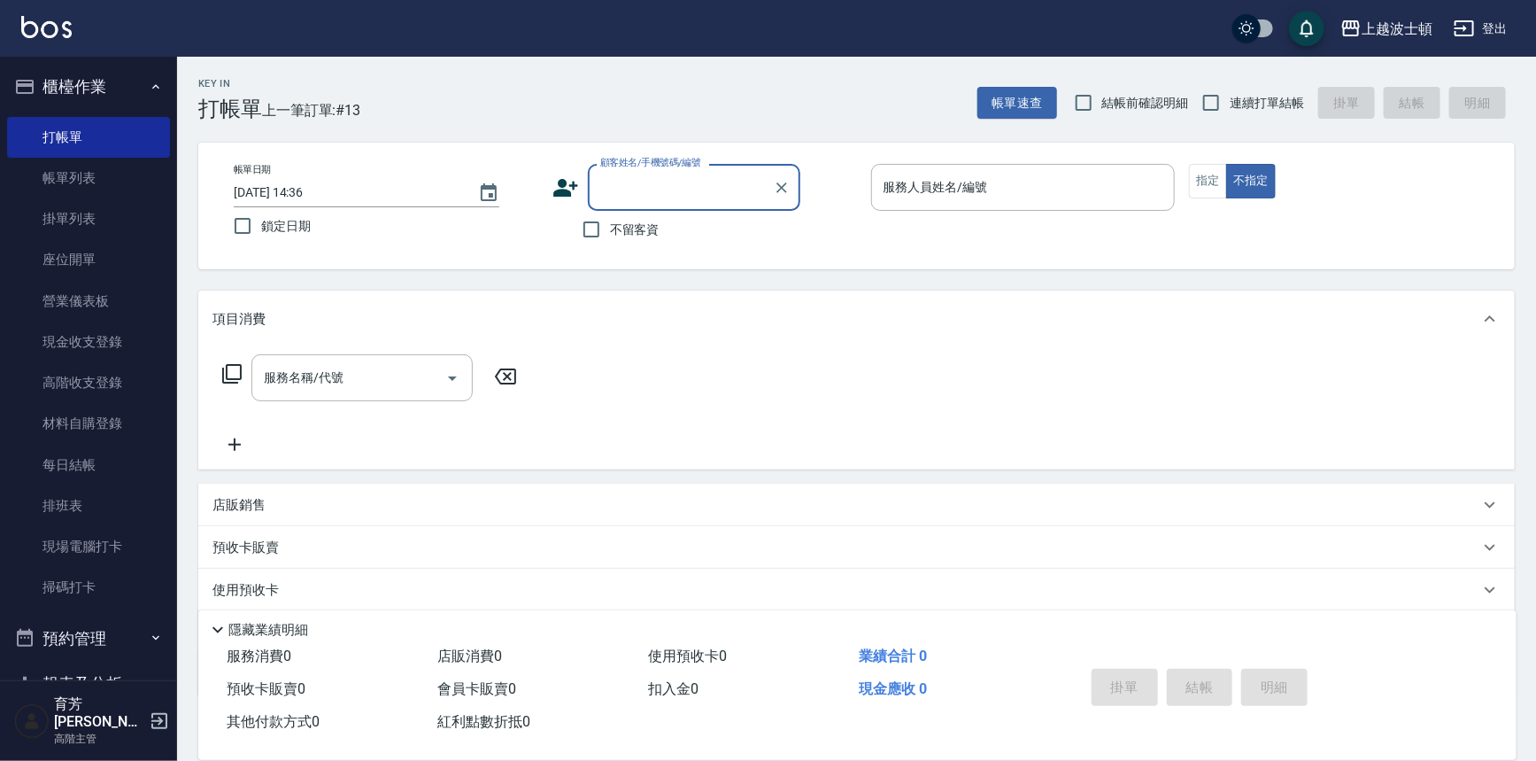
click at [684, 202] on input "顧客姓名/手機號碼/編號" at bounding box center [681, 187] width 170 height 31
click at [763, 236] on li "[PERSON_NAME]/0928135991/0057425" at bounding box center [694, 232] width 213 height 29
type input "[PERSON_NAME]/0928135991/0057425"
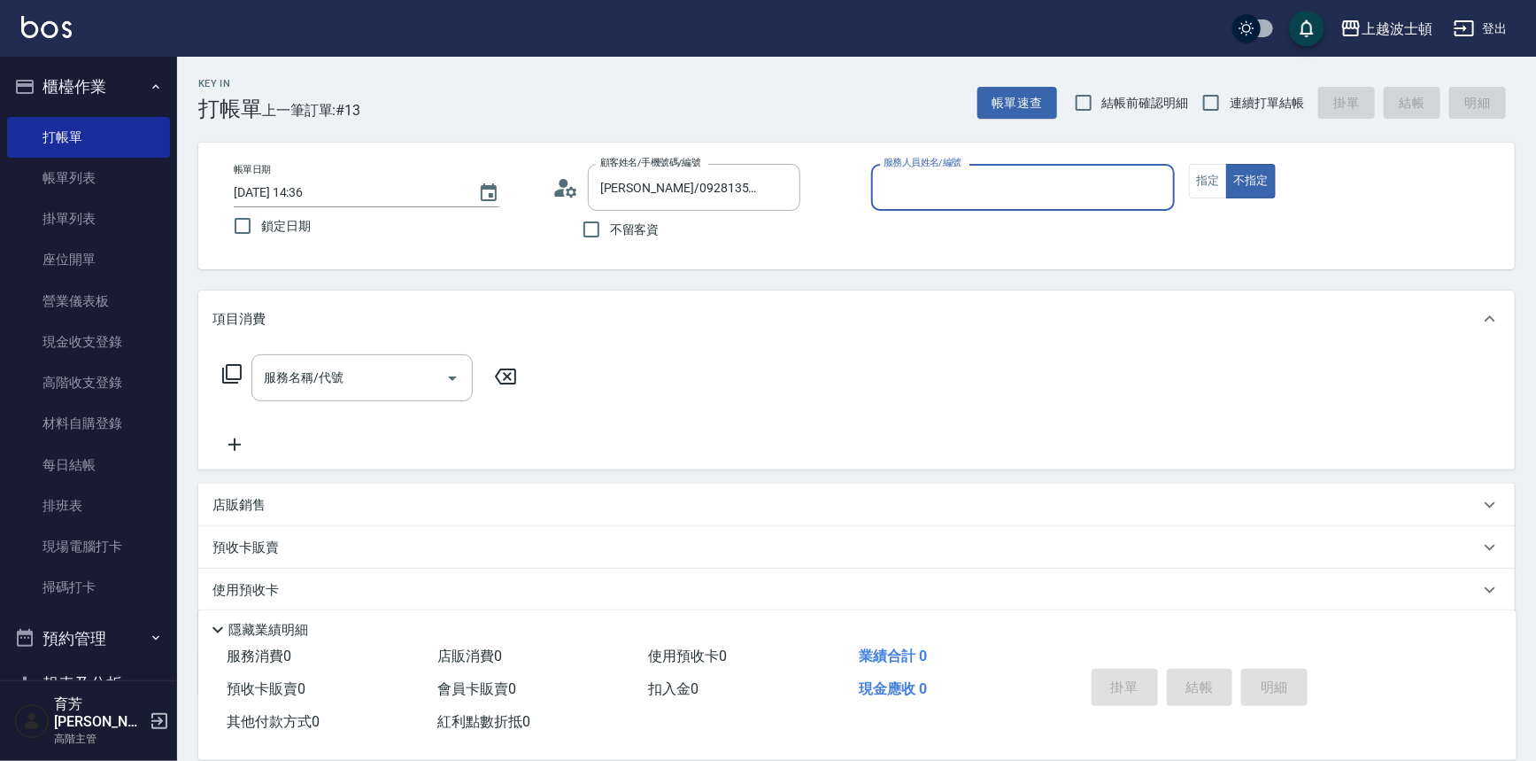
type input "怡廷-41"
click at [617, 226] on span "不留客資" at bounding box center [635, 229] width 50 height 19
click at [610, 226] on input "不留客資" at bounding box center [591, 229] width 37 height 37
checkbox input "true"
type input "怡"
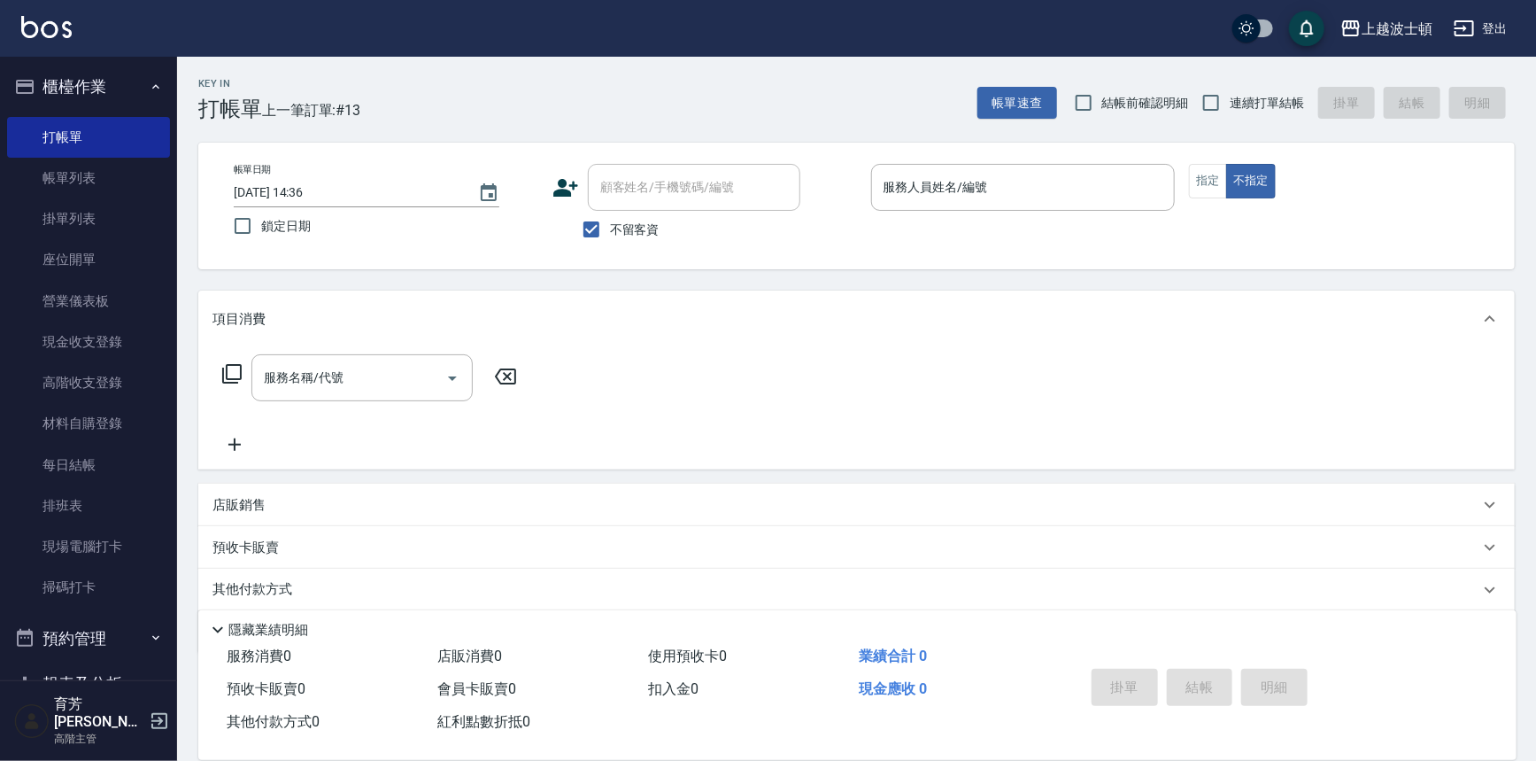
click at [801, 210] on div "顧客姓名/手機號碼/編號 顧客姓名/手機號碼/編號" at bounding box center [705, 187] width 305 height 47
click at [119, 174] on link "帳單列表" at bounding box center [88, 178] width 163 height 41
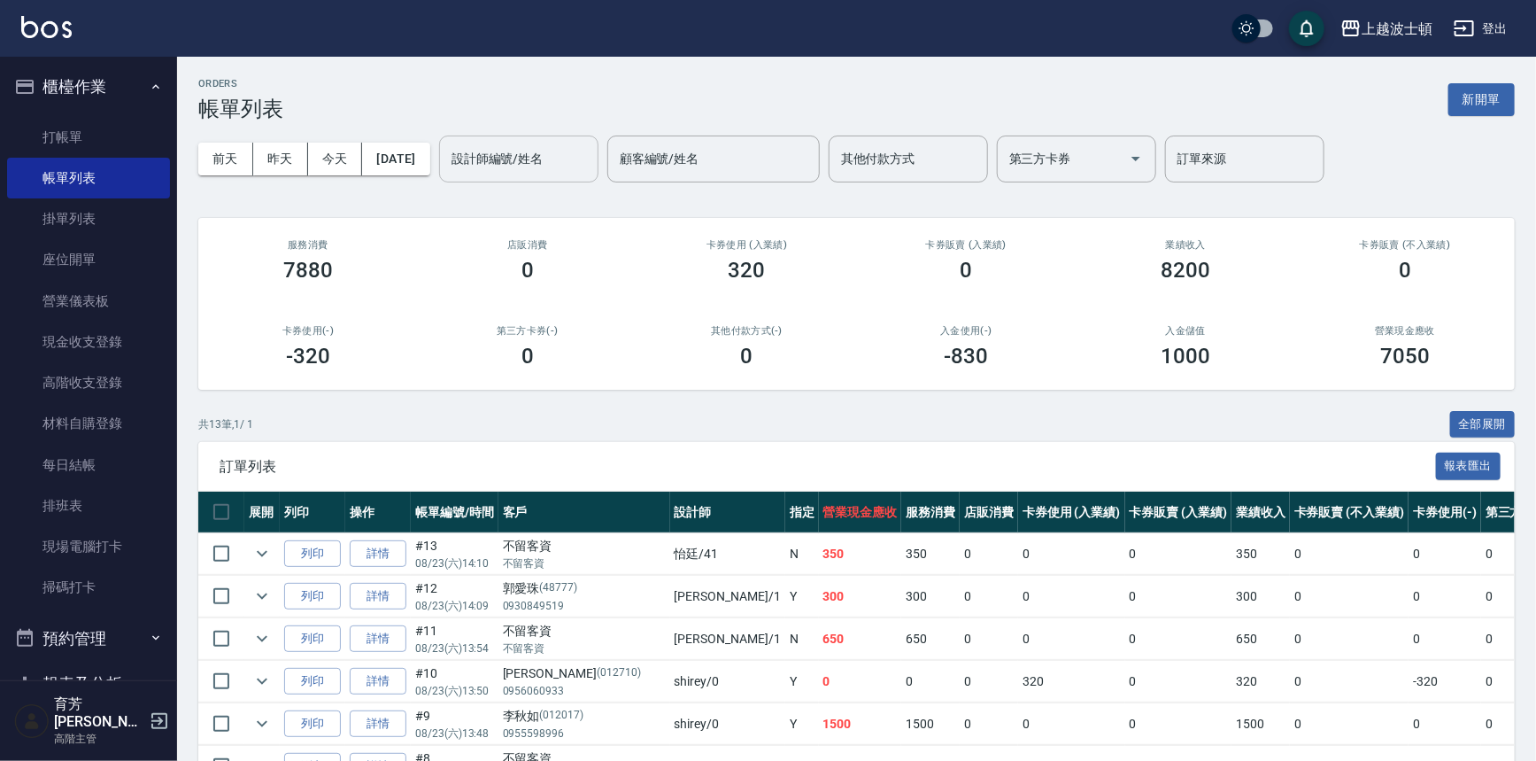
click at [591, 161] on input "設計師編號/姓名" at bounding box center [518, 158] width 143 height 31
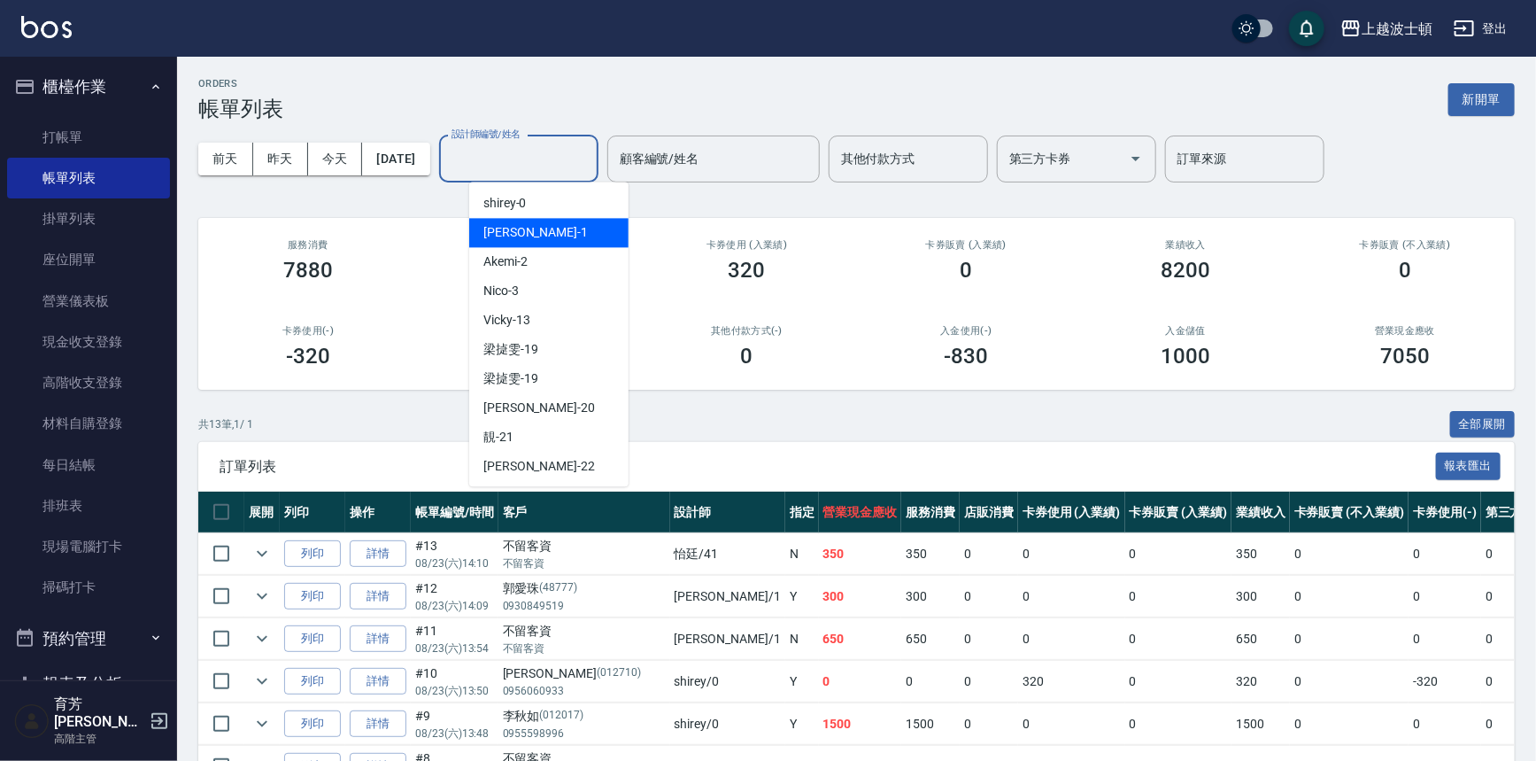
click at [597, 257] on div "Akemi -2" at bounding box center [548, 261] width 159 height 29
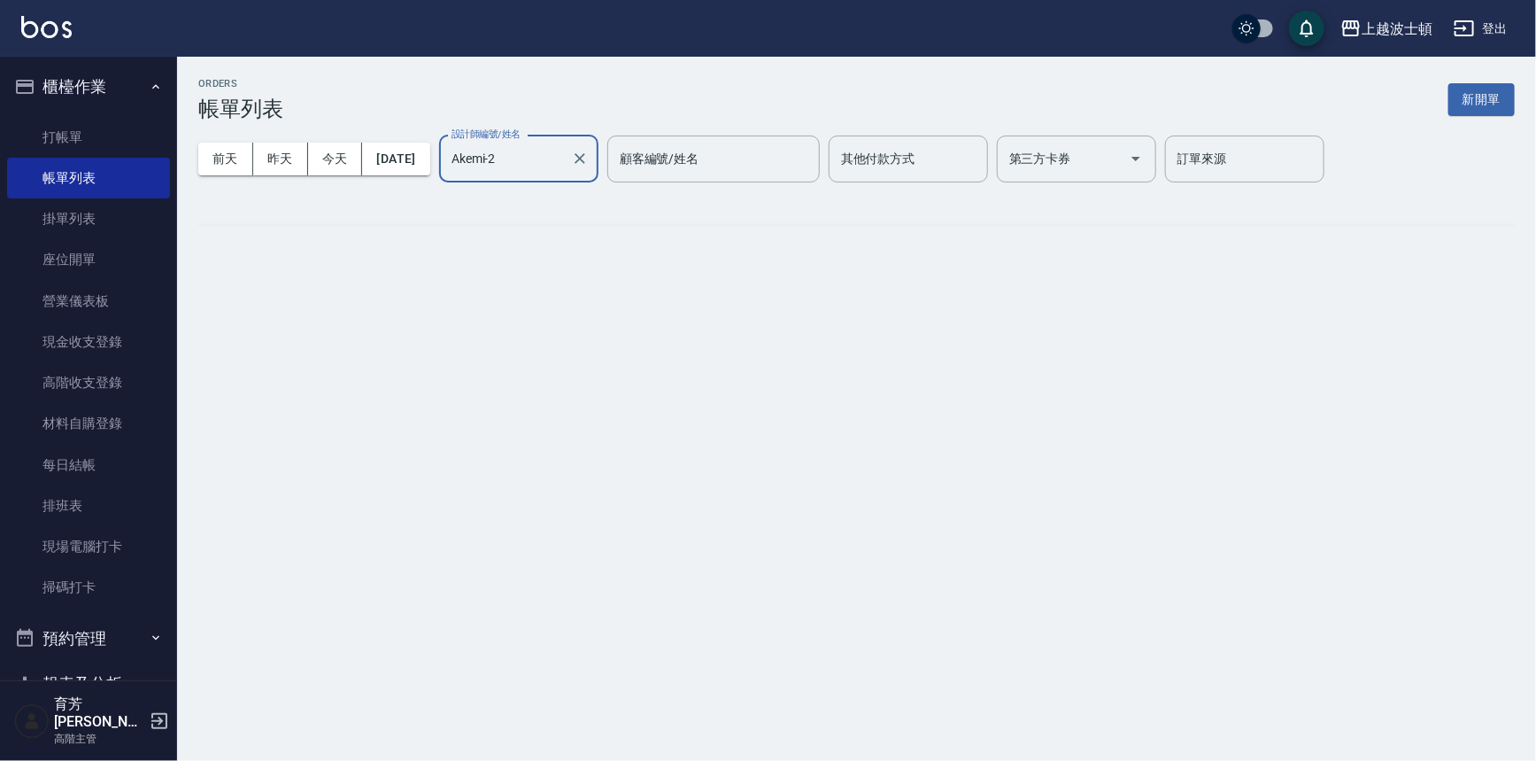
type input "Akemi-2"
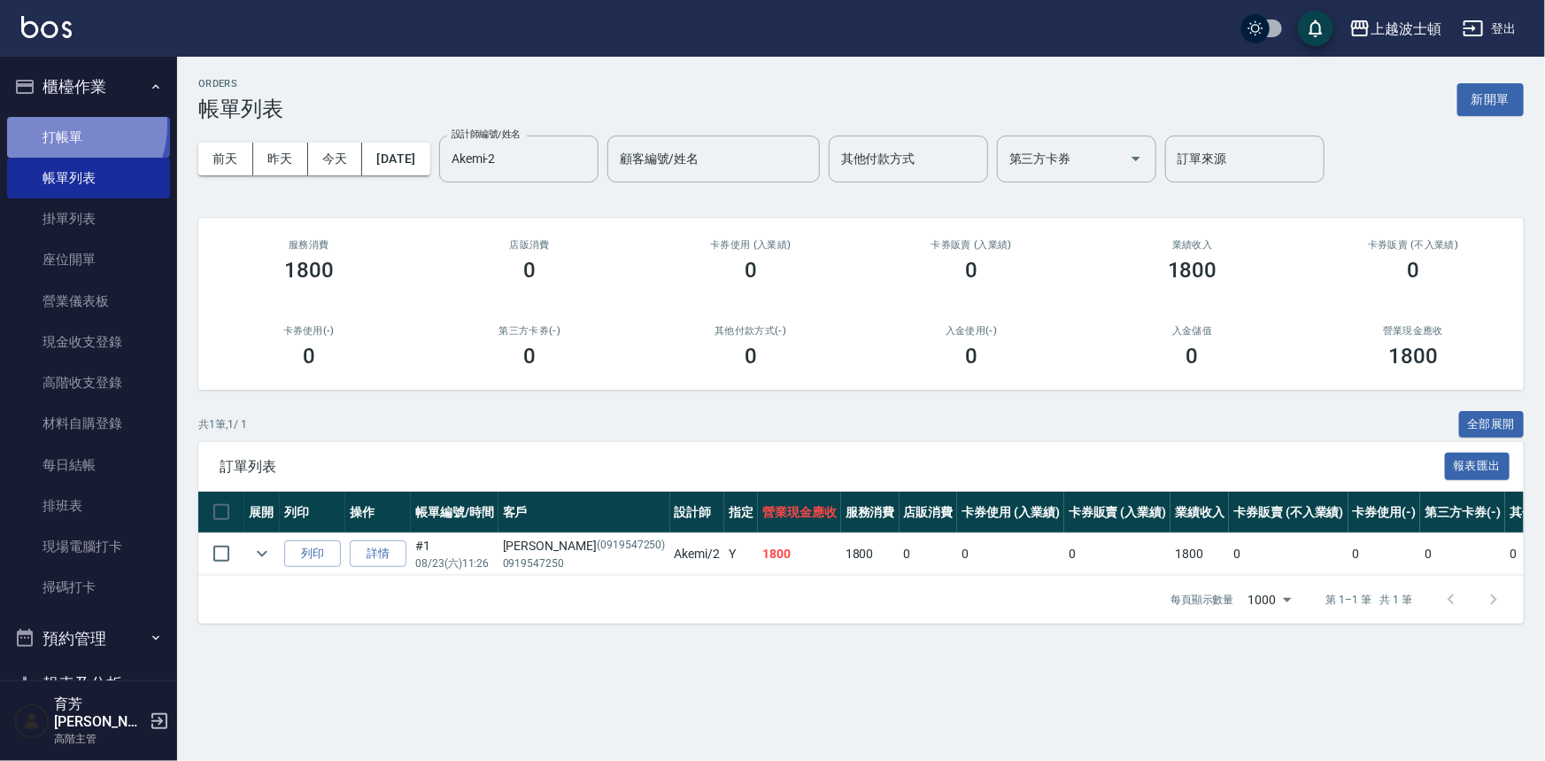
click at [64, 126] on link "打帳單" at bounding box center [88, 137] width 163 height 41
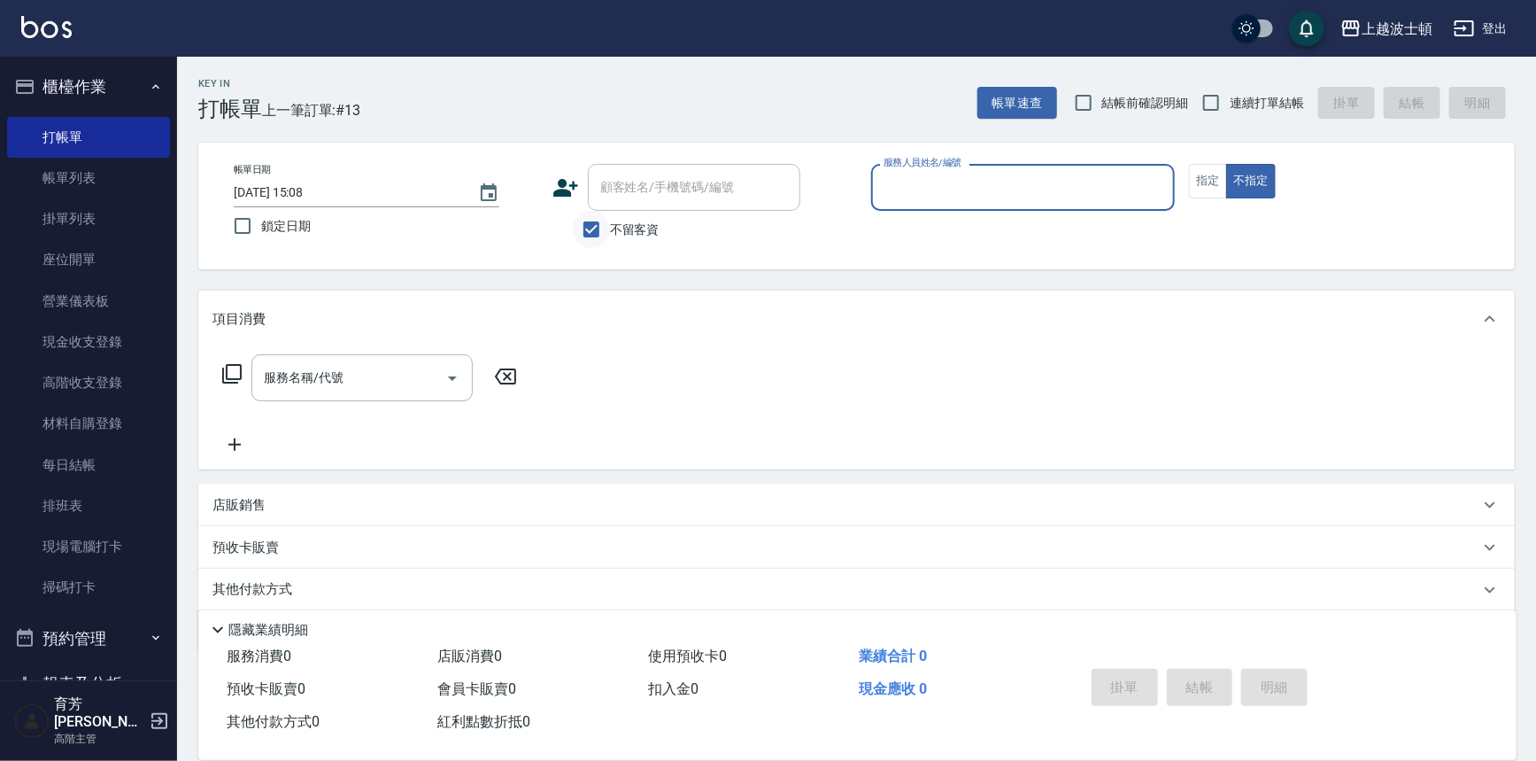
click at [592, 234] on input "不留客資" at bounding box center [591, 229] width 37 height 37
checkbox input "false"
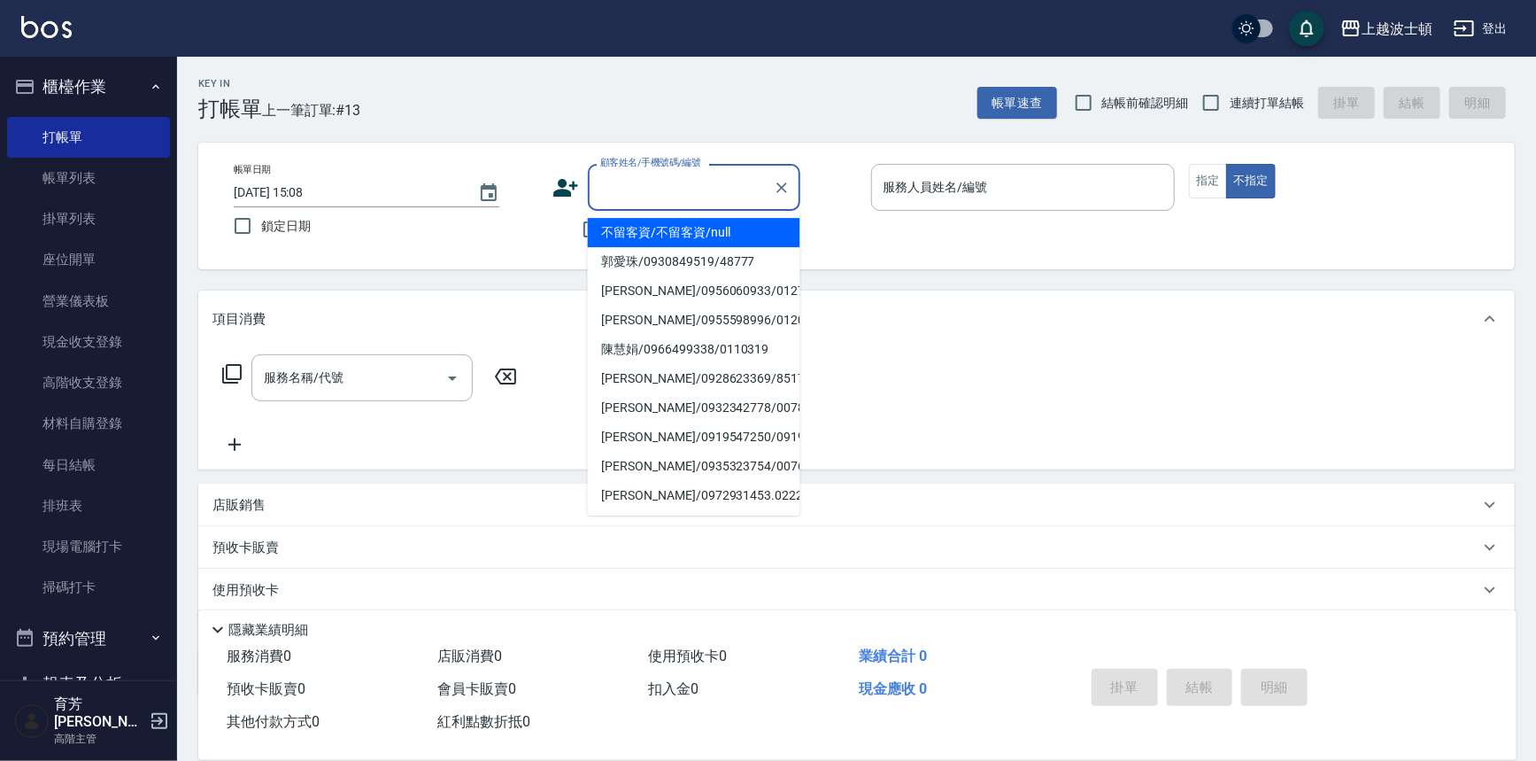
click at [638, 197] on input "顧客姓名/手機號碼/編號" at bounding box center [681, 187] width 170 height 31
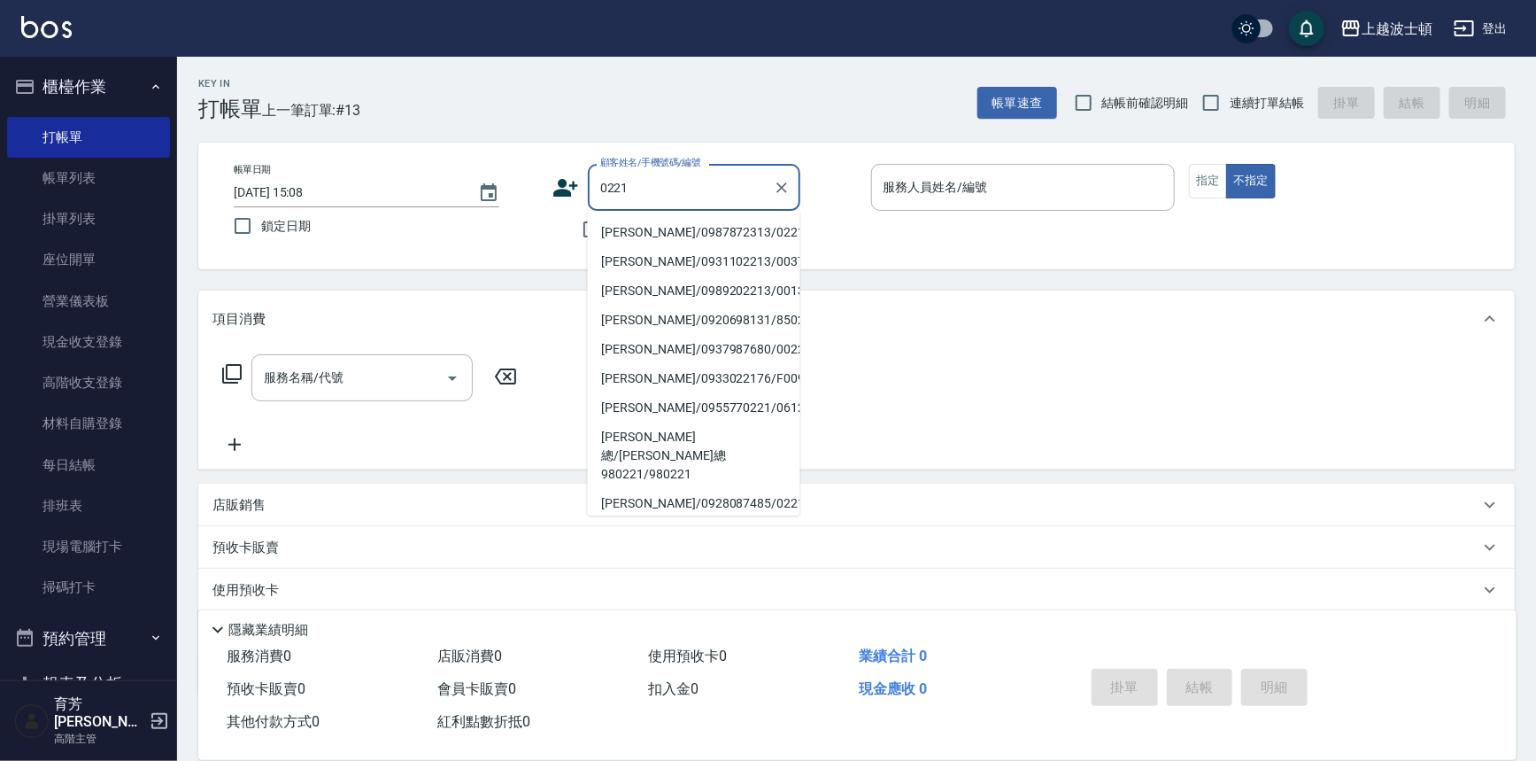
click at [628, 229] on li "[PERSON_NAME]/0987872313/0221" at bounding box center [694, 232] width 213 height 29
type input "[PERSON_NAME]/0987872313/0221"
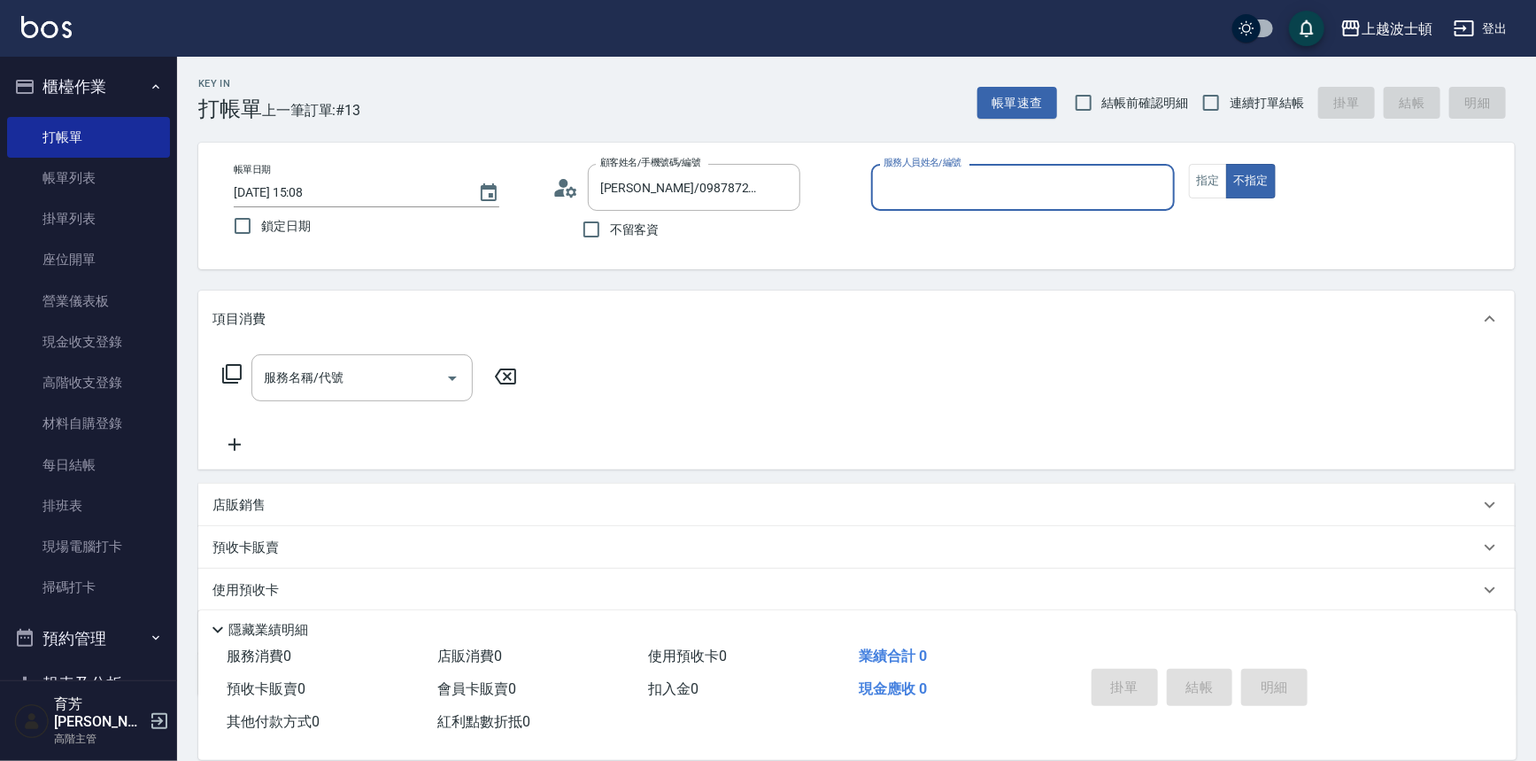
click at [902, 190] on input "服務人員姓名/編號" at bounding box center [1023, 187] width 289 height 31
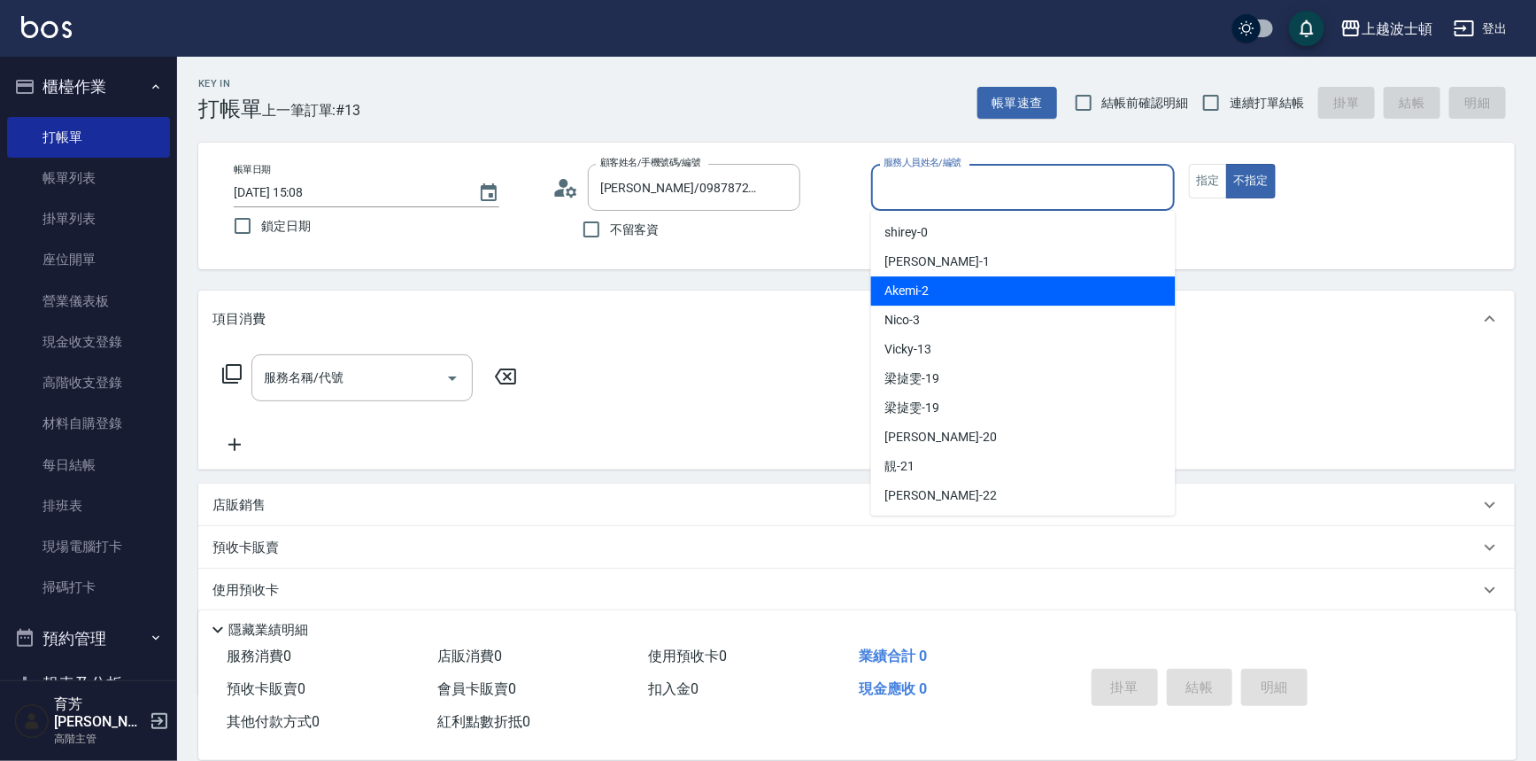
click at [966, 290] on div "Akemi -2" at bounding box center [1023, 290] width 305 height 29
type input "Akemi-2"
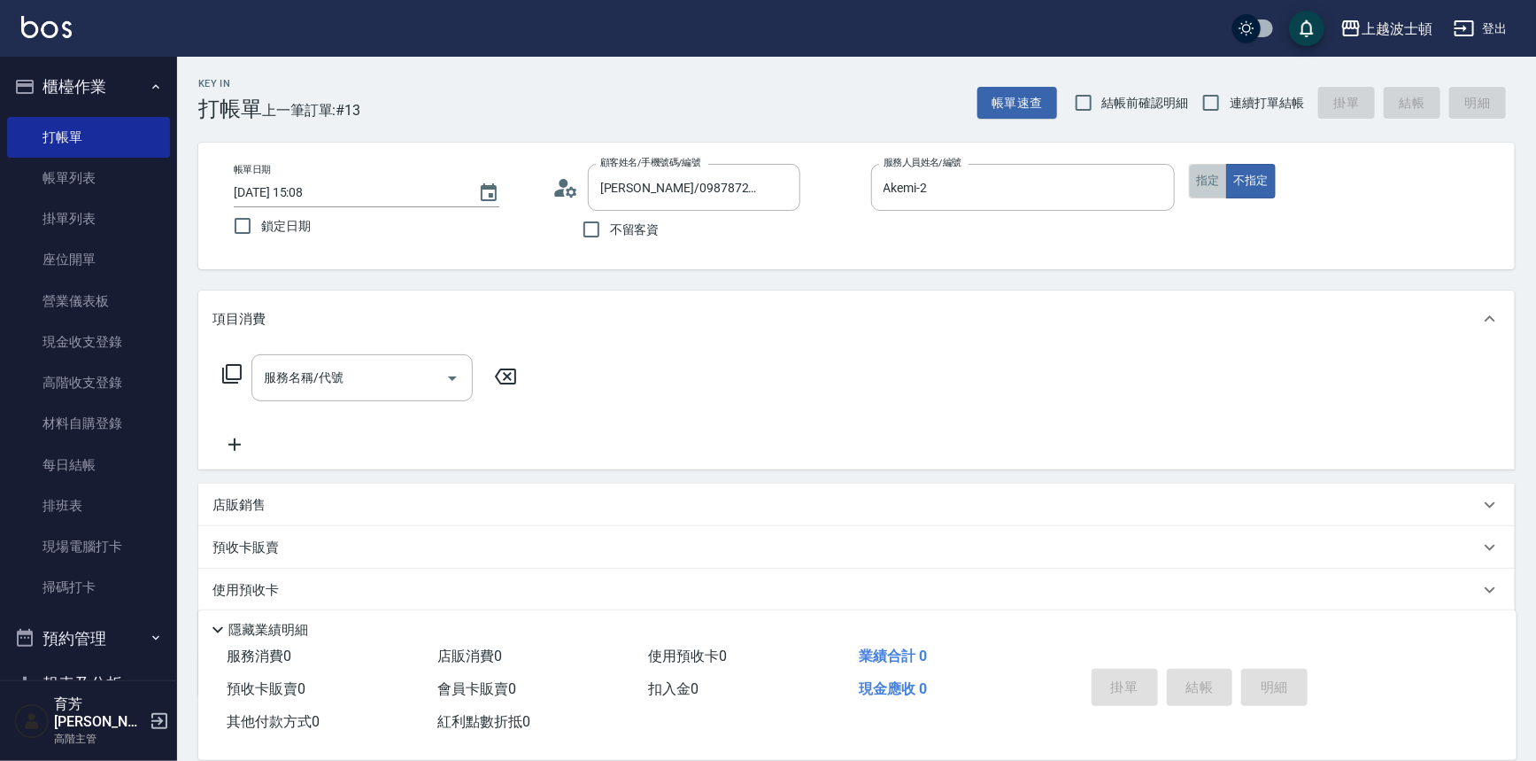
click at [1217, 194] on button "指定" at bounding box center [1208, 181] width 38 height 35
click at [354, 371] on input "服務名稱/代號" at bounding box center [348, 377] width 179 height 31
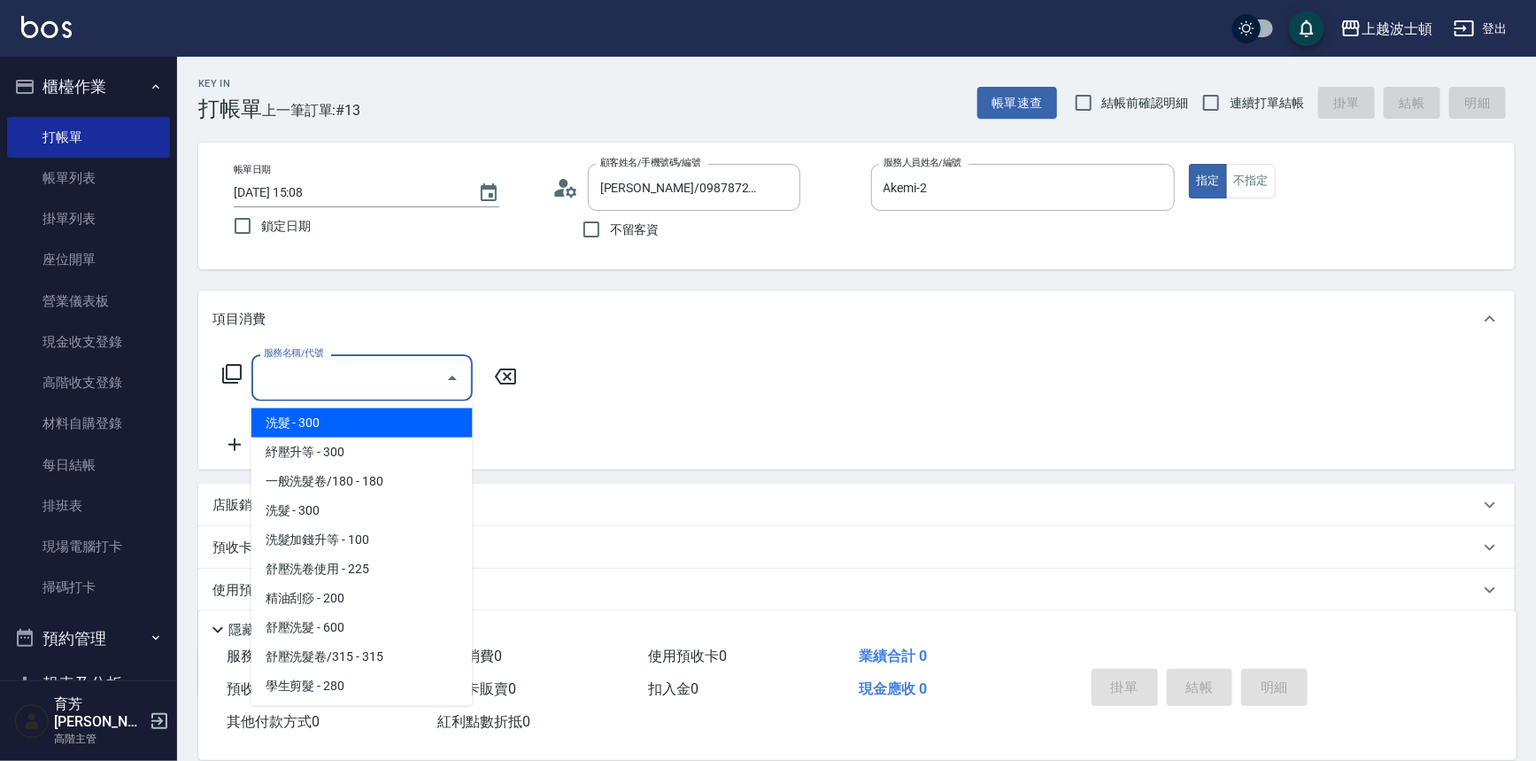
click at [372, 420] on span "洗髮 - 300" at bounding box center [361, 422] width 221 height 29
type input "洗髮(201)"
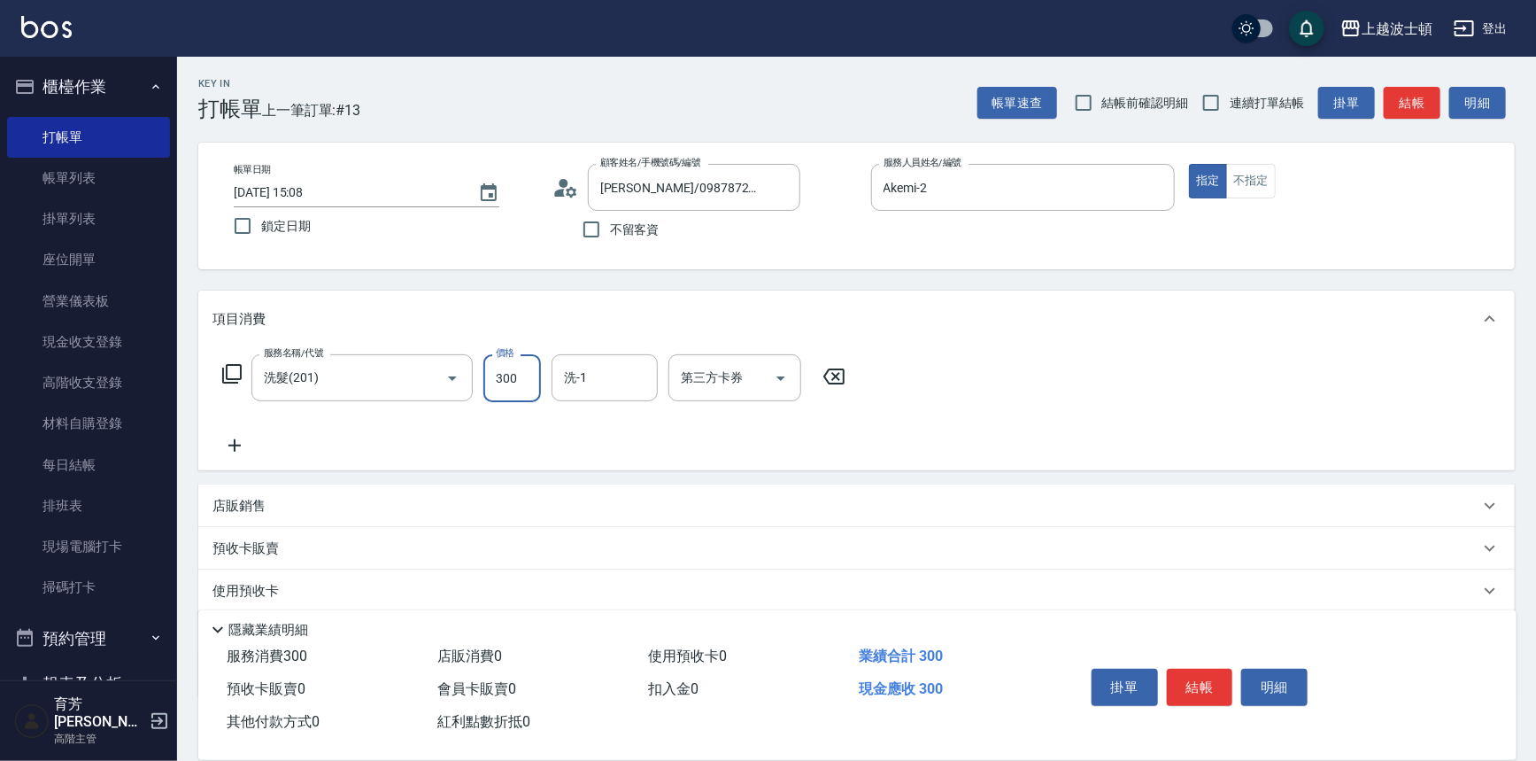
click at [531, 397] on input "300" at bounding box center [512, 378] width 58 height 48
type input "270"
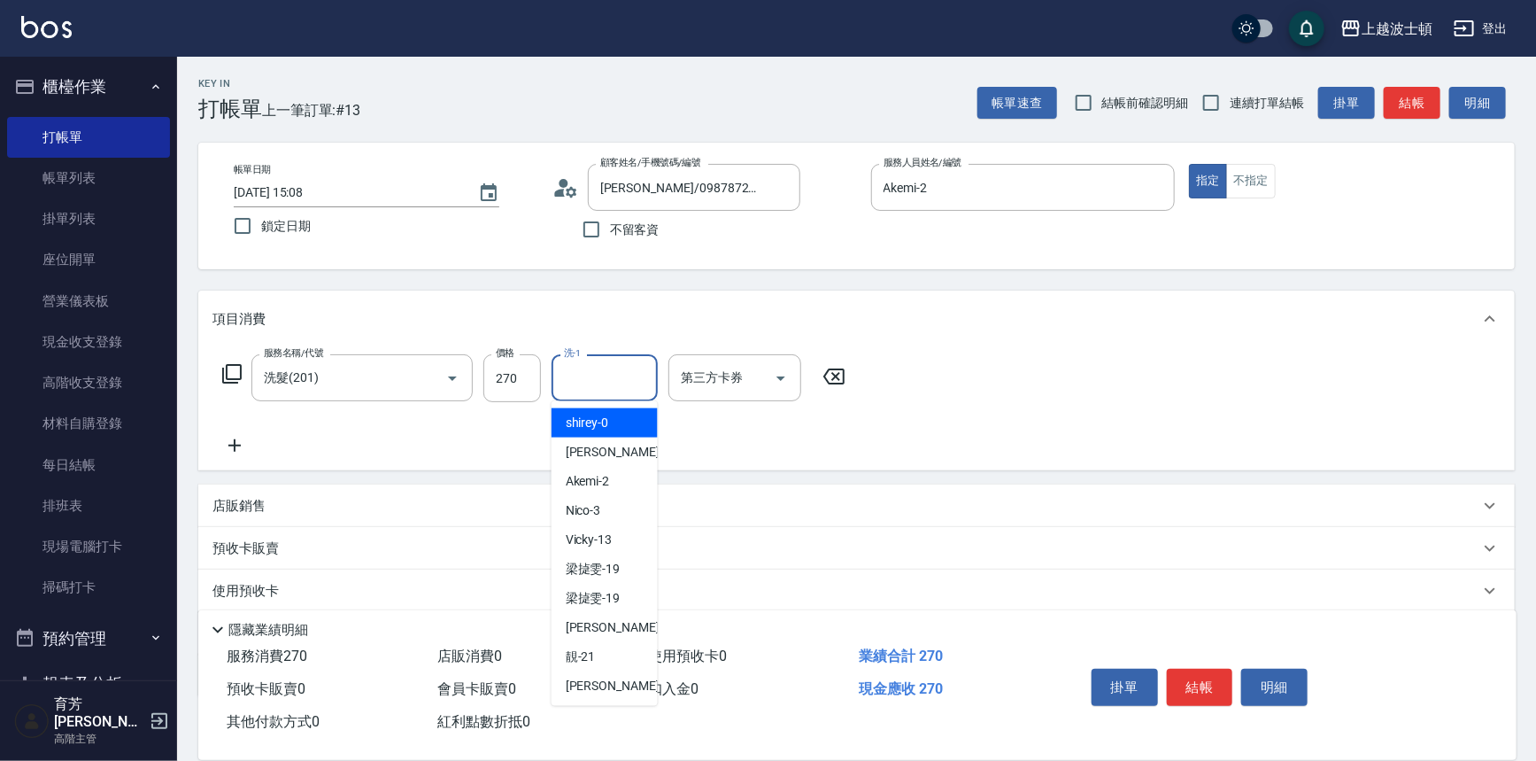
click at [603, 381] on input "洗-1" at bounding box center [605, 377] width 90 height 31
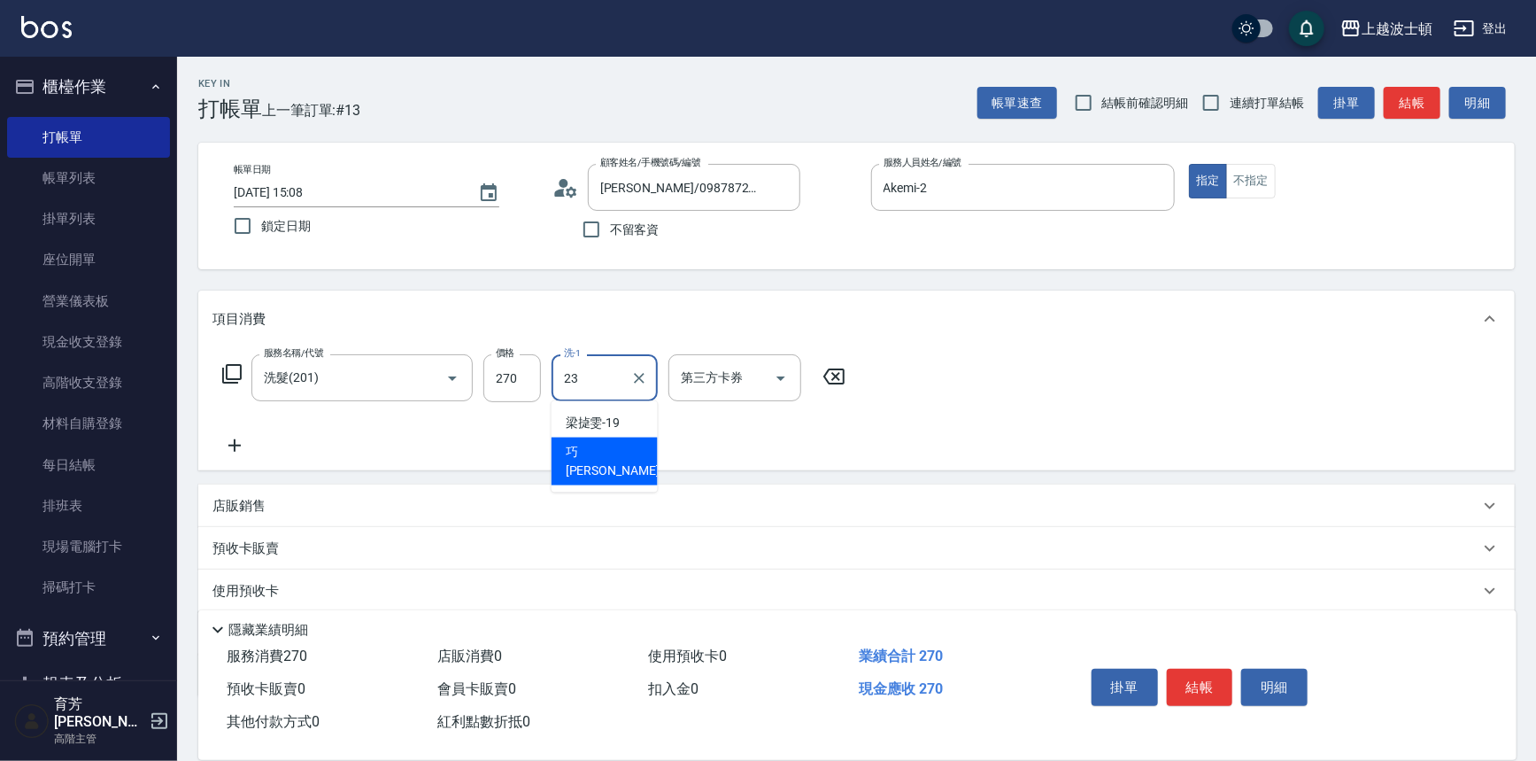
click at [598, 455] on span "巧莉 -23" at bounding box center [622, 461] width 112 height 37
type input "[PERSON_NAME]-23"
click at [1228, 373] on div "服務名稱/代號 洗髮(201) 服務名稱/代號 價格 270 價格 洗-1 巧莉-23 洗-1 第三方卡券 第三方卡券" at bounding box center [856, 408] width 1317 height 123
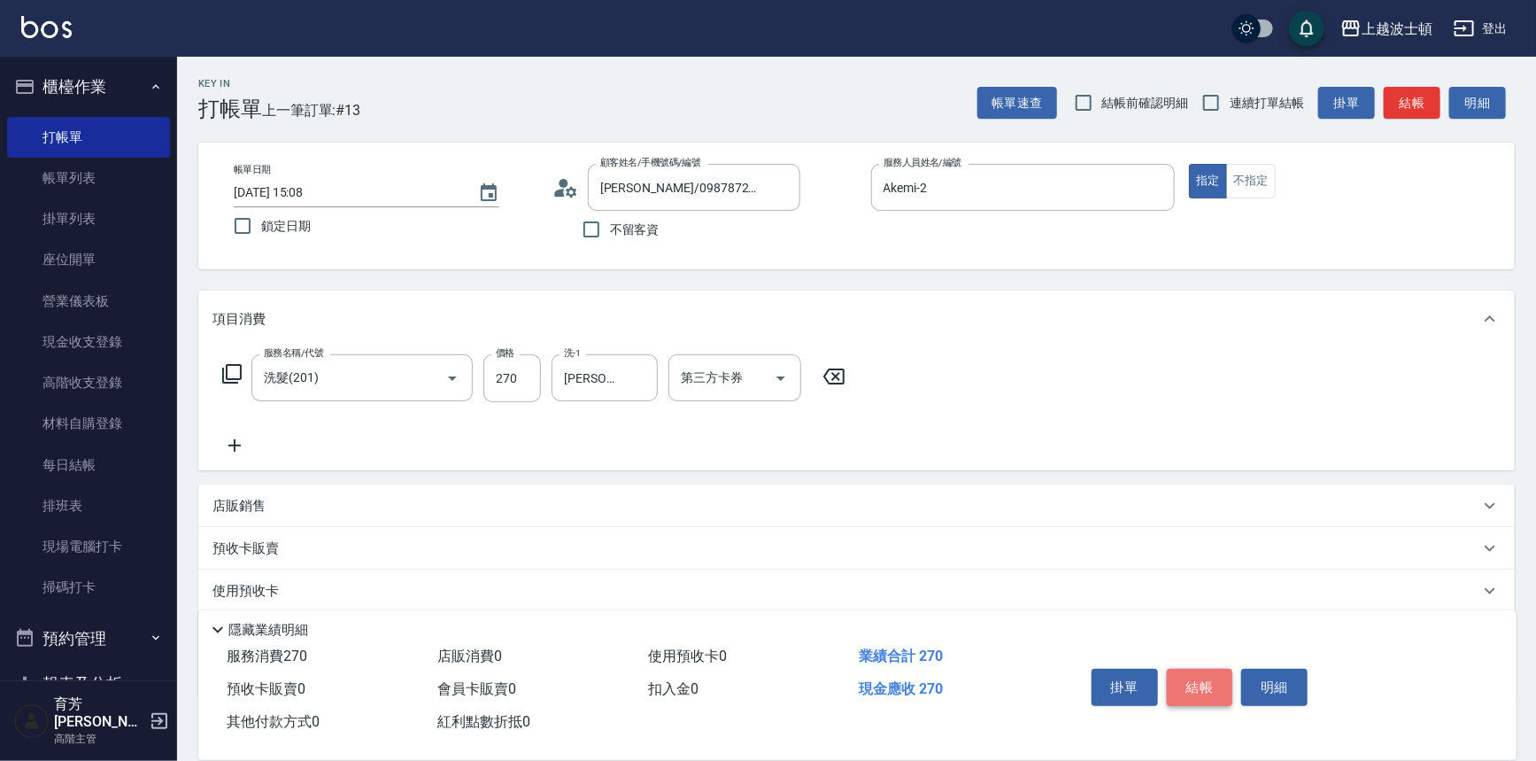
click at [1205, 700] on button "結帳" at bounding box center [1200, 687] width 66 height 37
